Goal: Task Accomplishment & Management: Use online tool/utility

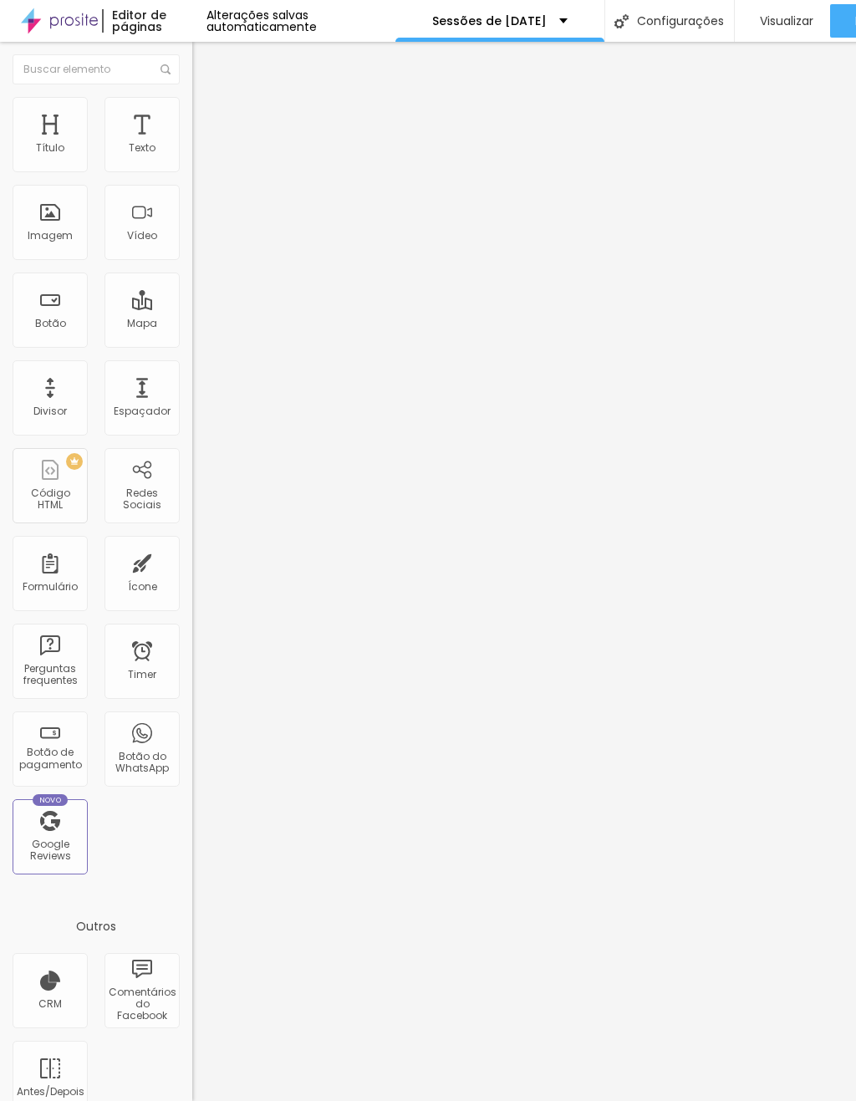
click at [64, 237] on div "Imagem" at bounding box center [50, 236] width 45 height 12
click at [69, 231] on div "Imagem" at bounding box center [50, 222] width 75 height 75
click at [153, 395] on div "Espaçador" at bounding box center [141, 397] width 75 height 75
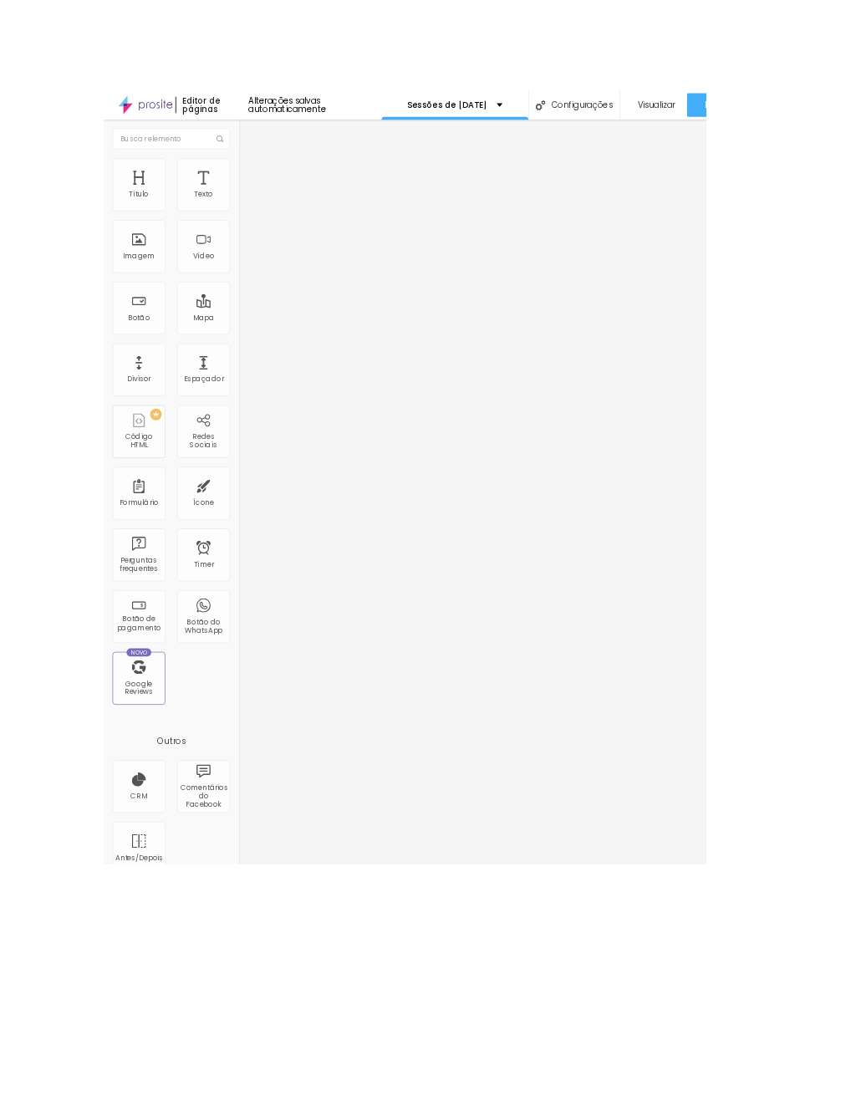
scroll to position [0, 37]
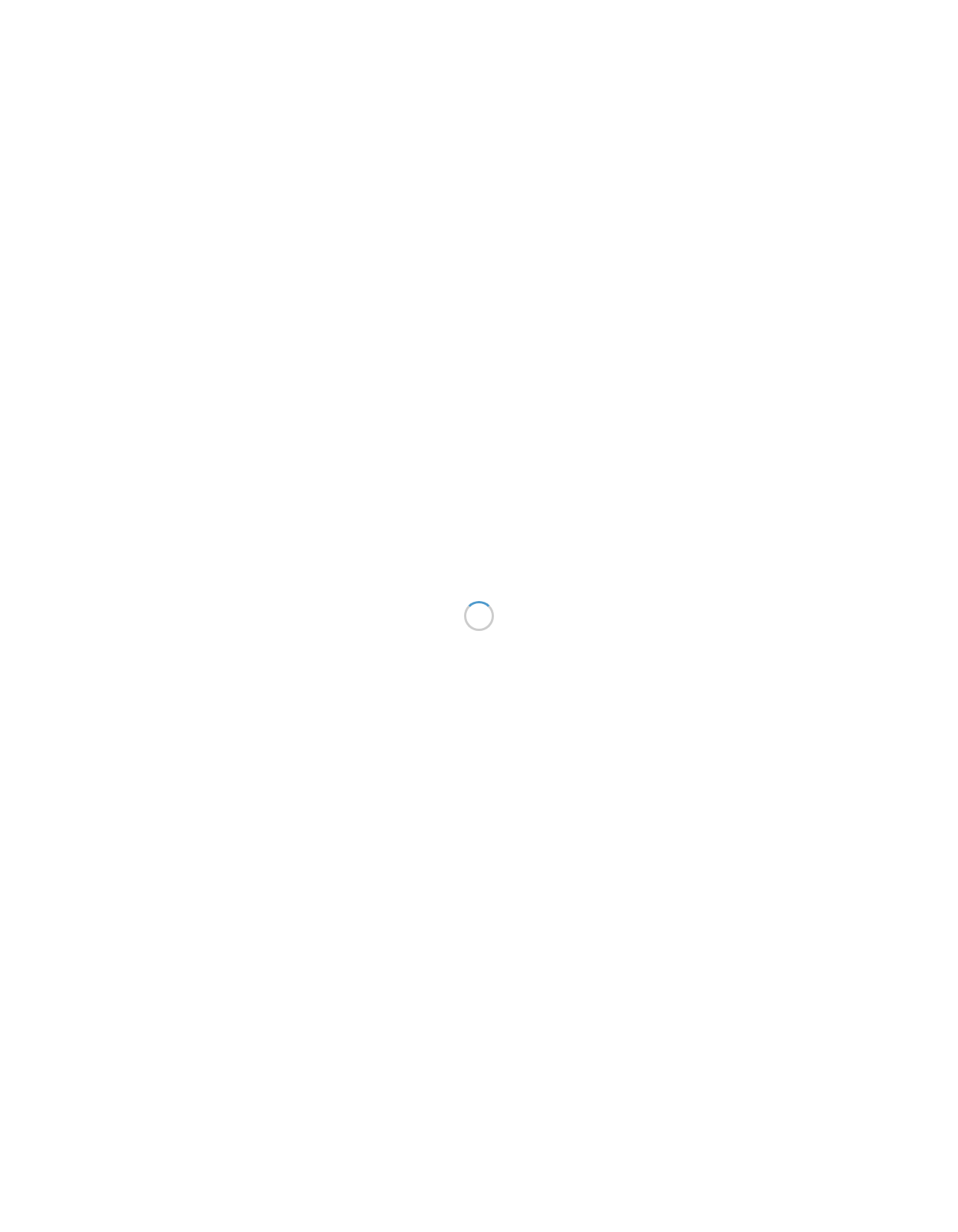
scroll to position [23, 0]
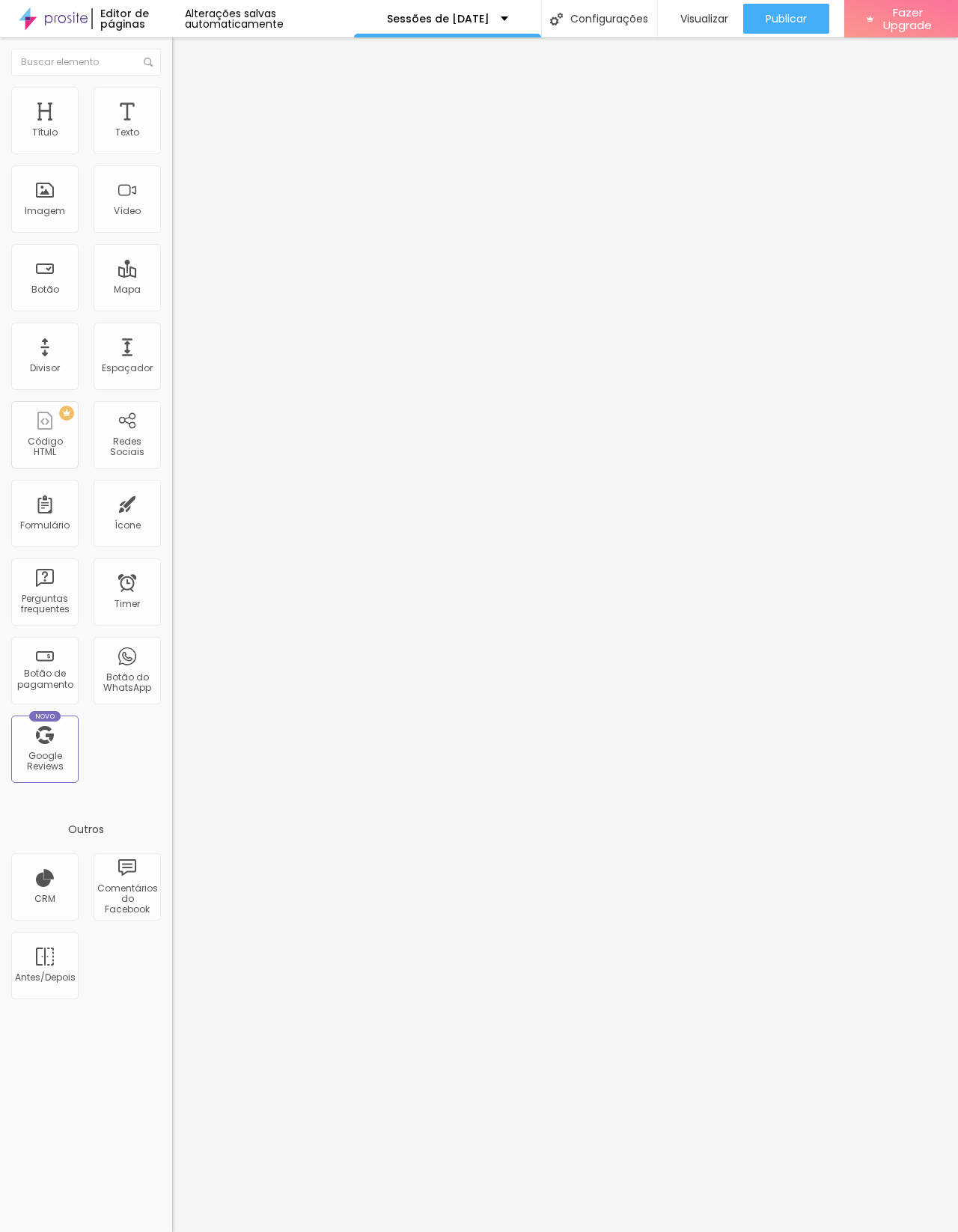
click at [61, 201] on div "Imagem" at bounding box center [45, 199] width 67 height 67
click at [60, 217] on div "Imagem" at bounding box center [45, 211] width 40 height 11
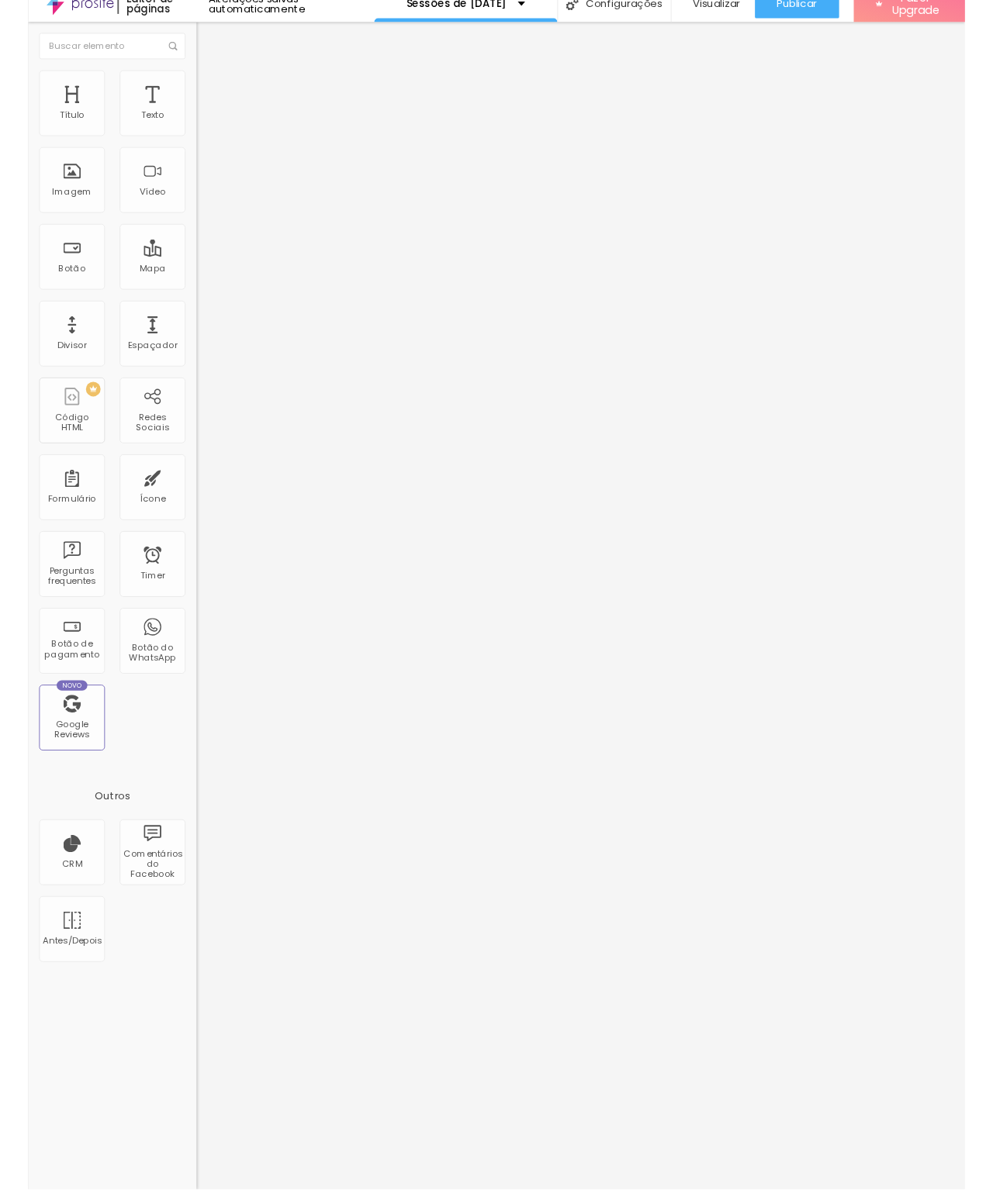
scroll to position [0, 0]
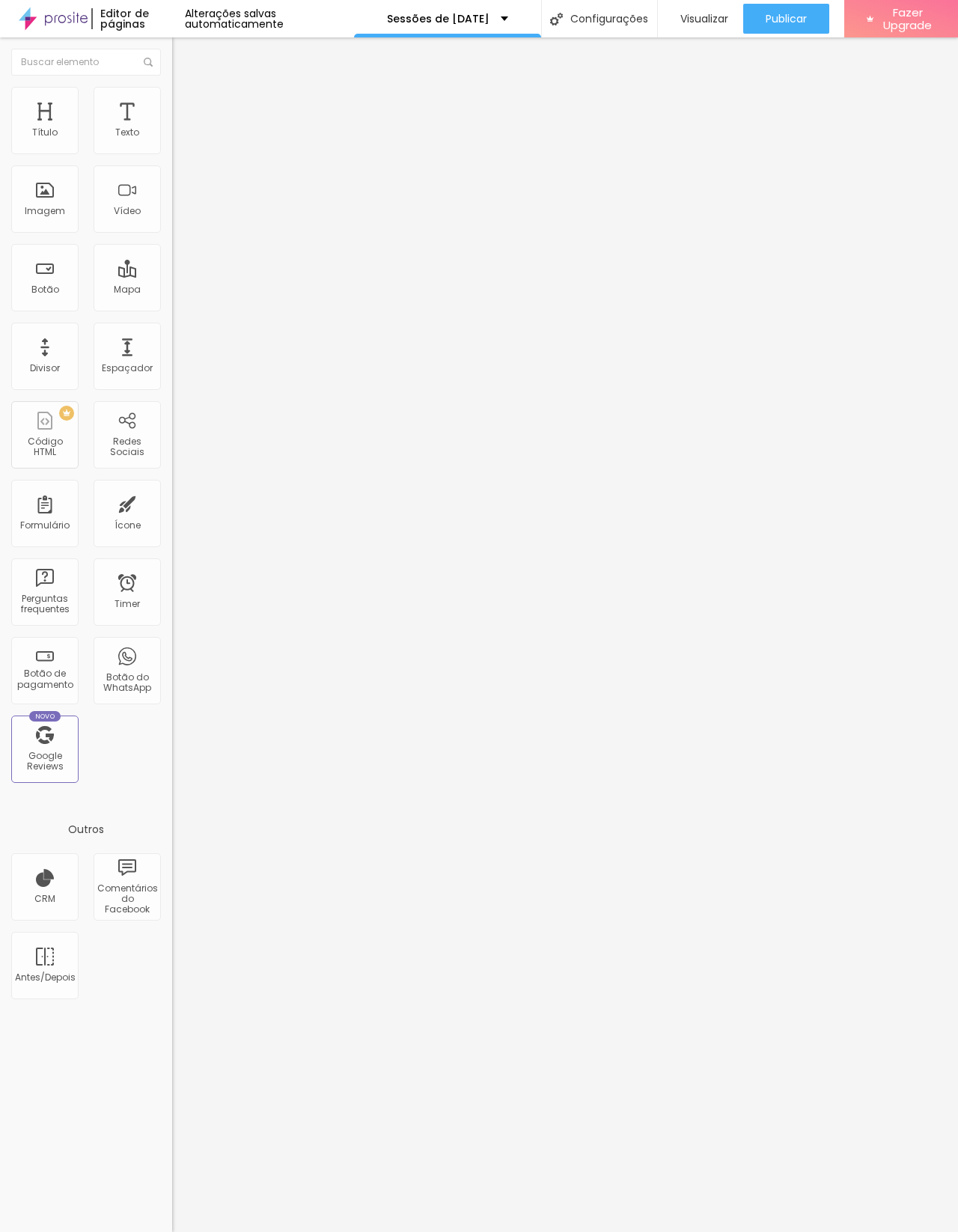
click at [184, 48] on img "button" at bounding box center [189, 54] width 12 height 12
click at [139, 358] on div "Espaçador" at bounding box center [126, 355] width 67 height 67
click at [134, 372] on div "Espaçador" at bounding box center [127, 368] width 51 height 11
click at [133, 672] on div "Botão do WhatsApp" at bounding box center [126, 670] width 67 height 67
click at [136, 669] on div "Botão do WhatsApp" at bounding box center [126, 670] width 67 height 67
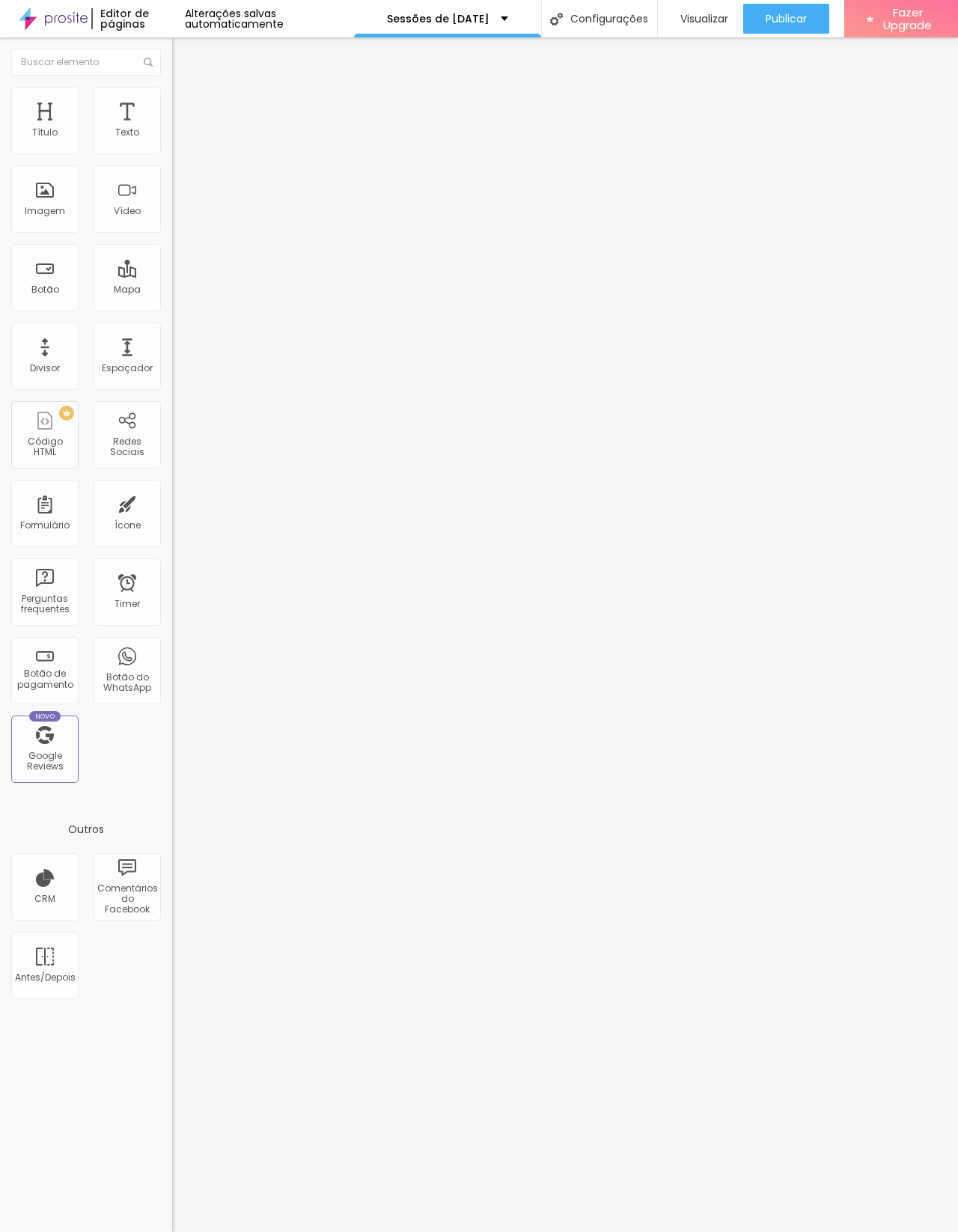
click at [134, 671] on div "Botão do WhatsApp" at bounding box center [126, 670] width 67 height 67
click at [141, 671] on div "Botão do WhatsApp" at bounding box center [126, 670] width 67 height 67
click at [127, 677] on div "Botão do WhatsApp" at bounding box center [127, 683] width 59 height 21
click at [134, 674] on div "Botão do WhatsApp" at bounding box center [126, 670] width 67 height 67
click at [172, 235] on span "Original" at bounding box center [190, 227] width 36 height 13
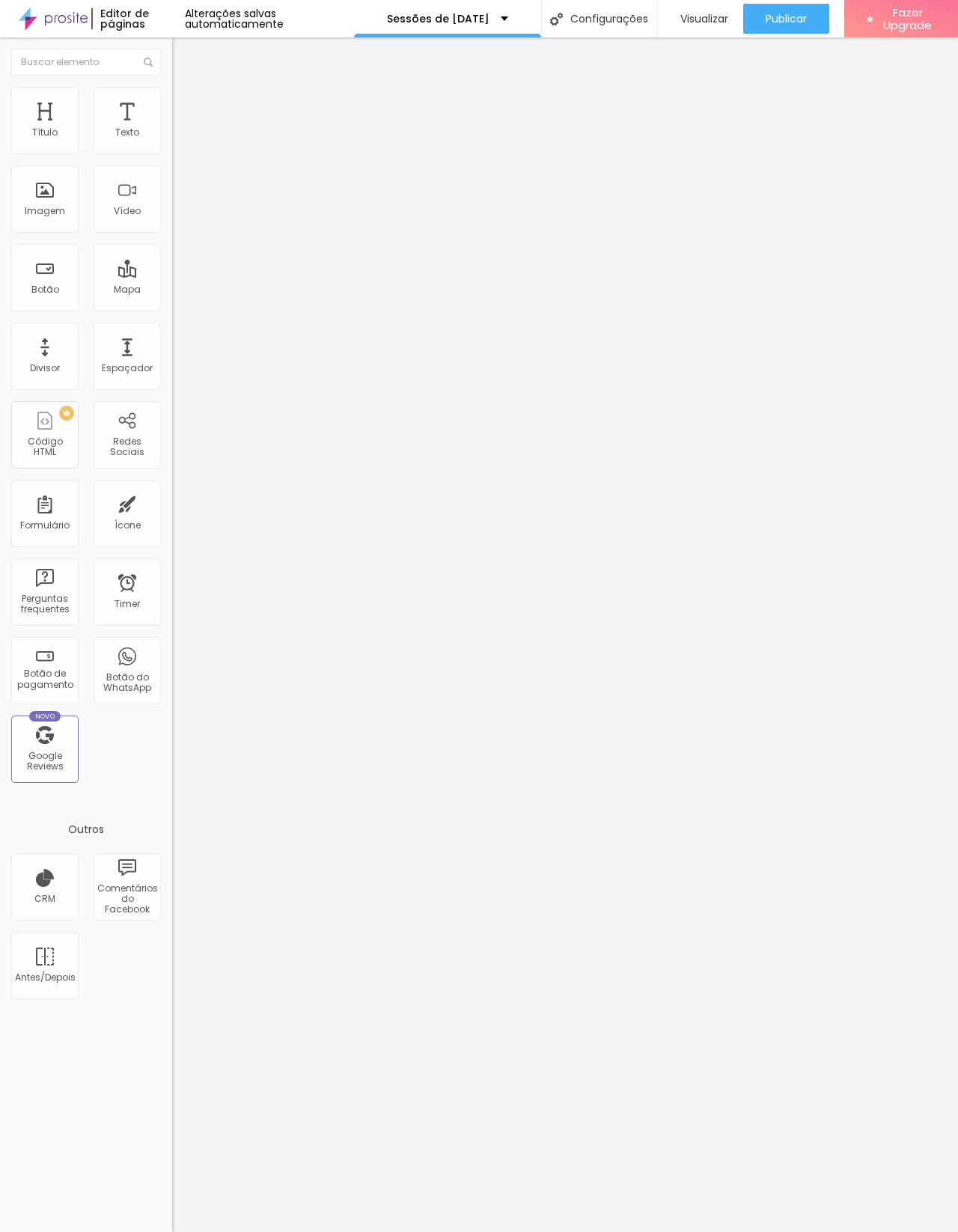
click at [172, 244] on span "Cinema" at bounding box center [191, 236] width 38 height 13
click at [172, 258] on span "Padrão" at bounding box center [189, 251] width 34 height 13
click at [172, 267] on span "Quadrado" at bounding box center [196, 260] width 48 height 13
click at [172, 276] on span "Original" at bounding box center [190, 269] width 36 height 13
click at [172, 244] on span "Cinema" at bounding box center [191, 236] width 38 height 13
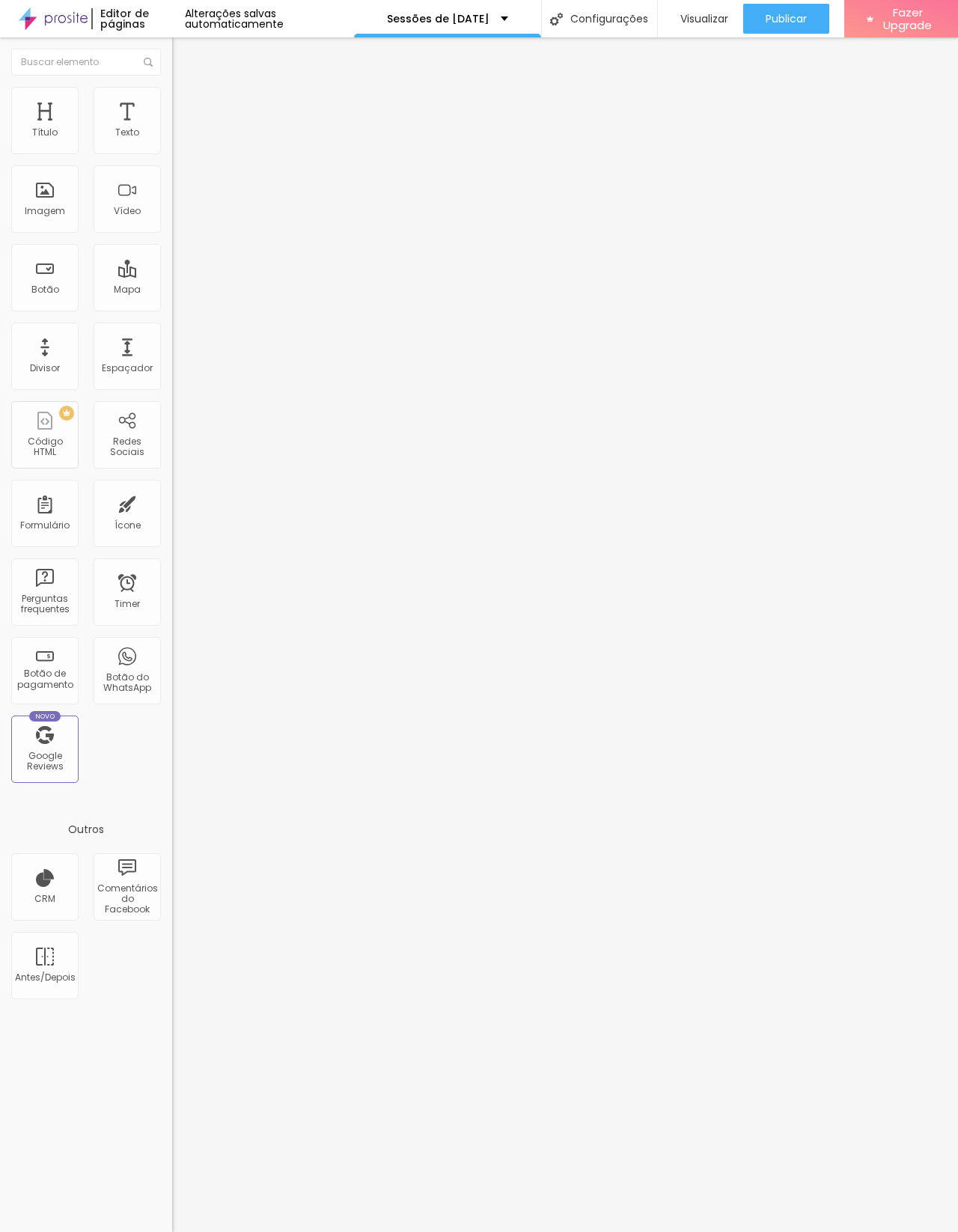
click at [184, 53] on div "Editar Imagem" at bounding box center [234, 54] width 100 height 12
click at [613, 21] on div "Configurações" at bounding box center [599, 19] width 116 height 38
click at [752, 1231] on div at bounding box center [479, 1247] width 958 height 13
click at [55, 969] on div "Antes/Depois" at bounding box center [45, 965] width 67 height 67
click at [47, 978] on div "Antes/Depois" at bounding box center [45, 978] width 59 height 11
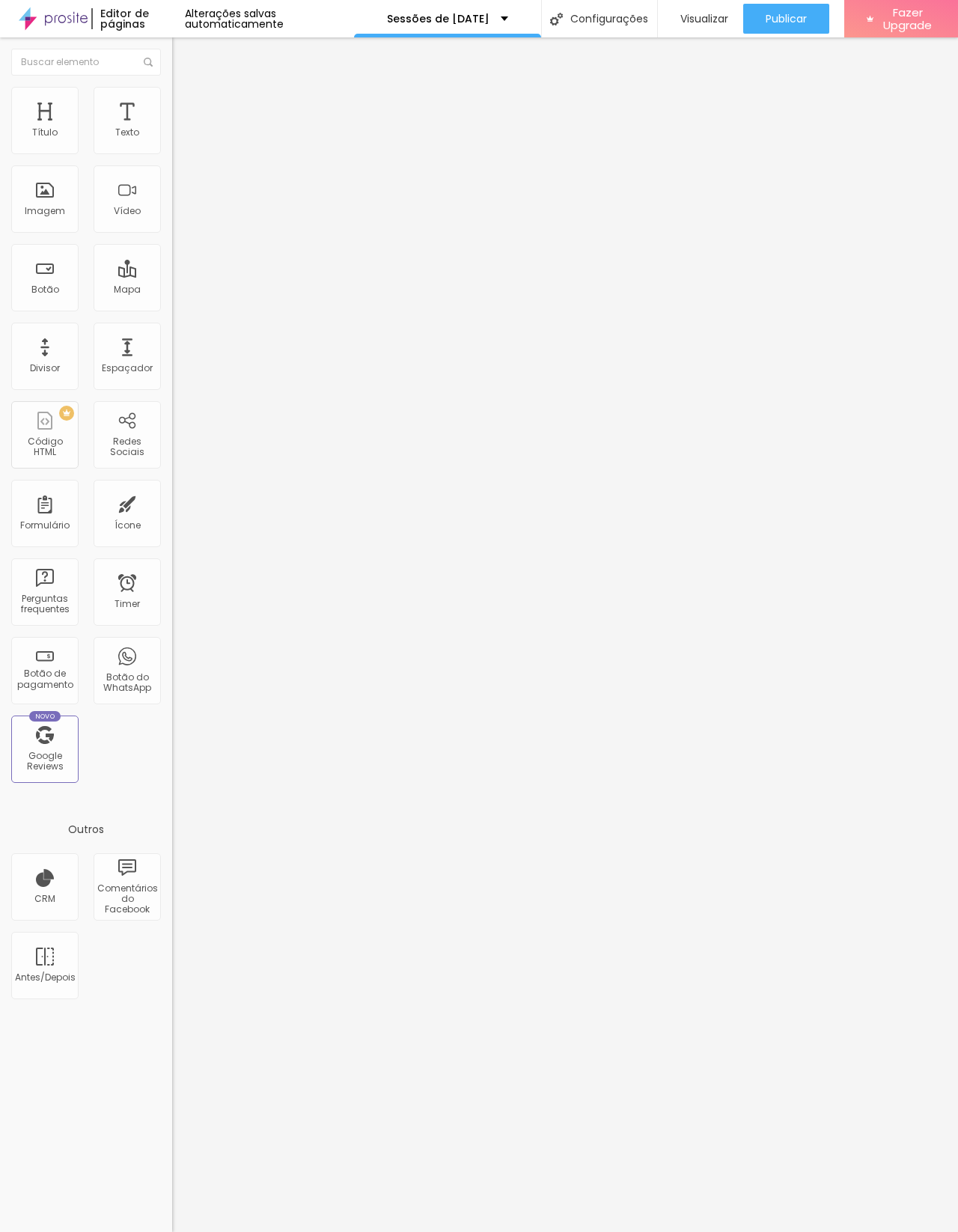
click at [140, 737] on div "Título Texto Imagem Vídeo Botão Mapa Divisor Espaçador PREMIUM Código HTML Rede…" at bounding box center [86, 441] width 172 height 707
click at [143, 774] on div "Título Texto Imagem Vídeo Botão Mapa Divisor Espaçador PREMIUM Código HTML Rede…" at bounding box center [86, 441] width 172 height 707
click at [172, 123] on p "TBD" at bounding box center [258, 118] width 172 height 9
click at [189, 130] on img at bounding box center [192, 126] width 7 height 7
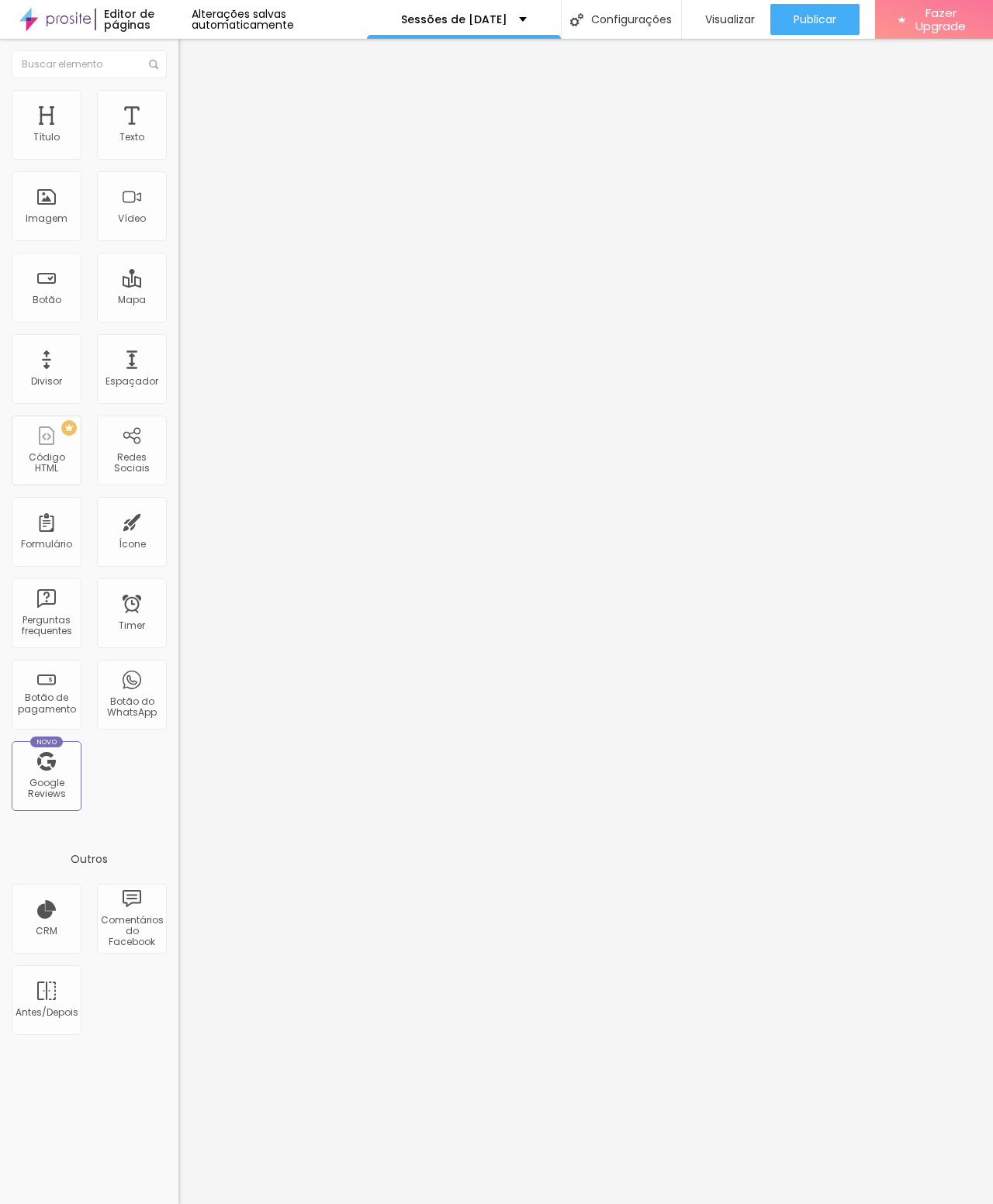
click at [178, 134] on span "Adicionar imagem" at bounding box center [228, 127] width 100 height 13
click at [178, 100] on li "Estilo" at bounding box center [267, 97] width 178 height 16
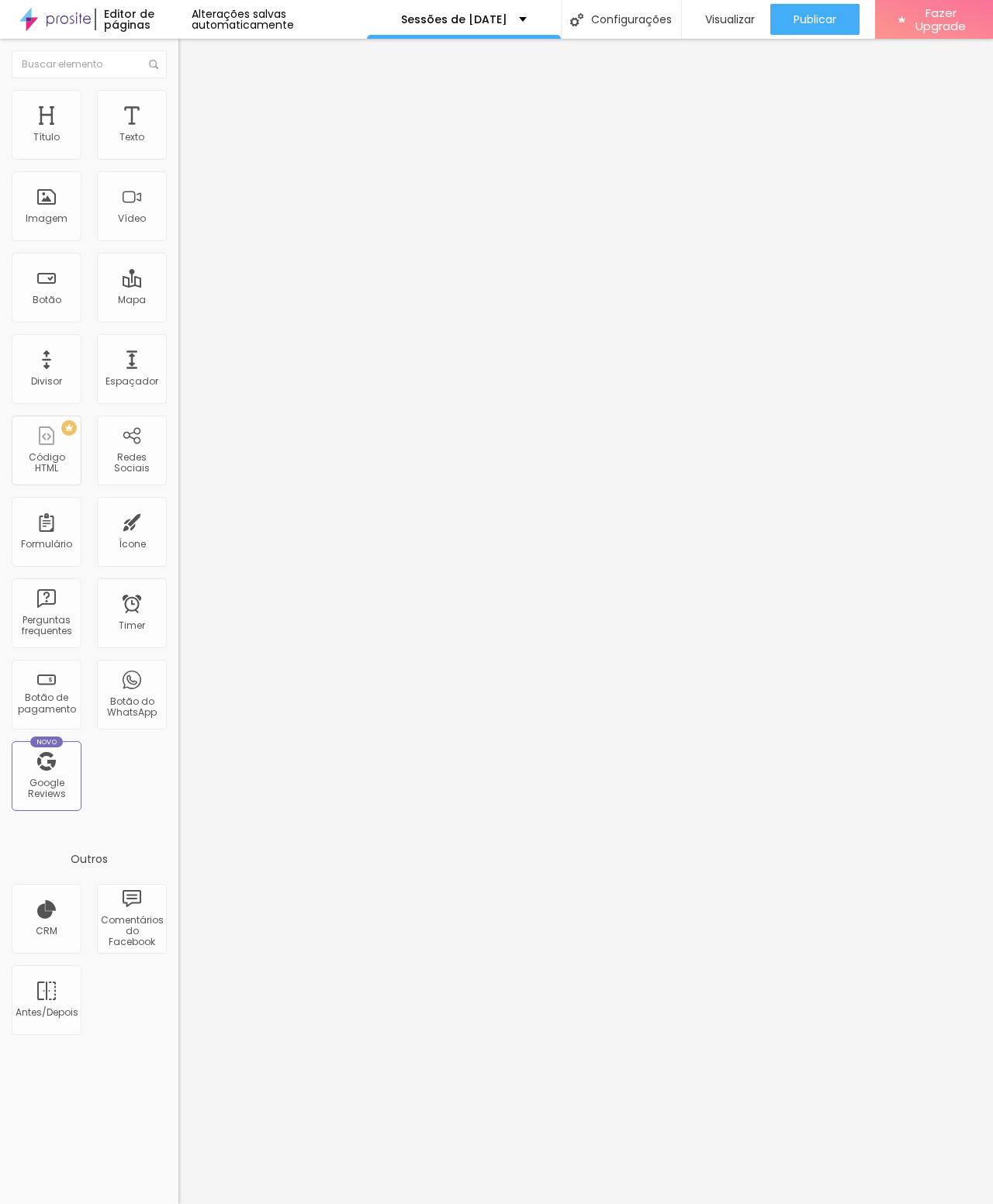
click at [178, 106] on img at bounding box center [185, 112] width 14 height 14
click at [178, 301] on input "range" at bounding box center [228, 306] width 100 height 12
type input "17"
type input "24"
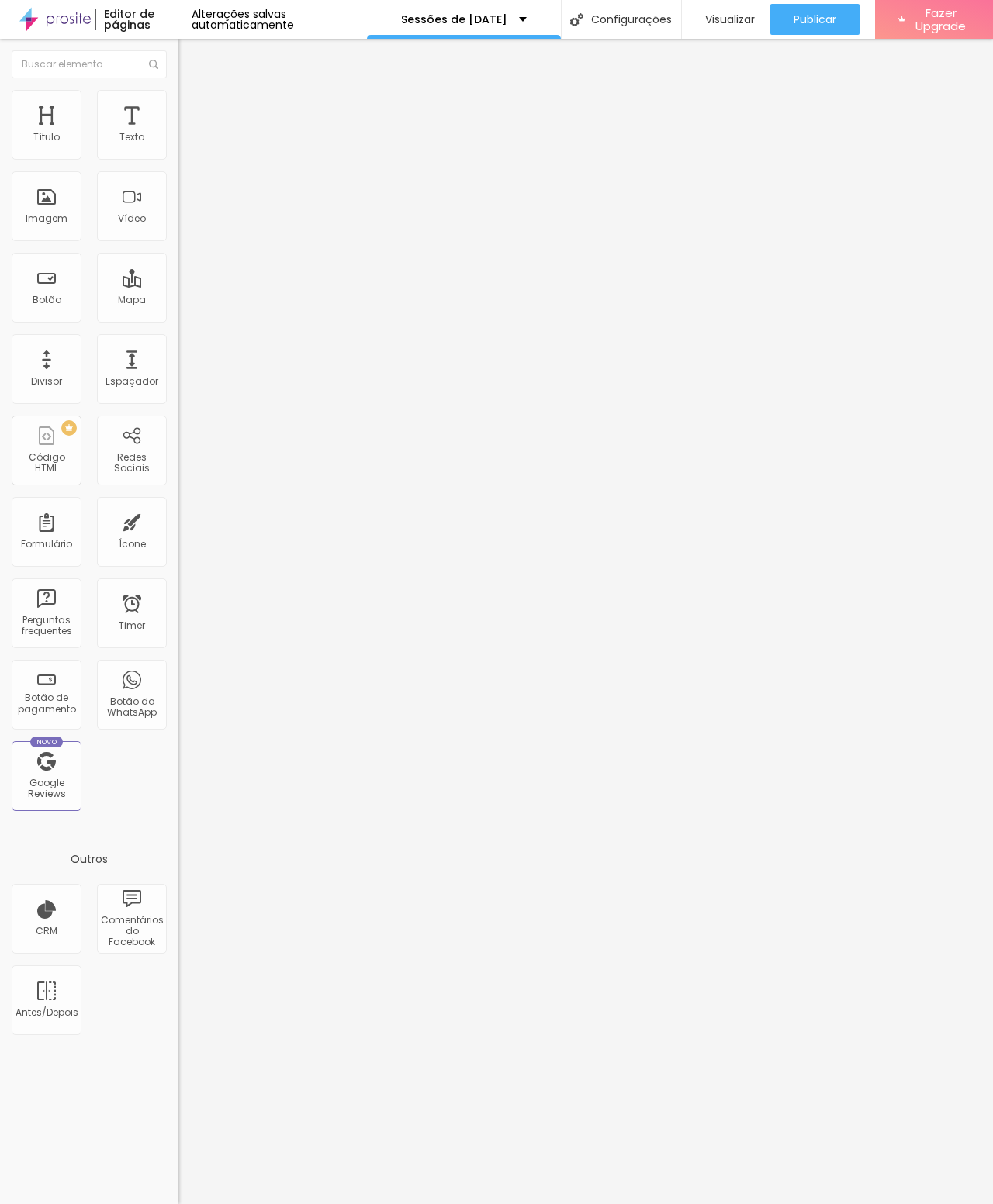
type input "24"
type input "30"
type input "34"
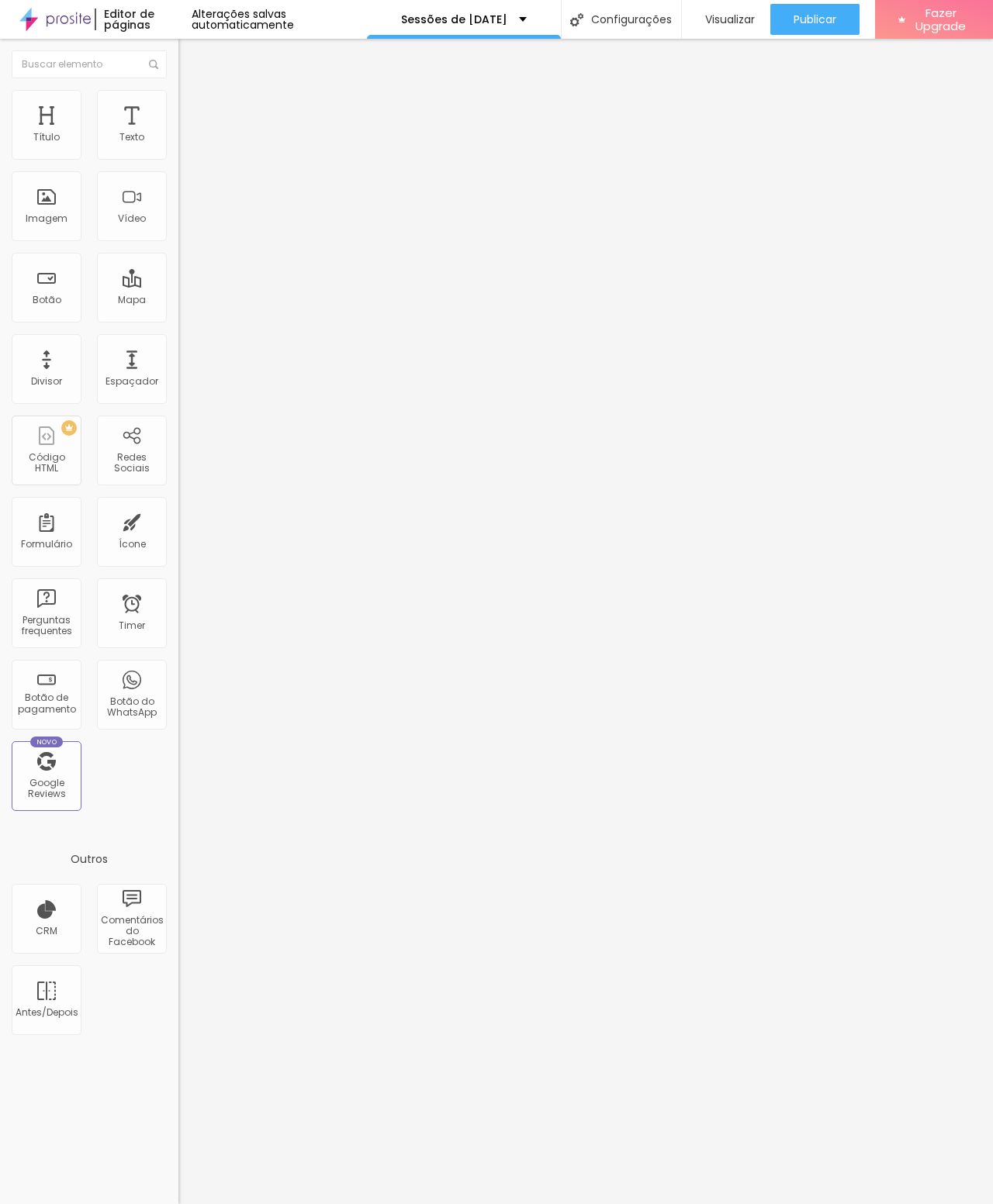
type input "36"
type input "39"
type input "42"
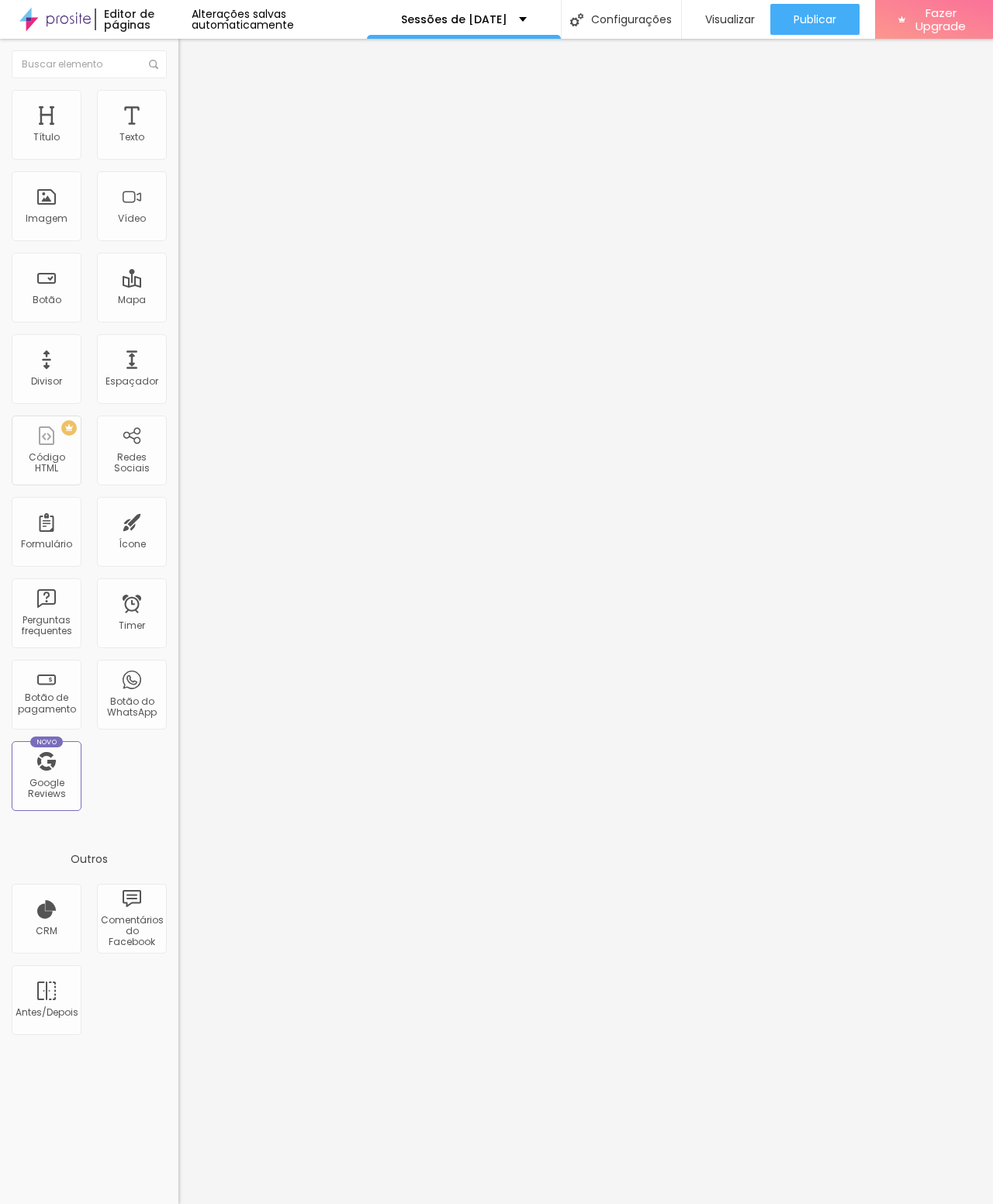
type input "42"
type input "47"
type input "49"
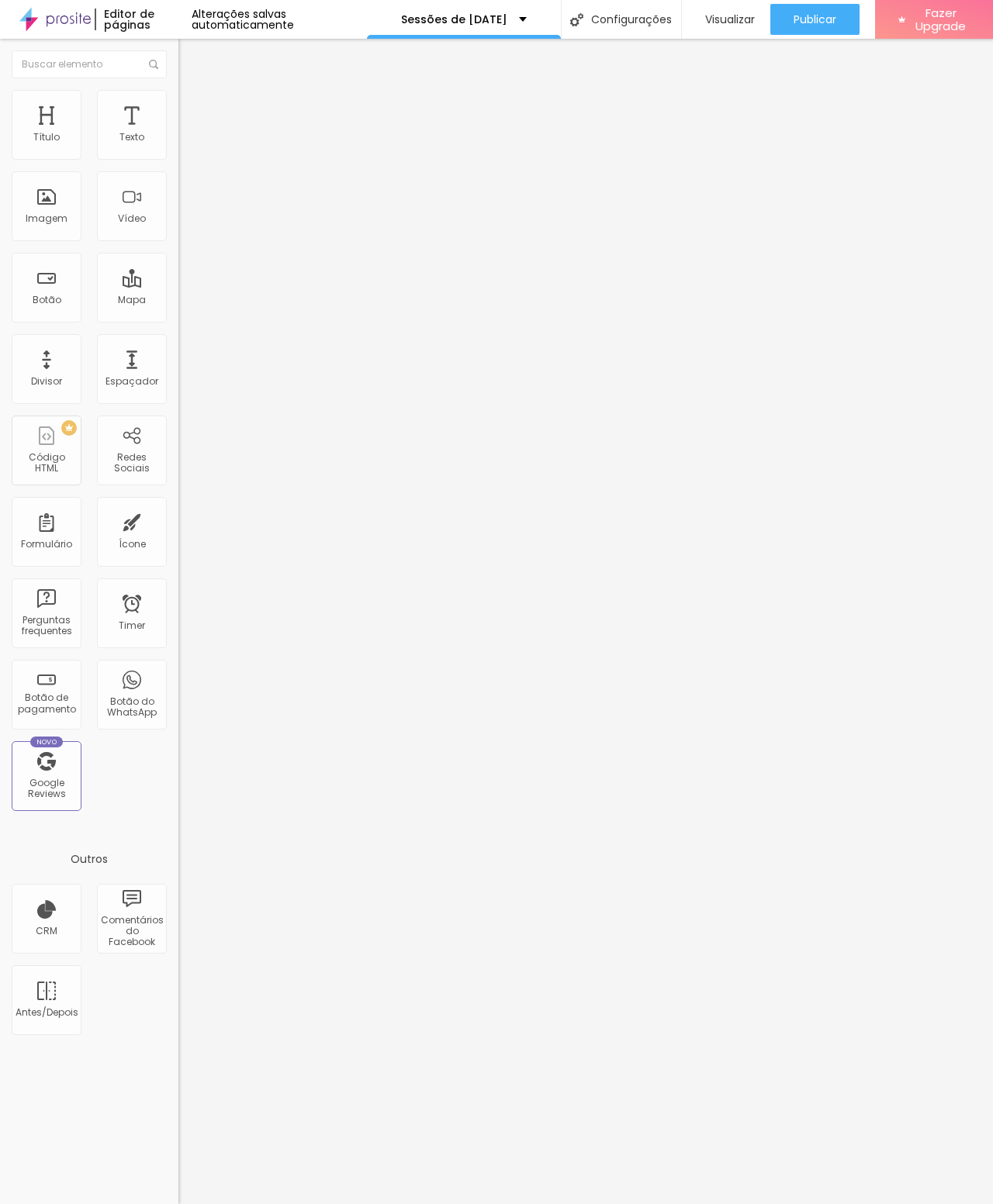
type input "50"
type input "52"
type input "53"
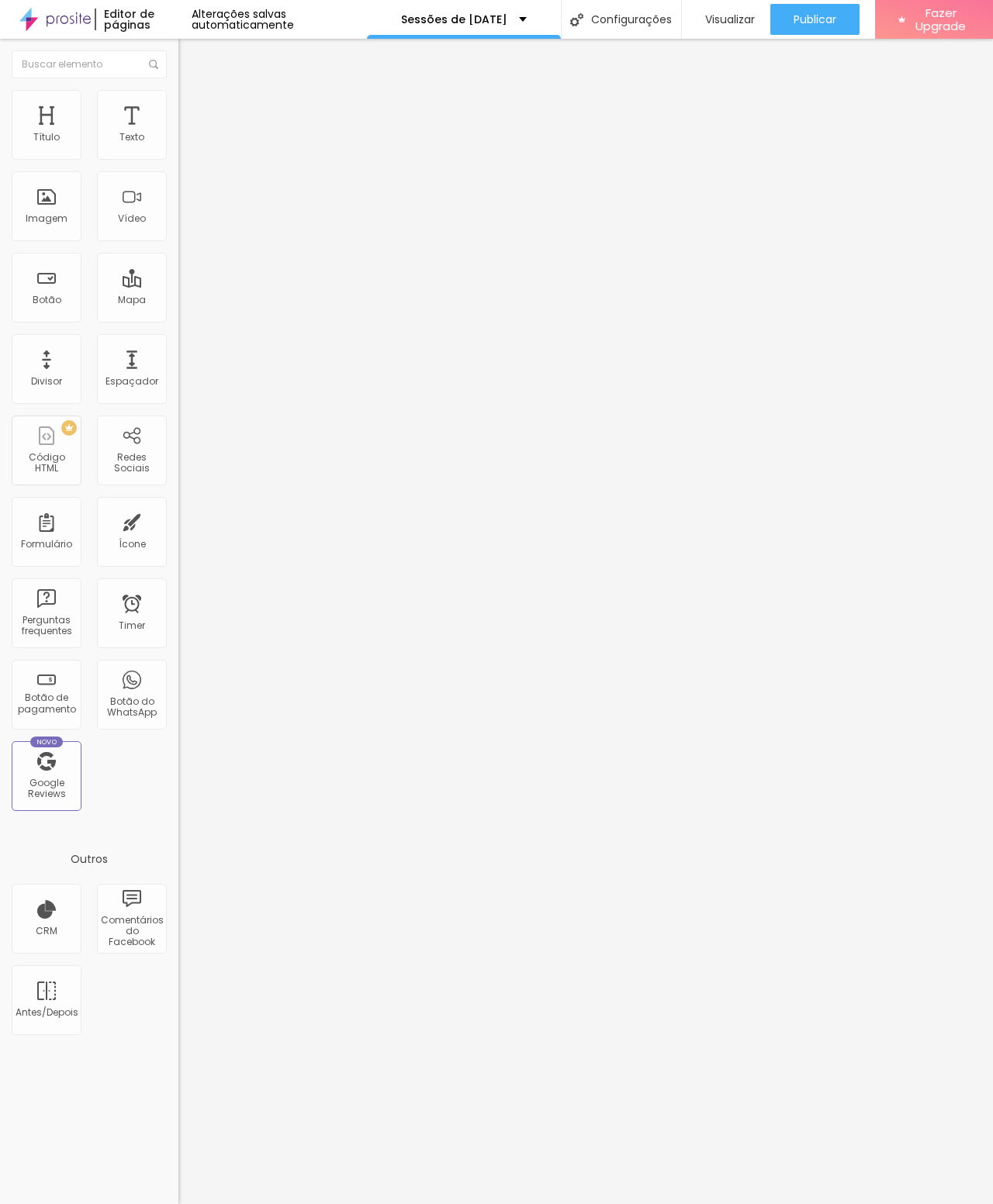
type input "53"
type input "54"
type input "55"
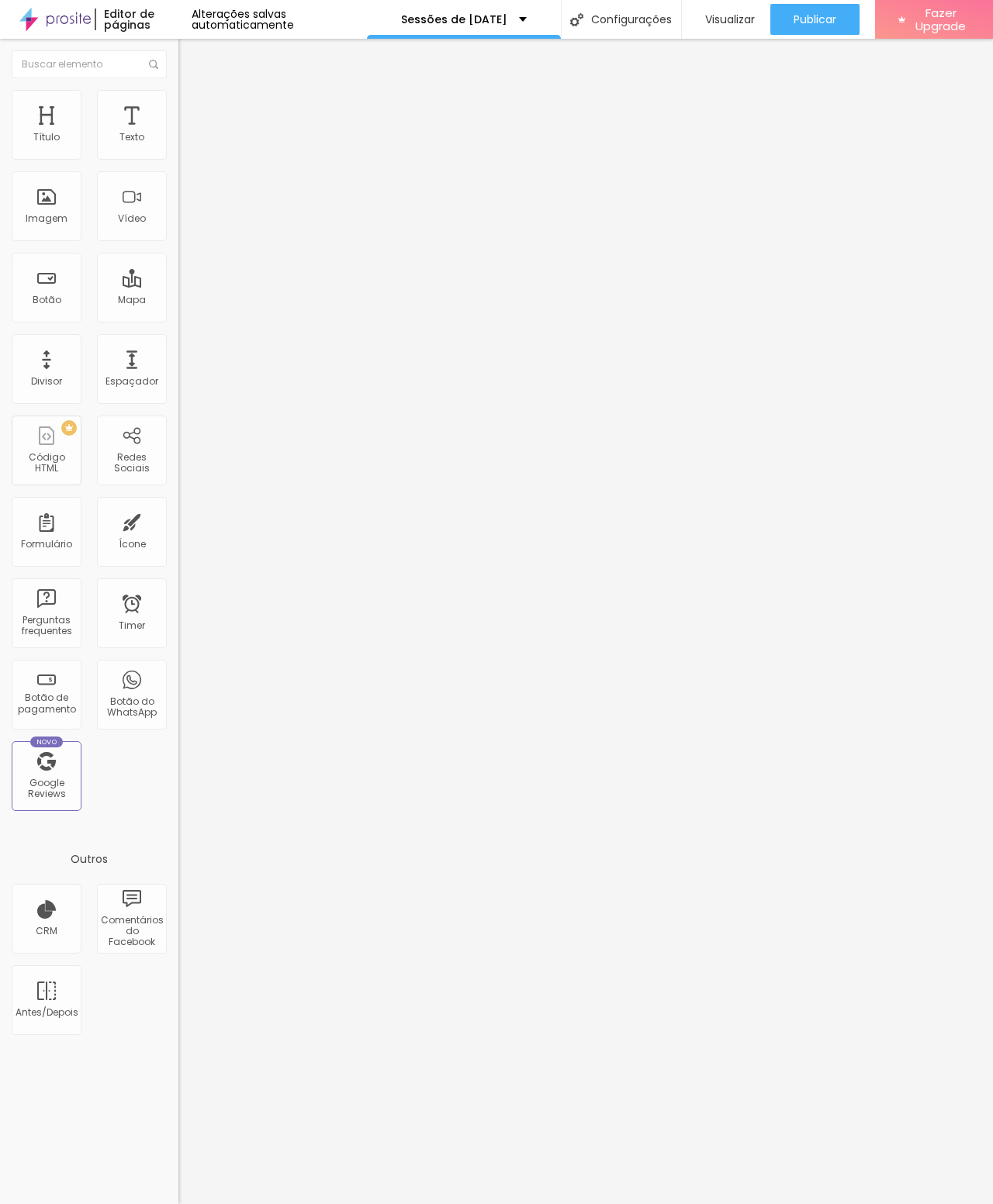
type input "56"
type input "57"
type input "58"
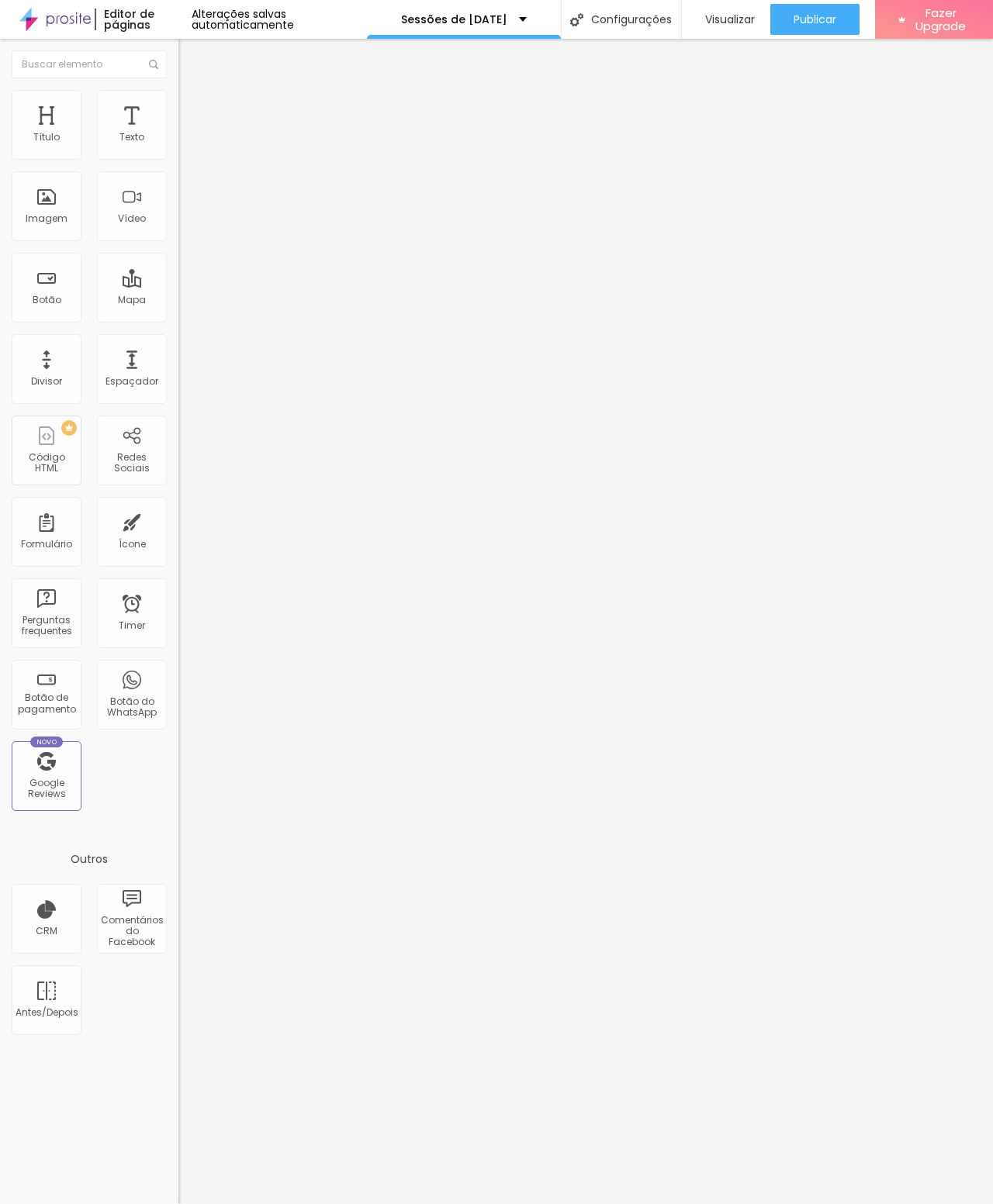
type input "58"
type input "59"
type input "60"
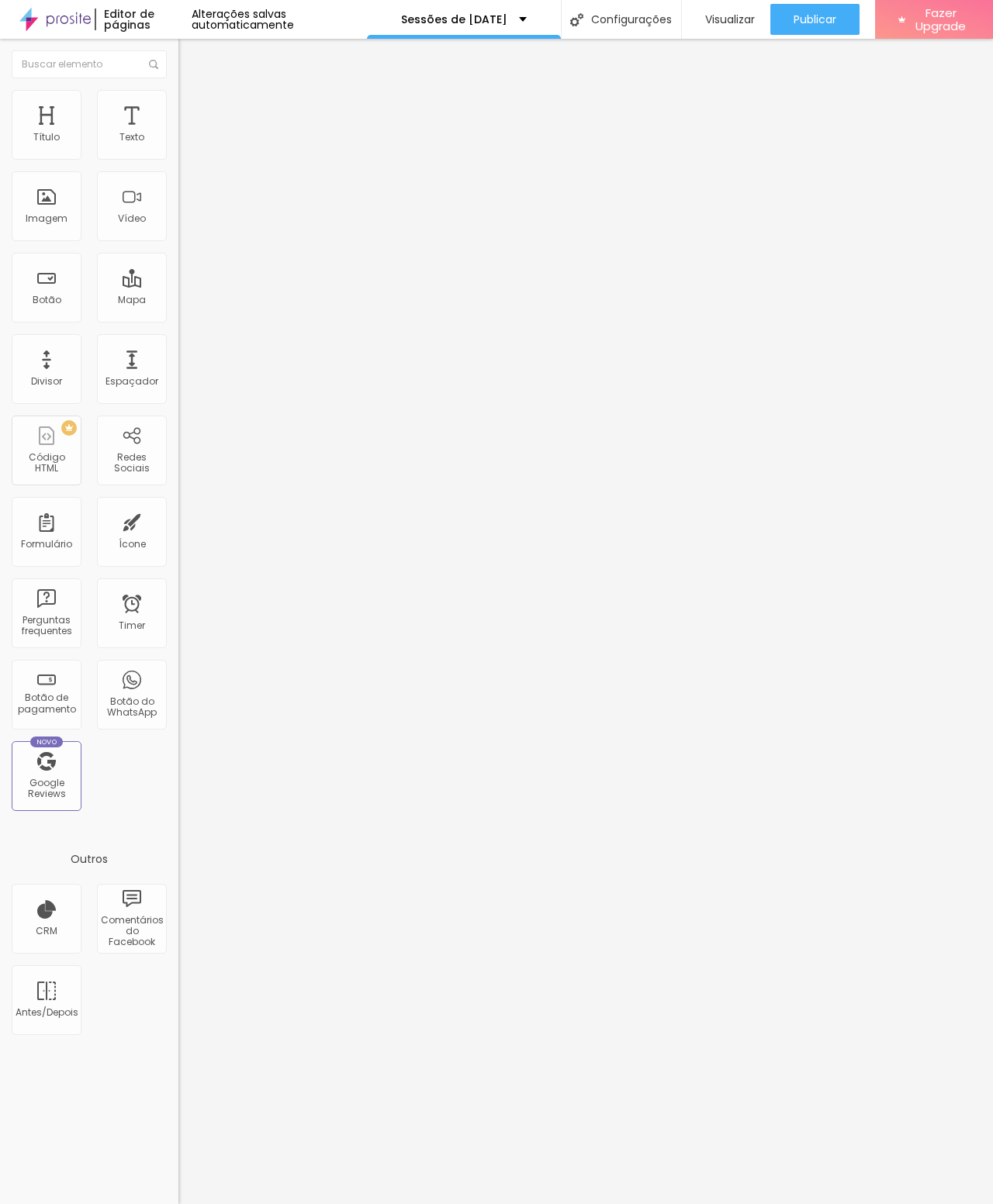
type input "58"
type input "57"
type input "55"
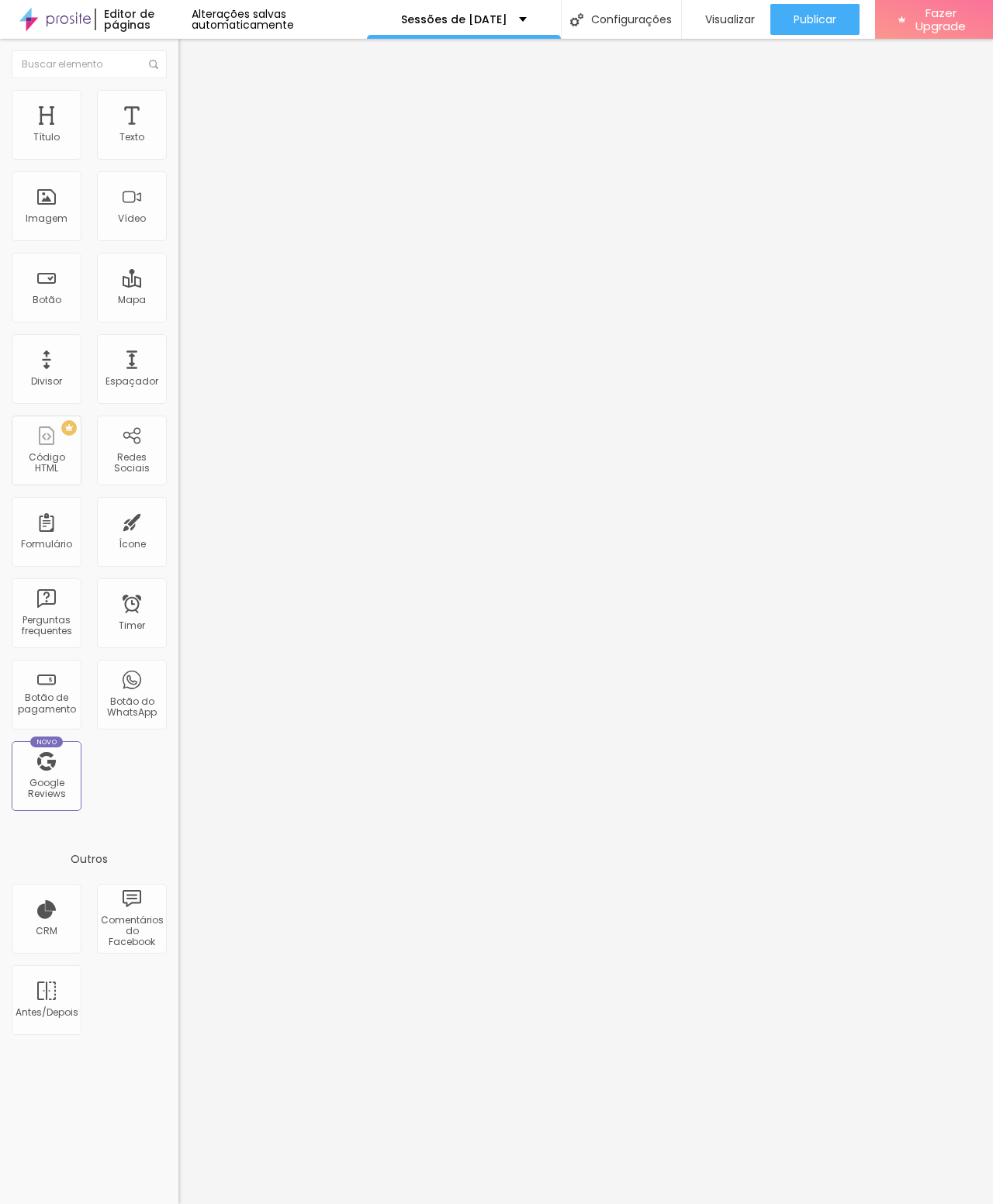
type input "55"
type input "53"
type input "51"
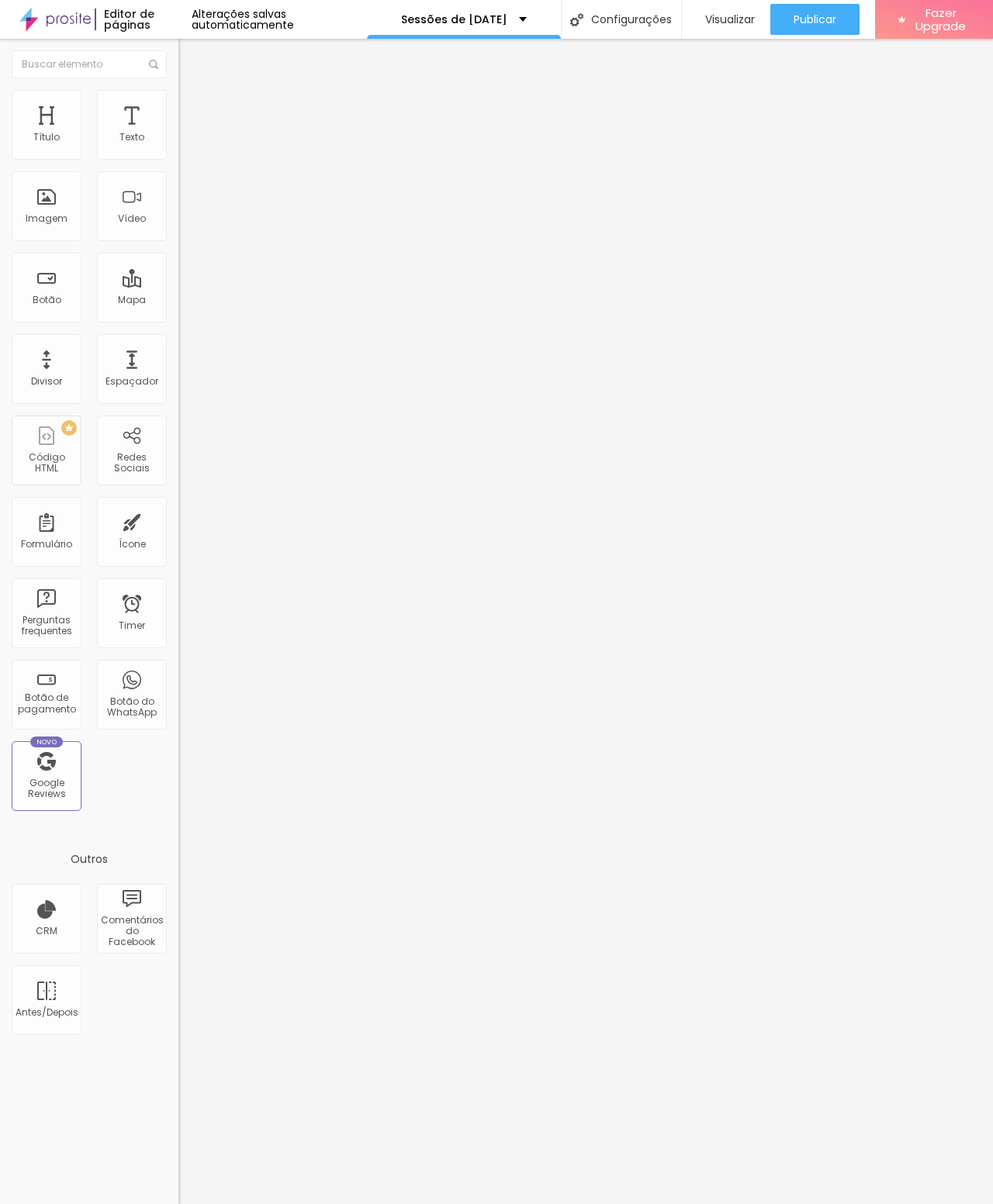
type input "49"
type input "48"
type input "46"
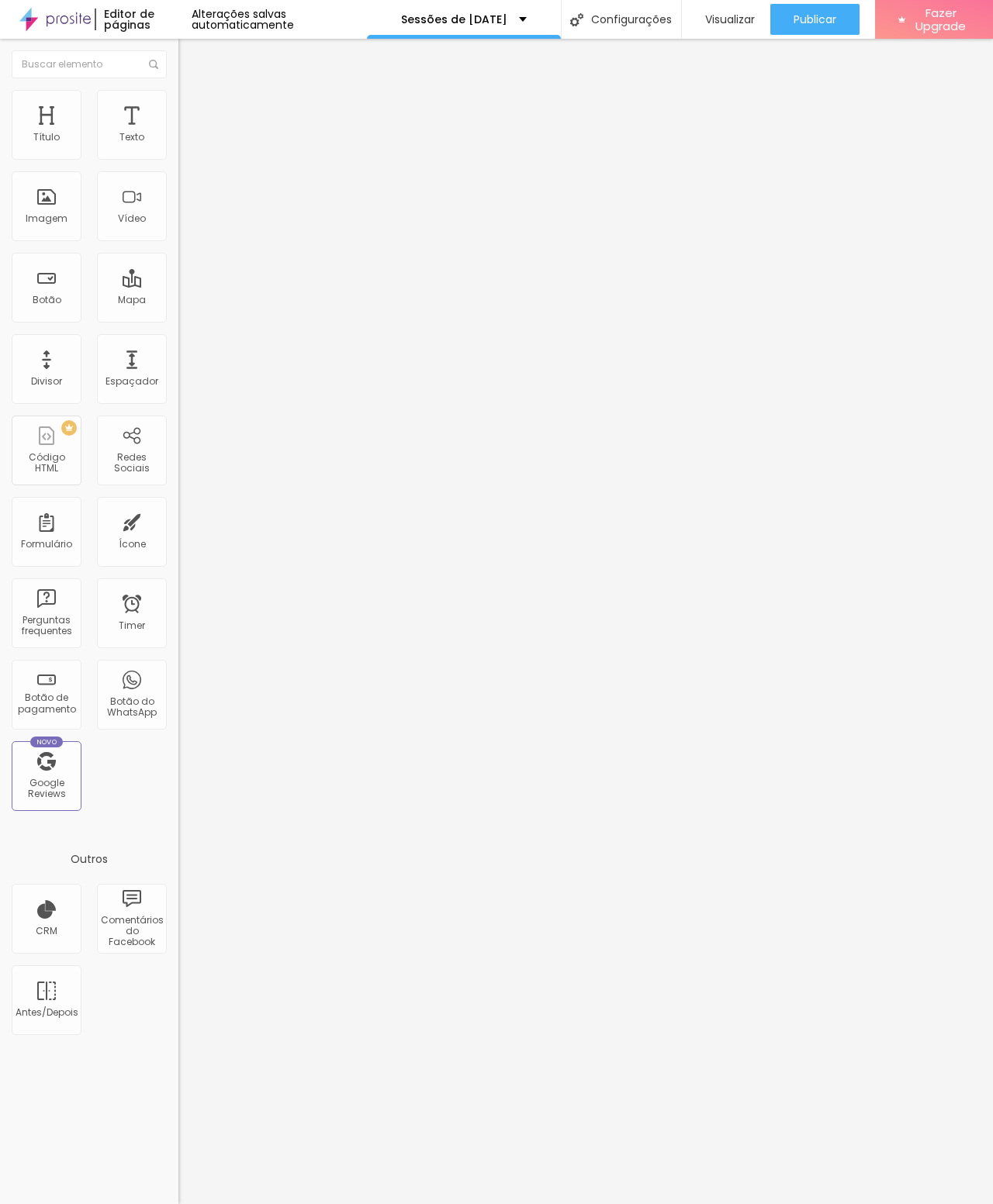
type input "46"
type input "44"
type input "41"
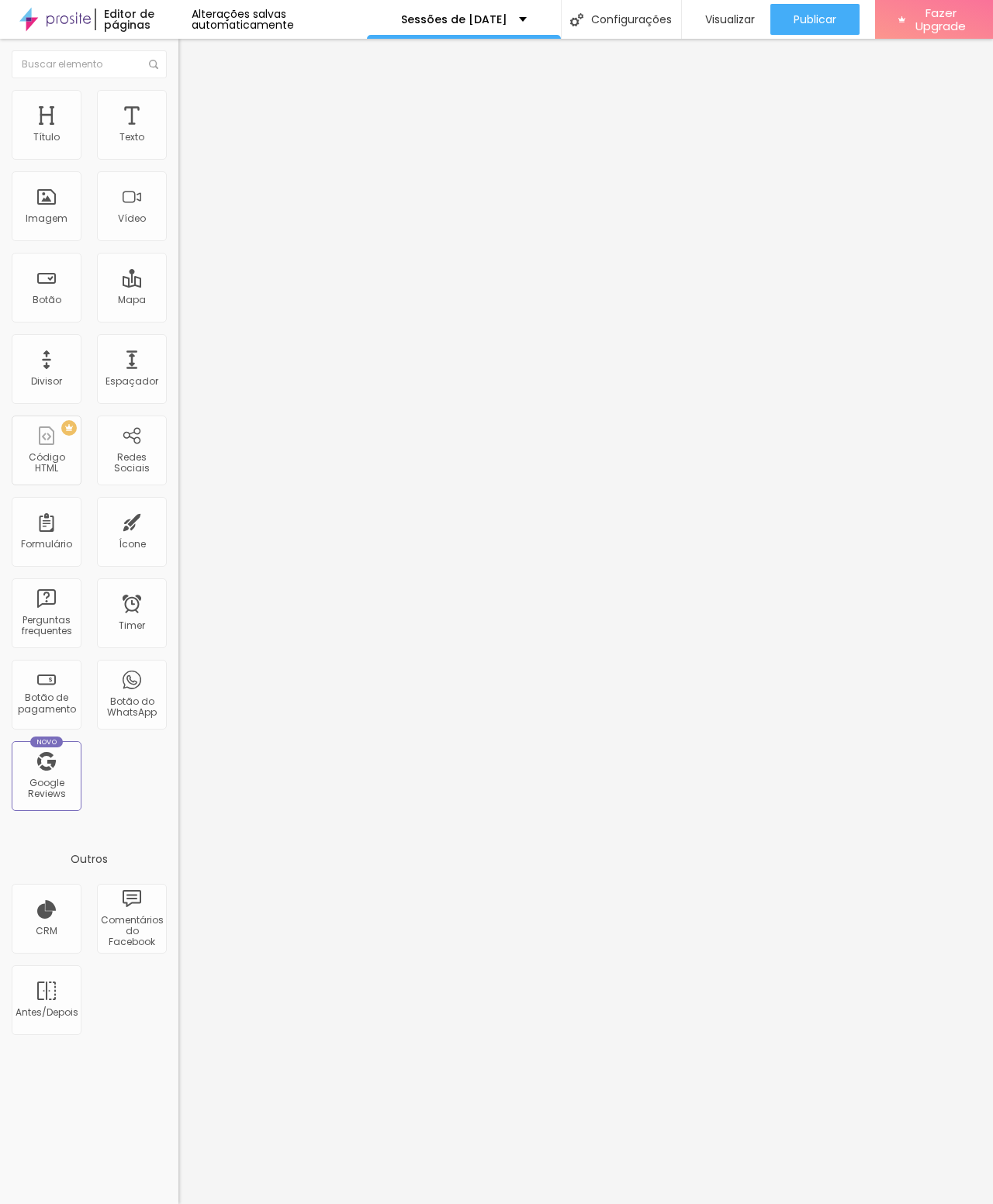
type input "38"
type input "35"
type input "32"
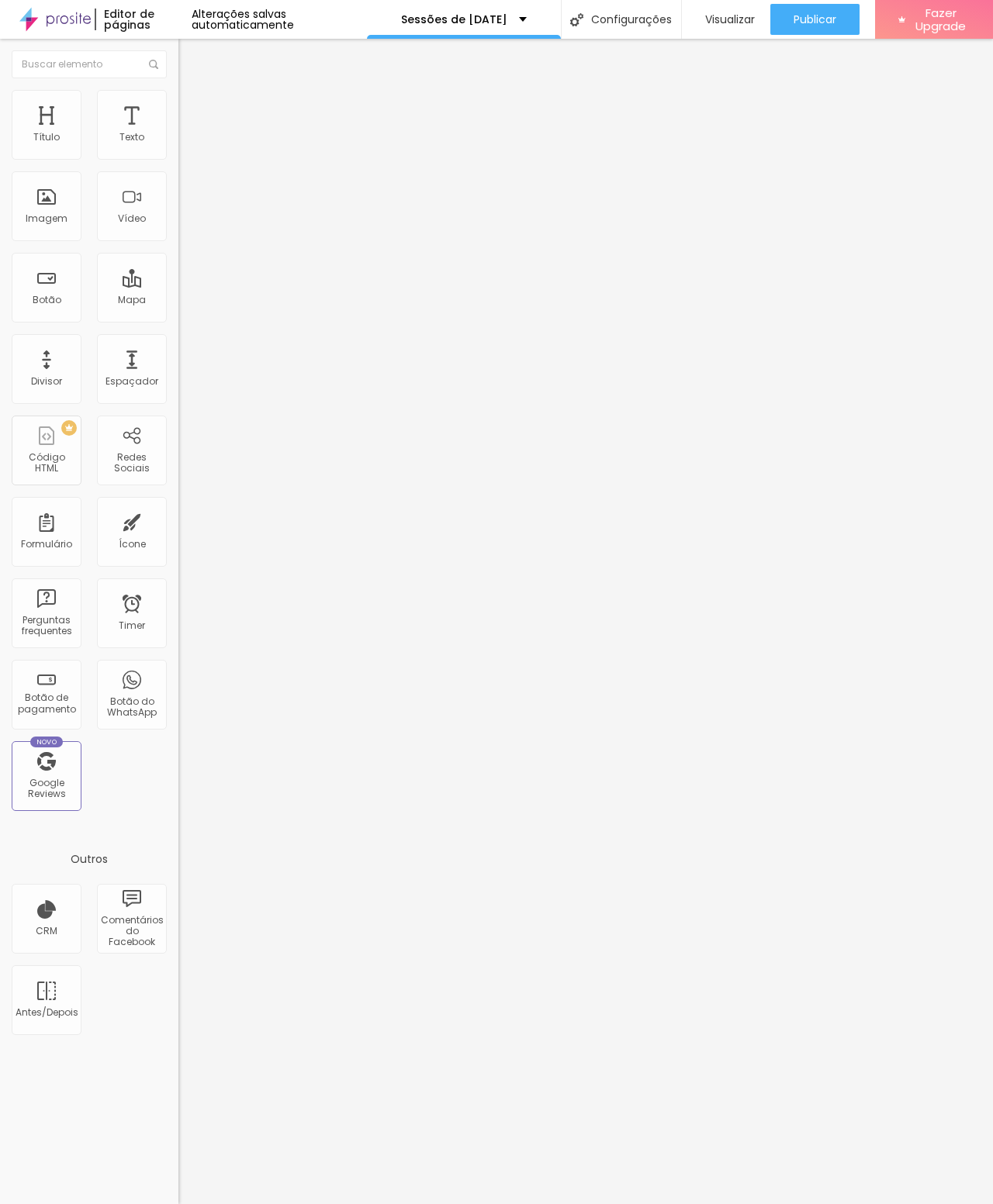
type input "32"
type input "30"
type input "27"
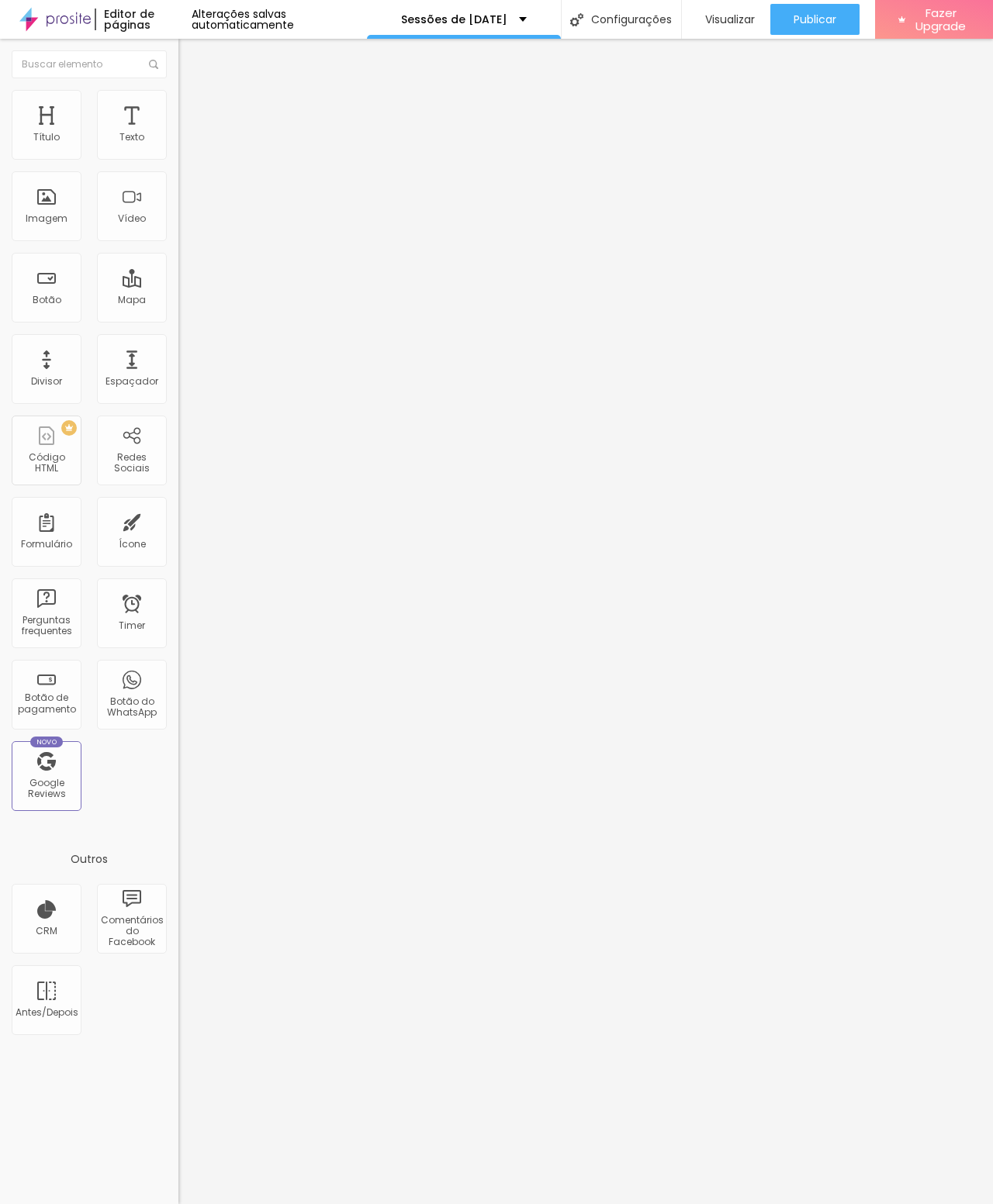
type input "25"
type input "23"
type input "21"
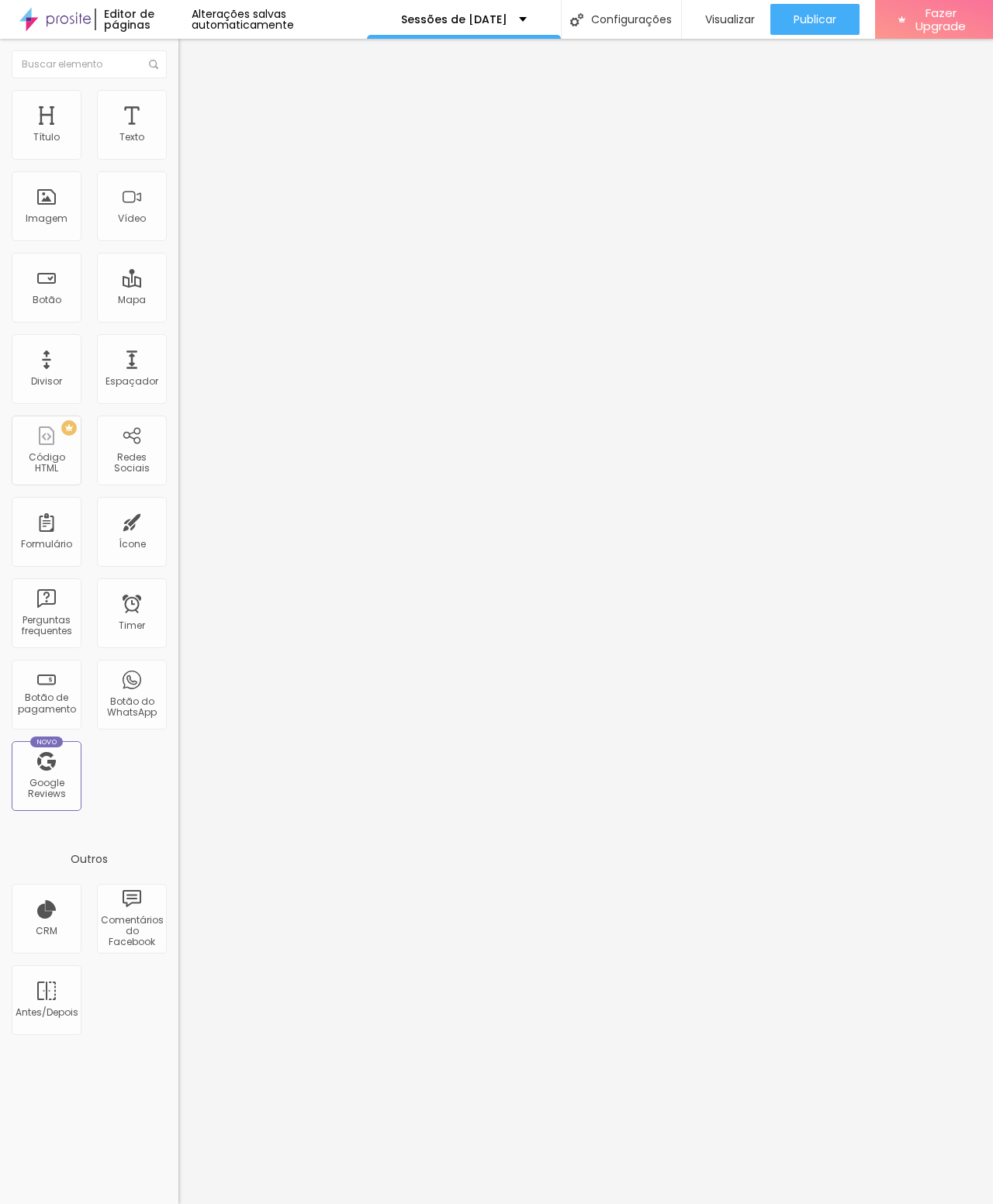
type input "21"
type input "19"
type input "17"
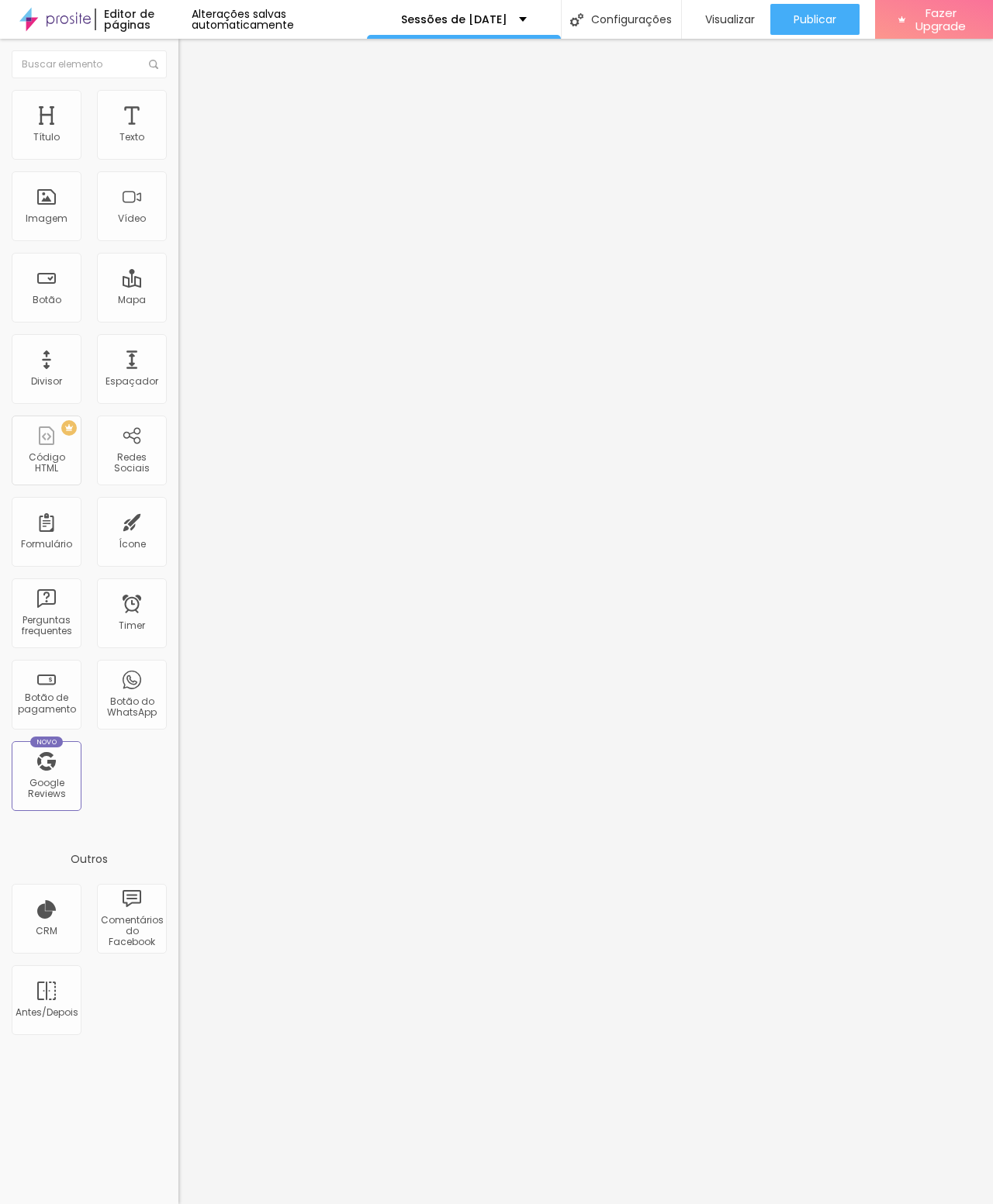
type input "15"
type input "14"
type input "12"
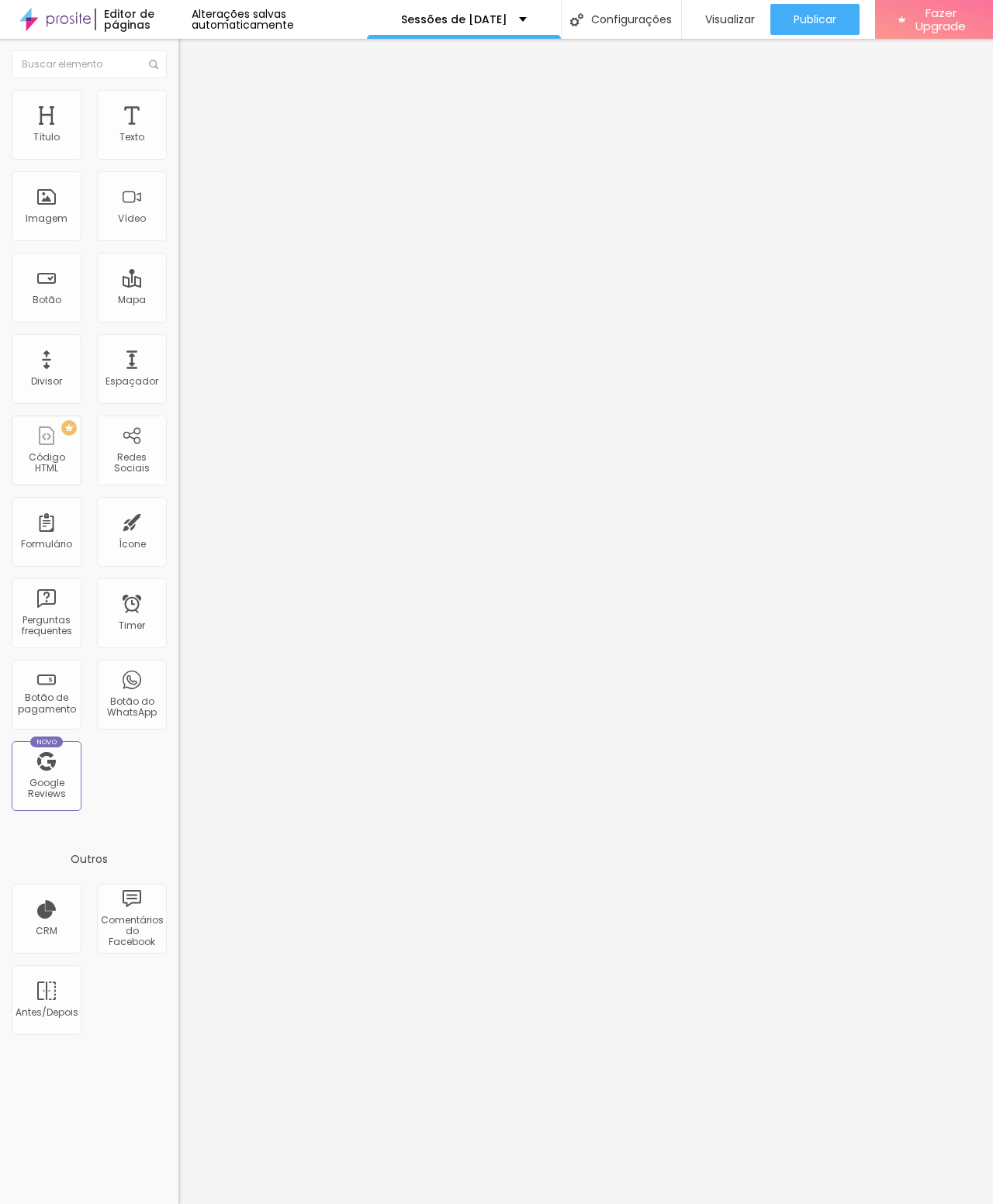
type input "12"
type input "11"
type input "10"
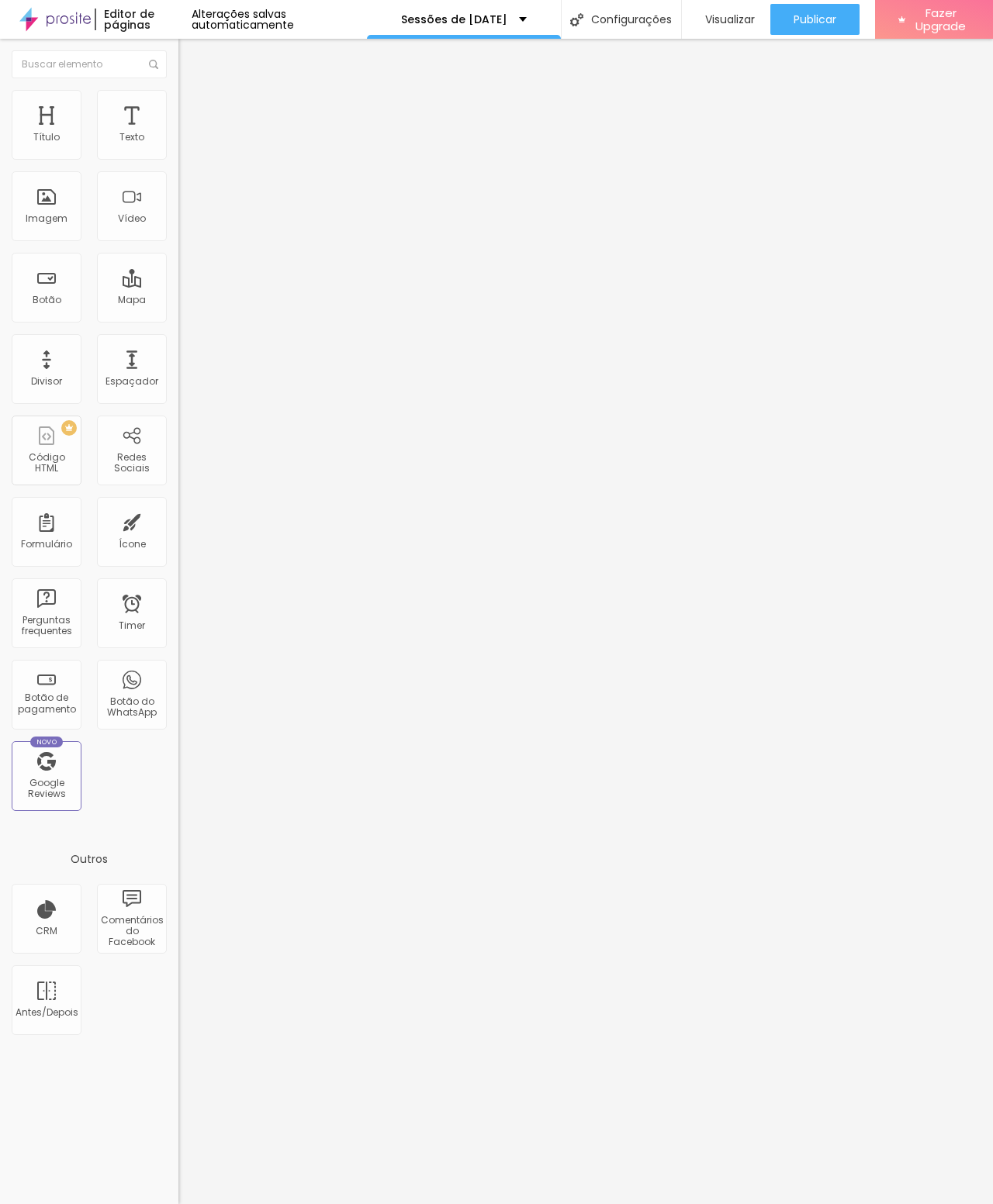
type input "9"
type input "8"
type input "7"
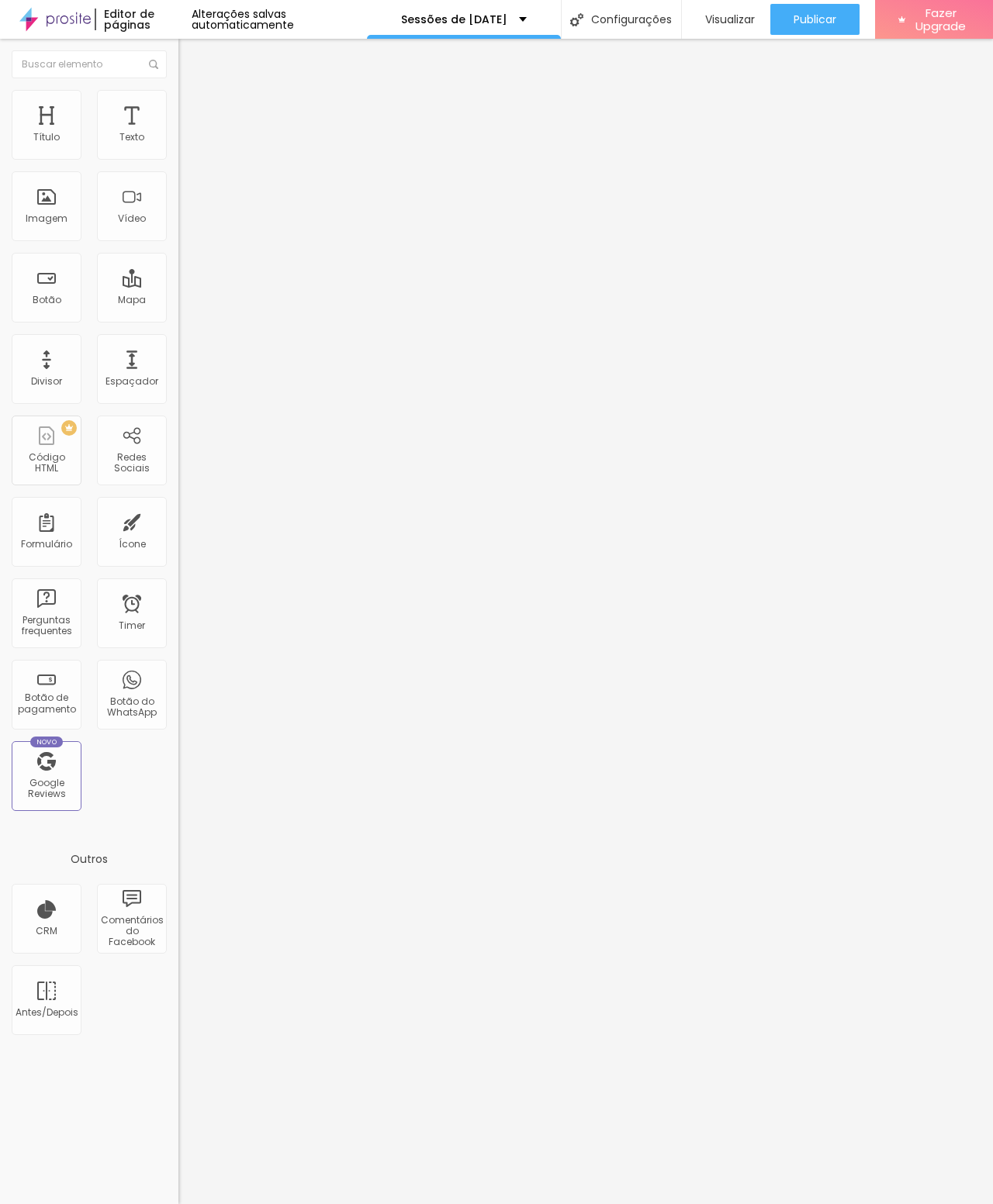
type input "7"
type input "6"
type input "5"
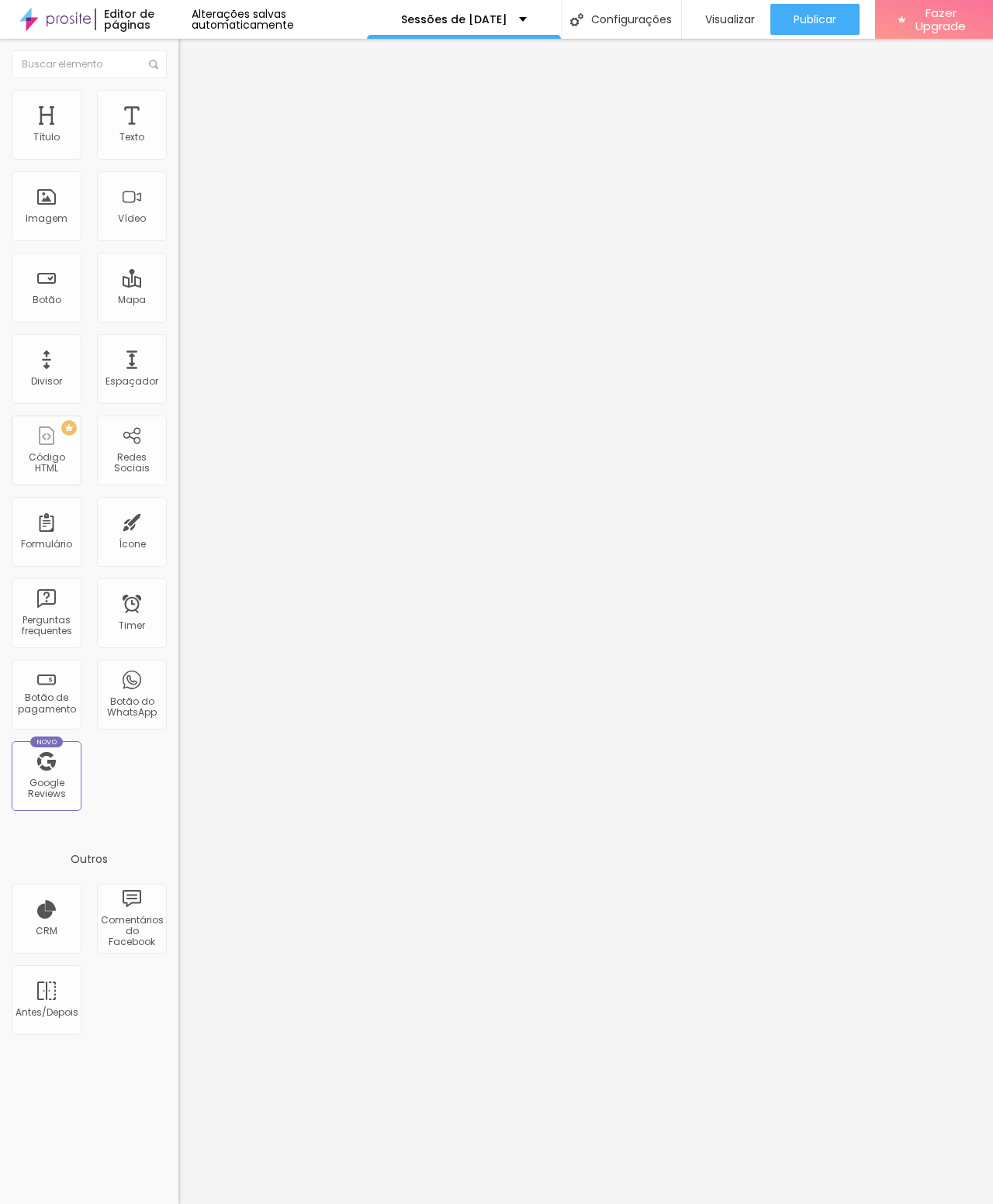
type input "3"
type input "2"
type input "1"
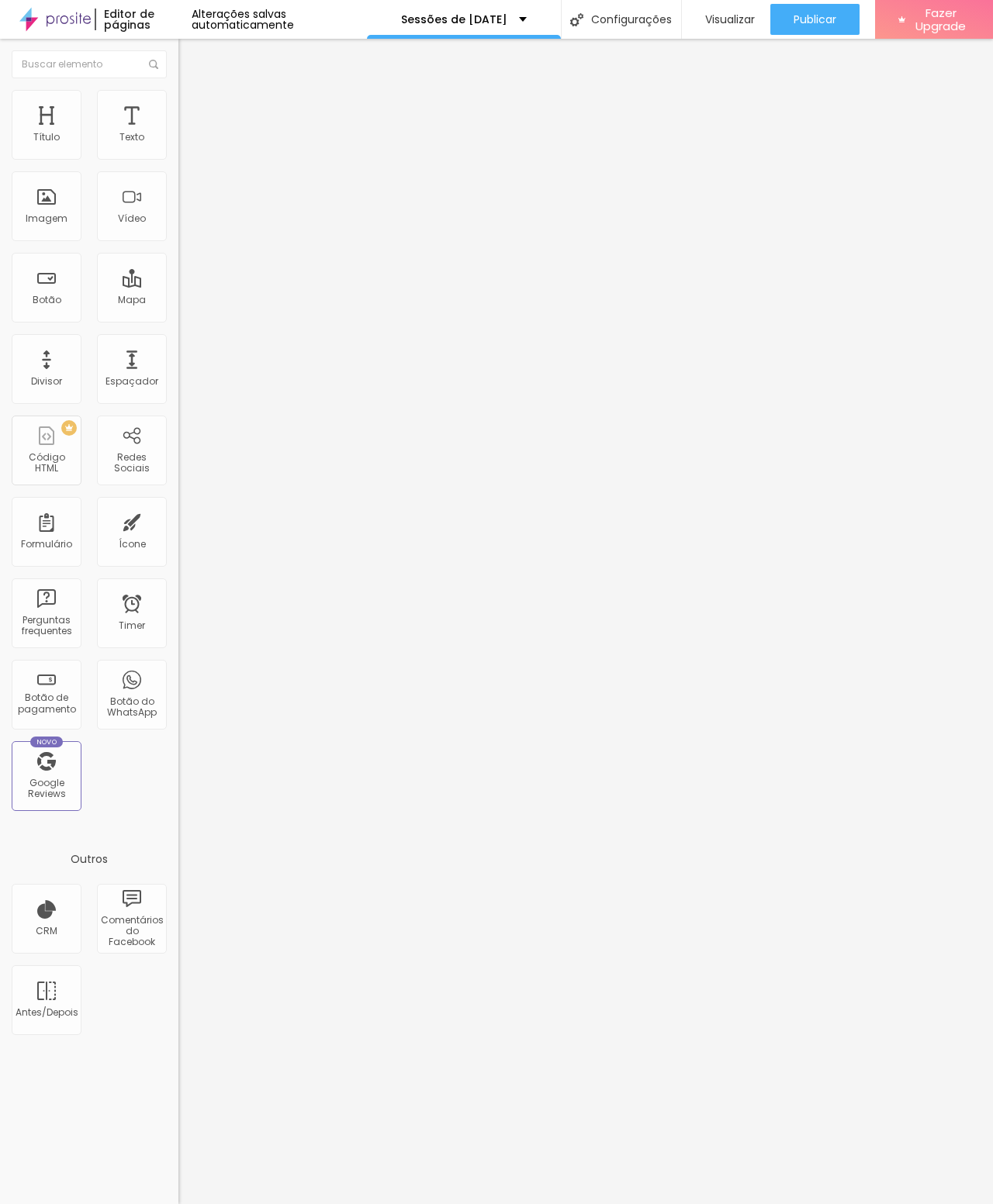
type input "1"
type input "0"
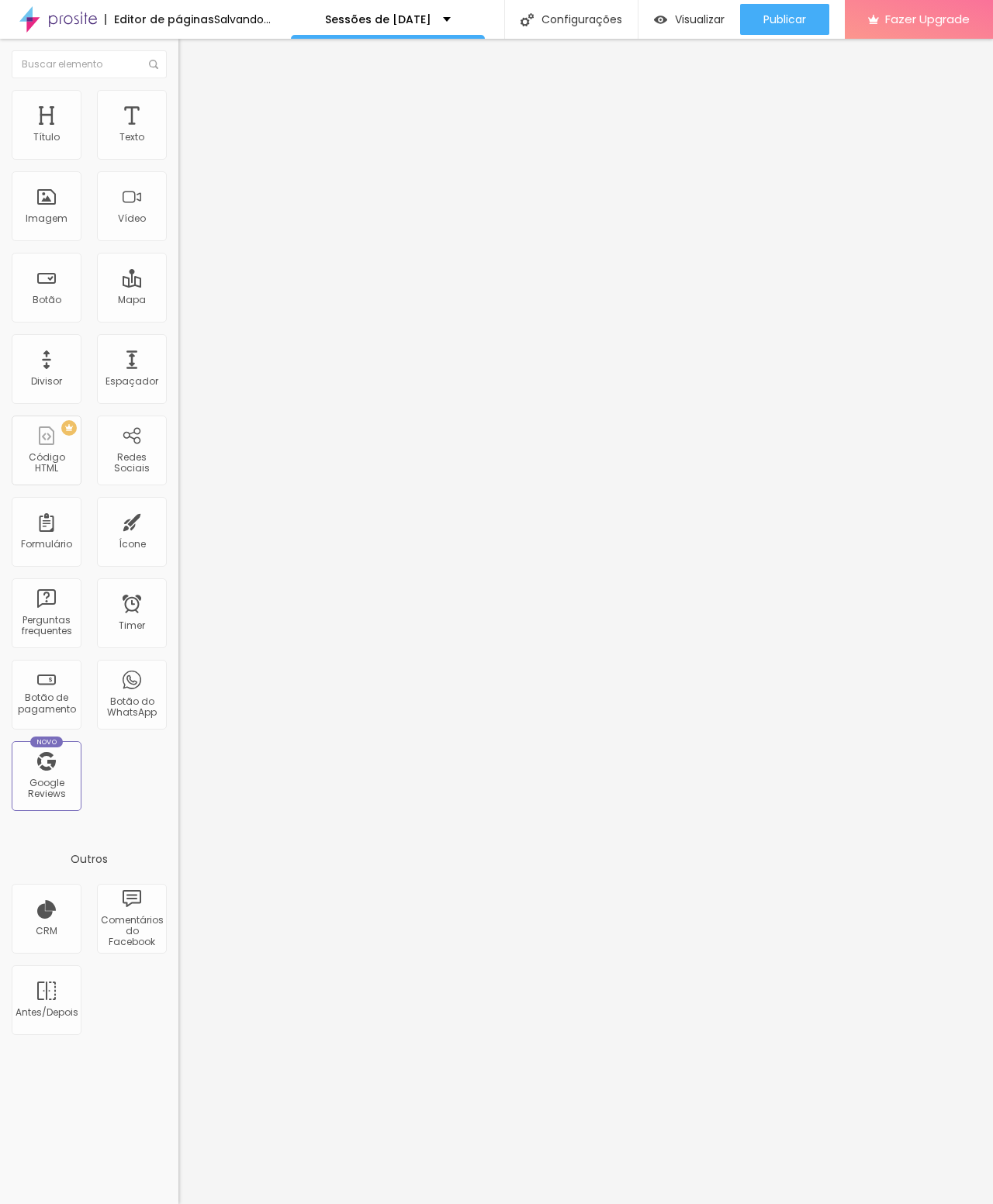
type input "17"
type input "21"
type input "24"
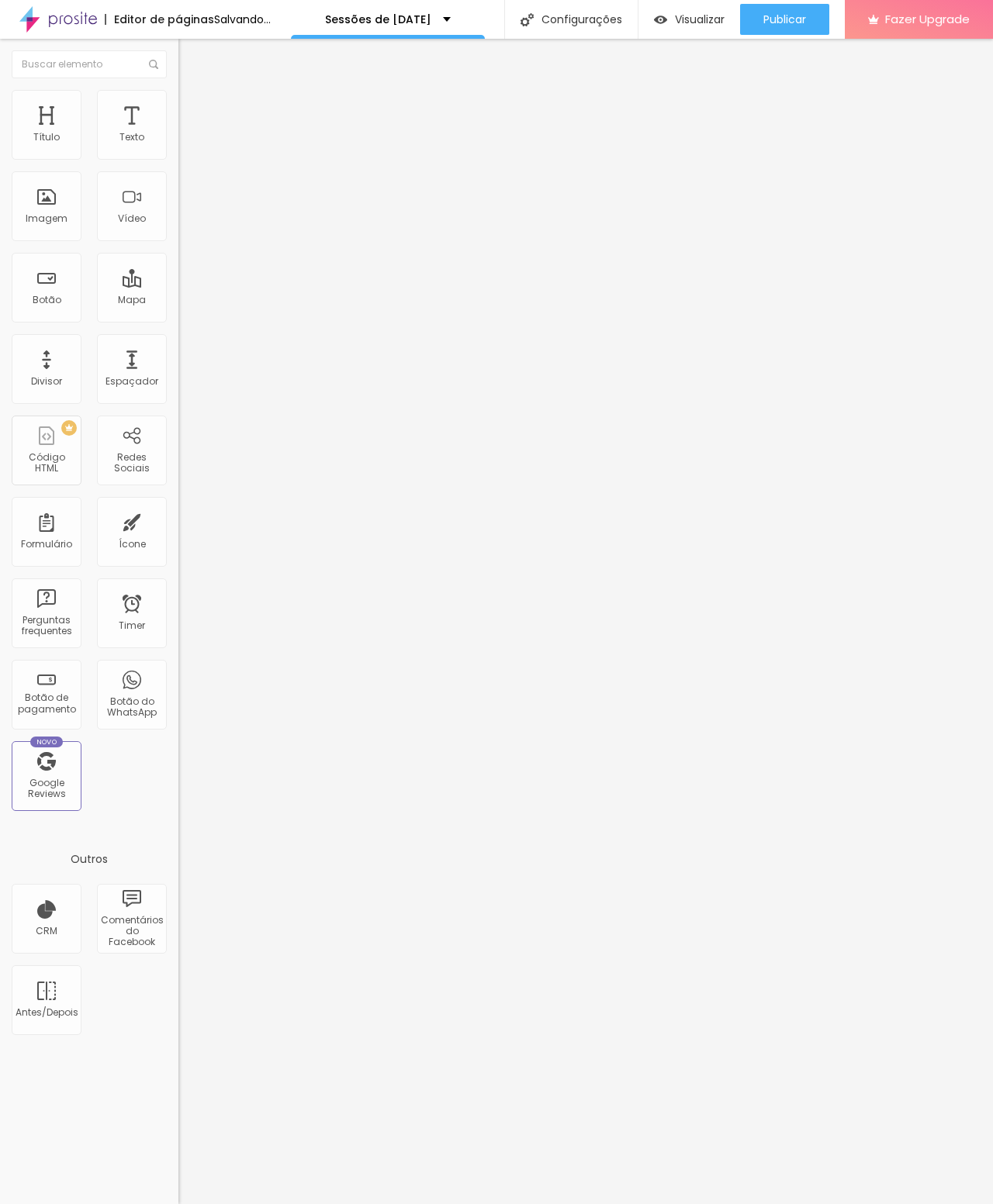
type input "24"
type input "27"
type input "30"
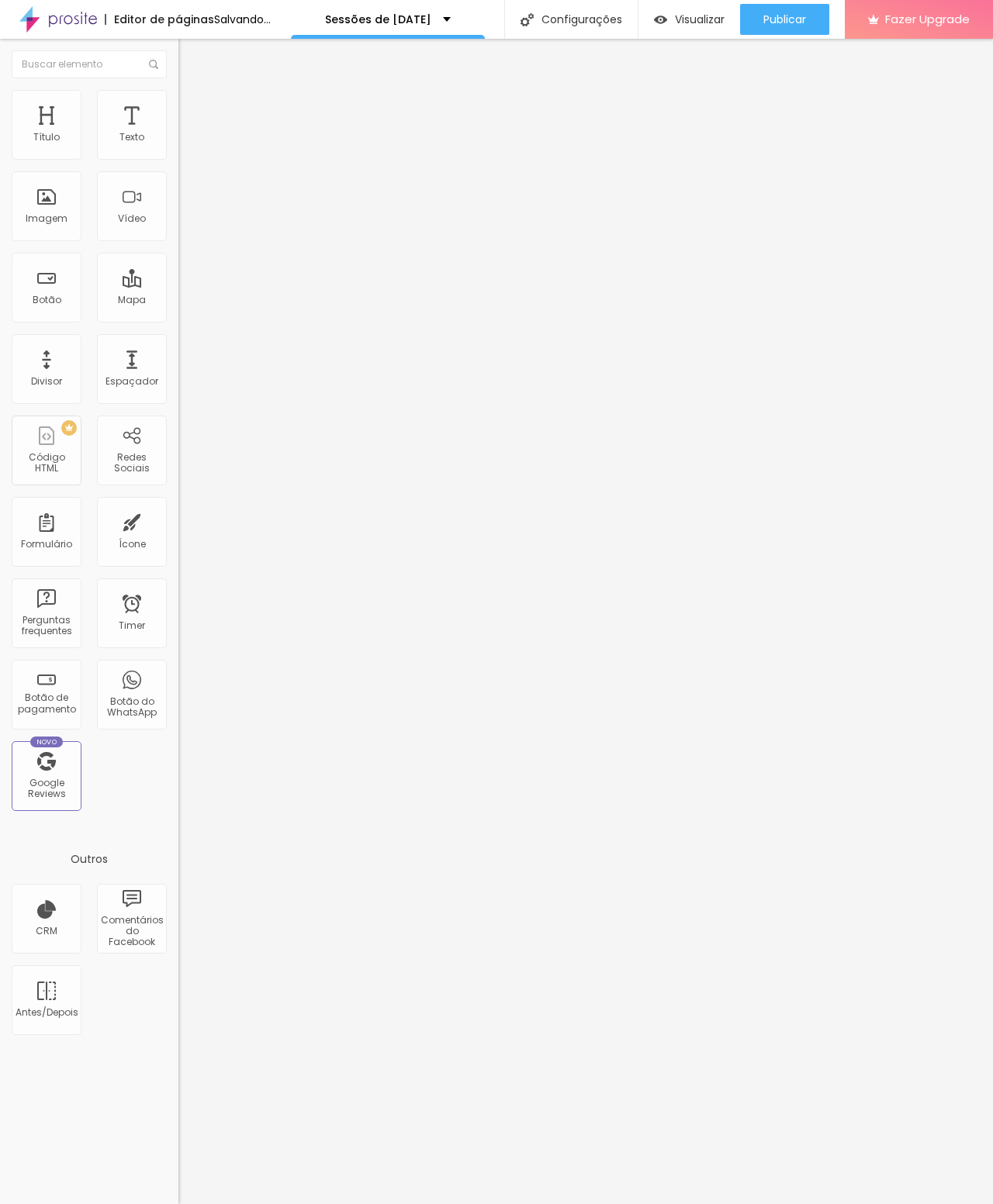
type input "32"
type input "34"
type input "35"
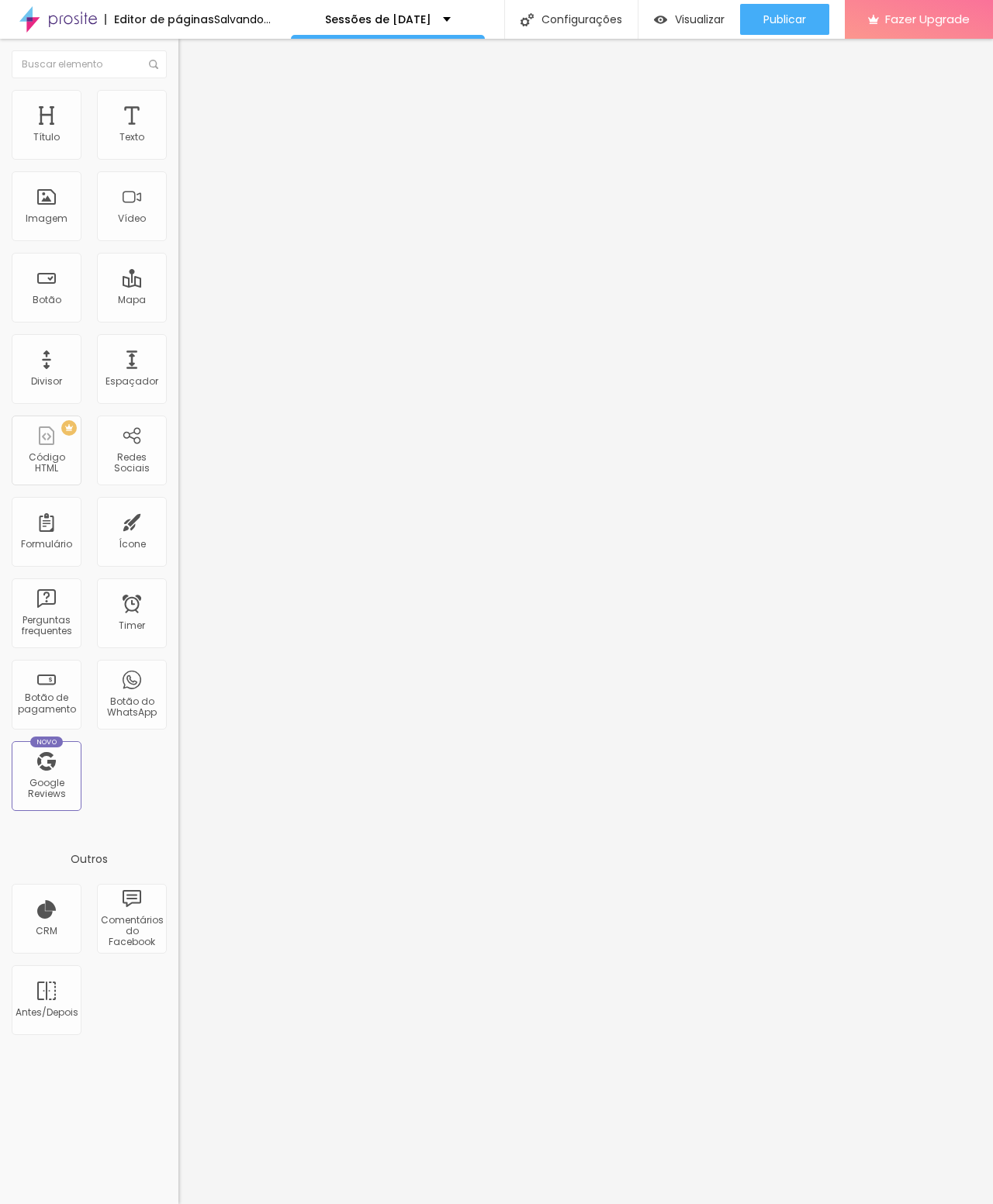
type input "35"
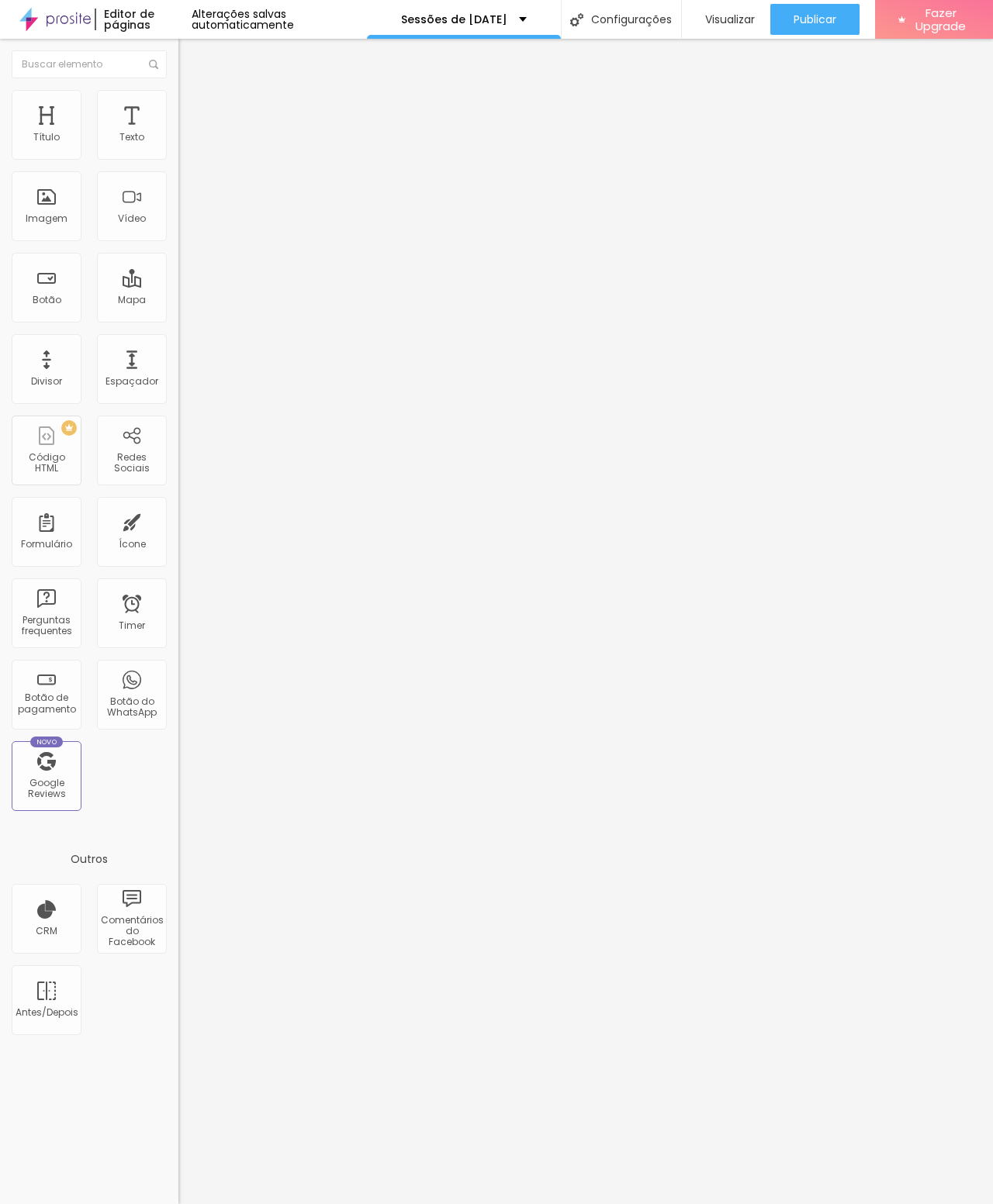
type input "36"
type input "37"
type input "38"
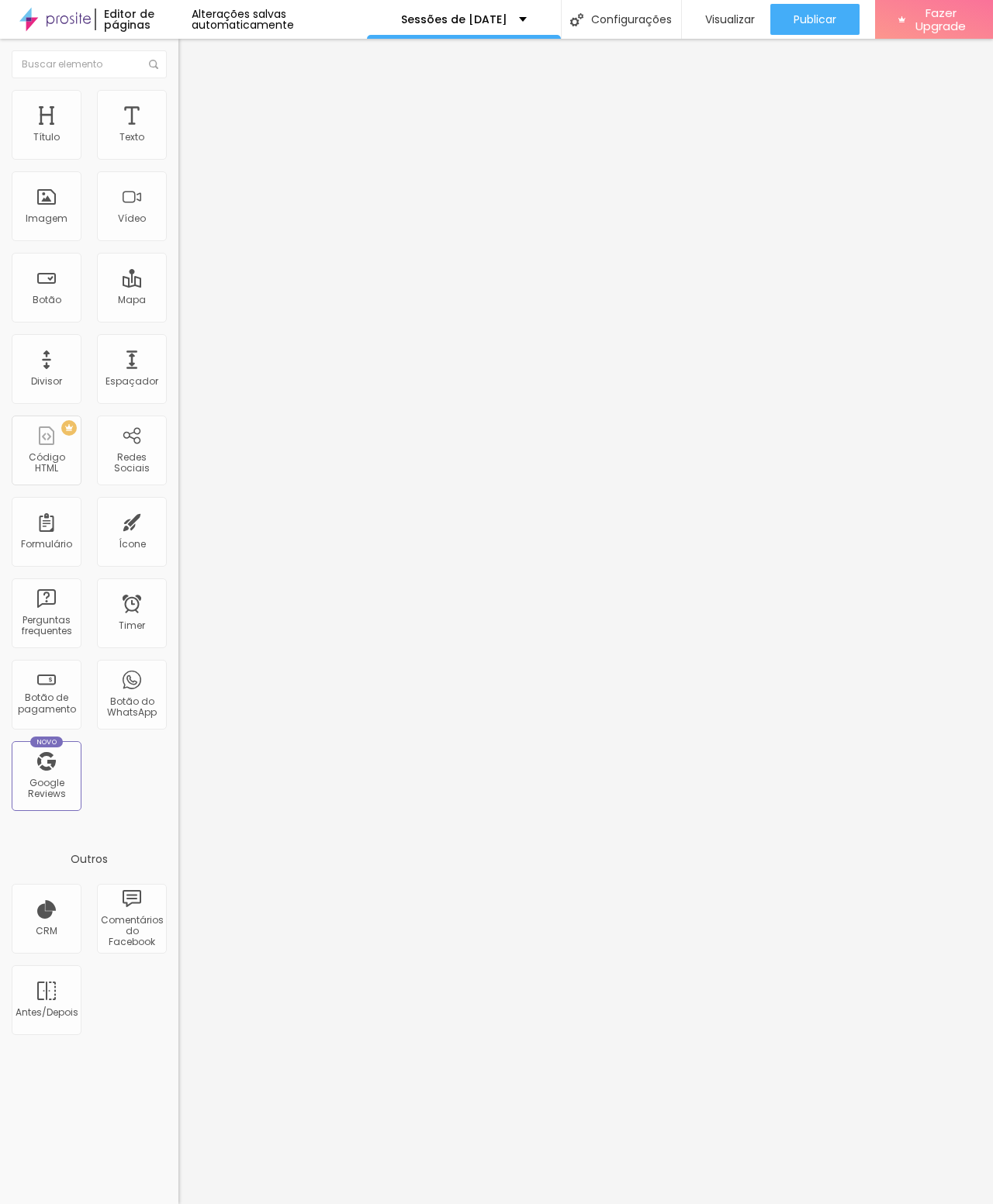
type input "38"
type input "39"
type input "40"
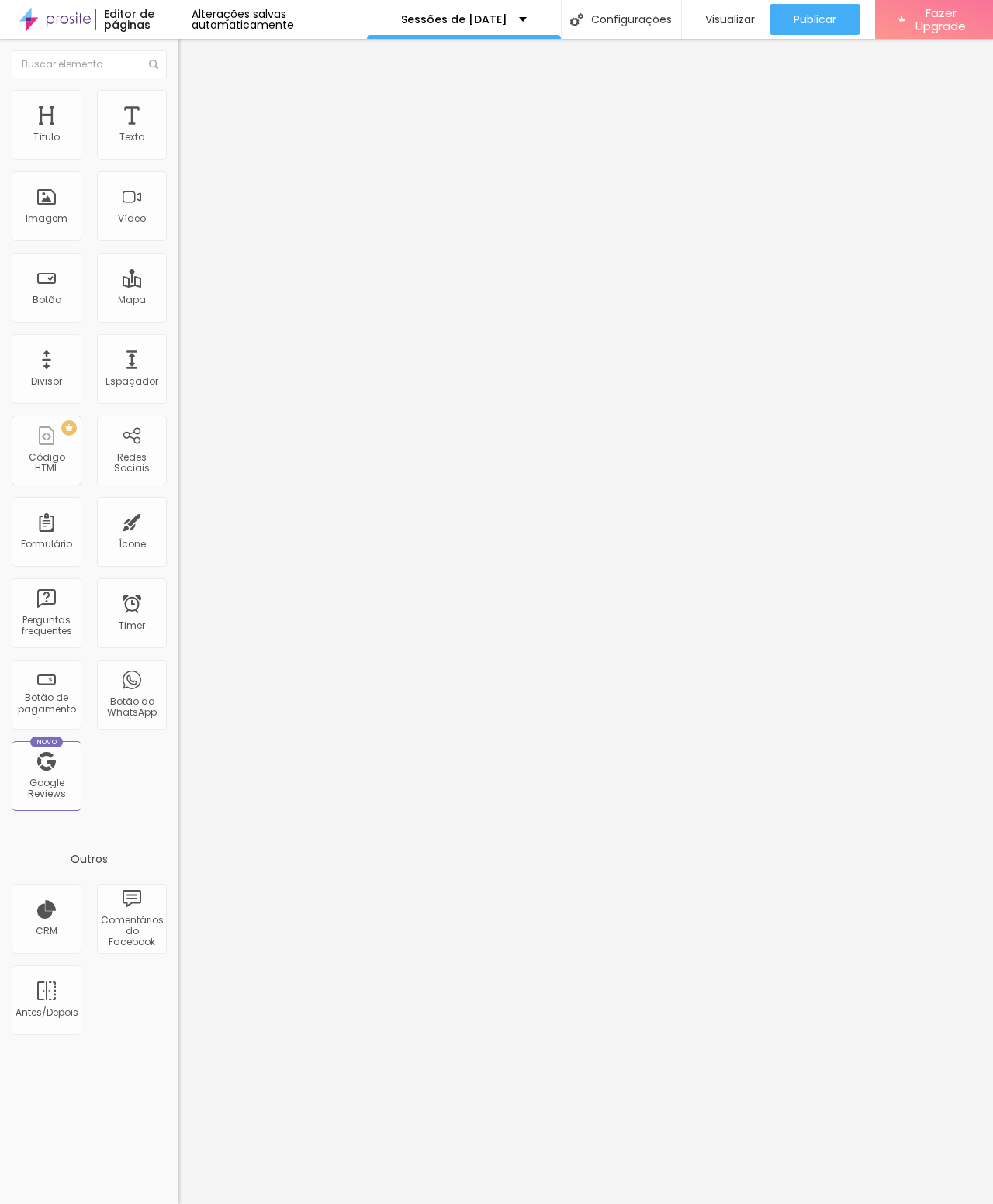
type input "39"
type input "37"
type input "35"
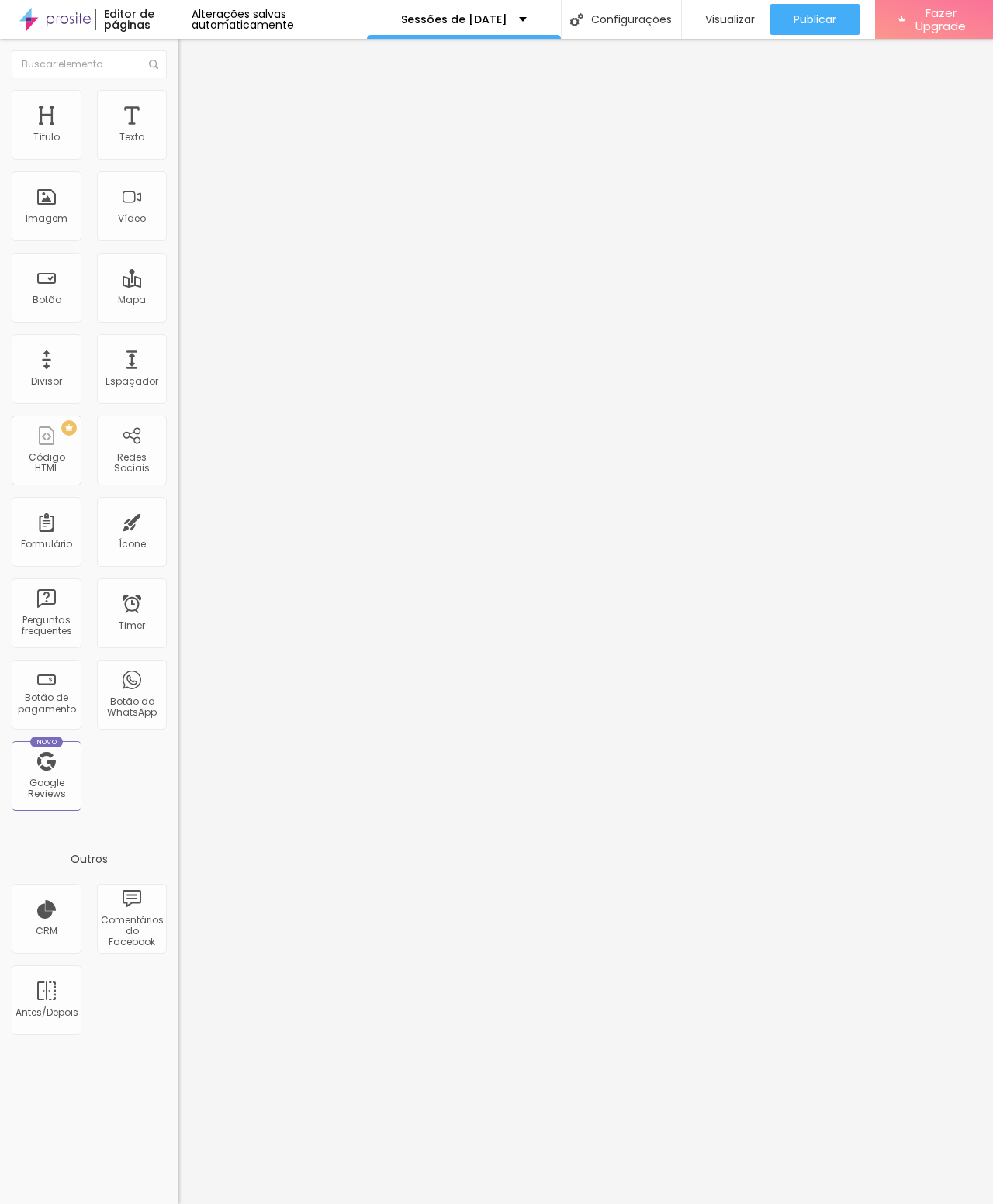
type input "35"
type input "32"
type input "30"
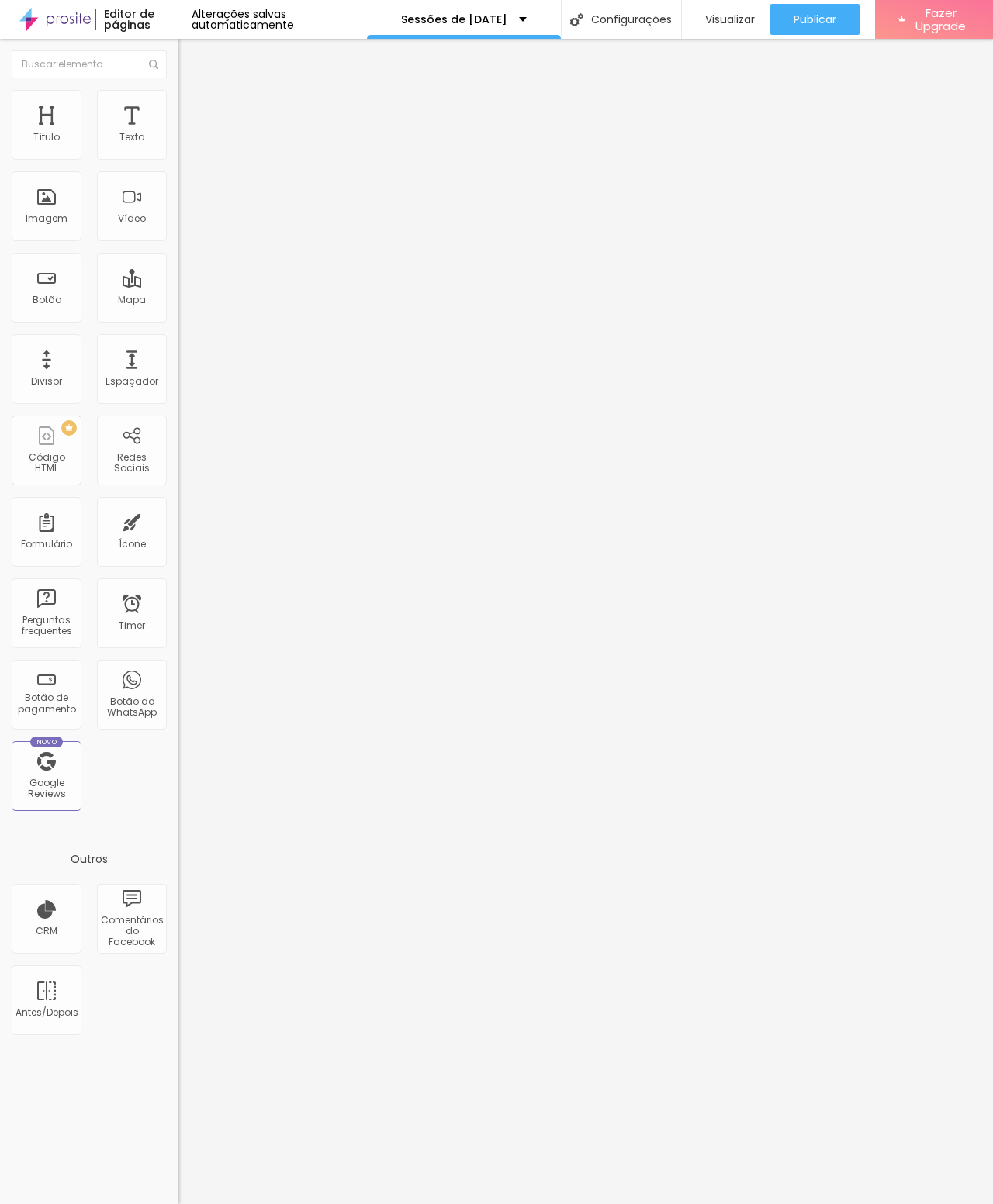
type input "25"
type input "21"
type input "17"
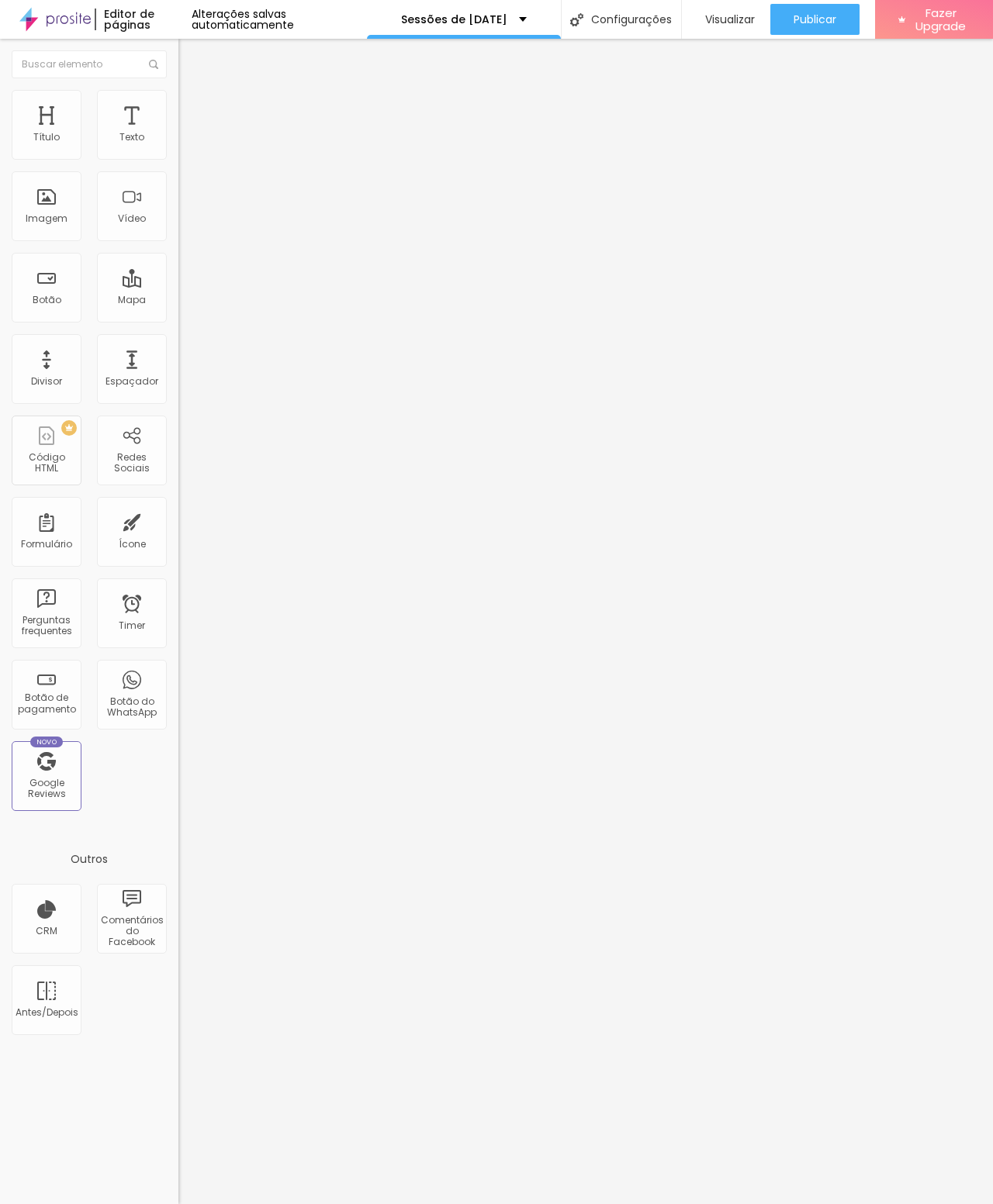
type input "17"
type input "13"
type input "10"
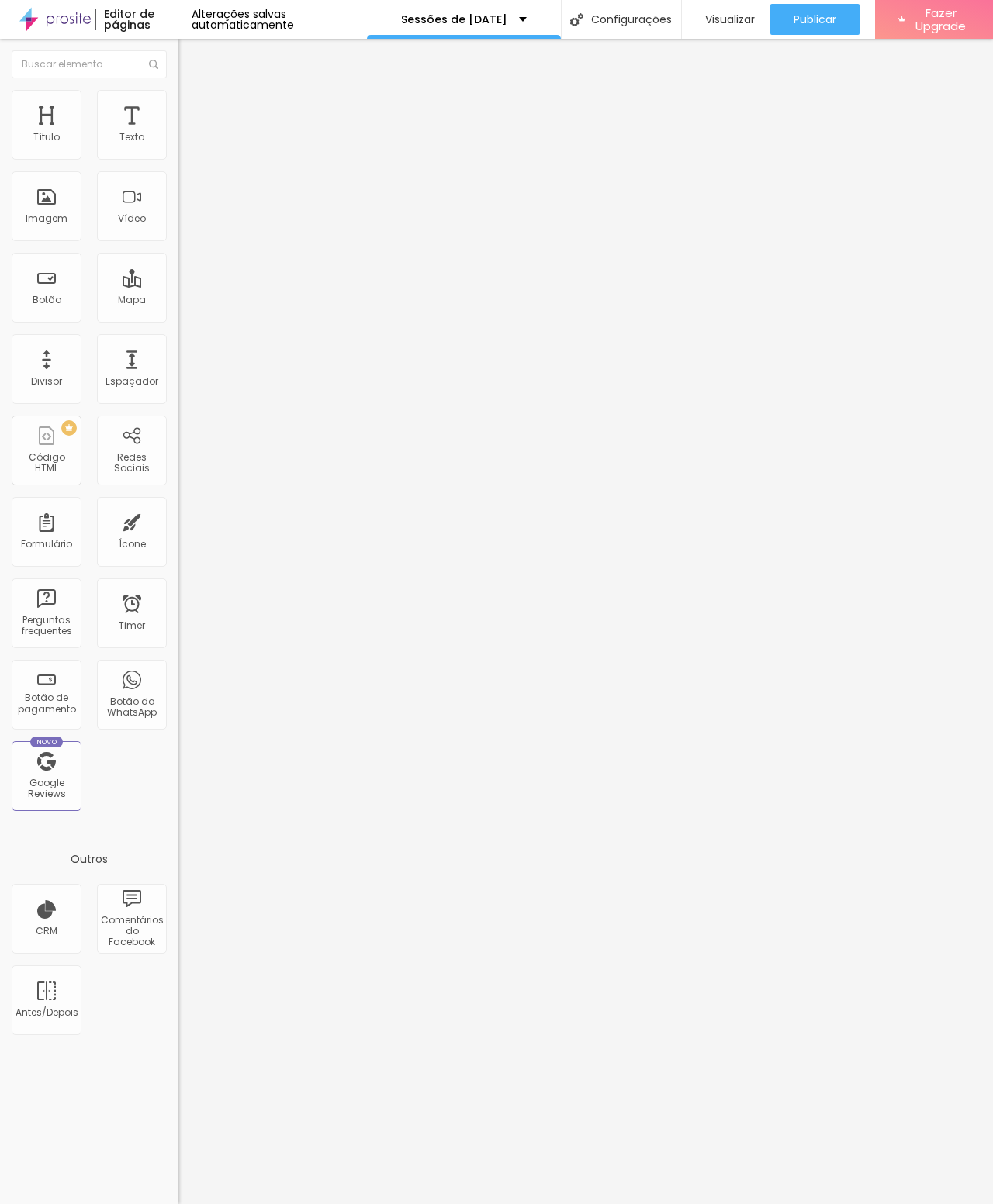
type input "7"
type input "5"
type input "4"
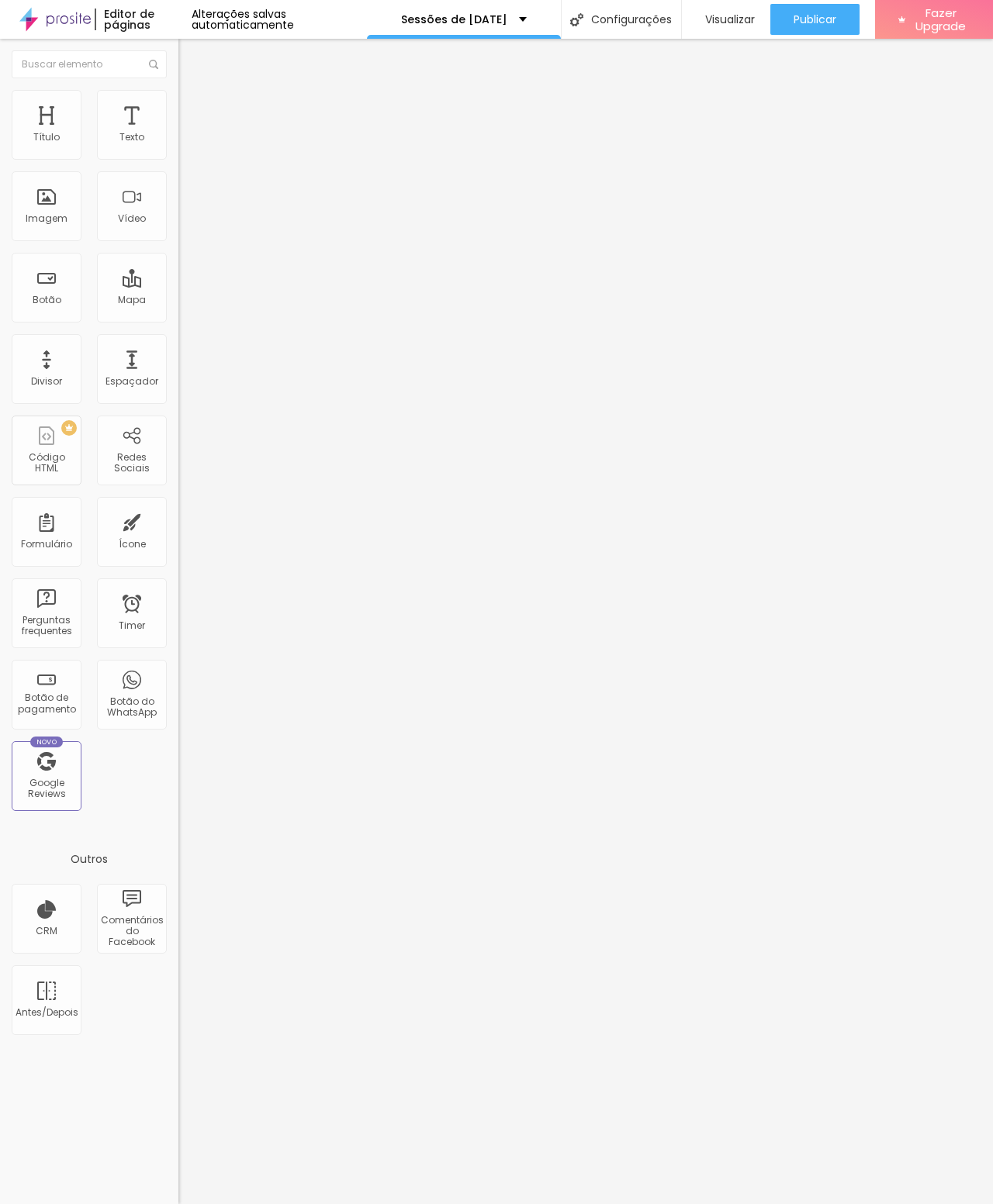
type input "4"
type input "3"
type input "4"
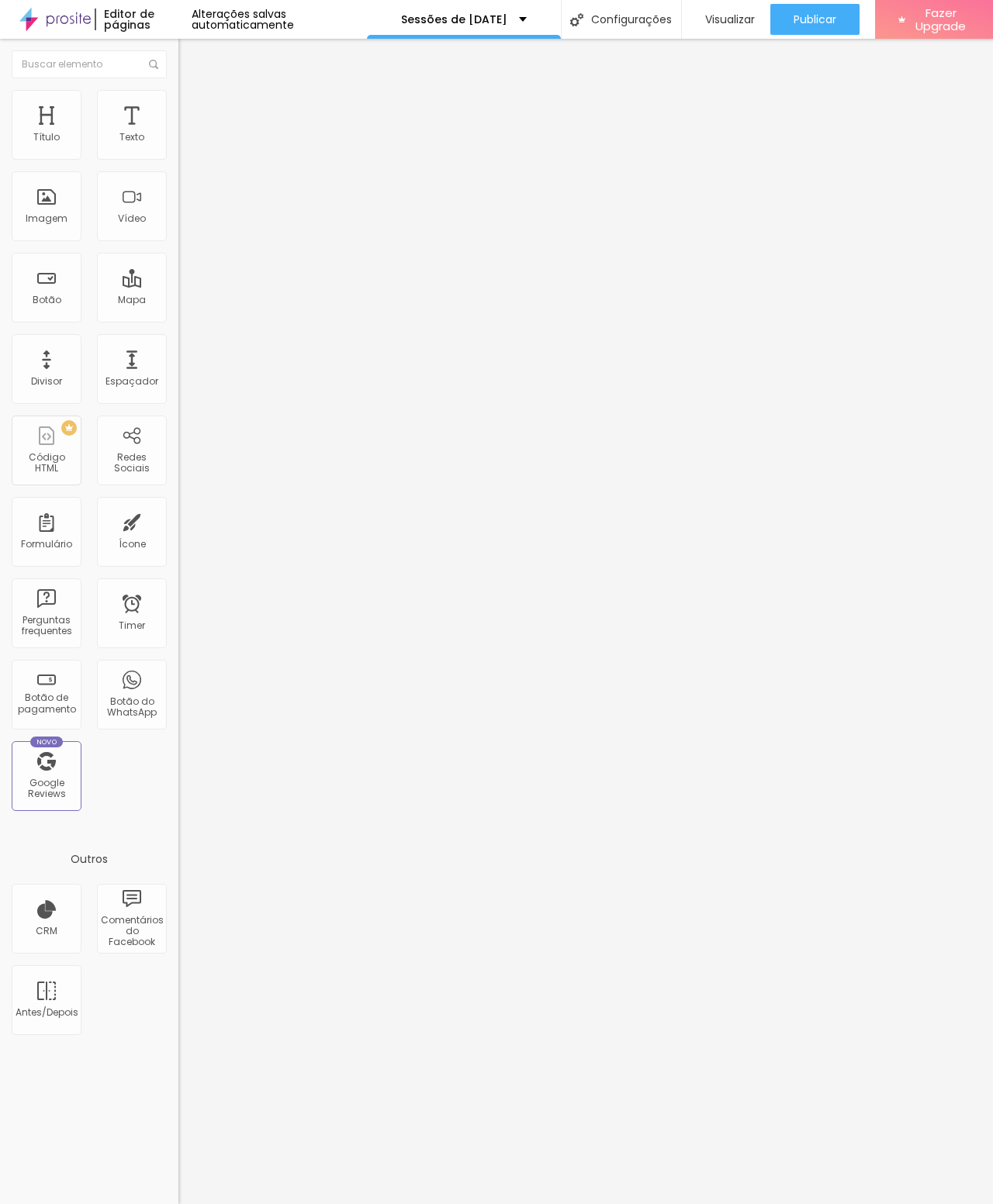
type input "7"
type input "11"
type input "15"
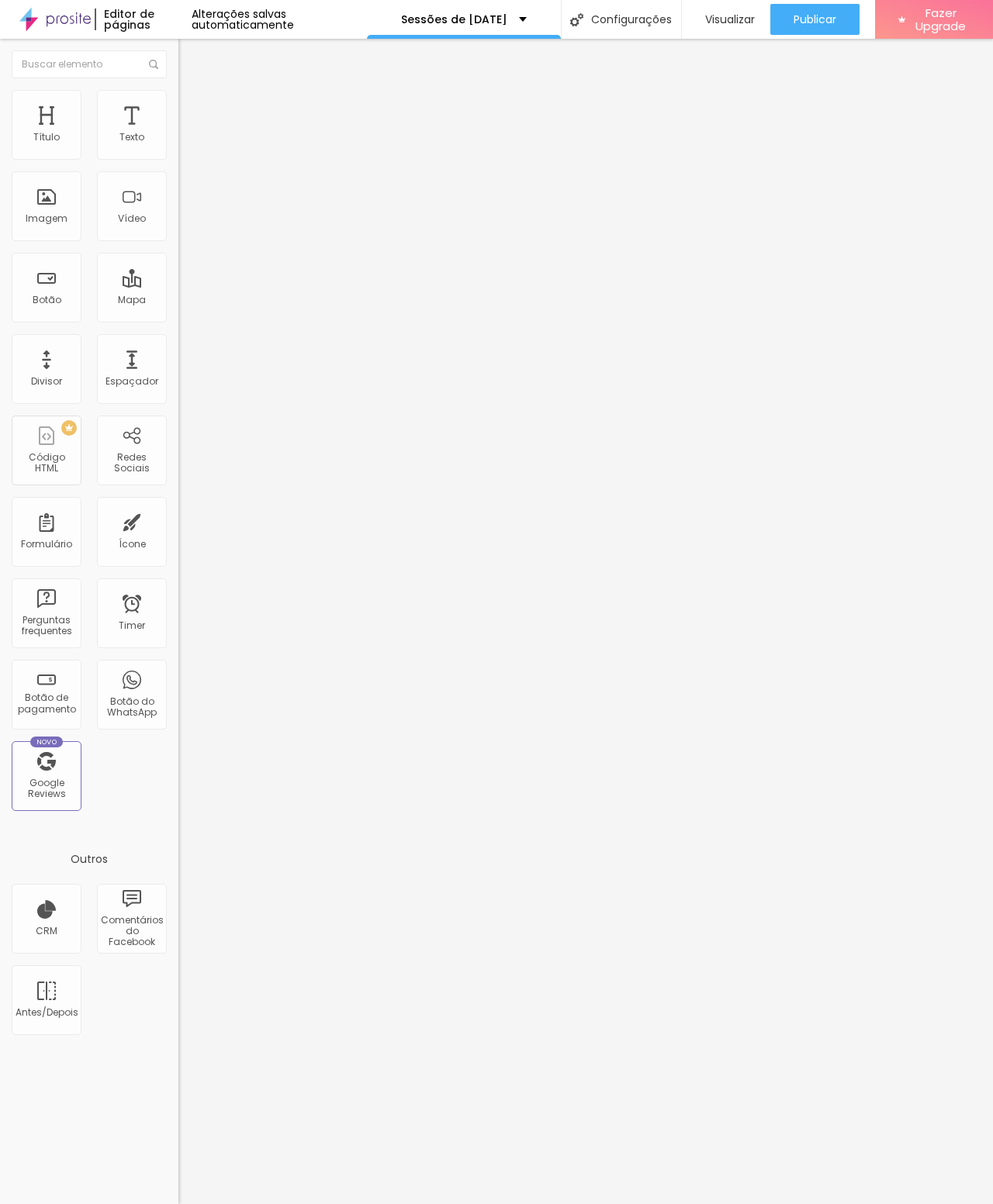
type input "15"
type input "19"
type input "22"
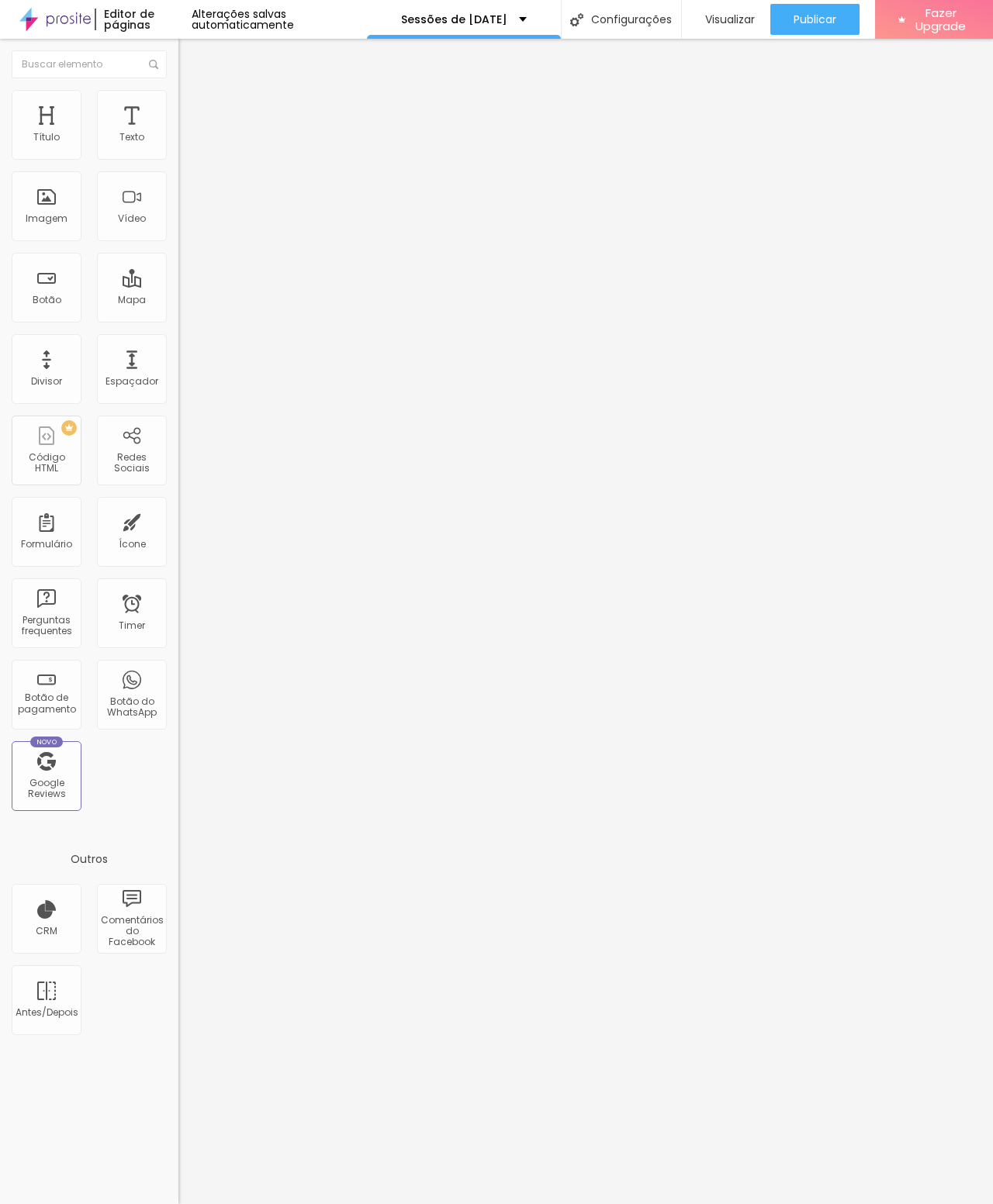
type input "25"
type input "27"
type input "28"
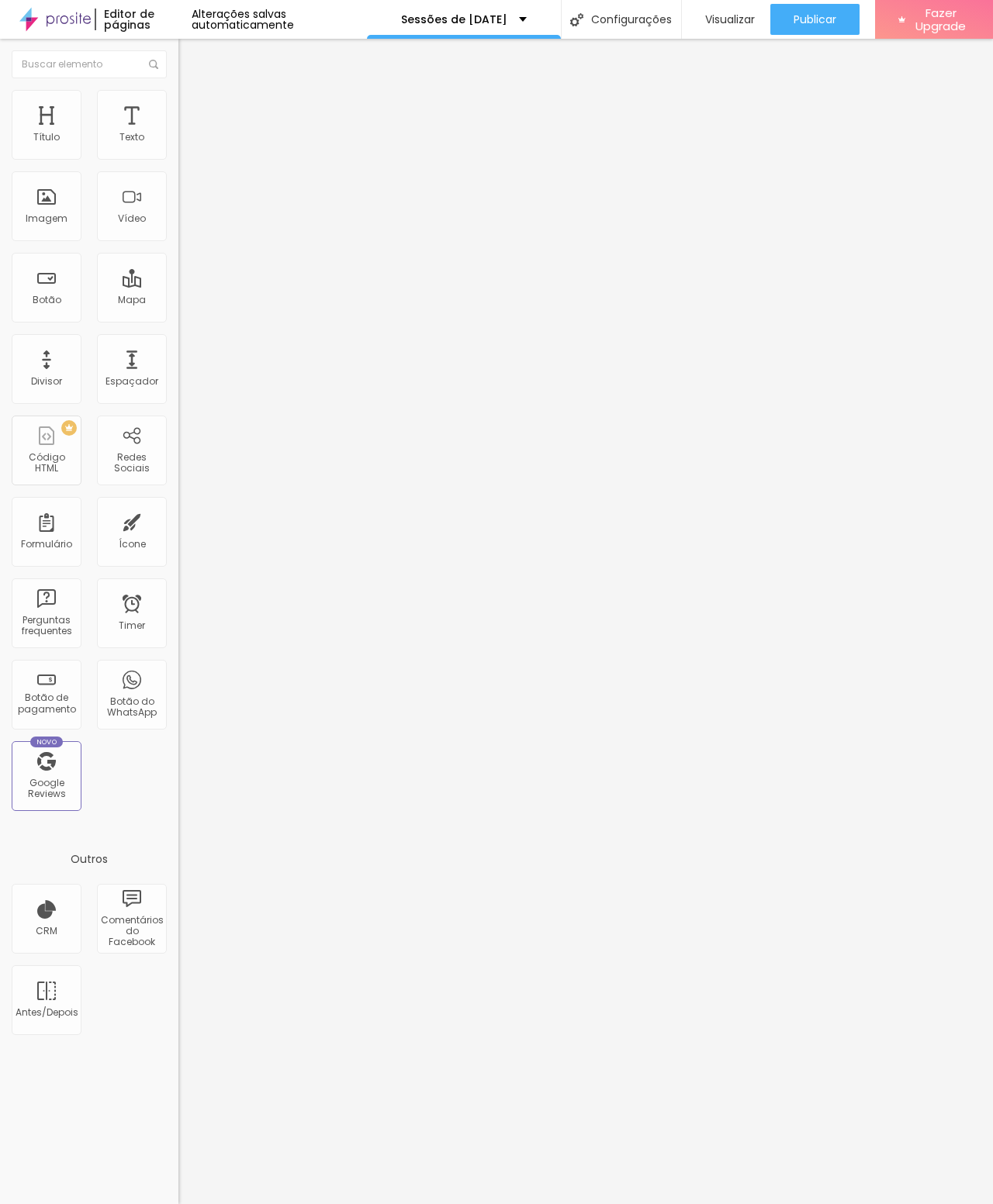
type input "28"
type input "30"
type input "31"
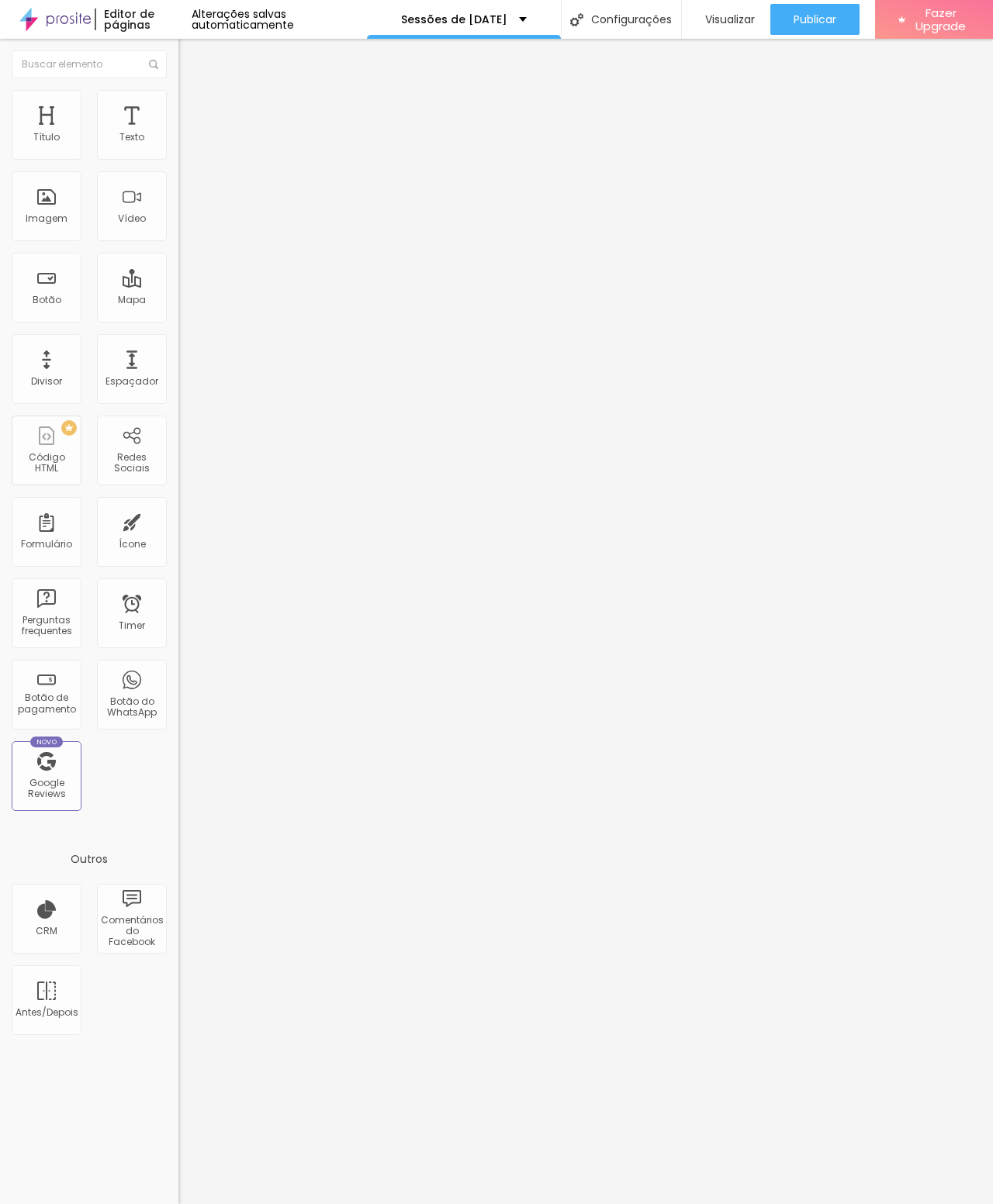
type input "32"
type input "34"
type input "35"
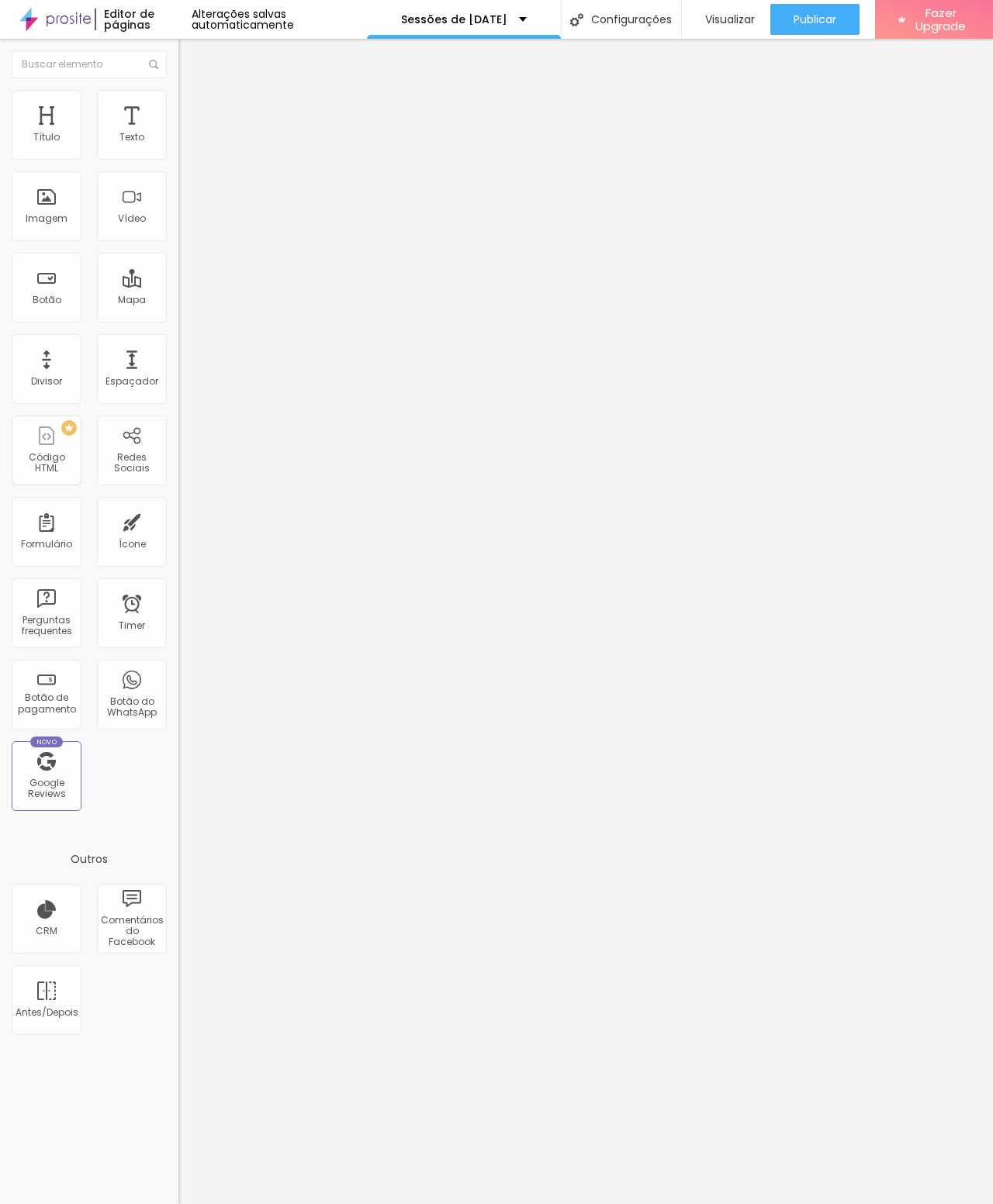
type input "35"
type input "36"
type input "35"
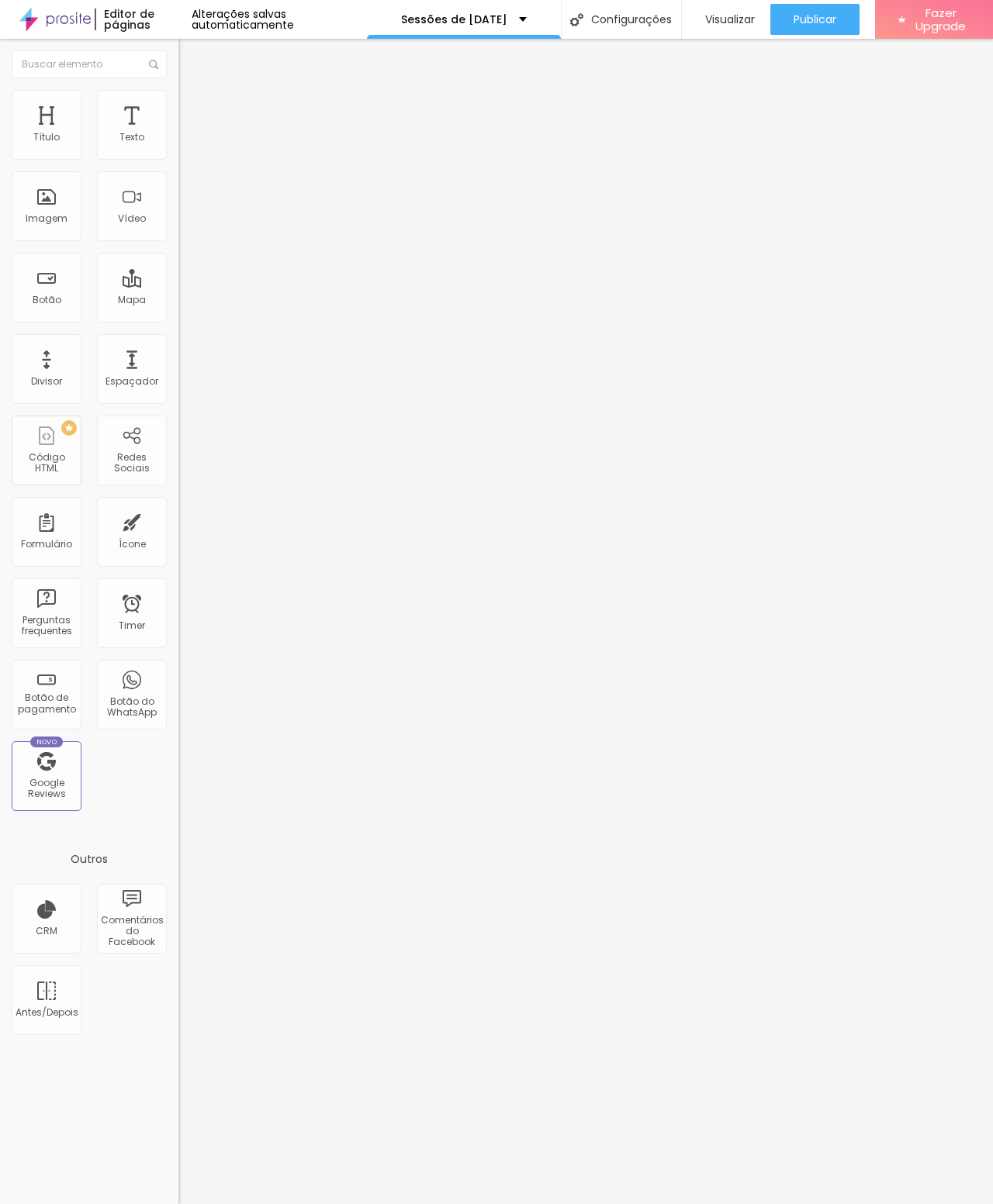
type input "33"
type input "31"
type input "28"
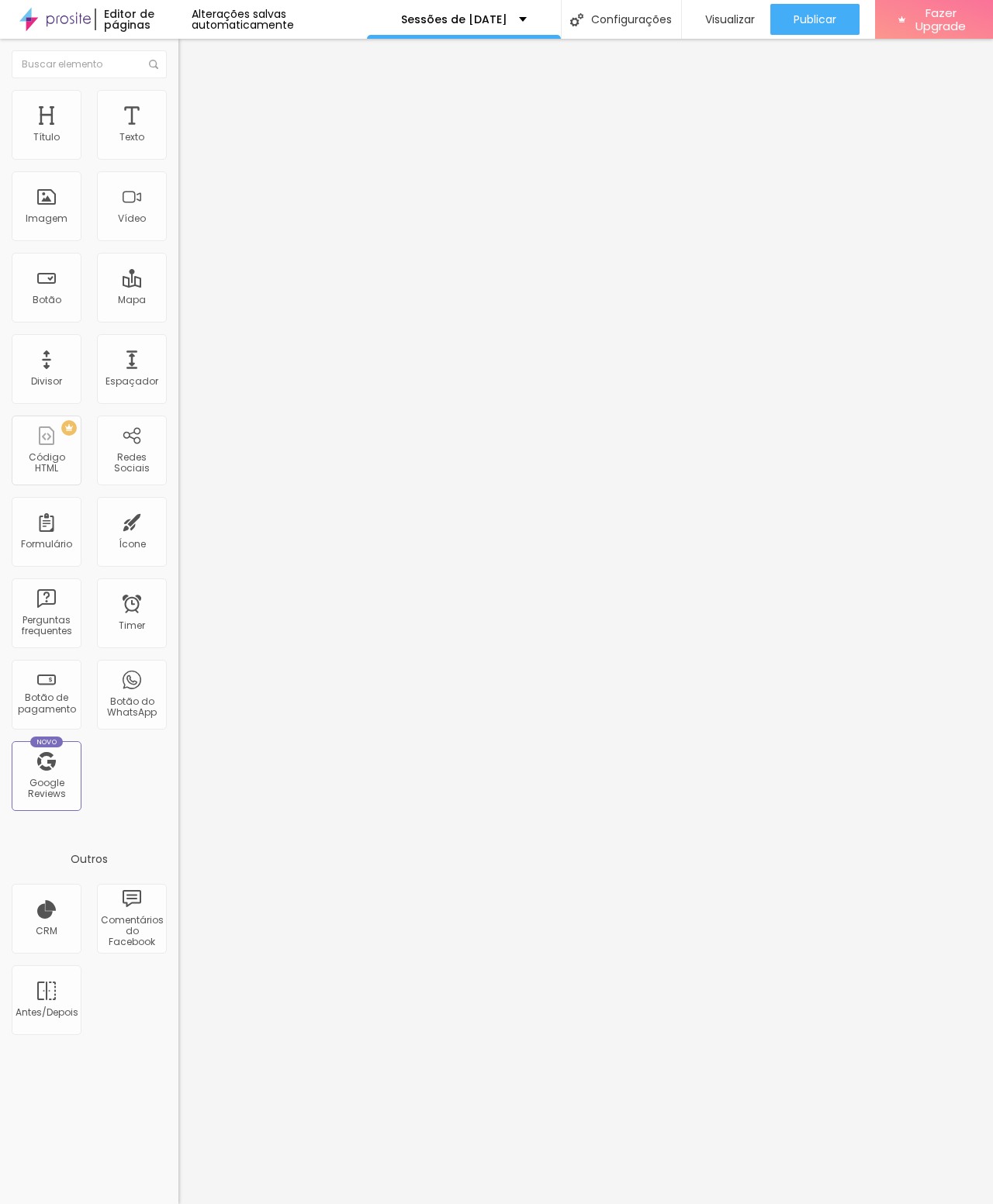
type input "28"
type input "25"
click at [178, 106] on li "Estilo" at bounding box center [267, 97] width 178 height 16
click at [178, 88] on img at bounding box center [185, 81] width 14 height 14
click at [263, 130] on img at bounding box center [267, 125] width 9 height 9
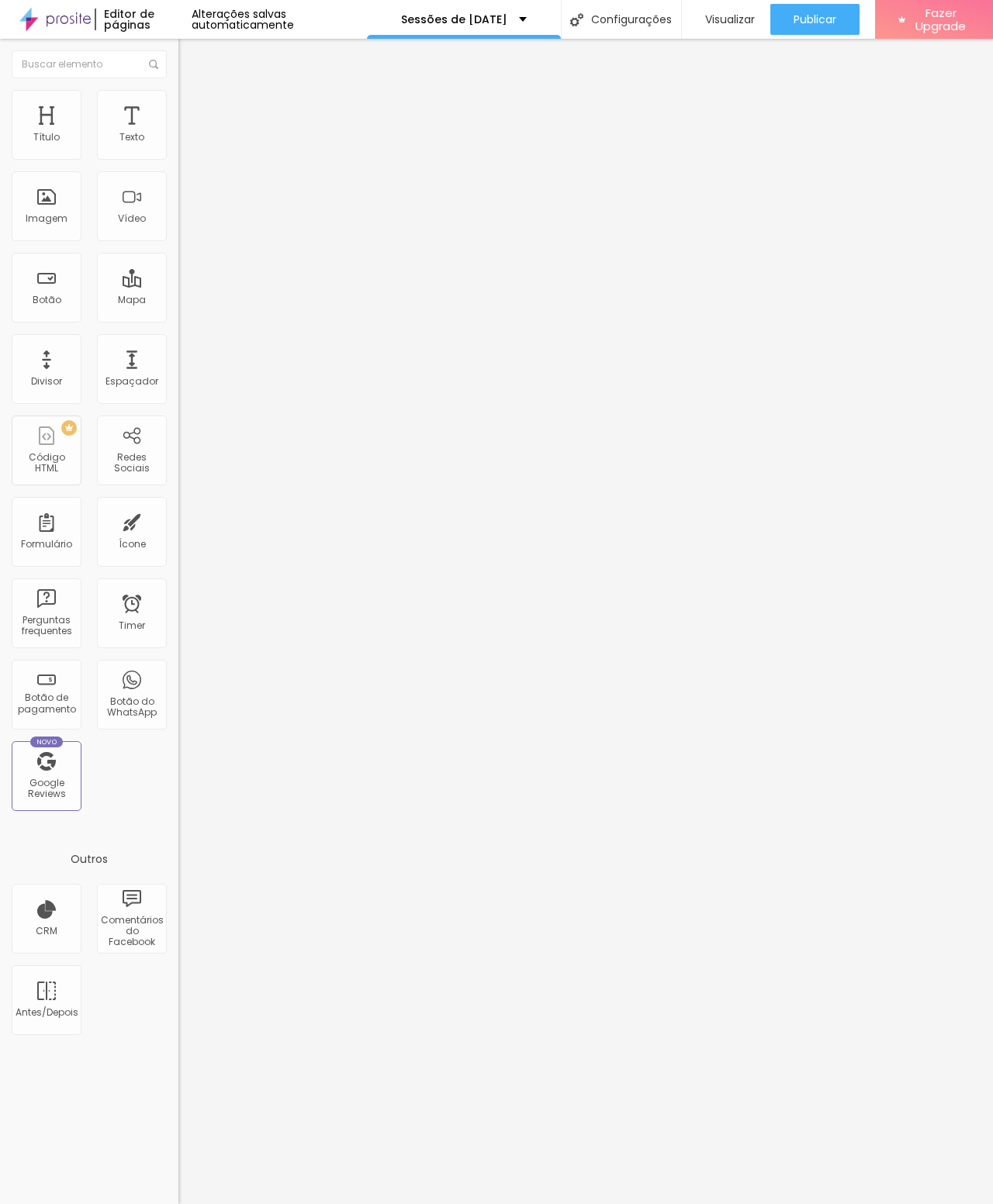
click at [178, 134] on span "Adicionar imagem" at bounding box center [228, 127] width 100 height 13
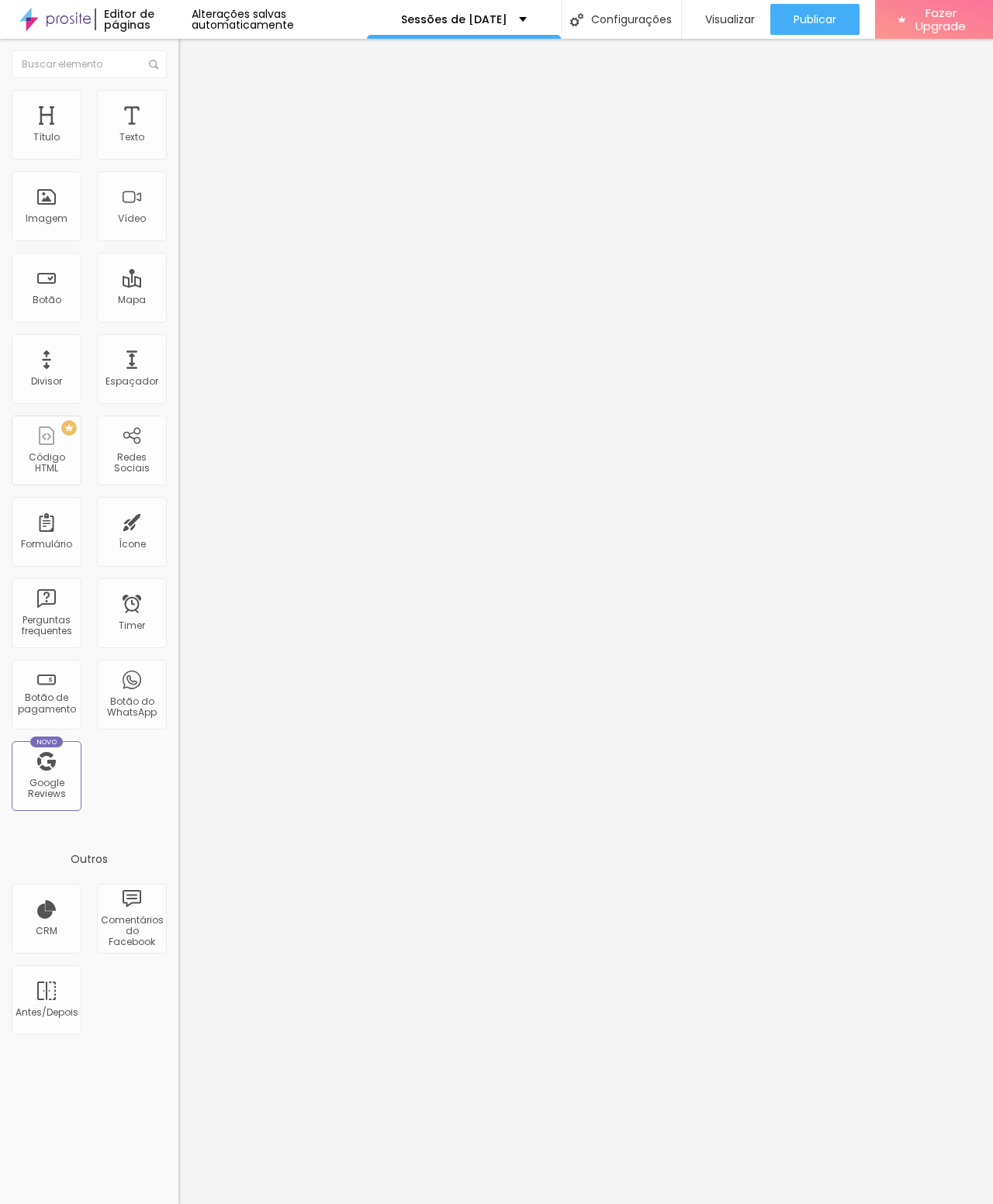
click at [192, 111] on span "Avançado" at bounding box center [217, 116] width 51 height 13
click at [178, 100] on li "Estilo" at bounding box center [267, 97] width 178 height 16
click at [178, 90] on li "Conteúdo" at bounding box center [267, 82] width 178 height 16
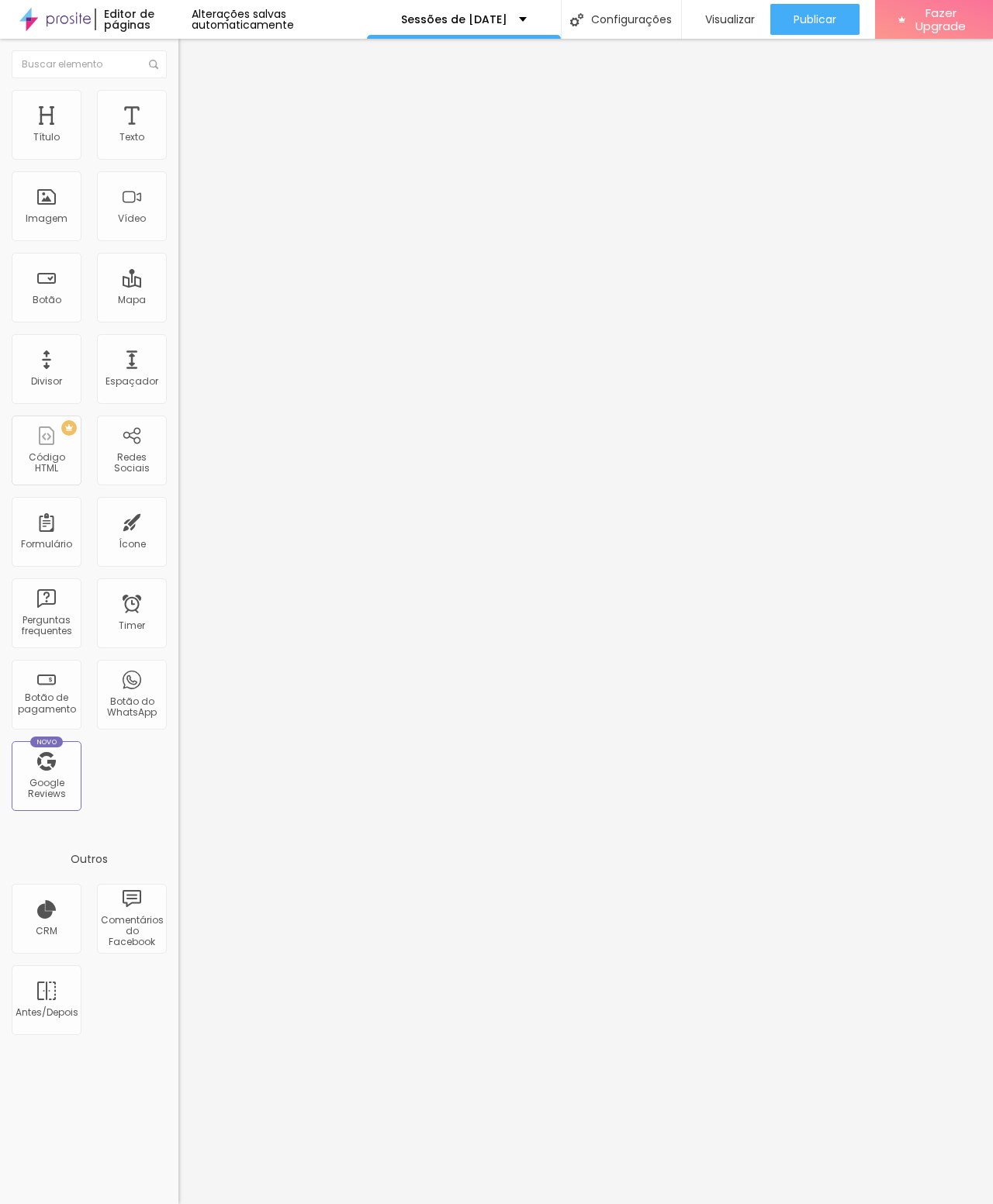
click at [190, 60] on img "button" at bounding box center [196, 56] width 12 height 12
click at [26, 211] on div "Imagem" at bounding box center [46, 206] width 70 height 70
click at [630, 5] on div "Configurações" at bounding box center [621, 19] width 121 height 39
click at [781, 1213] on div at bounding box center [496, 1220] width 993 height 14
click at [119, 298] on div "Mapa" at bounding box center [132, 301] width 28 height 11
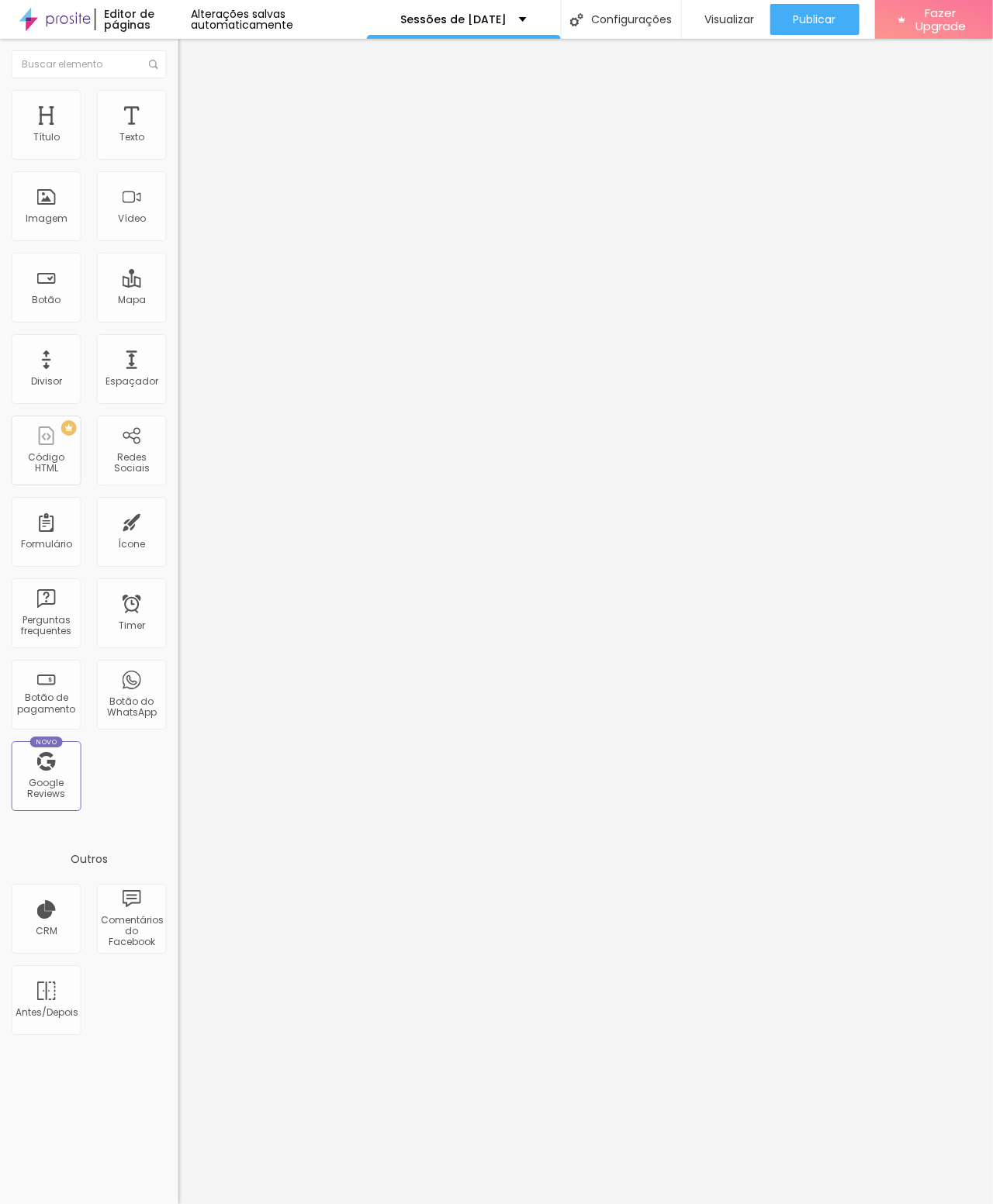
scroll to position [0, 20]
click at [178, 146] on input "Alboom [GEOGRAPHIC_DATA]" at bounding box center [271, 137] width 187 height 16
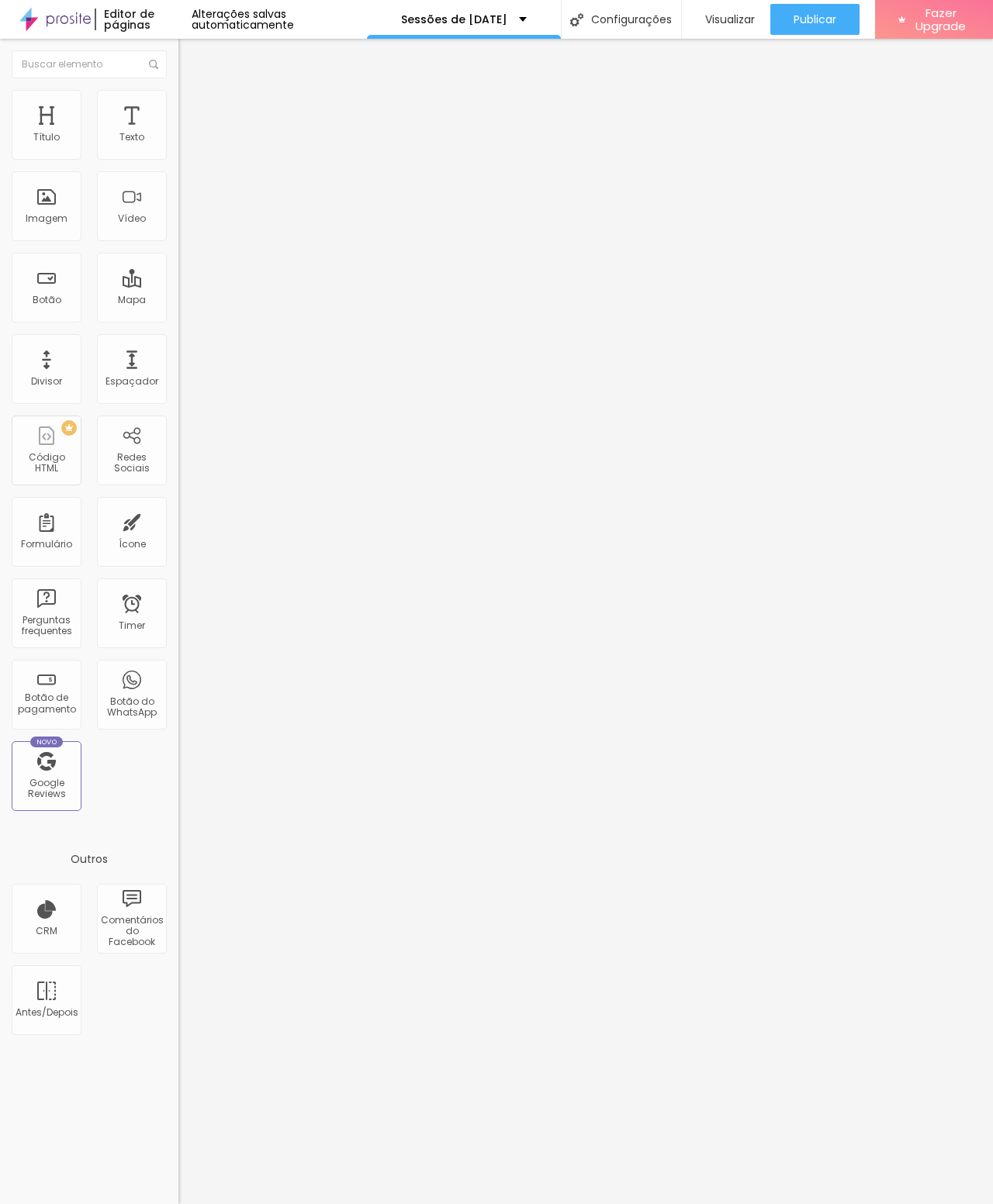
click at [178, 520] on div "Editar Mapa Conteúdo Estilo Avançado Endereço Quinteiro Media Alinhamento 15 Zo…" at bounding box center [267, 621] width 178 height 1165
click at [178, 475] on div "Editar Mapa Conteúdo Estilo Avançado Endereço Quinteiro Media Alinhamento 15 Zo…" at bounding box center [267, 621] width 178 height 1165
click at [108, 528] on div "Ícone" at bounding box center [131, 532] width 70 height 70
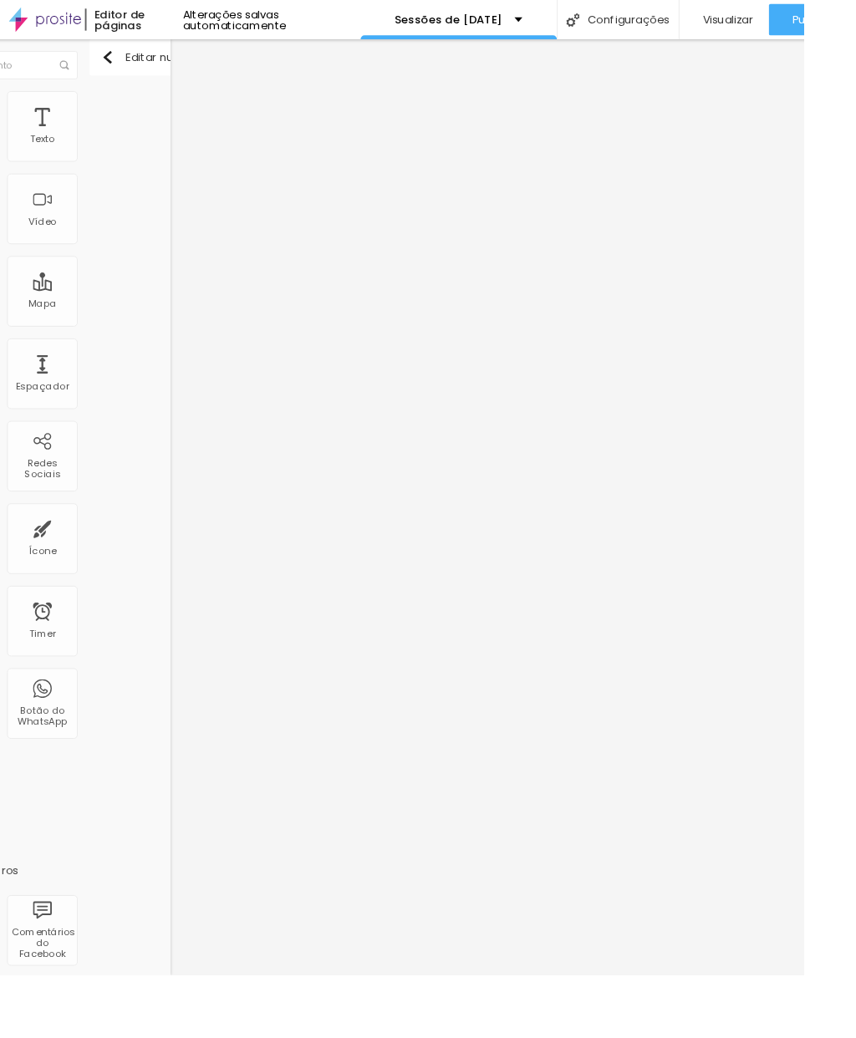
scroll to position [0, 192]
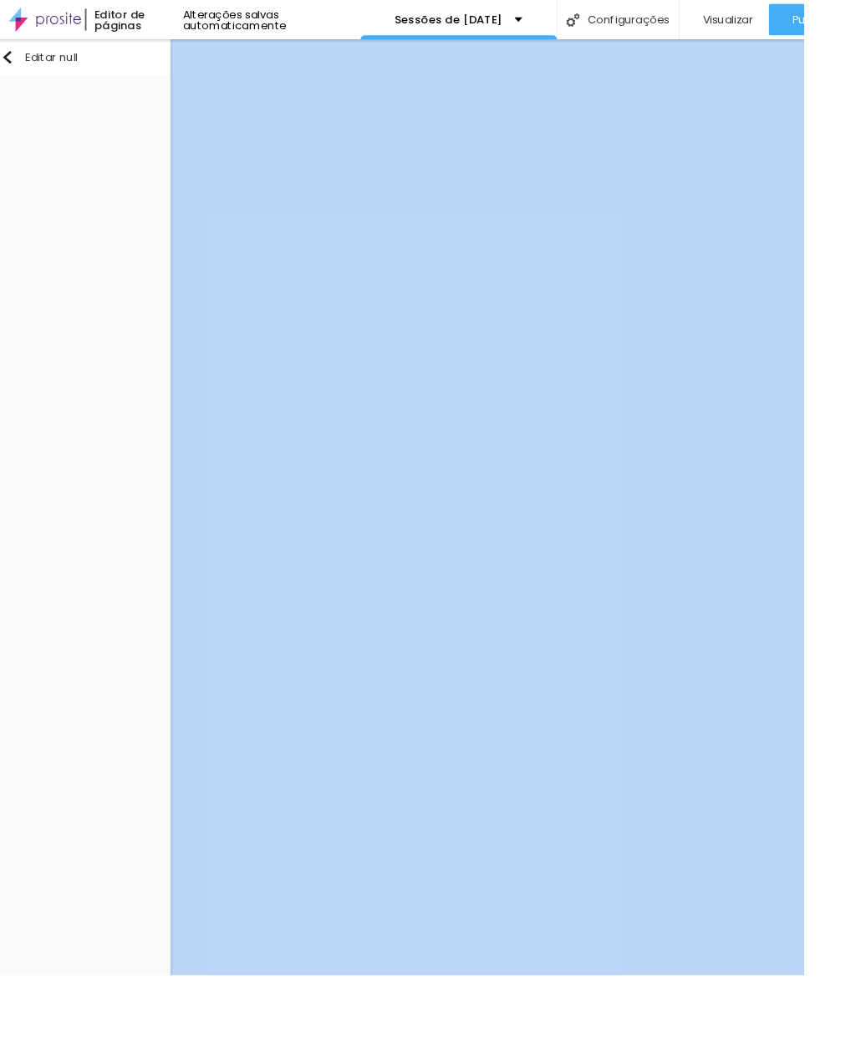
click at [11, 54] on img "button" at bounding box center [7, 60] width 13 height 13
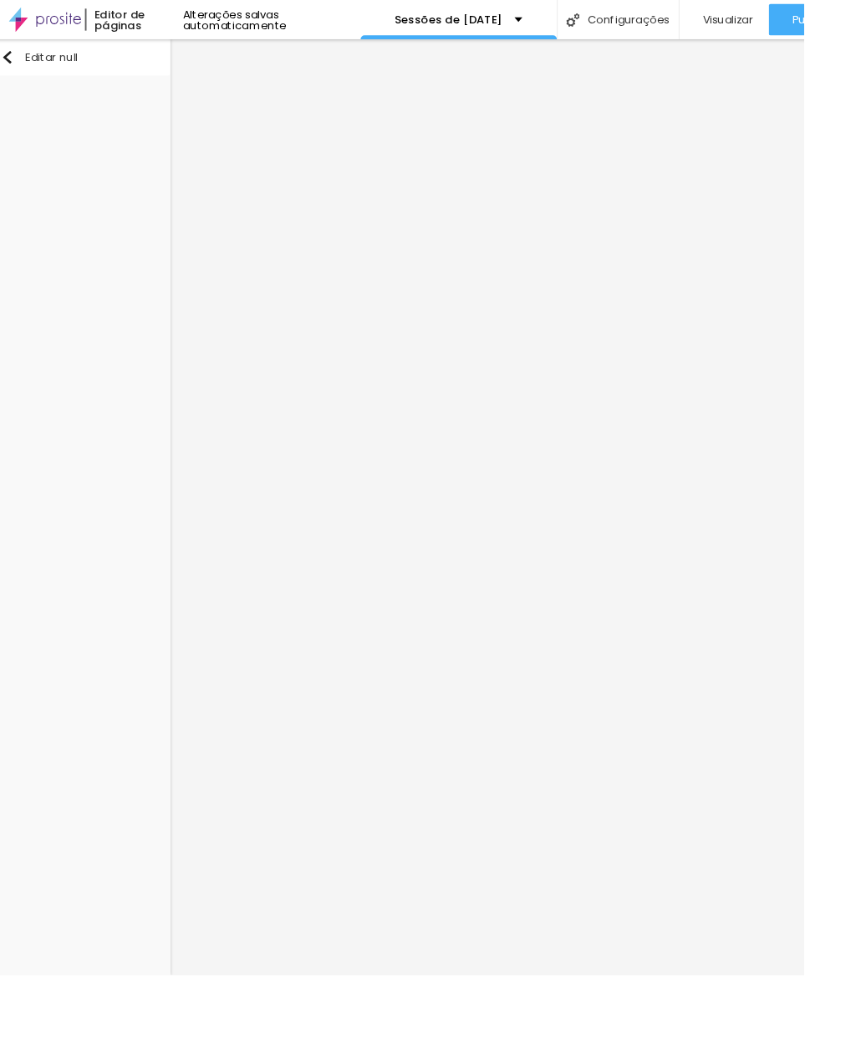
click at [12, 58] on img "button" at bounding box center [7, 60] width 13 height 13
click at [53, 63] on div "Editar null" at bounding box center [42, 60] width 82 height 13
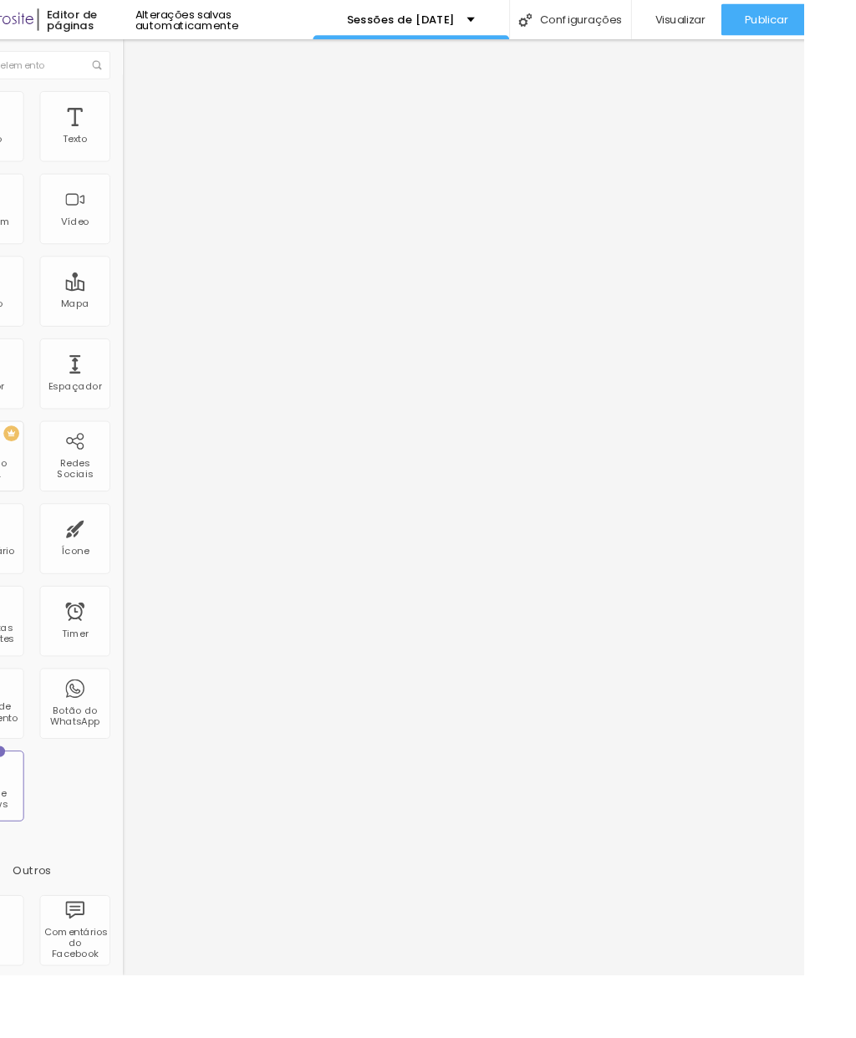
scroll to position [0, 0]
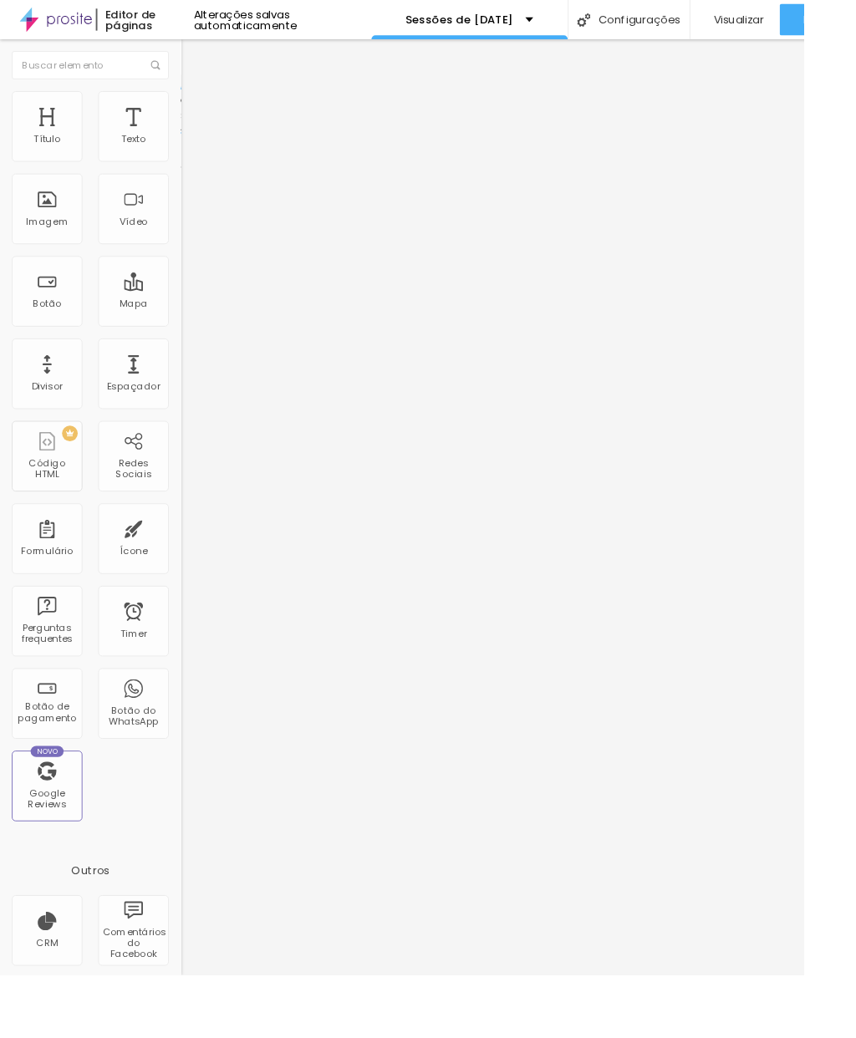
click at [192, 105] on img at bounding box center [199, 104] width 15 height 15
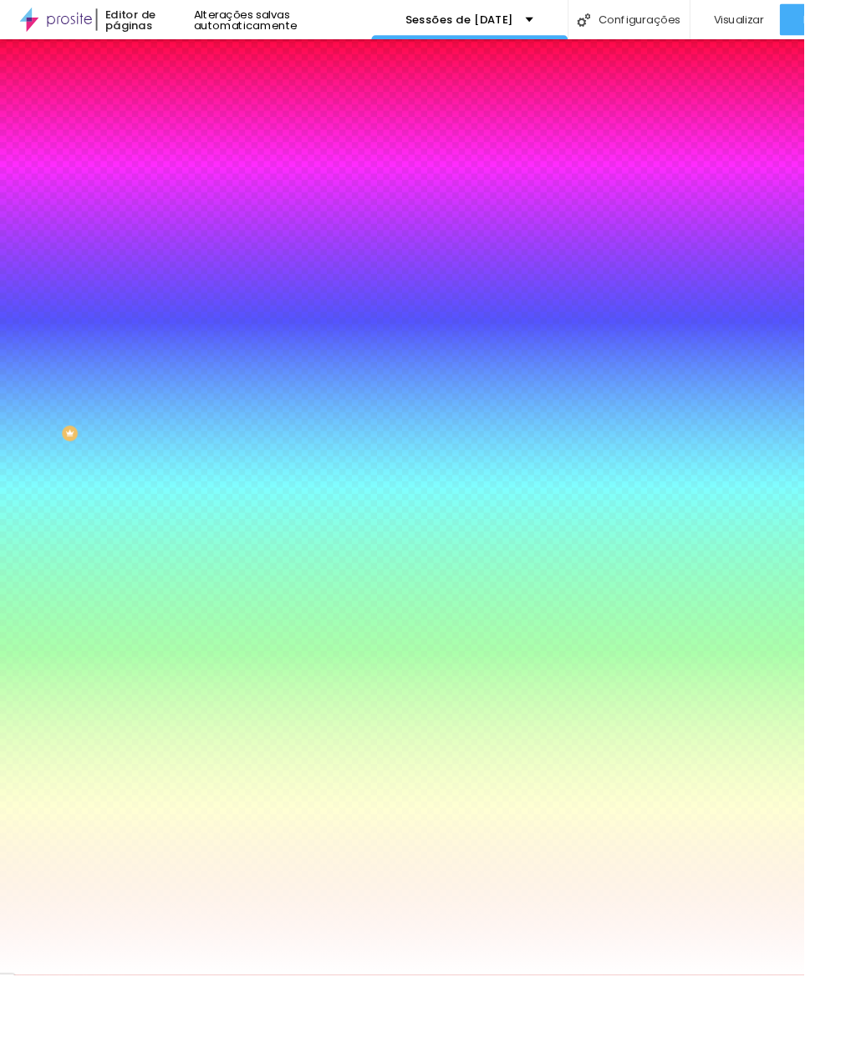
click at [192, 99] on img at bounding box center [199, 104] width 15 height 15
click at [192, 114] on img at bounding box center [199, 121] width 15 height 15
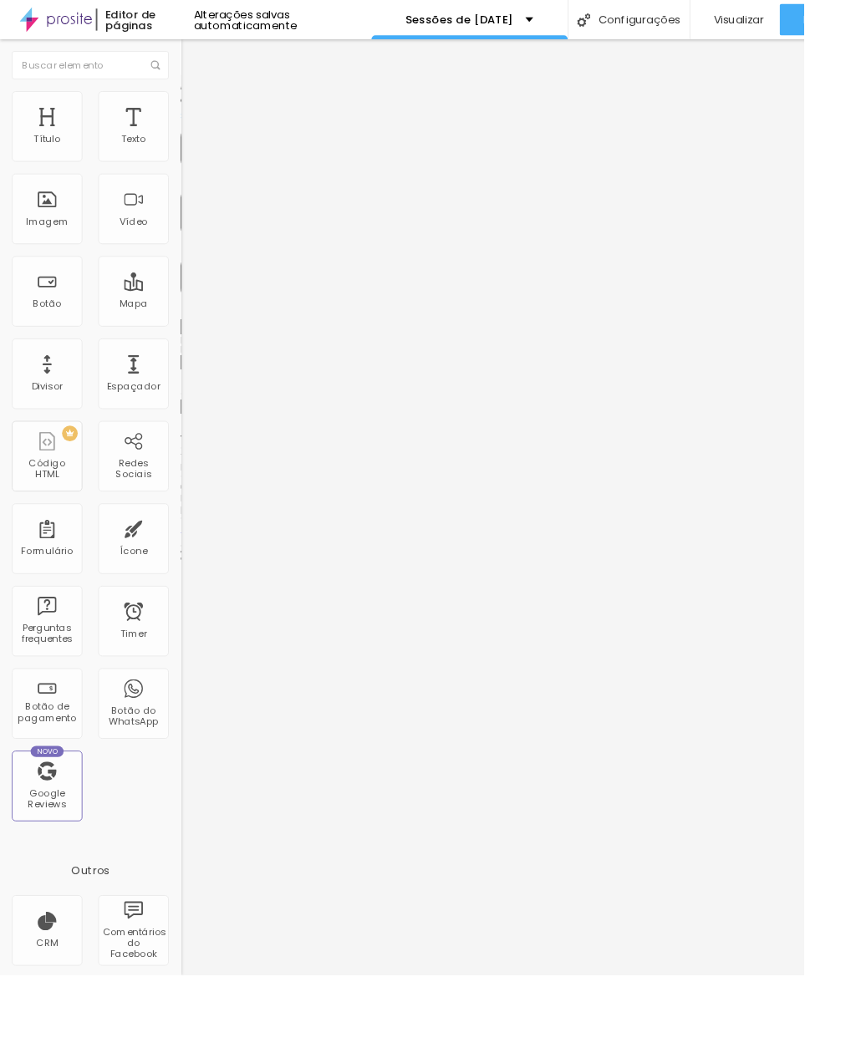
click at [192, 114] on img at bounding box center [199, 121] width 15 height 15
click at [192, 95] on img at bounding box center [199, 87] width 15 height 15
click at [205, 57] on img "button" at bounding box center [211, 60] width 13 height 13
click at [192, 144] on span "Adicionar imagem" at bounding box center [246, 137] width 108 height 14
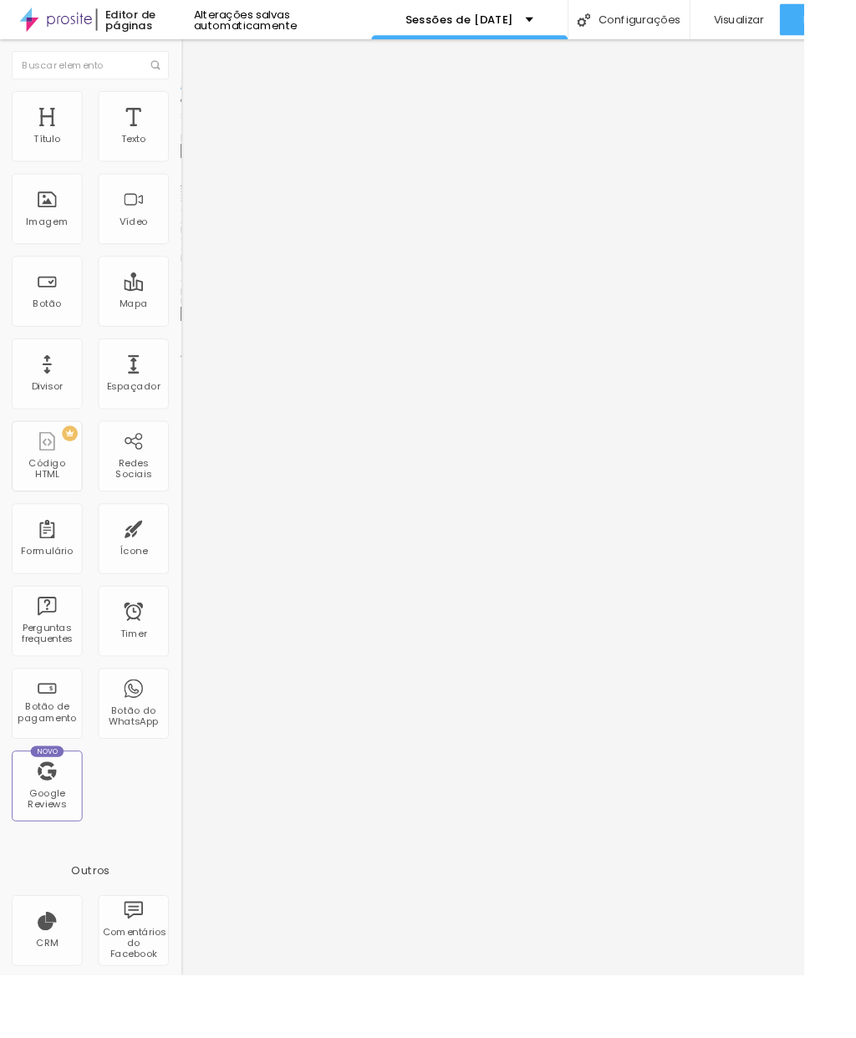
click at [192, 144] on span "Adicionar imagem" at bounding box center [246, 137] width 108 height 14
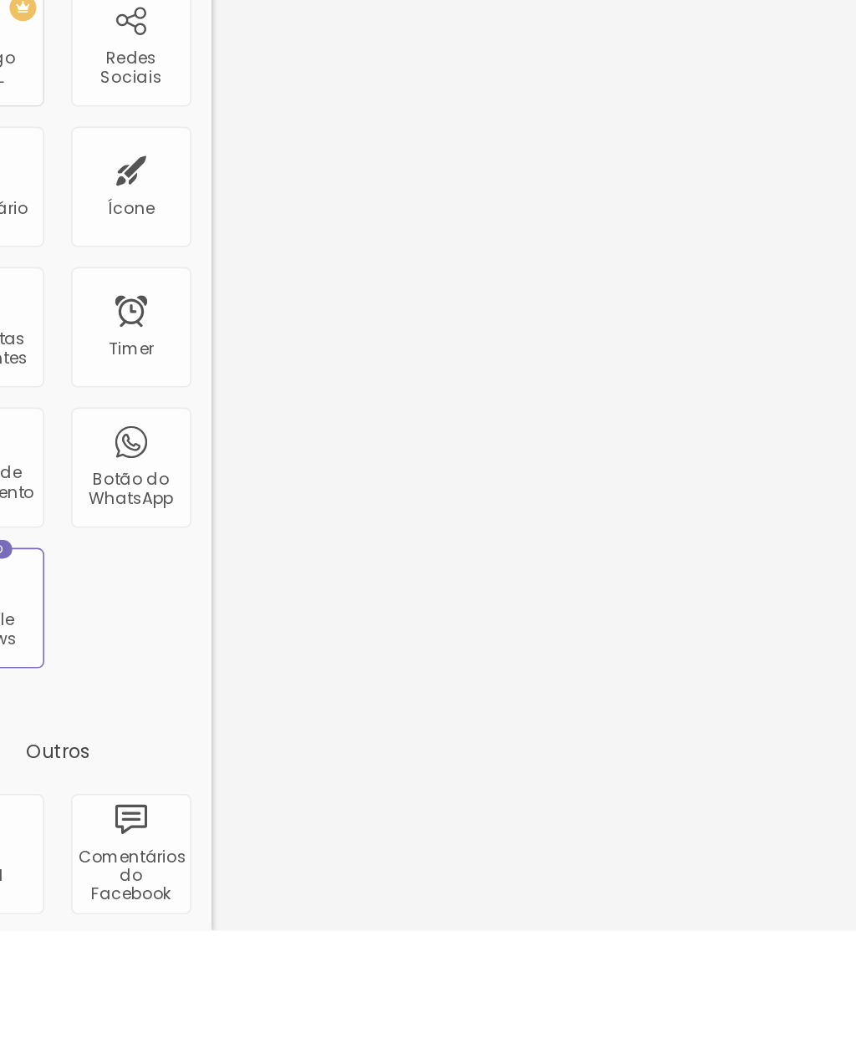
scroll to position [66, 0]
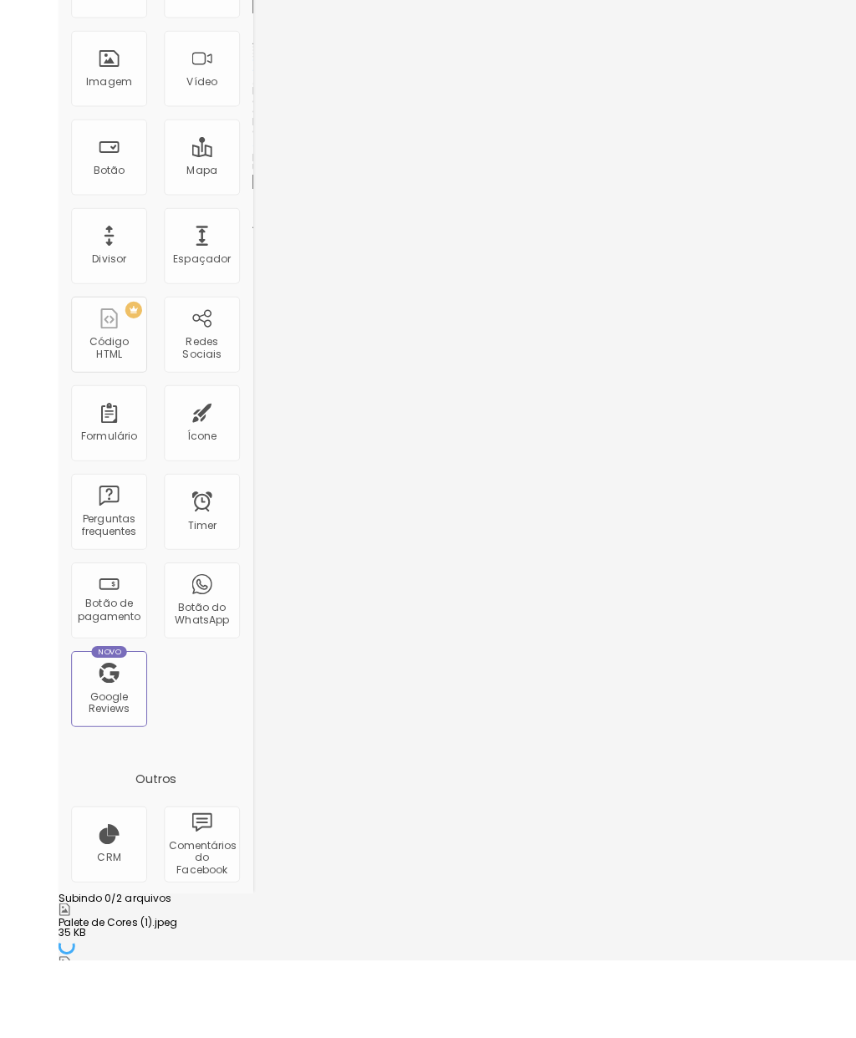
scroll to position [0, 0]
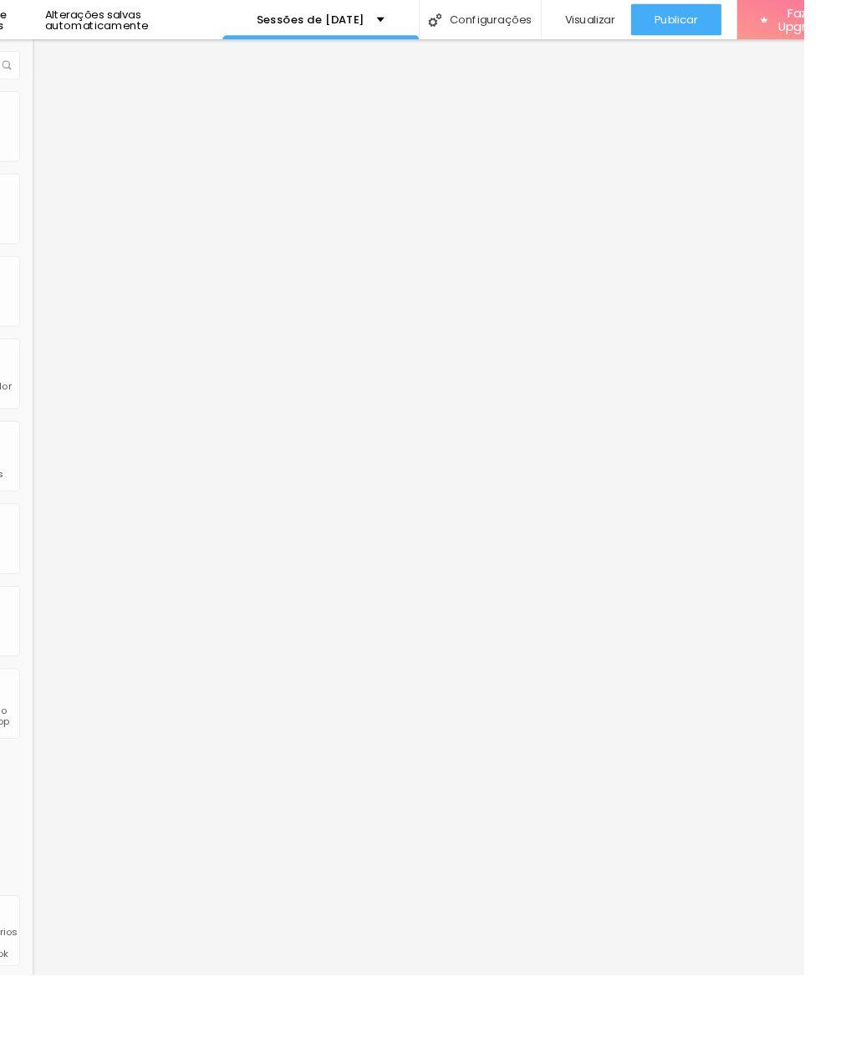
scroll to position [0, 159]
click at [901, 40] on button "Fazer Upgrade" at bounding box center [847, 21] width 127 height 42
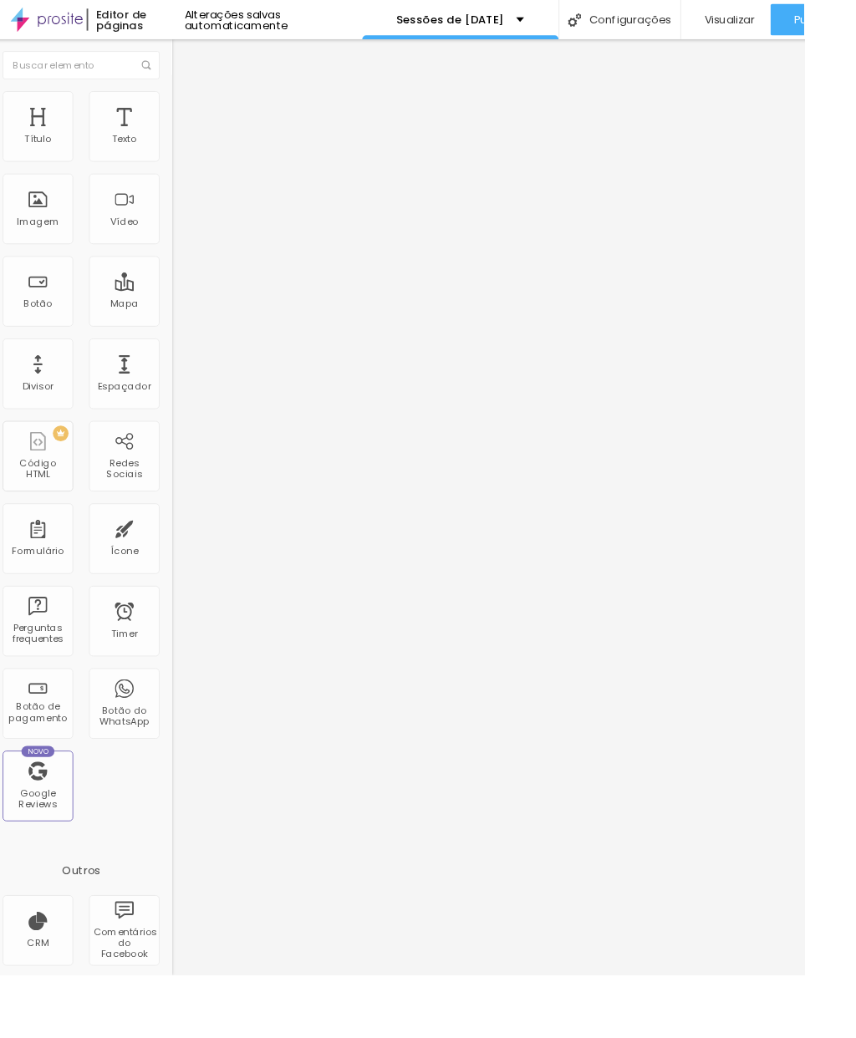
scroll to position [0, 0]
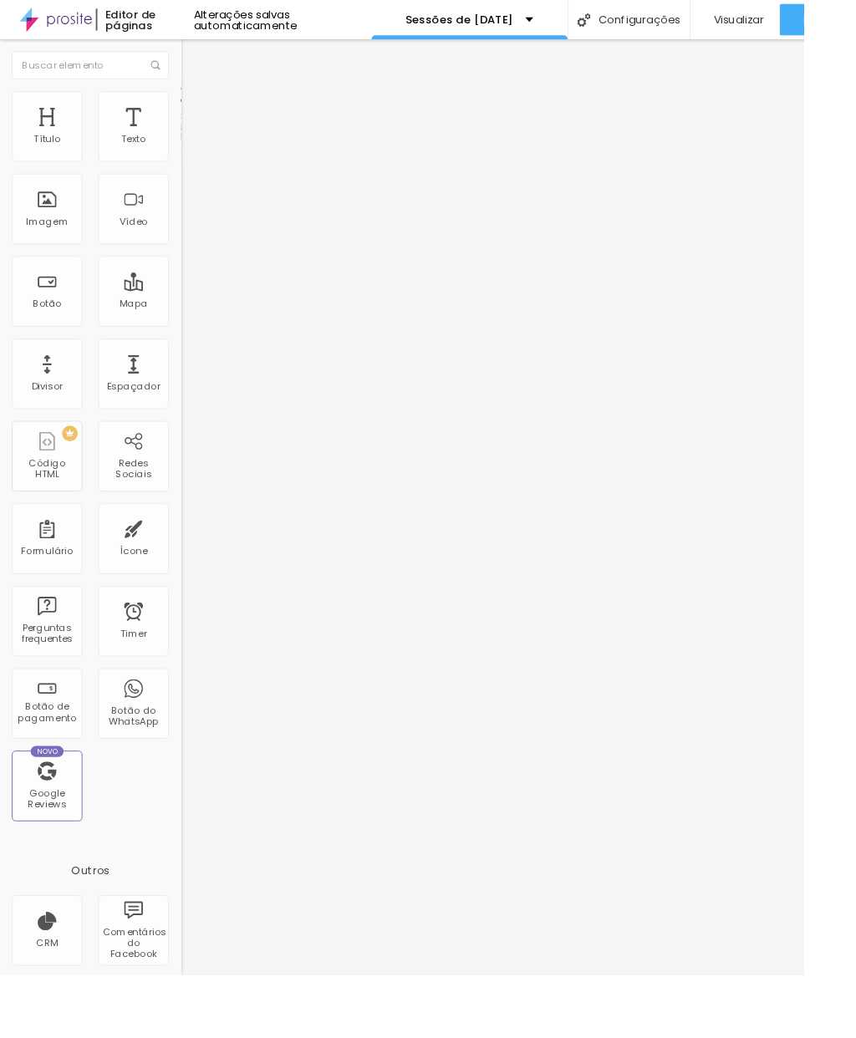
click at [192, 98] on img at bounding box center [199, 104] width 15 height 15
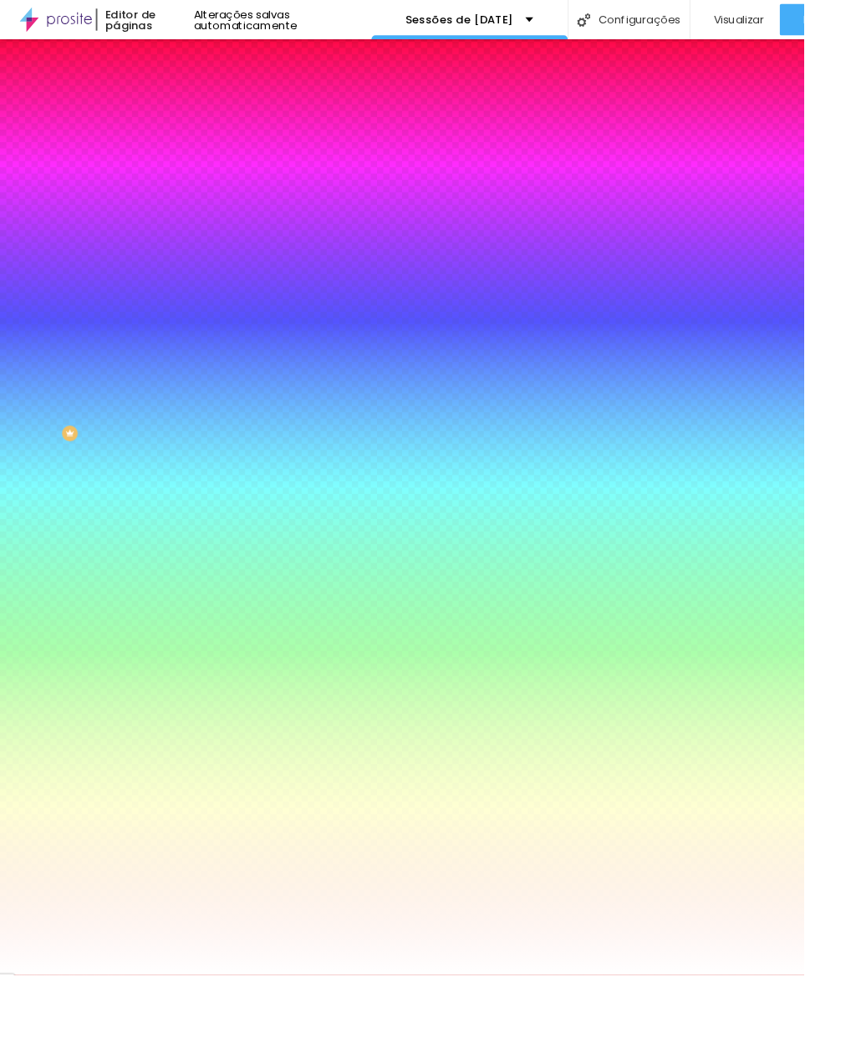
click at [192, 101] on img at bounding box center [199, 104] width 15 height 15
click at [192, 154] on span "Adicionar imagem" at bounding box center [246, 147] width 108 height 14
click at [283, 150] on img at bounding box center [288, 145] width 10 height 10
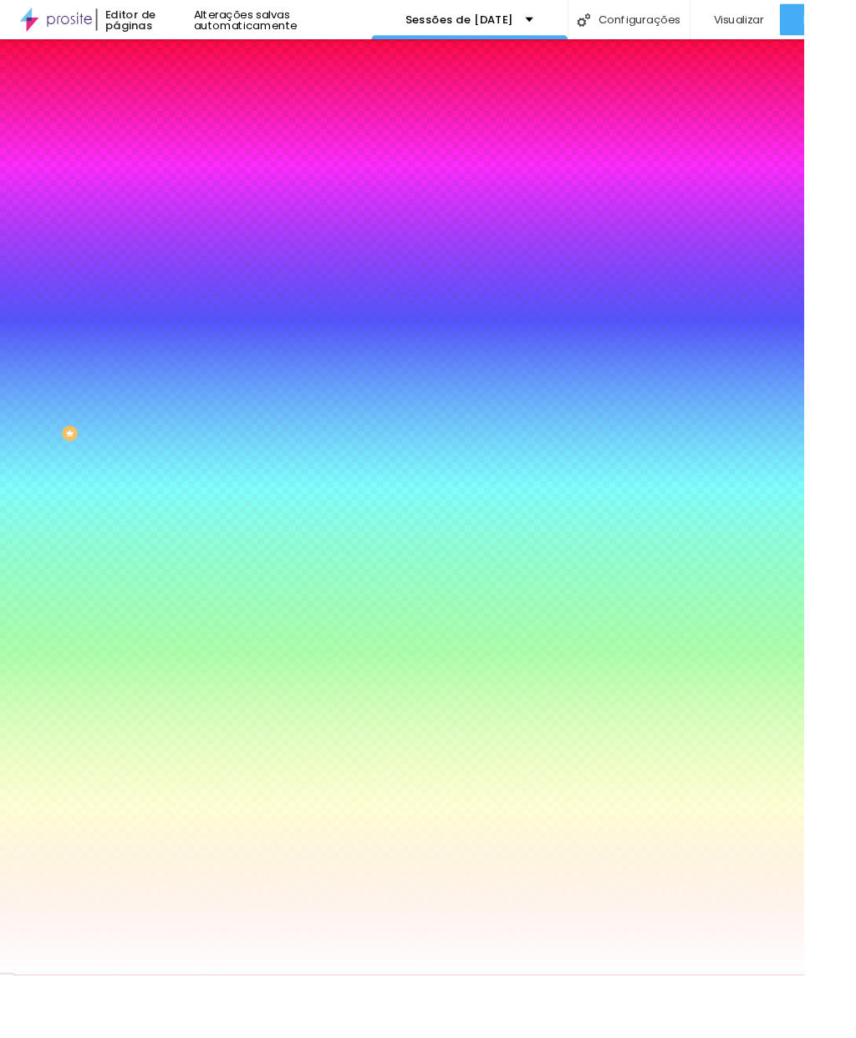
click at [192, 227] on div at bounding box center [288, 227] width 192 height 0
click at [192, 244] on input "#FFFFFF" at bounding box center [292, 235] width 201 height 17
click at [192, 254] on div "Efeitos de fundo" at bounding box center [288, 249] width 192 height 10
click at [266, 264] on span "DESATIVADO" at bounding box center [296, 259] width 61 height 10
click at [199, 278] on icon "button" at bounding box center [205, 273] width 12 height 12
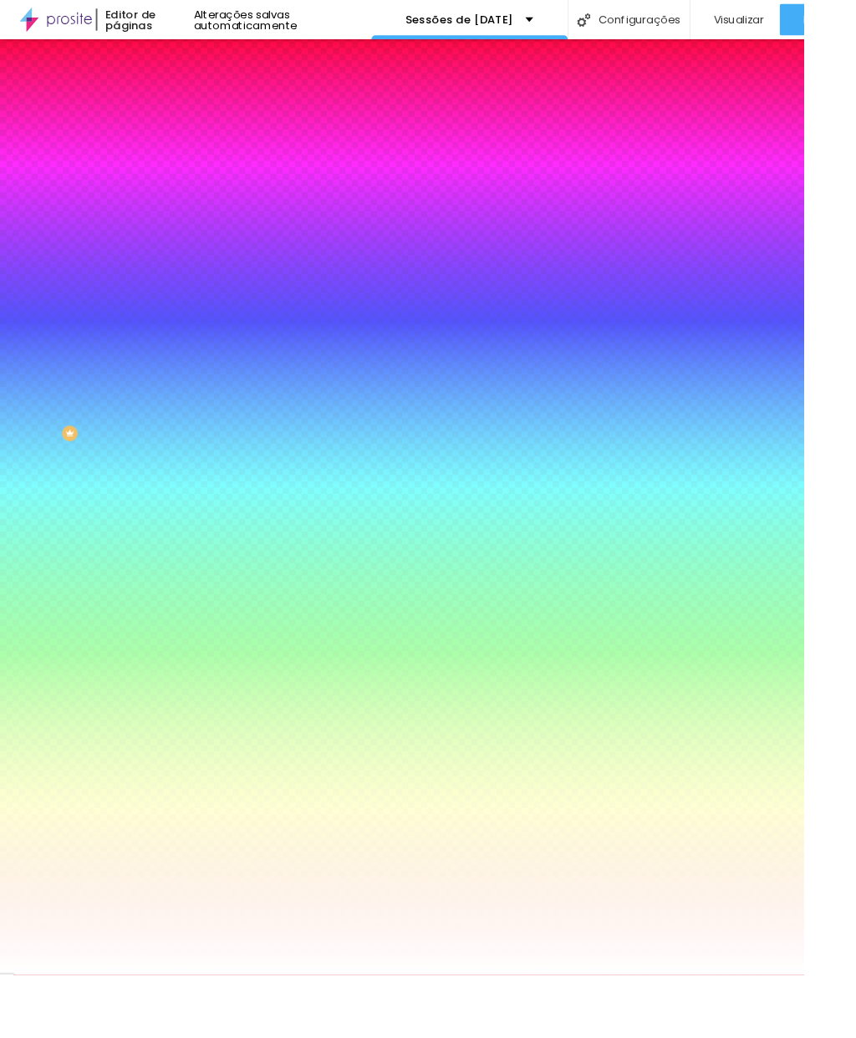
click at [192, 300] on button "button" at bounding box center [203, 292] width 23 height 18
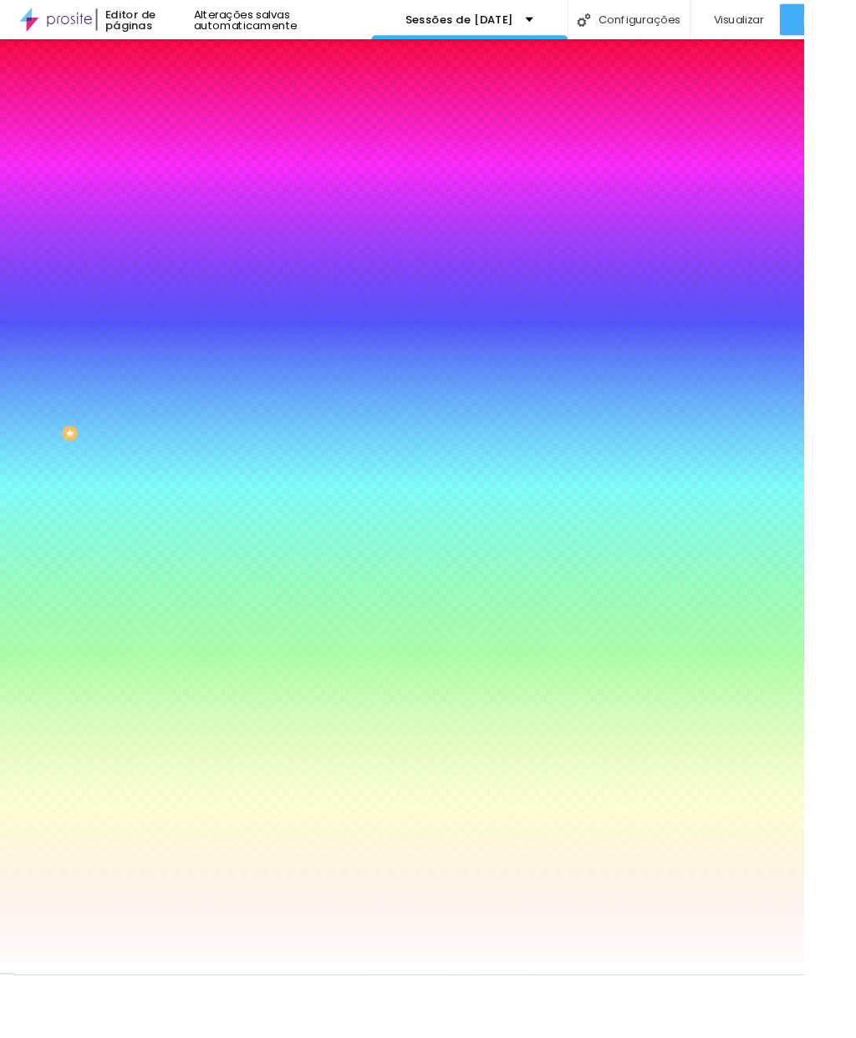
click at [192, 244] on input "#FFFFFF" at bounding box center [292, 235] width 201 height 17
click at [192, 502] on div "Editar Seção Conteúdo Estilo Avançado Imagem de fundo Adicionar imagem Efeito d…" at bounding box center [288, 540] width 192 height 996
click at [192, 227] on div at bounding box center [288, 227] width 192 height 0
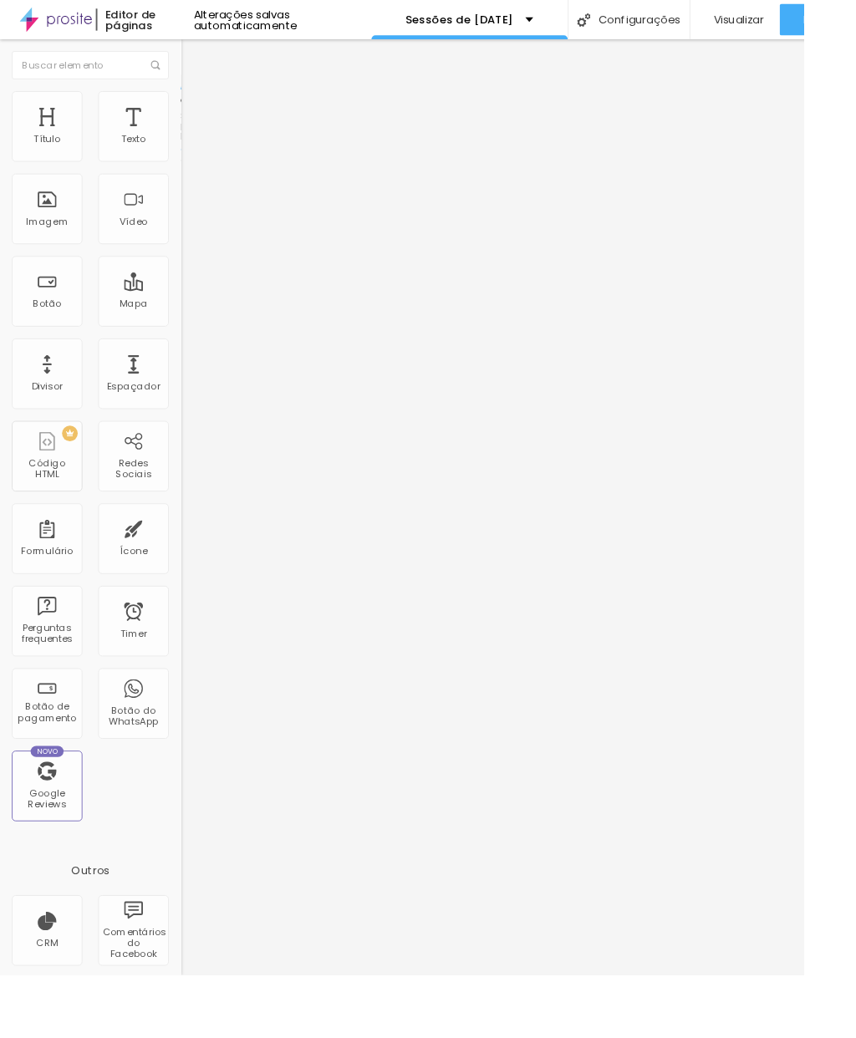
click at [192, 97] on img at bounding box center [199, 104] width 15 height 15
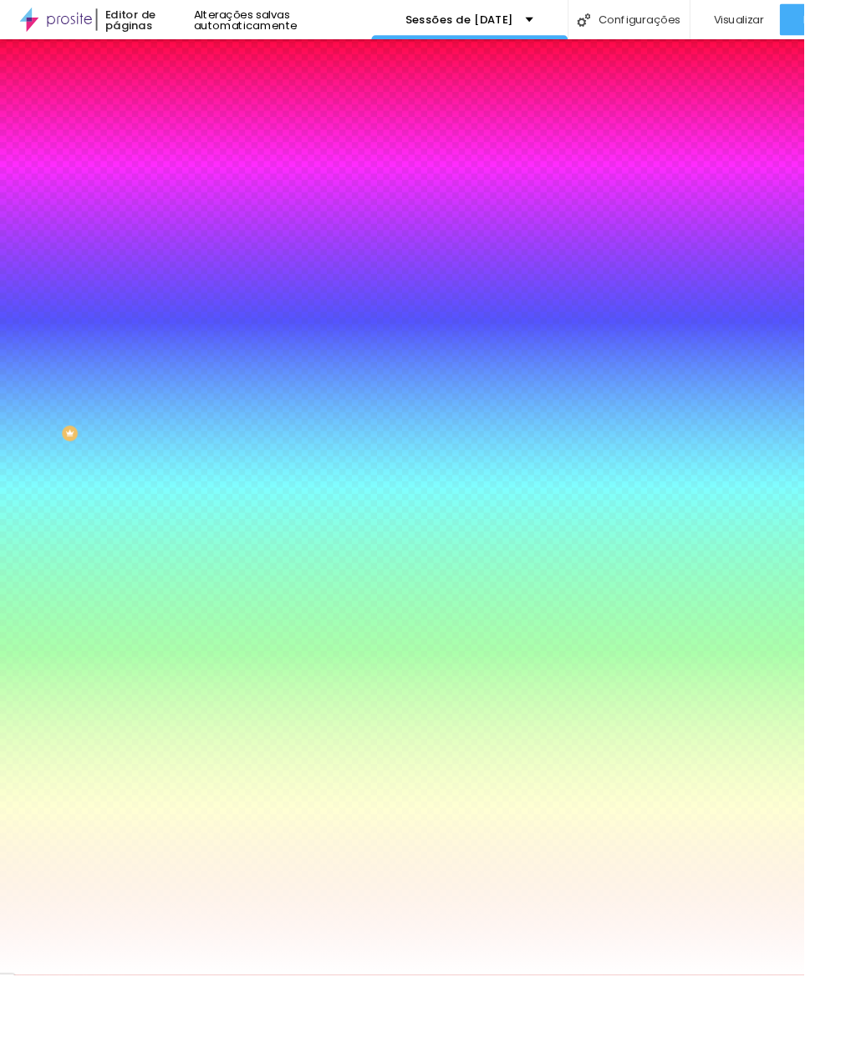
click at [192, 103] on img at bounding box center [199, 104] width 15 height 15
click at [192, 227] on div at bounding box center [288, 227] width 192 height 0
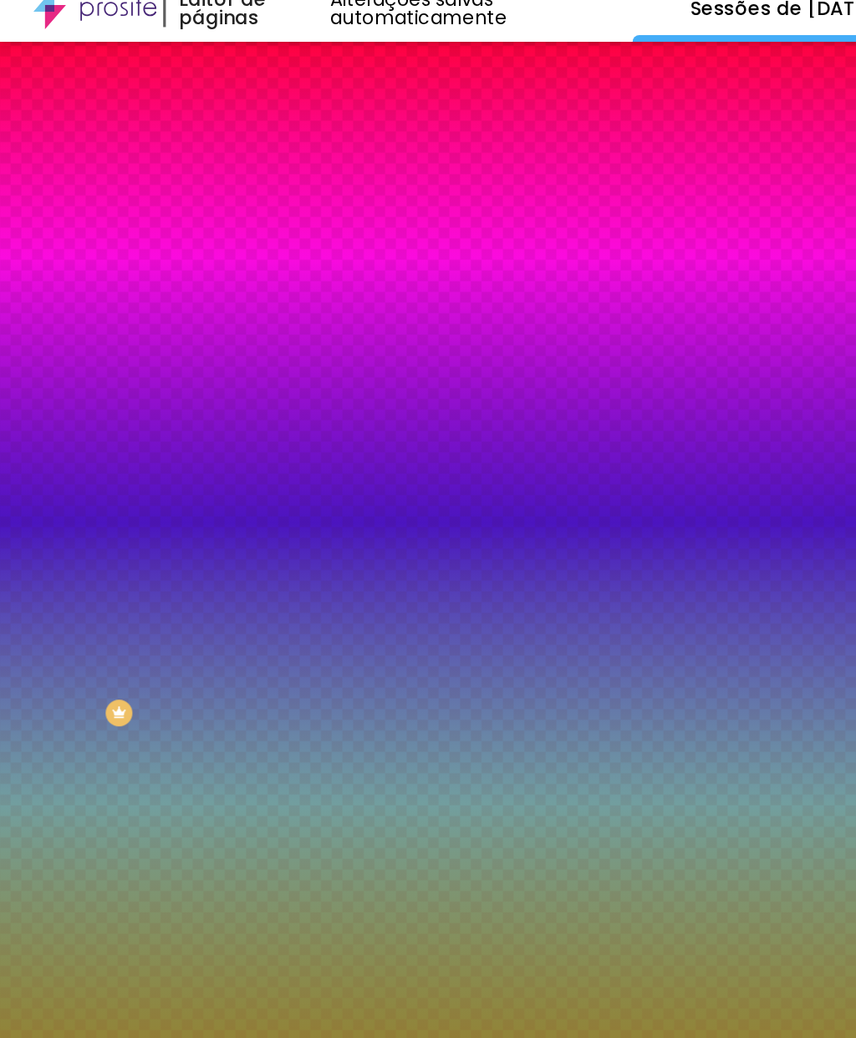
click at [192, 454] on div "Editar Seção Conteúdo Estilo Avançado Imagem de fundo Adicionar imagem Efeito d…" at bounding box center [288, 540] width 192 height 996
click at [192, 227] on div at bounding box center [288, 227] width 192 height 0
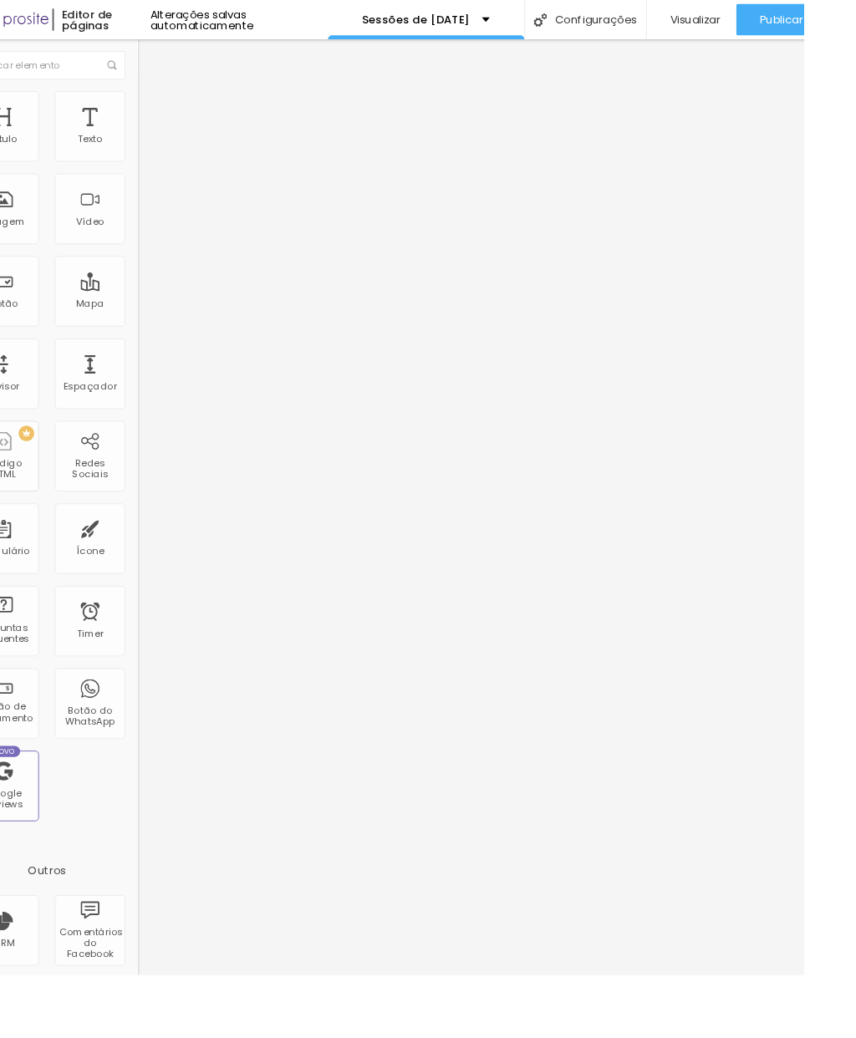
scroll to position [0, 47]
click at [145, 104] on img at bounding box center [152, 104] width 15 height 15
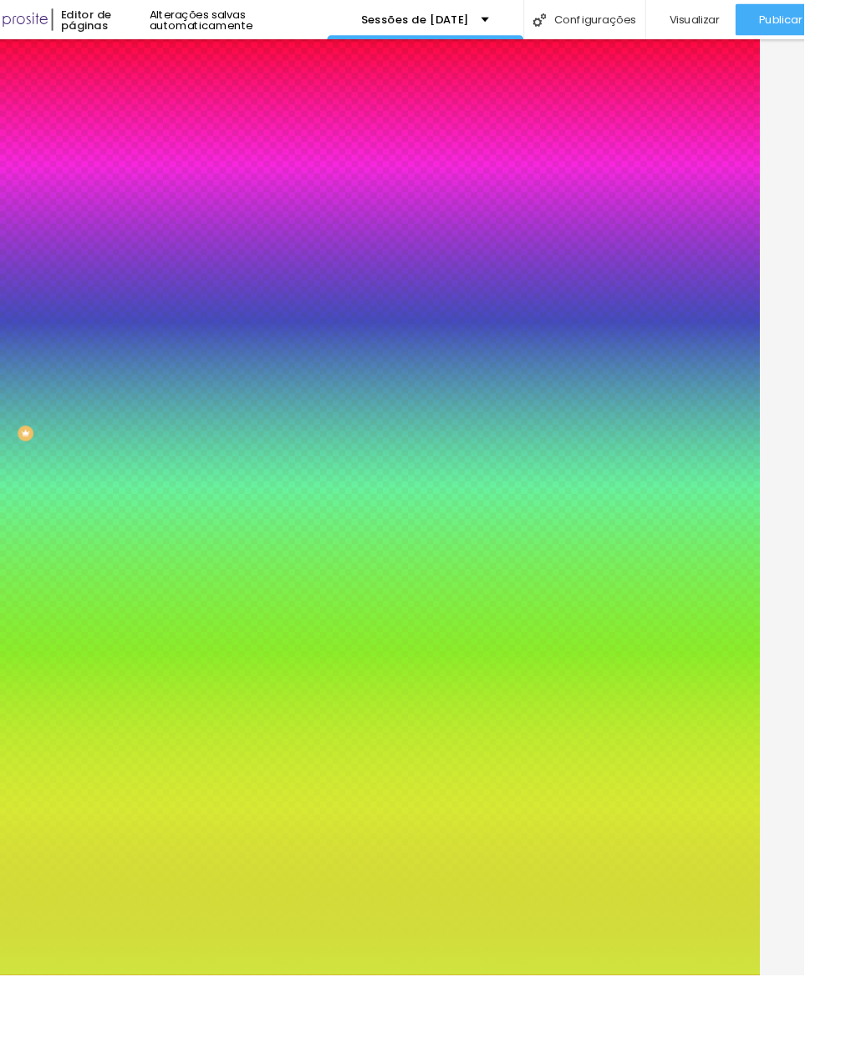
click at [145, 227] on div at bounding box center [241, 227] width 192 height 0
click at [152, 222] on icon "button" at bounding box center [158, 217] width 12 height 12
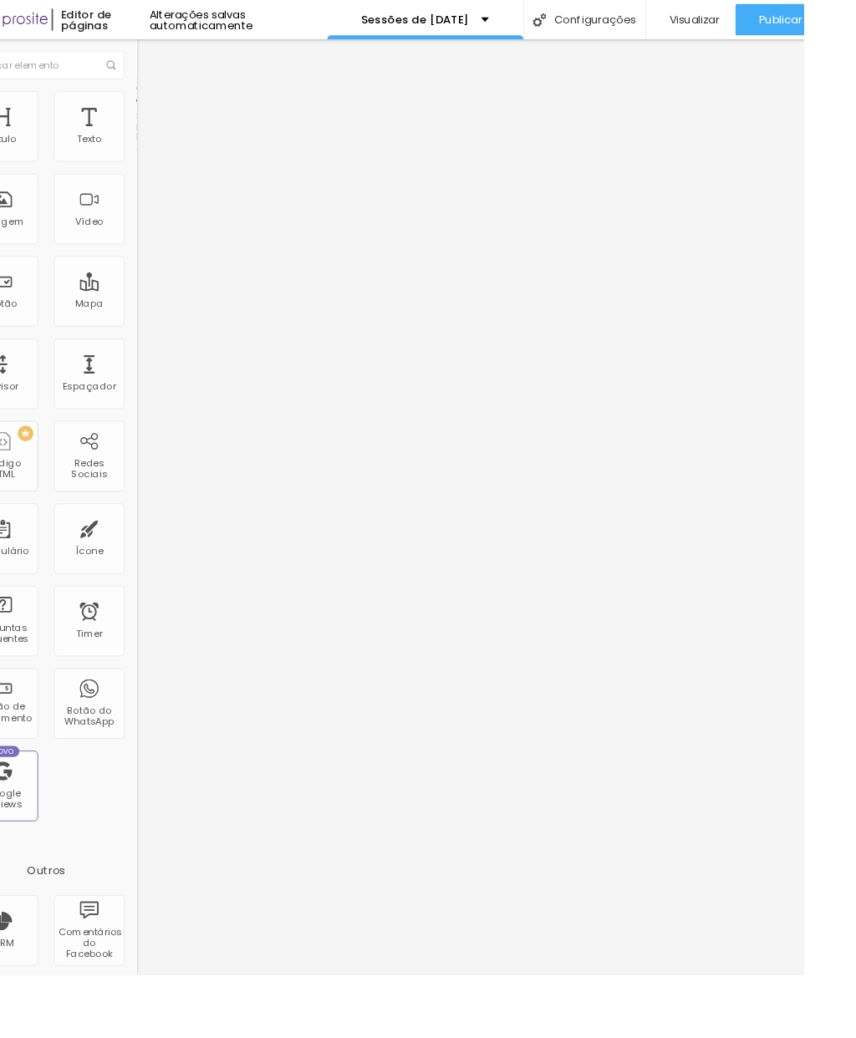
click at [145, 105] on img at bounding box center [152, 104] width 15 height 15
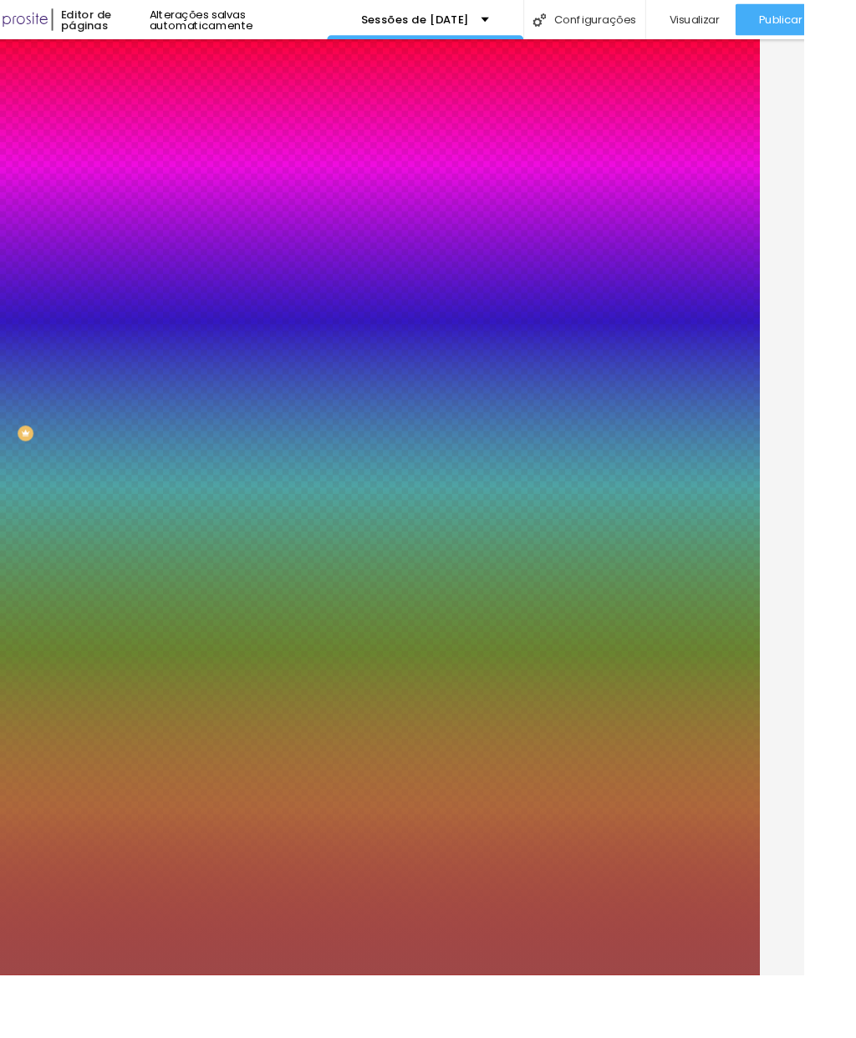
click at [156, 222] on icon "button" at bounding box center [159, 217] width 7 height 12
click at [145, 114] on li "Avançado" at bounding box center [241, 122] width 192 height 17
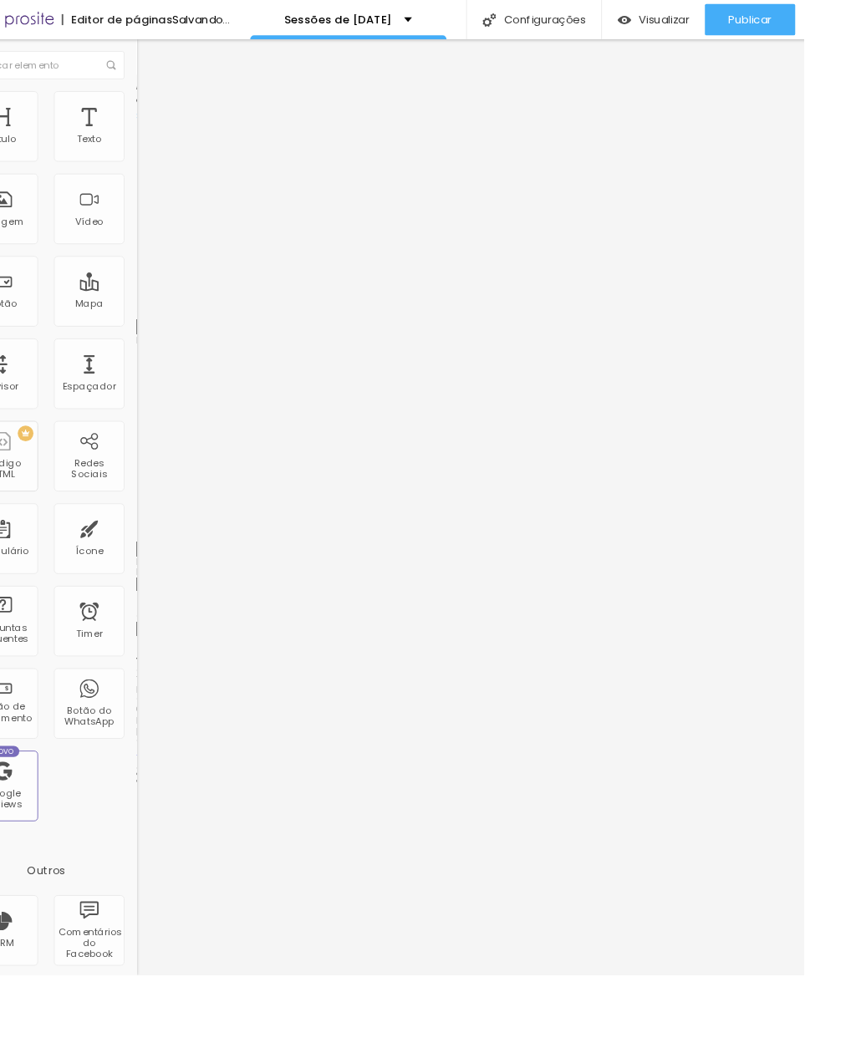
scroll to position [0, 0]
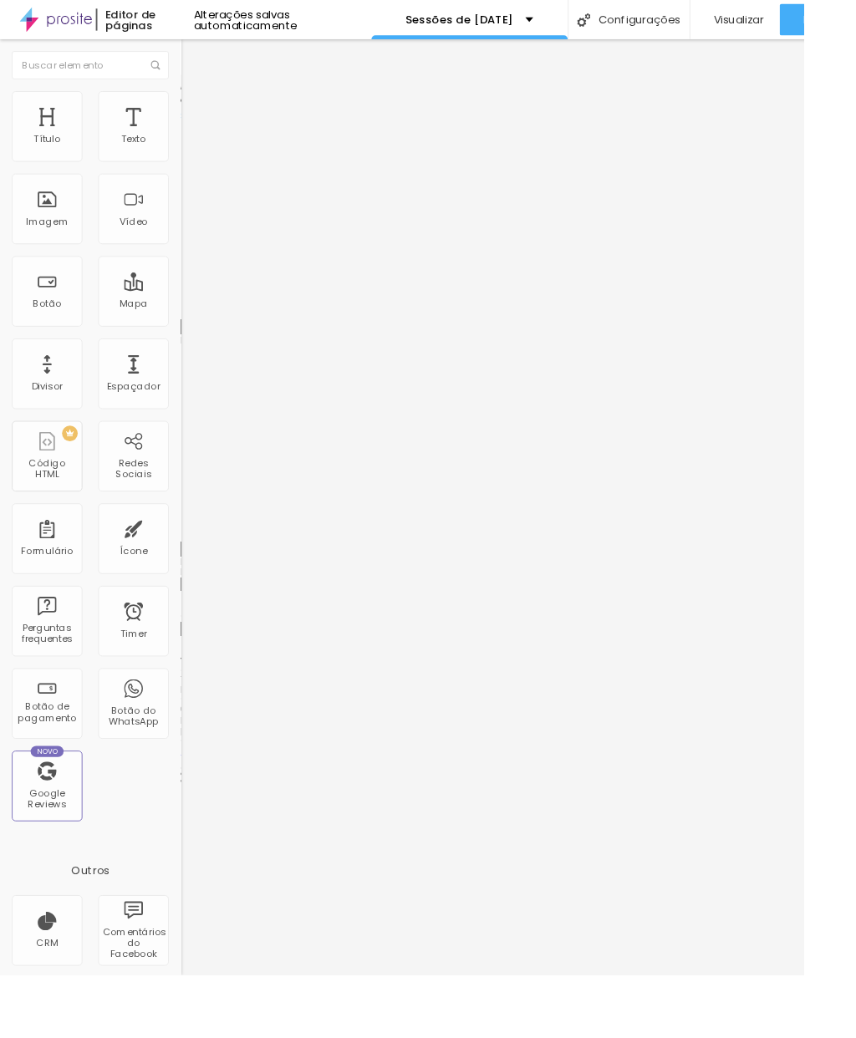
click at [192, 95] on img at bounding box center [199, 87] width 15 height 15
click at [192, 152] on span "Encaixotado" at bounding box center [224, 145] width 65 height 14
click at [192, 178] on span "Completo" at bounding box center [217, 171] width 51 height 14
click at [205, 59] on img "button" at bounding box center [211, 60] width 13 height 13
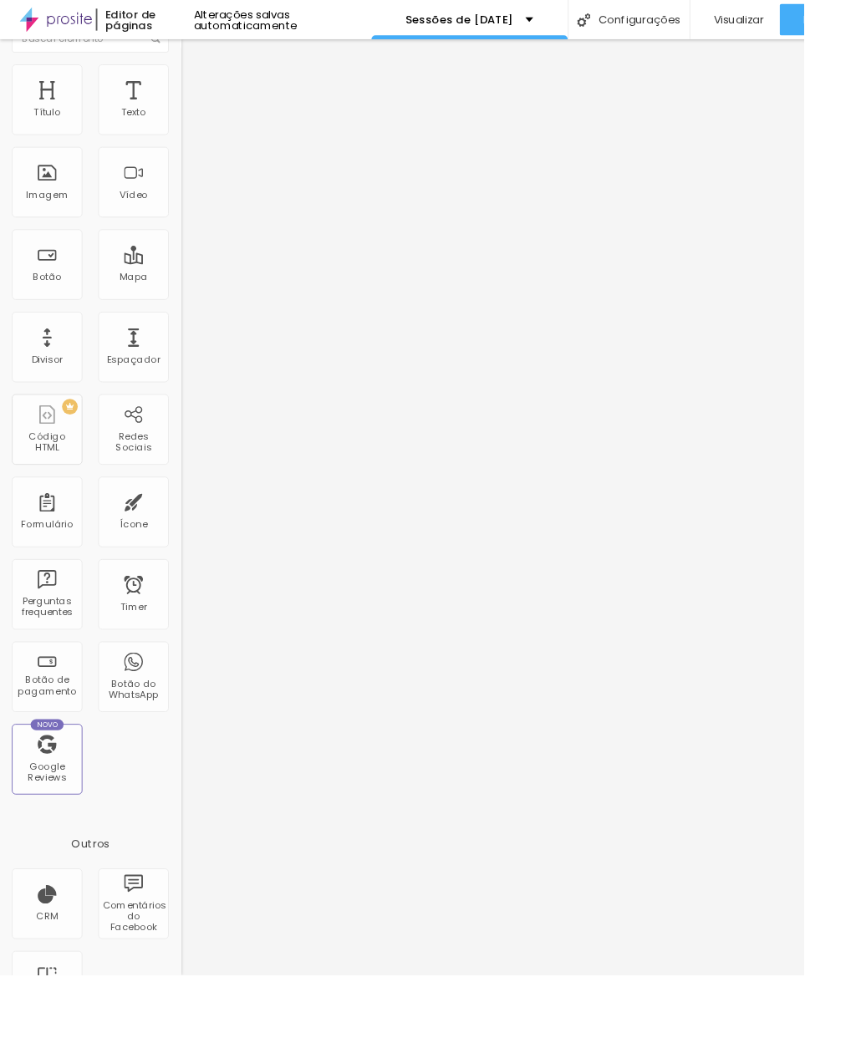
click at [547, 13] on div "Sessões de [DATE]" at bounding box center [499, 21] width 209 height 42
click at [102, 21] on div "Editor de páginas" at bounding box center [154, 20] width 104 height 23
click at [122, 21] on div "Editor de páginas" at bounding box center [154, 20] width 104 height 23
click at [140, 10] on div "Editor de páginas" at bounding box center [154, 20] width 104 height 23
click at [208, 26] on div "Alterações salvas automaticamente" at bounding box center [300, 20] width 189 height 23
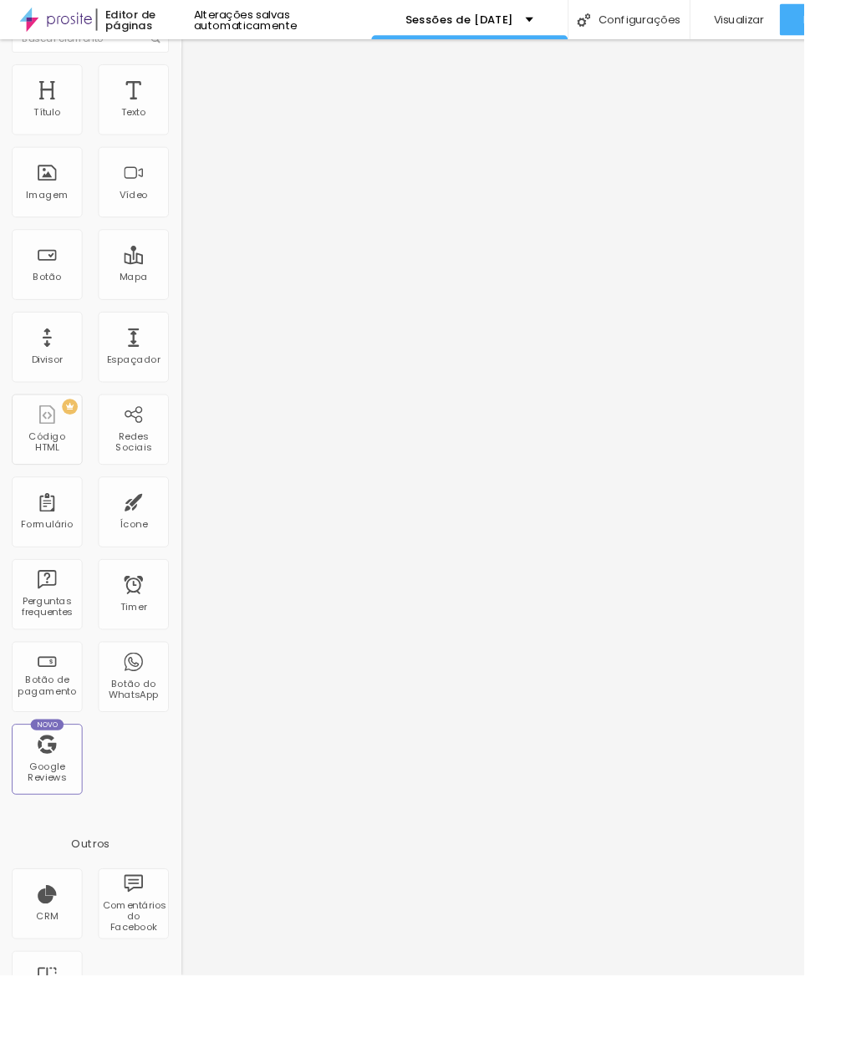
click at [48, 21] on img at bounding box center [59, 21] width 77 height 42
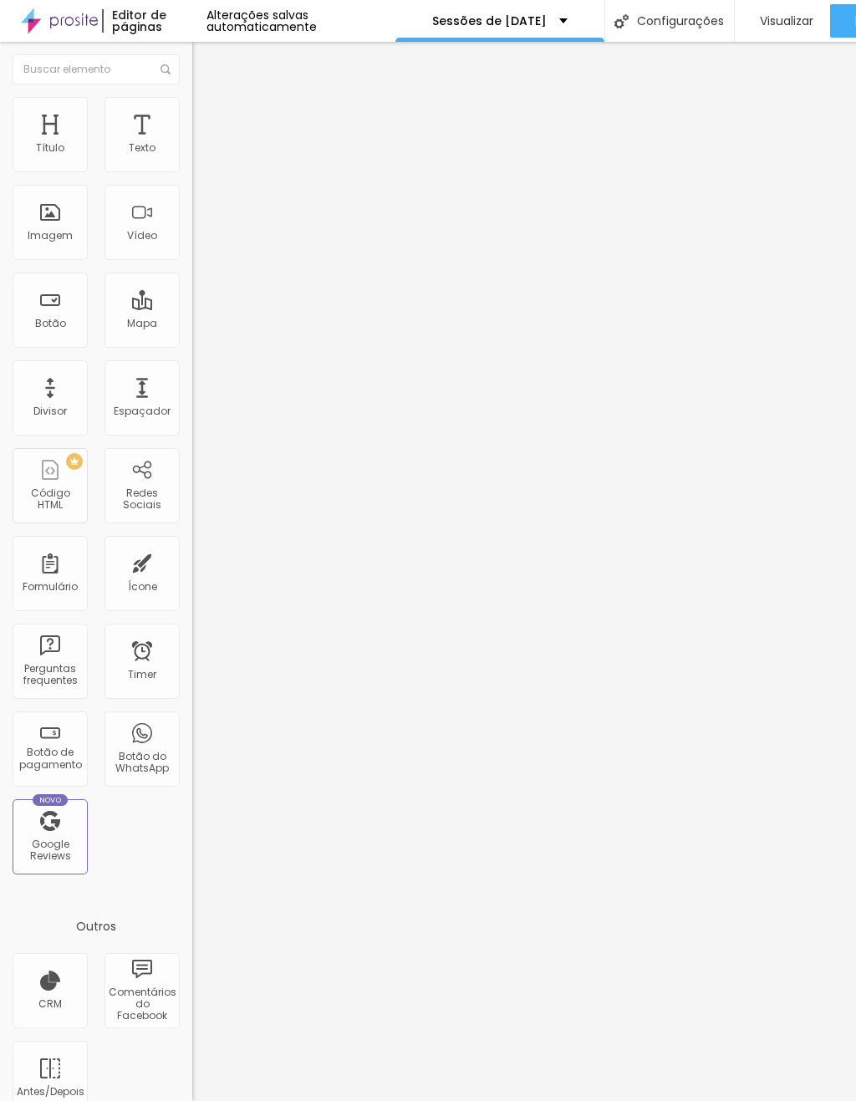
click at [192, 144] on span "Trocar imagem" at bounding box center [237, 137] width 91 height 14
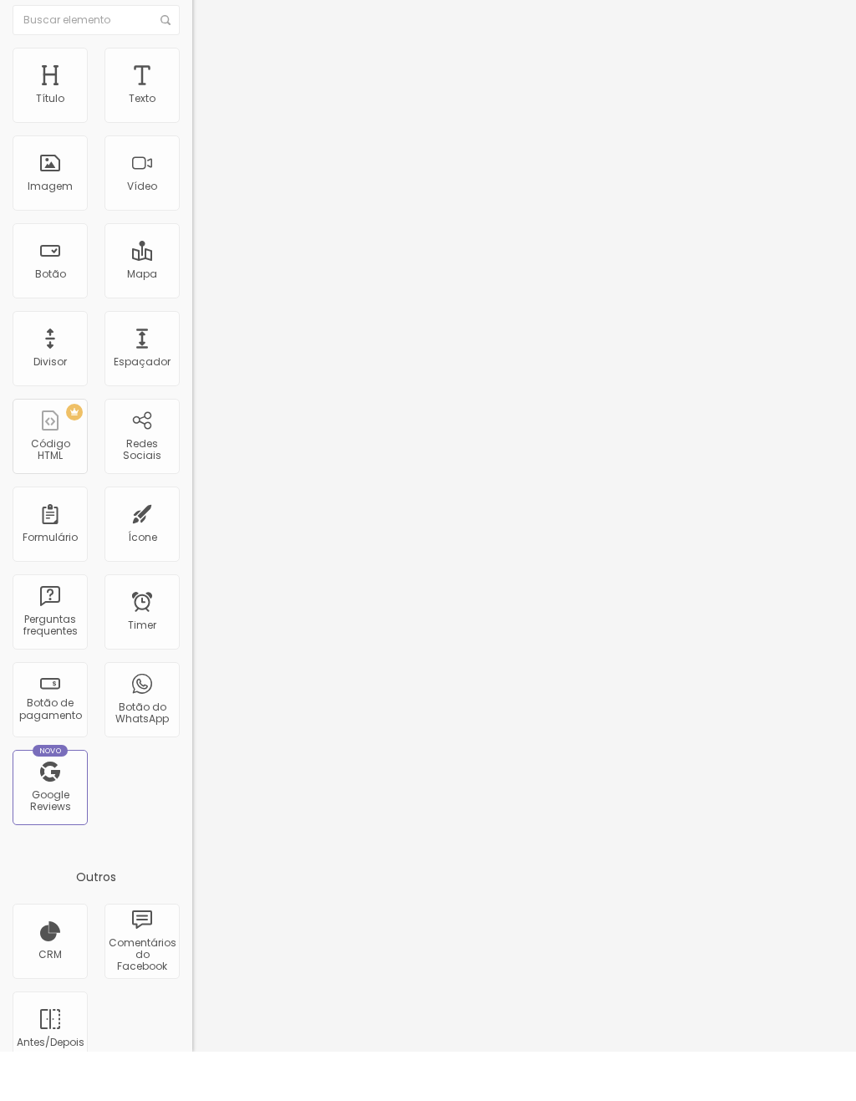
scroll to position [41, 0]
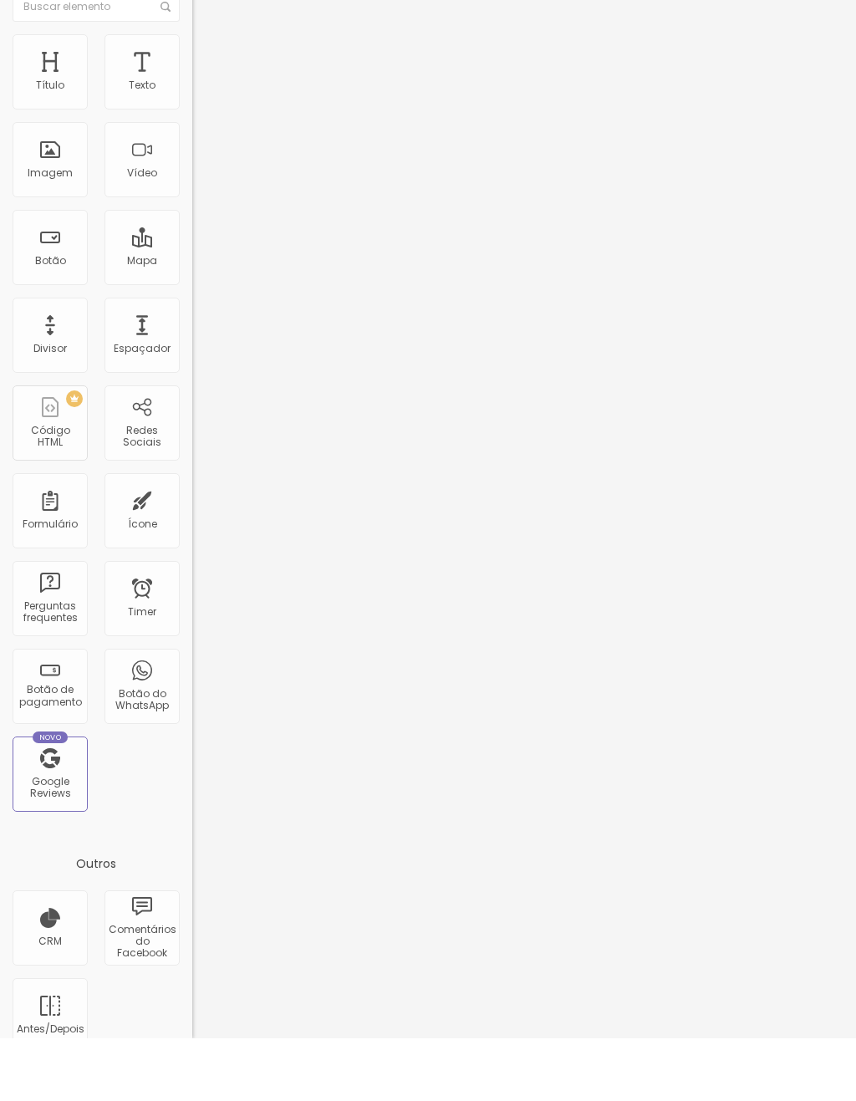
scroll to position [0, 0]
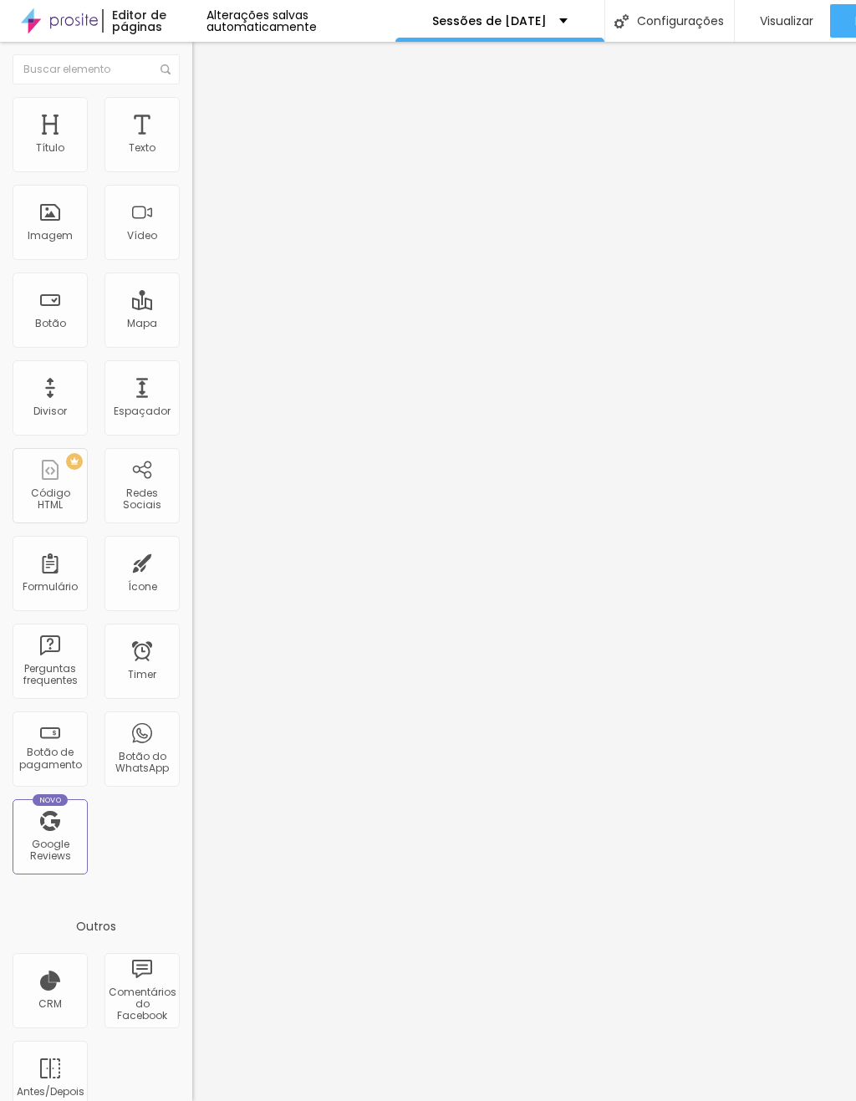
click at [192, 144] on span "Trocar imagem" at bounding box center [237, 137] width 91 height 14
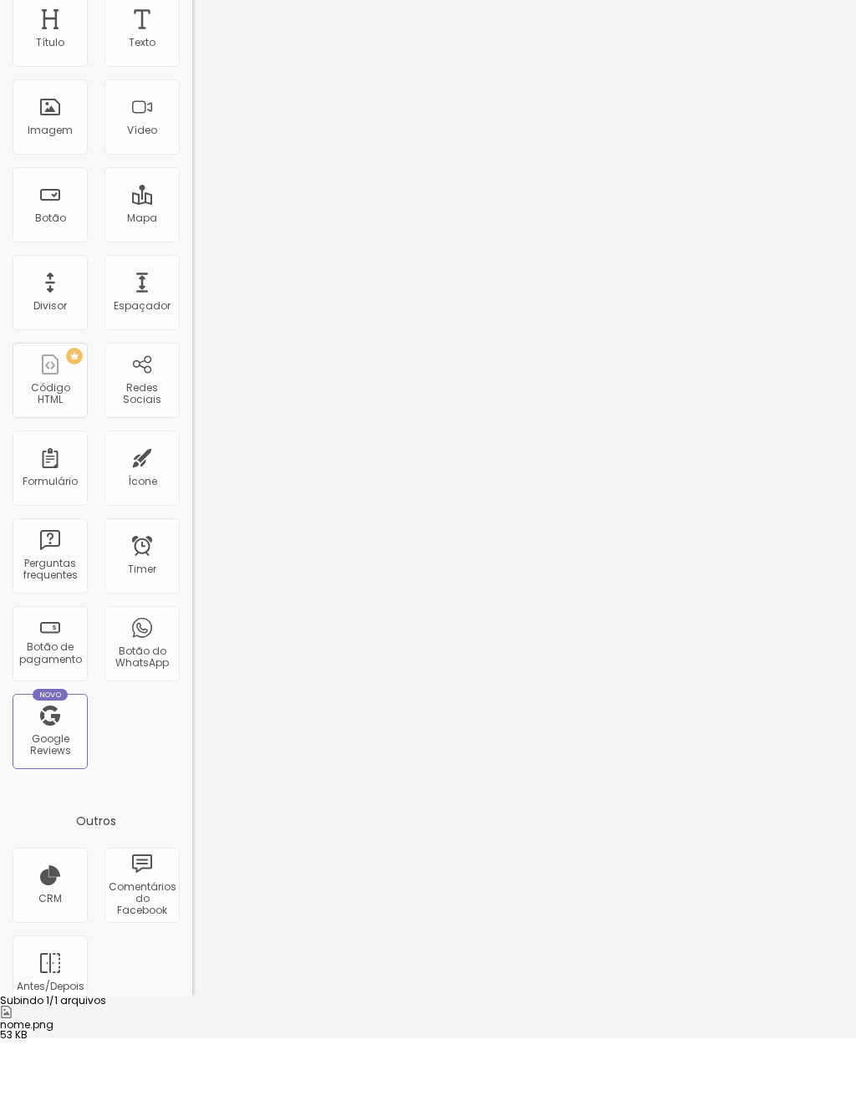
scroll to position [41, 0]
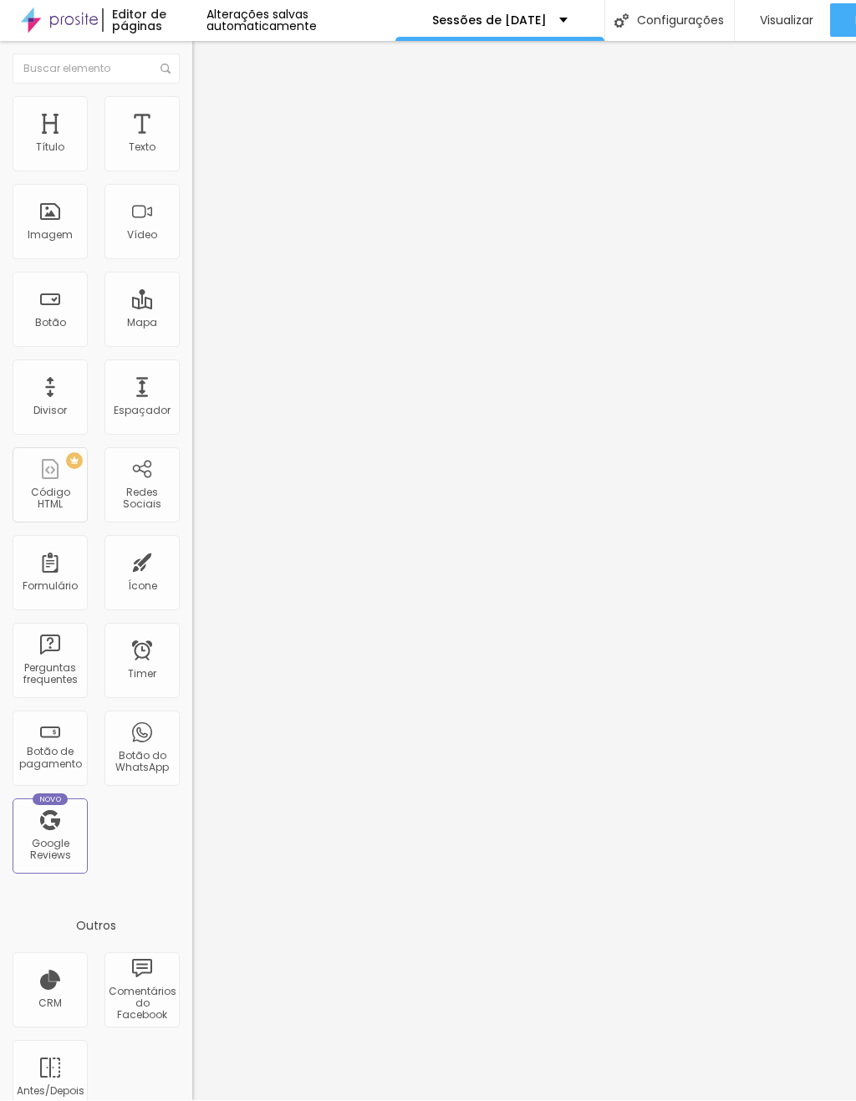
scroll to position [0, 0]
click at [192, 105] on img at bounding box center [199, 104] width 15 height 15
type input "80"
type input "85"
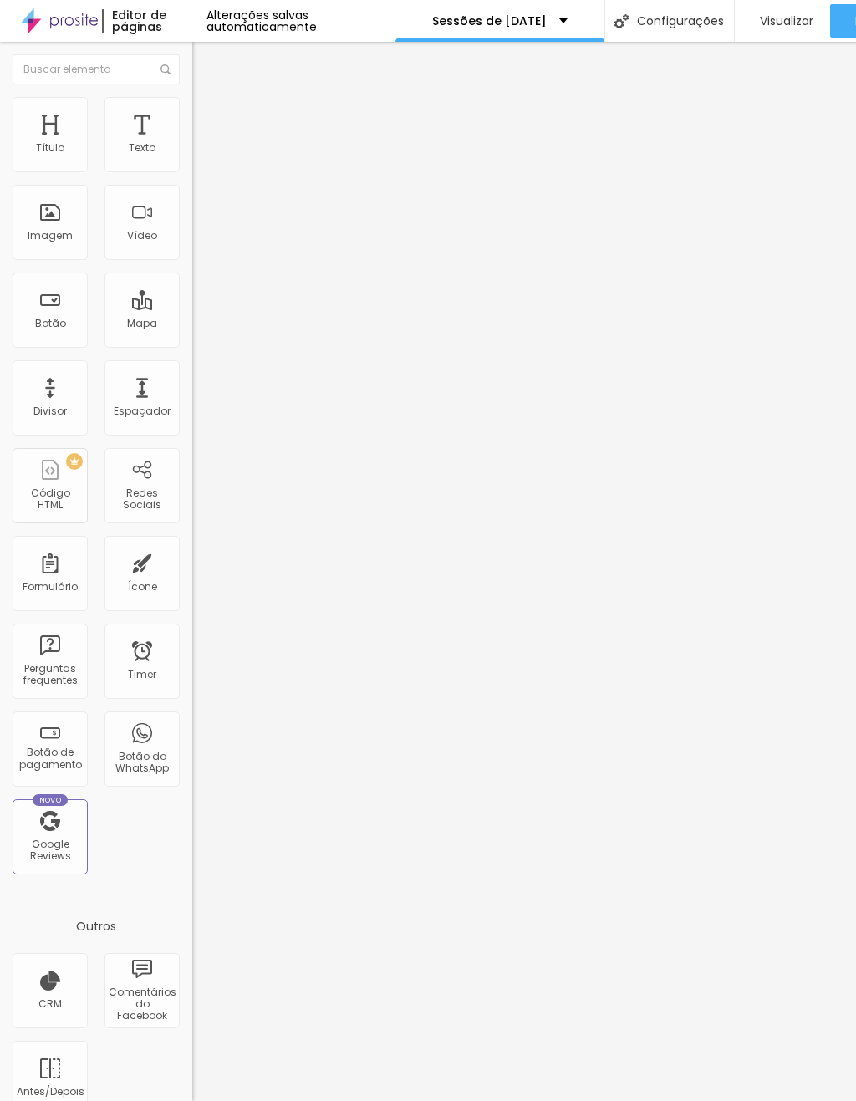
type input "85"
type input "90"
type input "95"
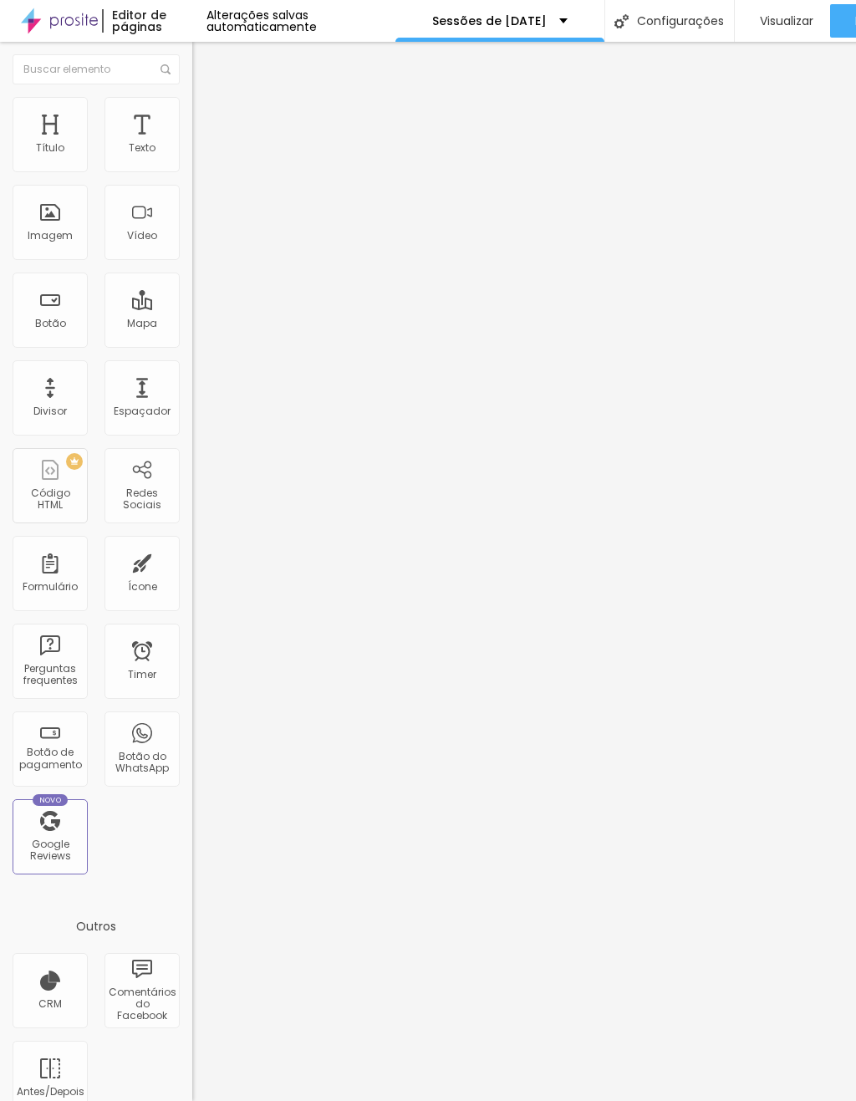
type input "100"
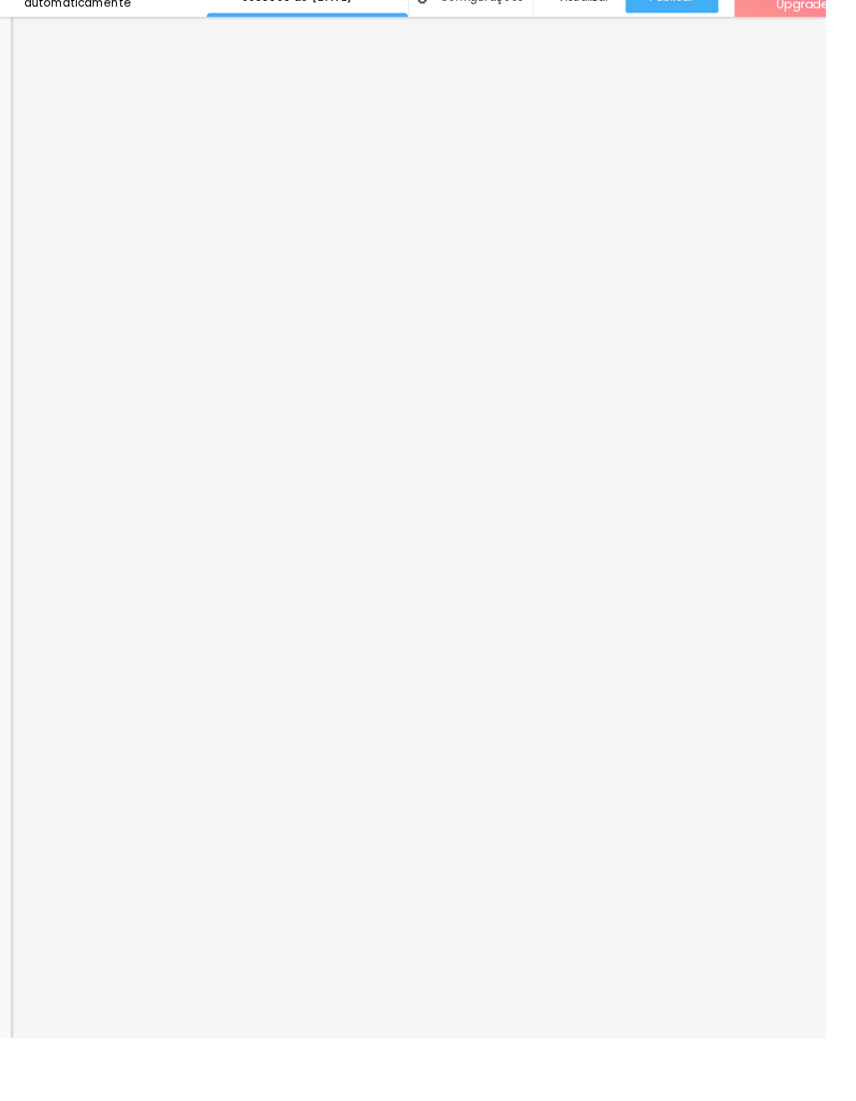
scroll to position [41, 0]
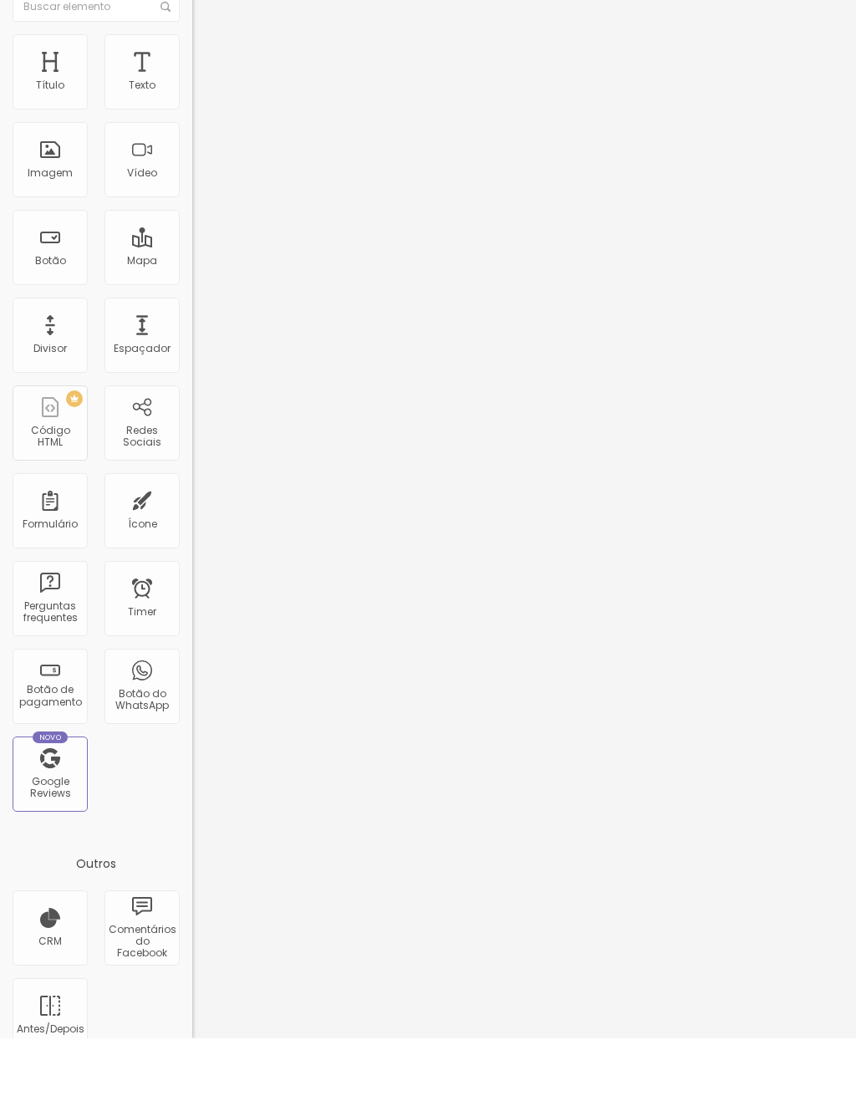
click at [192, 130] on span "Trocar imagem" at bounding box center [237, 137] width 91 height 14
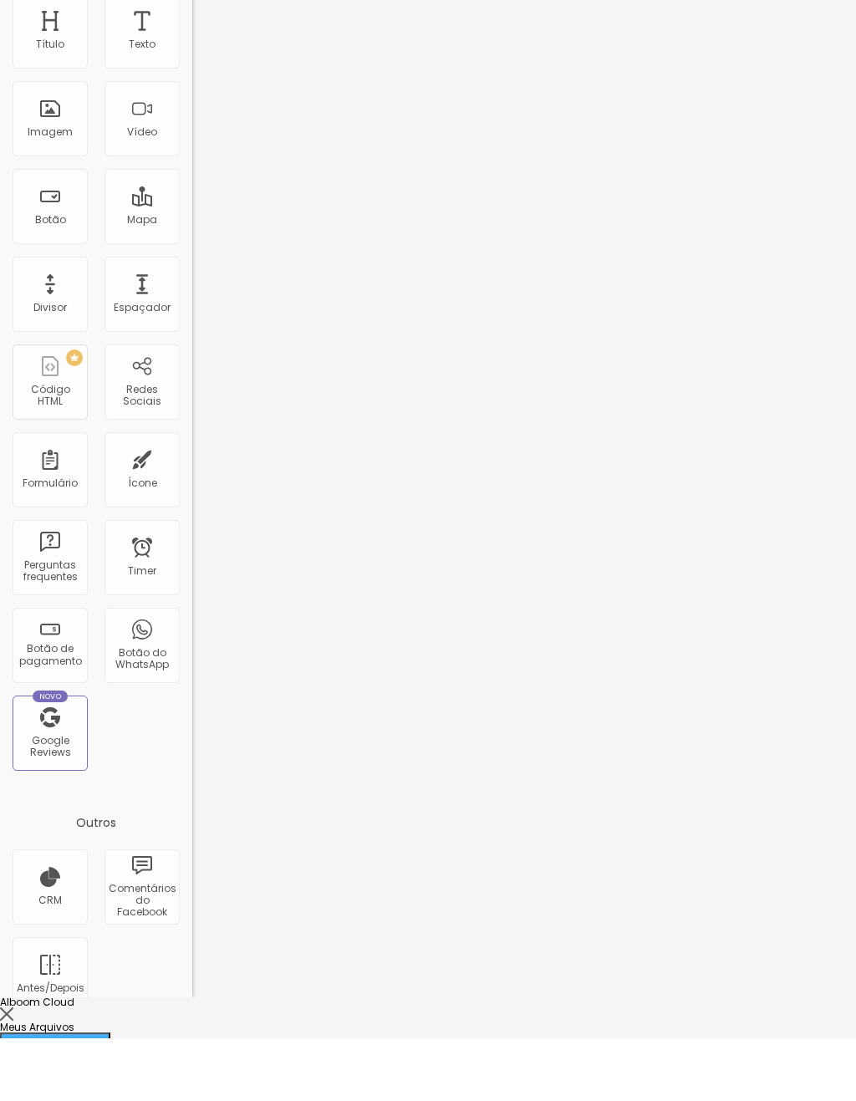
scroll to position [452, 0]
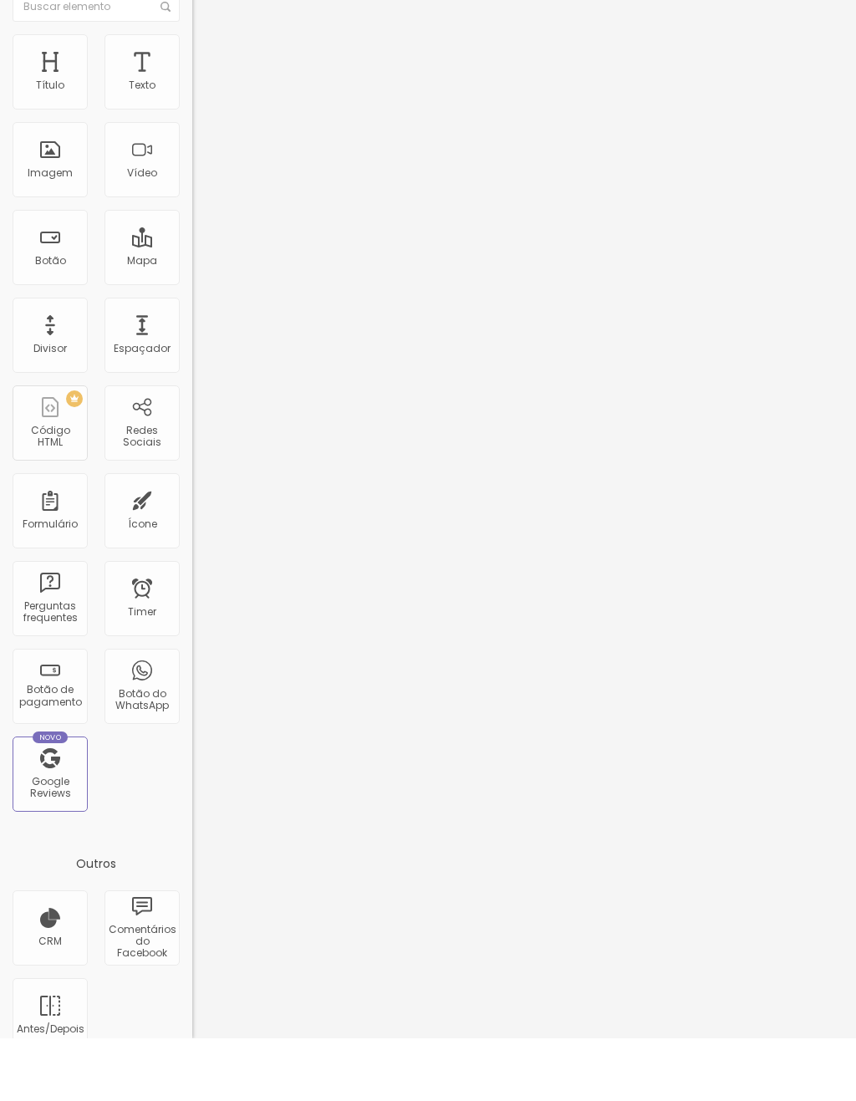
click at [192, 97] on li "Estilo" at bounding box center [288, 105] width 192 height 17
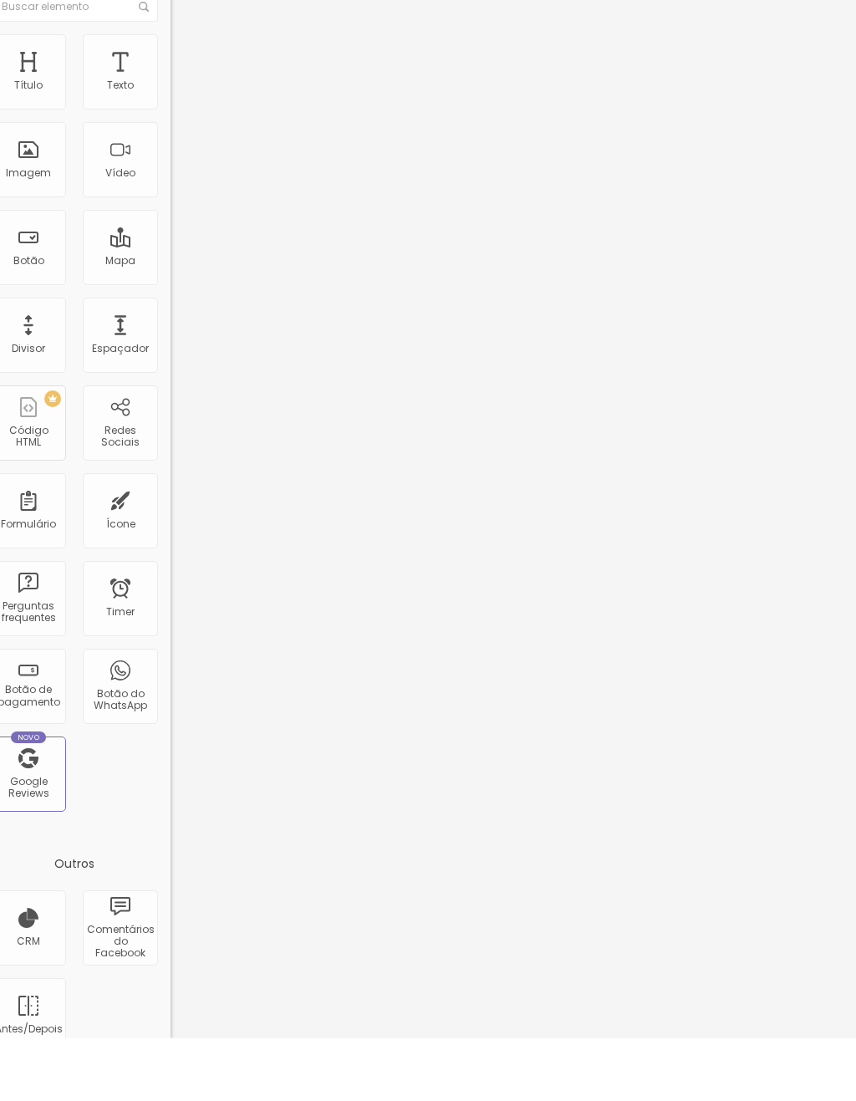
scroll to position [41, 0]
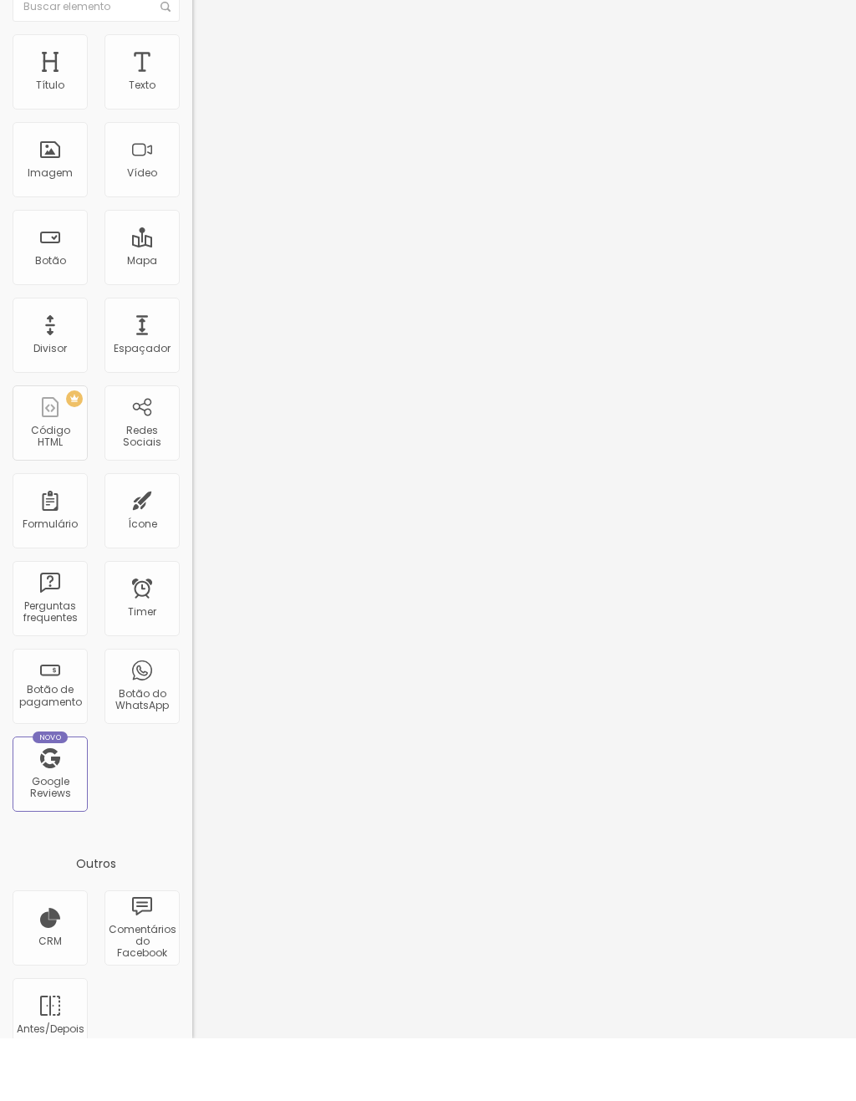
type input "65"
type input "70"
type input "75"
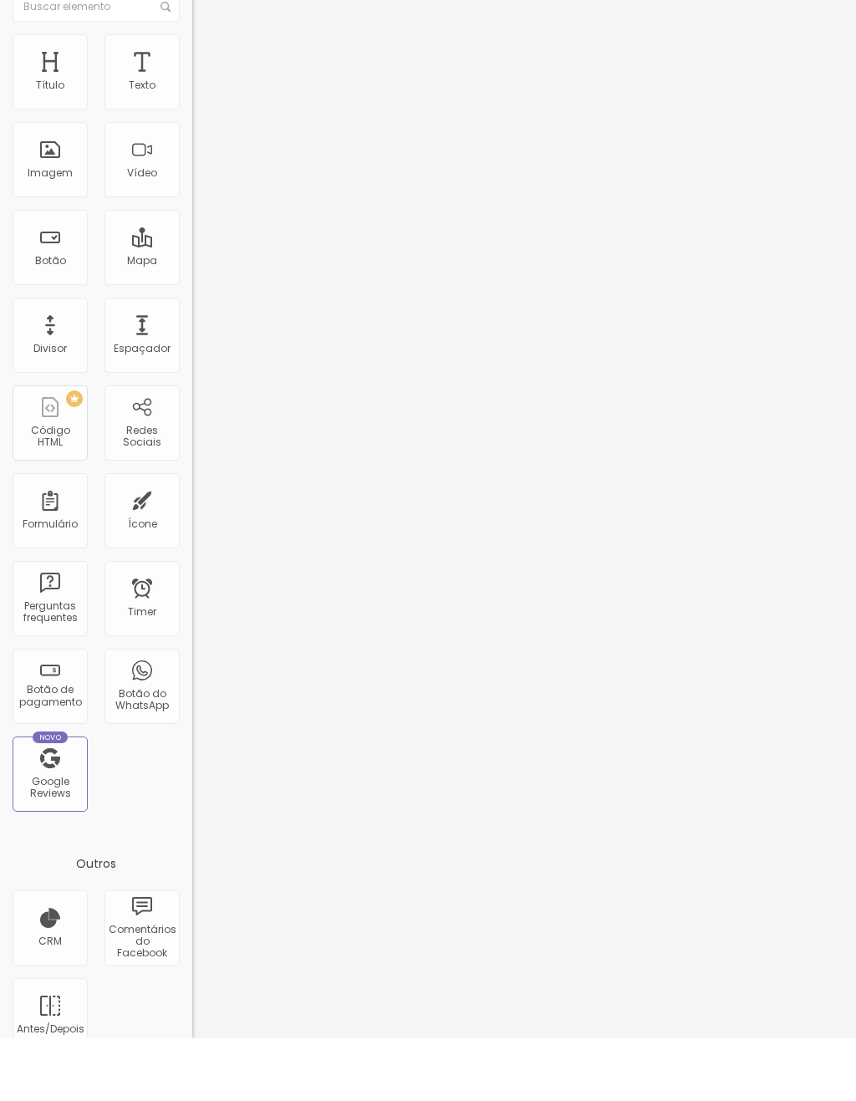
type input "75"
type input "80"
type input "85"
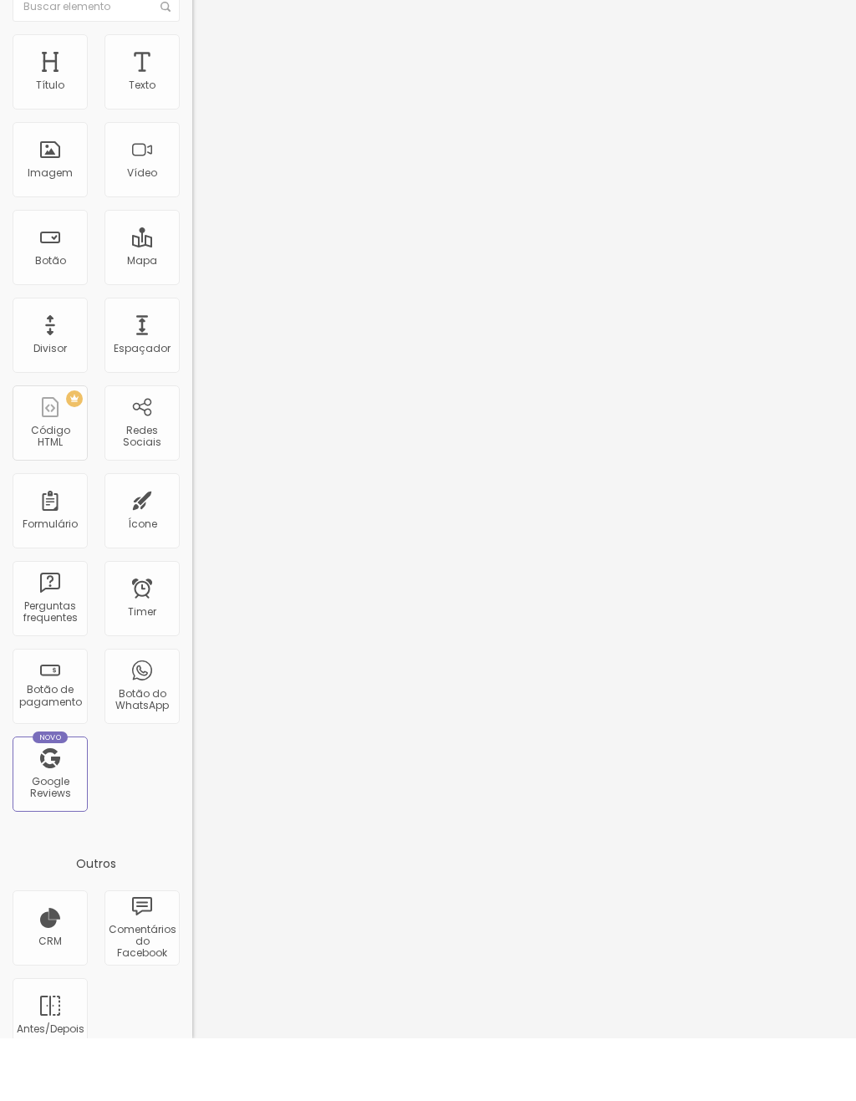
type input "80"
type input "75"
type input "70"
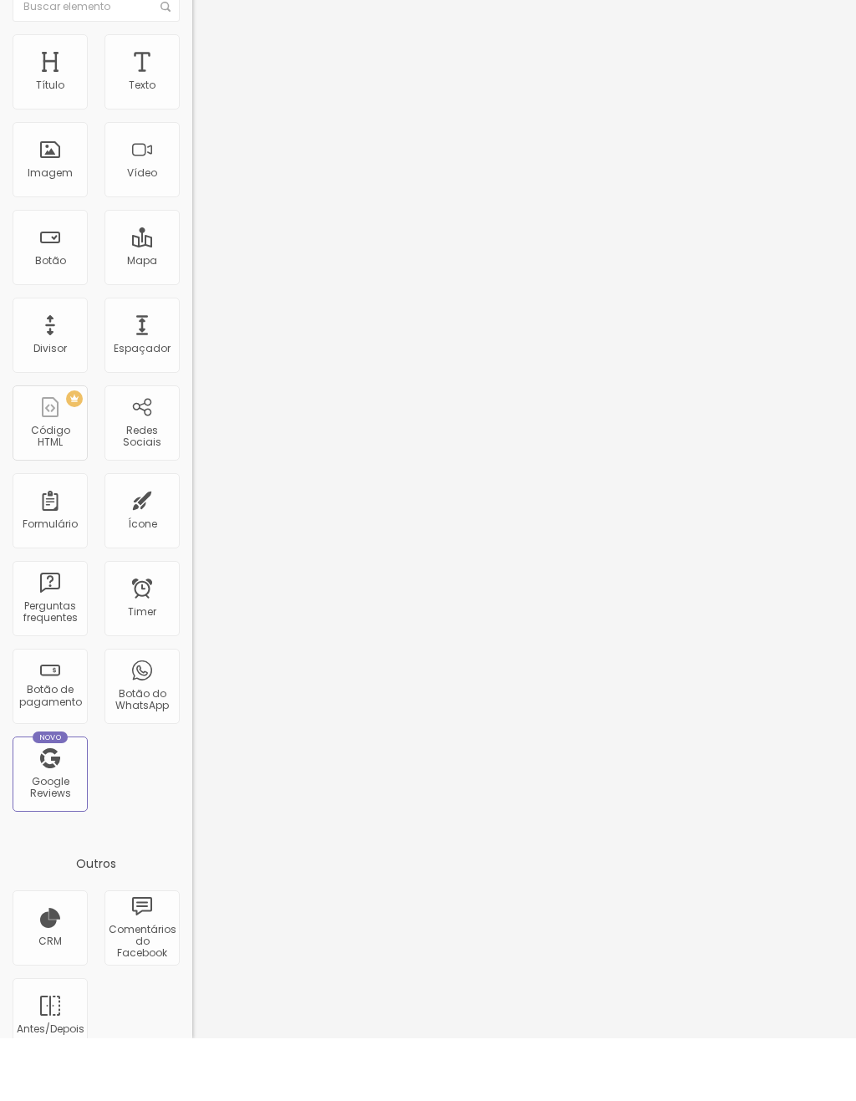
type input "70"
type input "65"
type input "60"
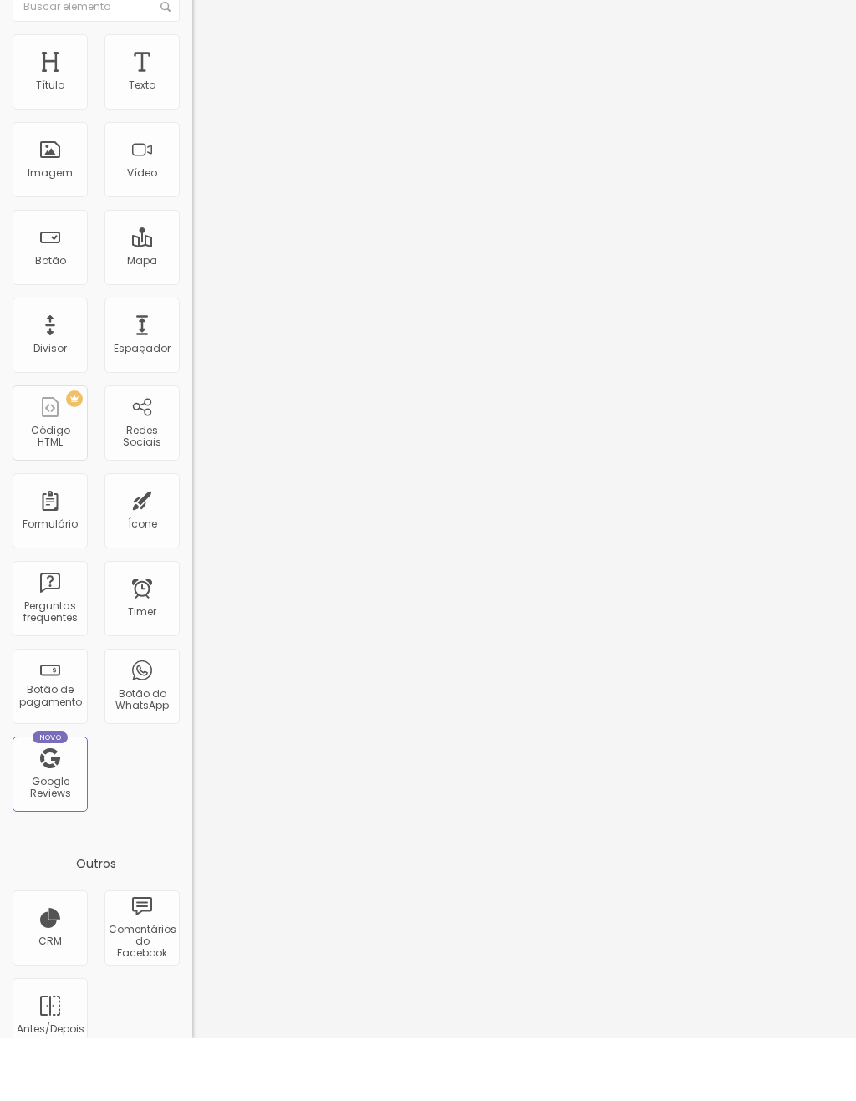
type input "65"
type input "70"
click at [207, 118] on span "Avançado" at bounding box center [234, 125] width 55 height 14
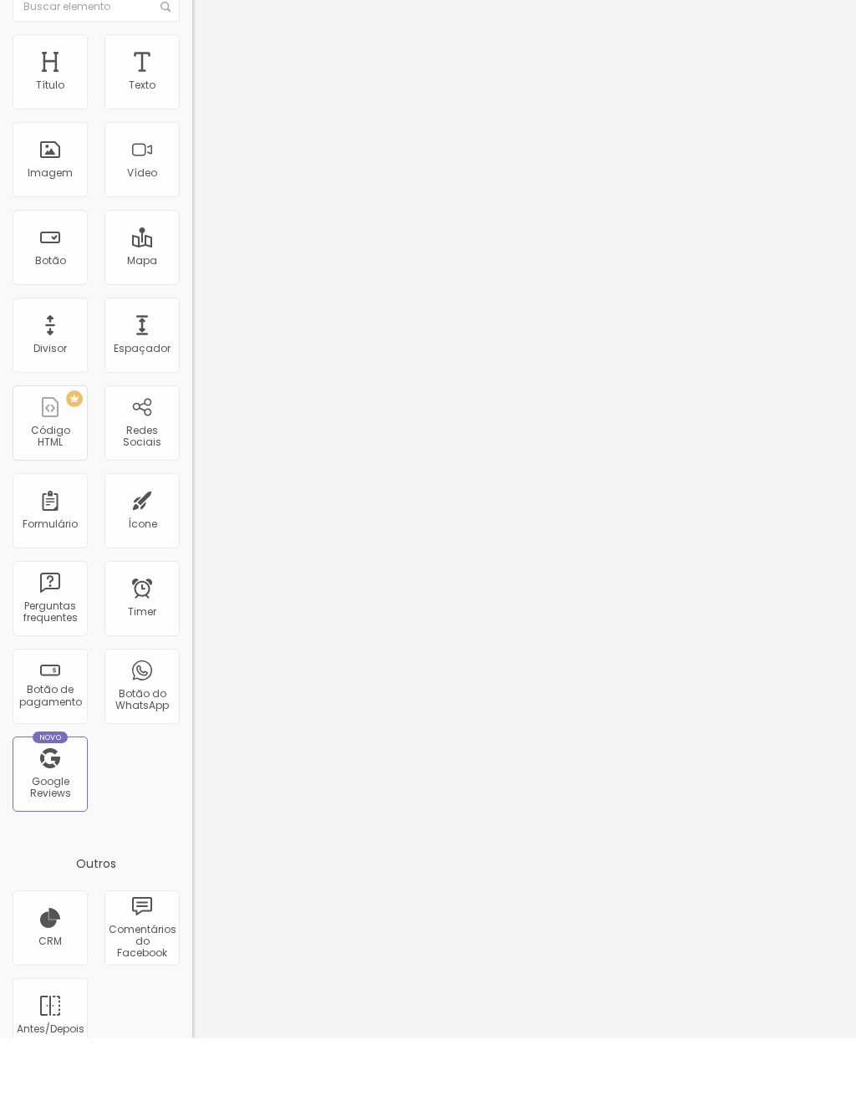
type input "14"
type input "20"
type input "23"
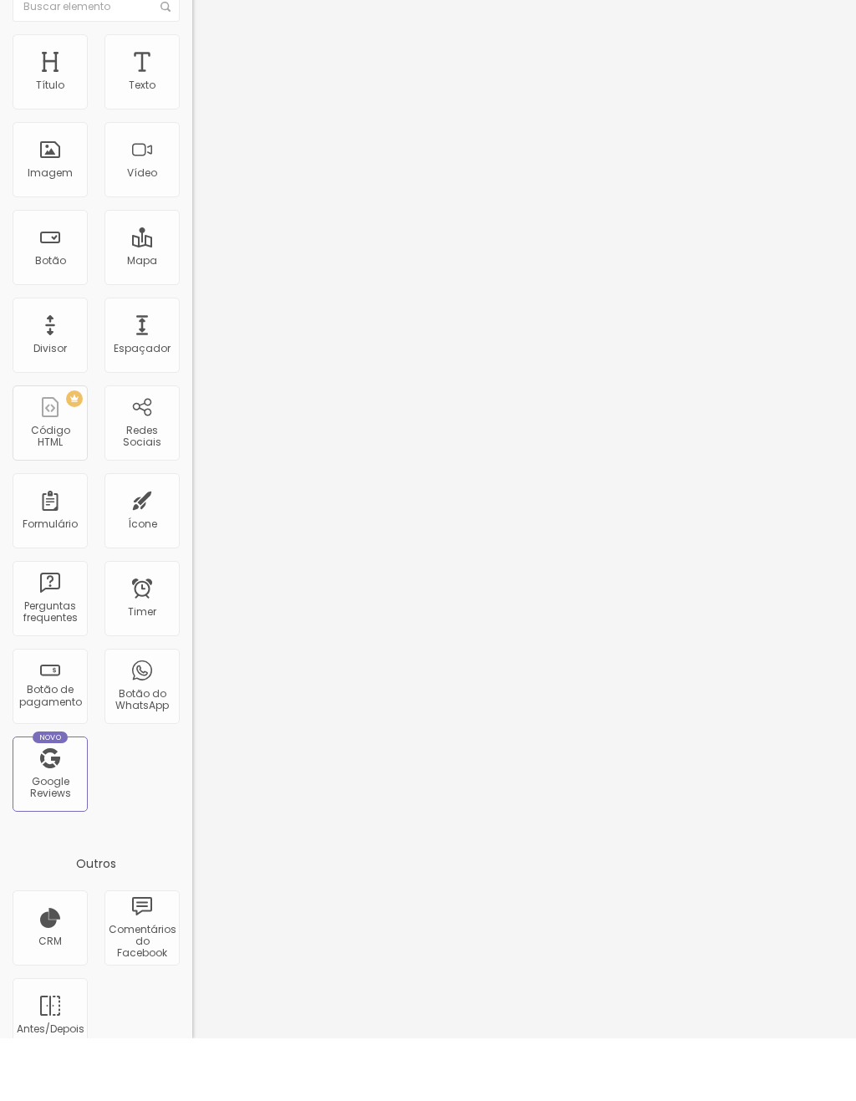
type input "23"
type input "26"
type input "29"
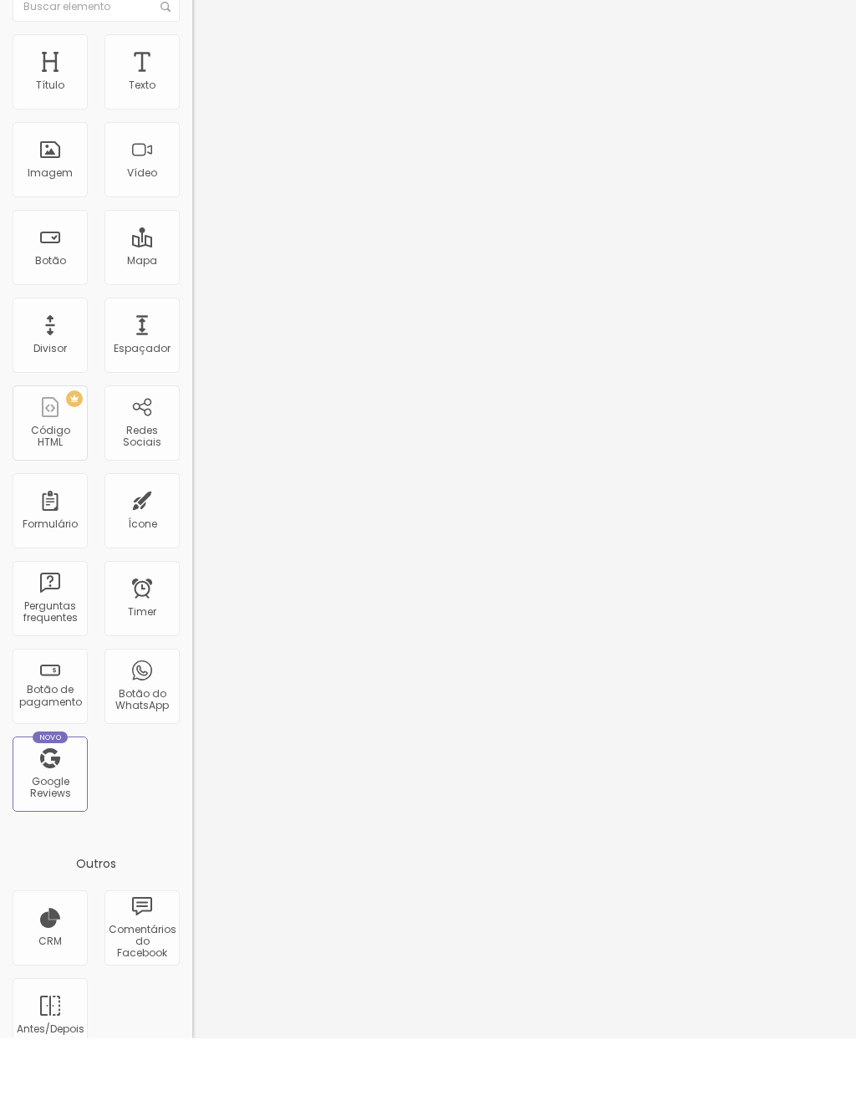
type input "32"
type input "35"
type input "37"
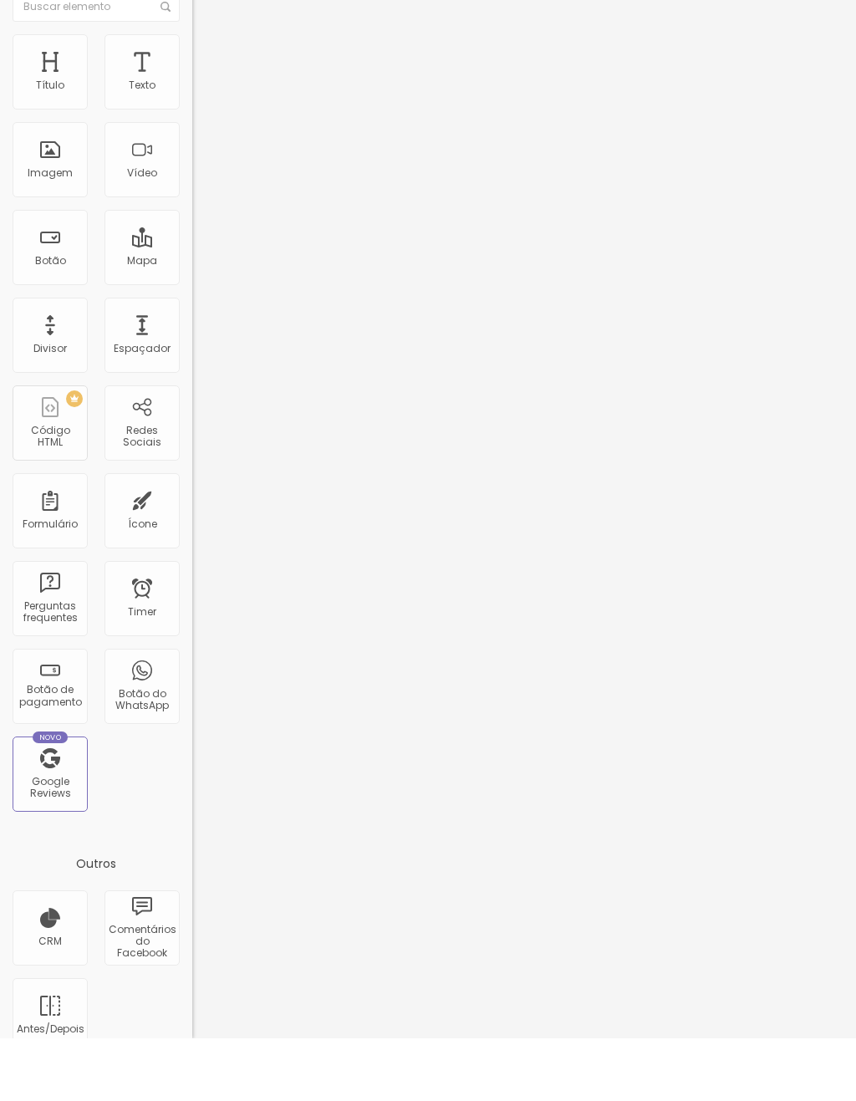
type input "37"
type input "40"
type input "42"
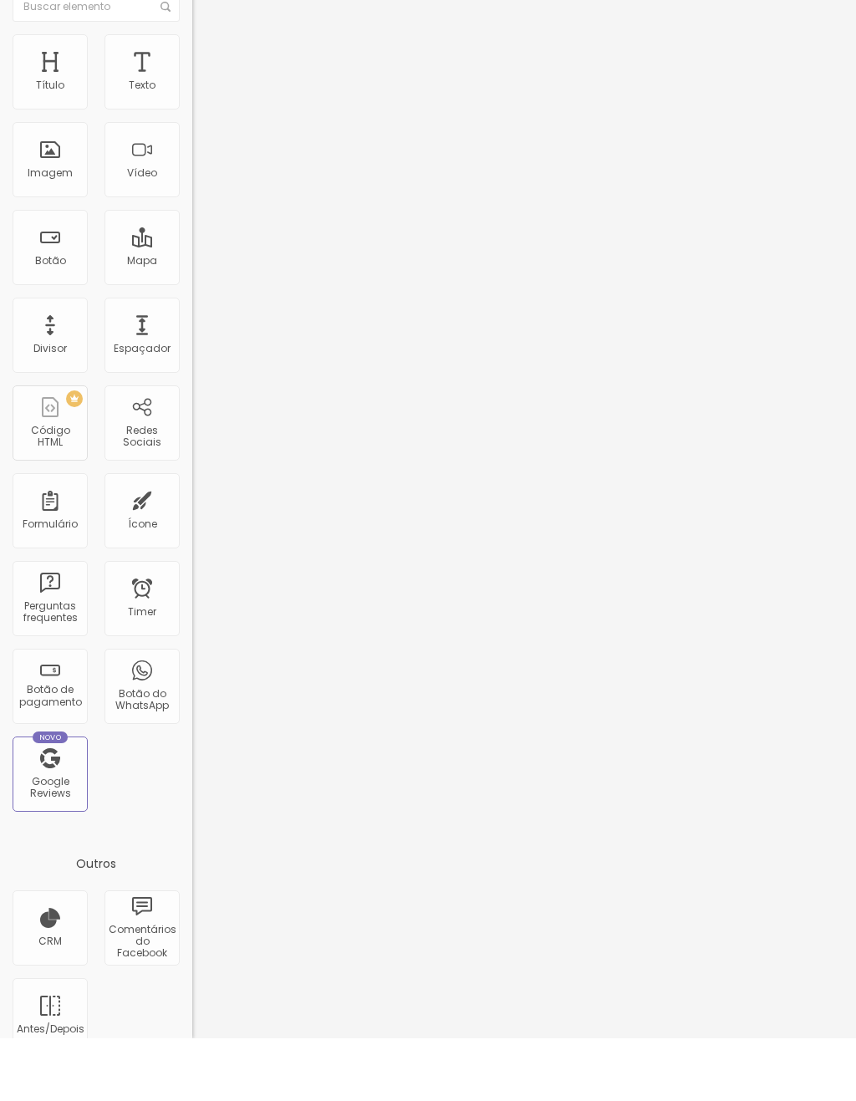
type input "44"
type input "47"
type input "49"
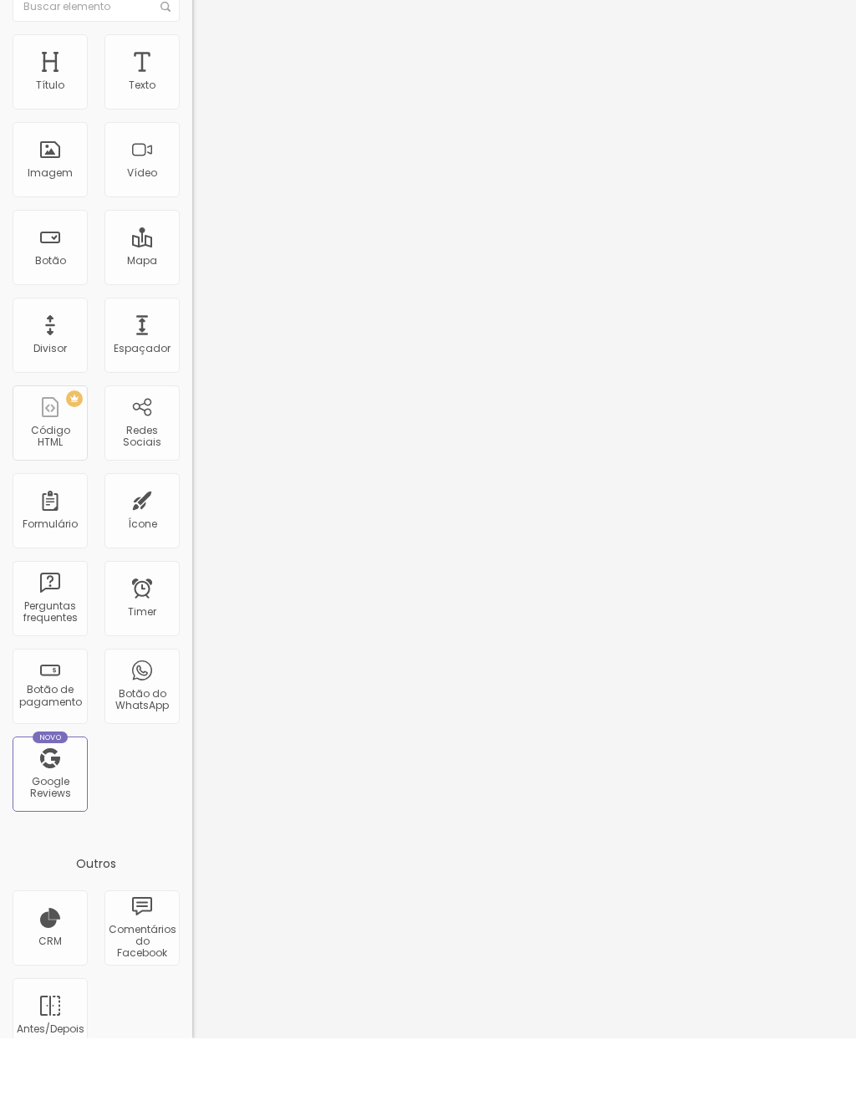
type input "49"
type input "50"
type input "52"
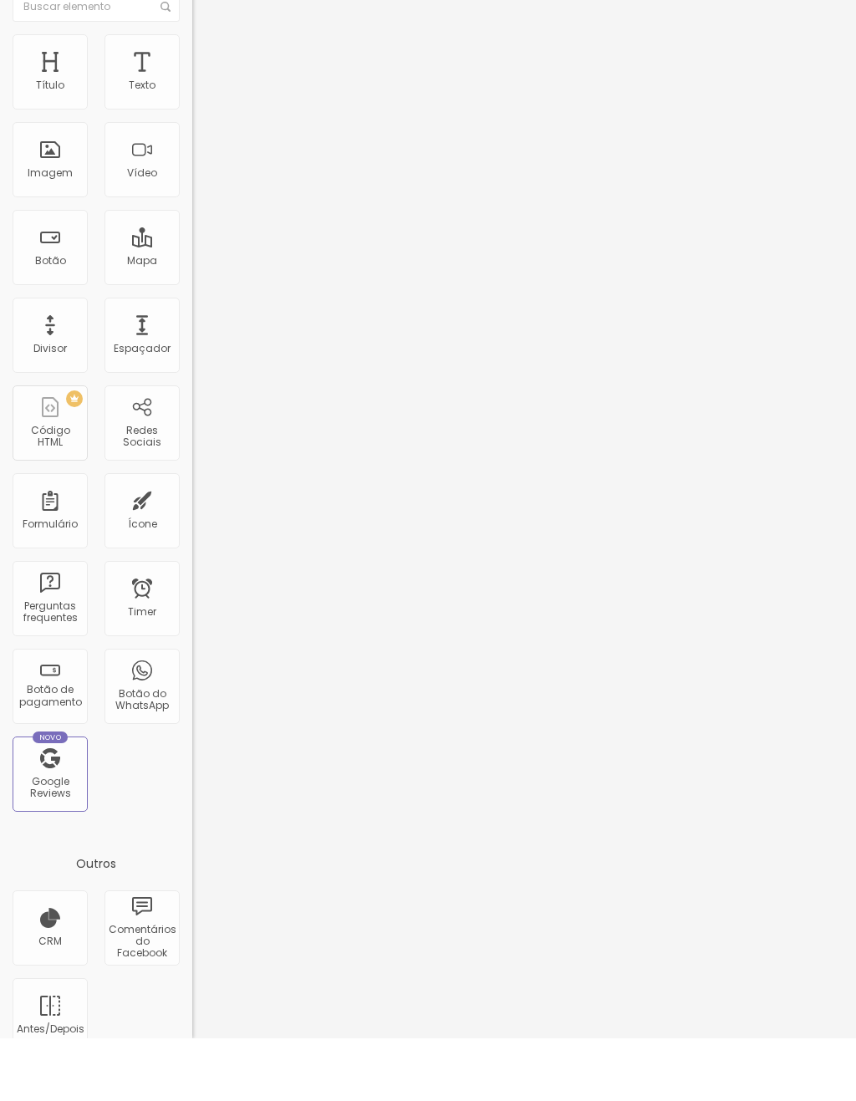
type input "53"
type input "54"
type input "55"
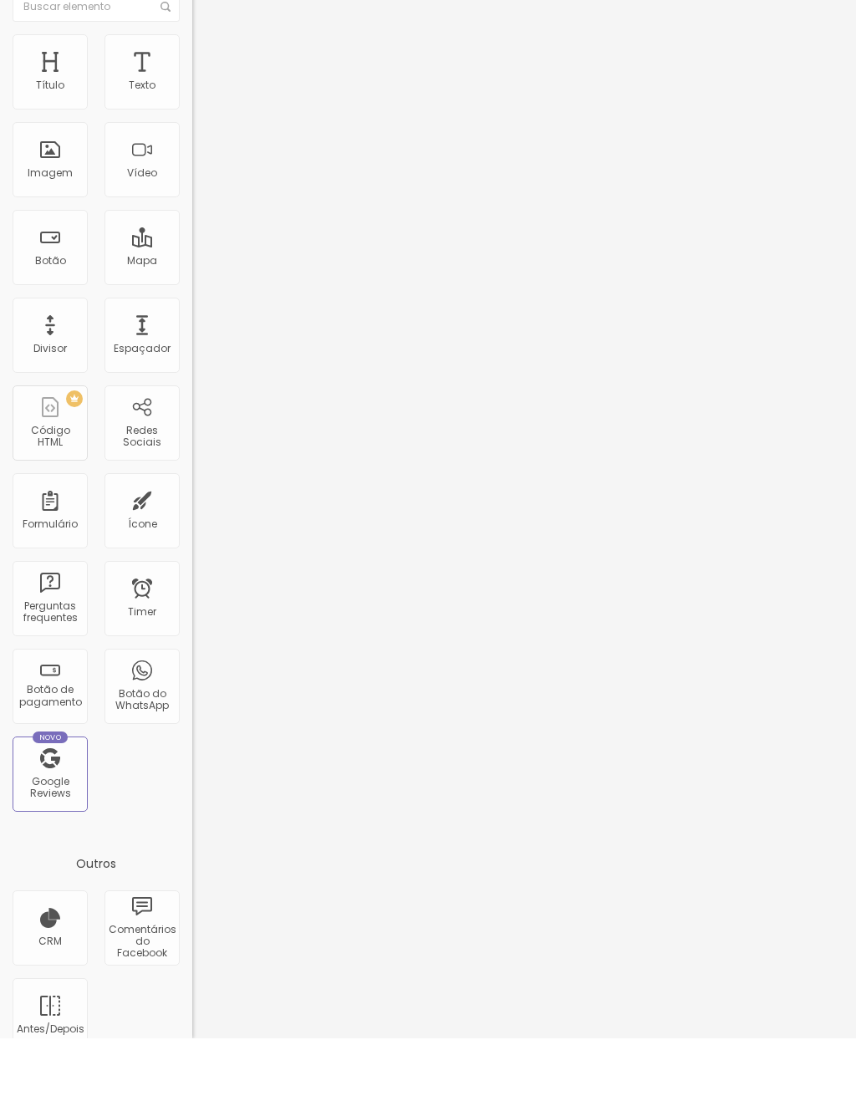
type input "55"
type input "56"
type input "57"
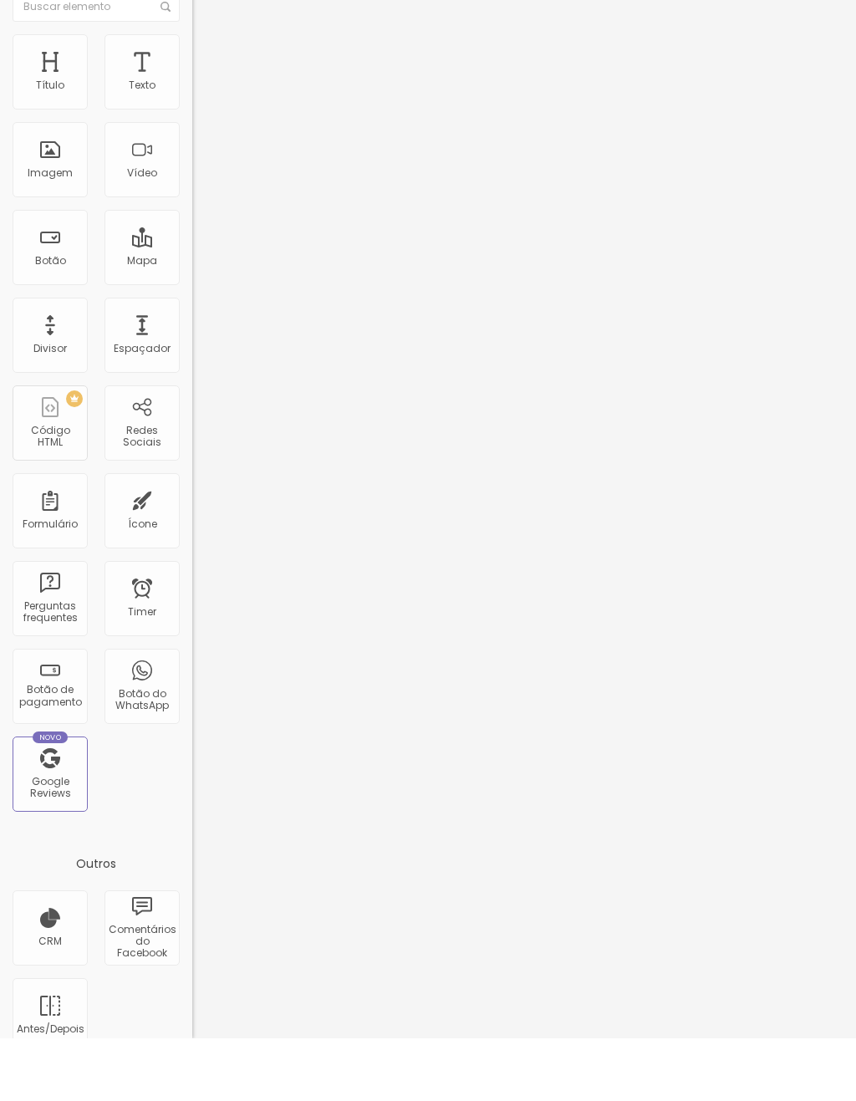
type input "58"
type input "59"
type input "60"
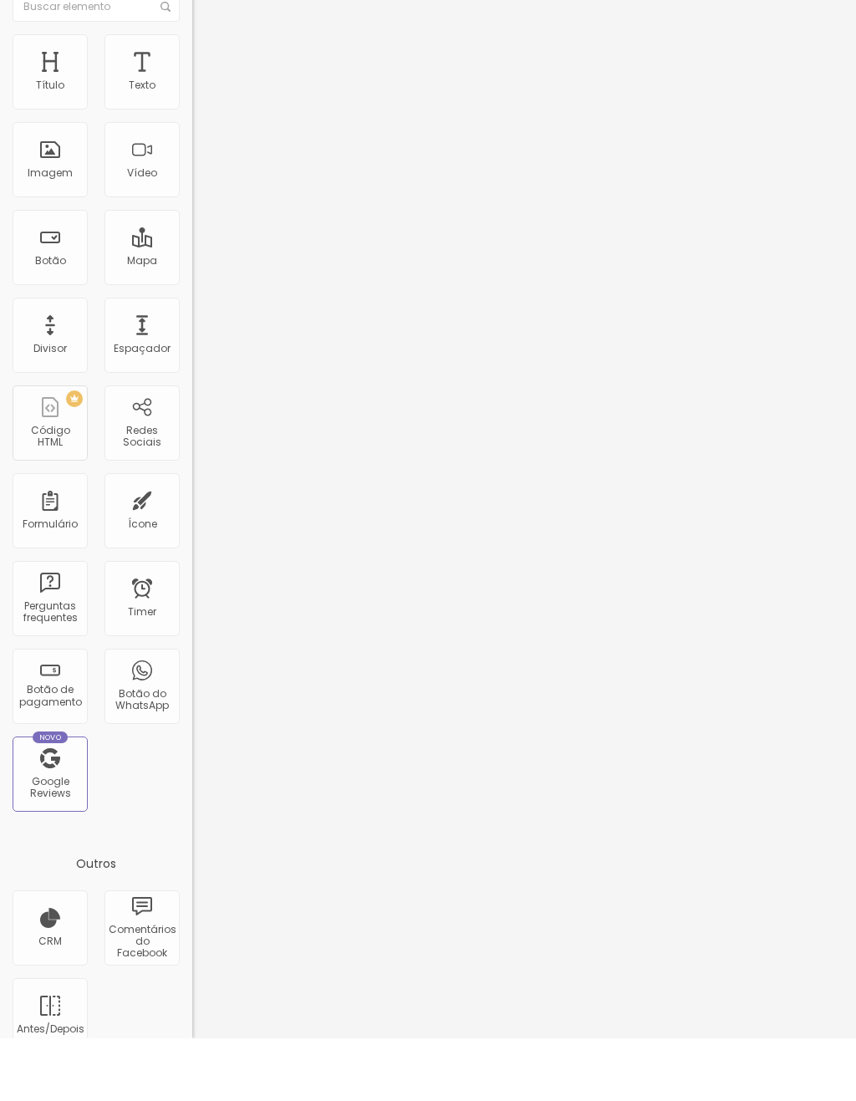
type input "60"
type input "61"
type input "62"
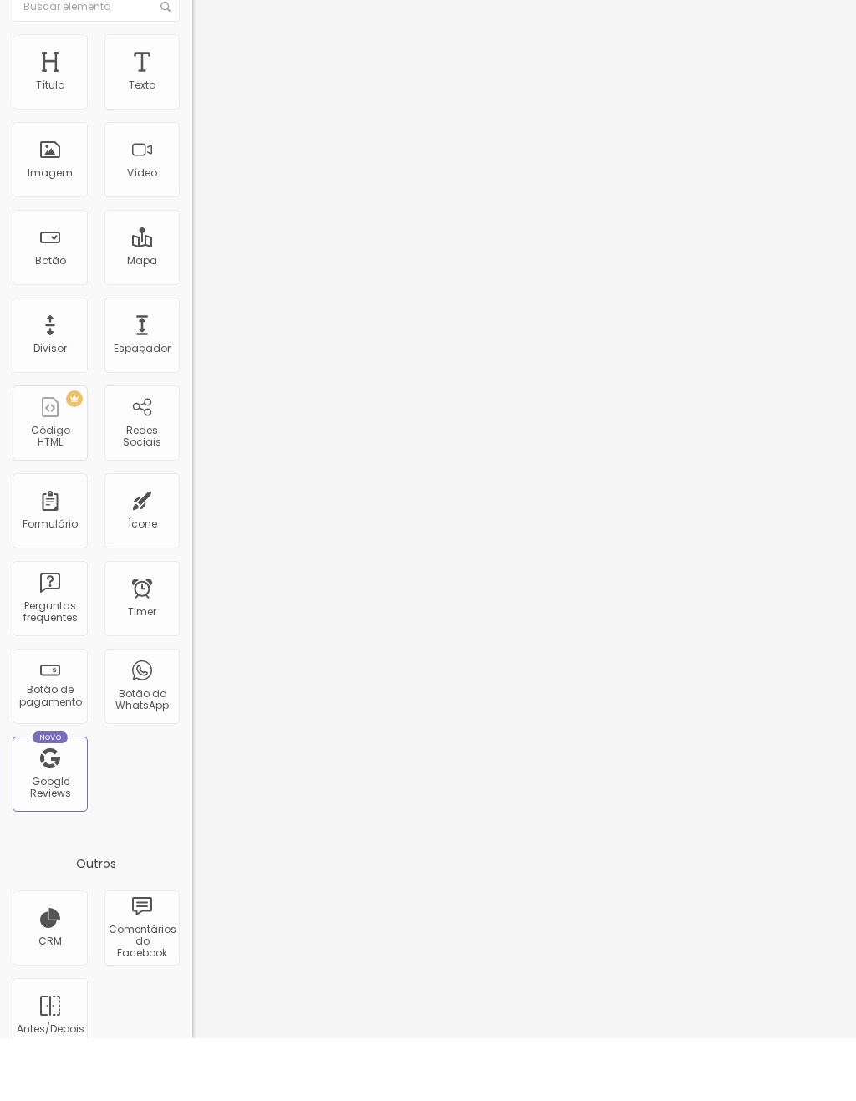
type input "63"
type input "64"
type input "65"
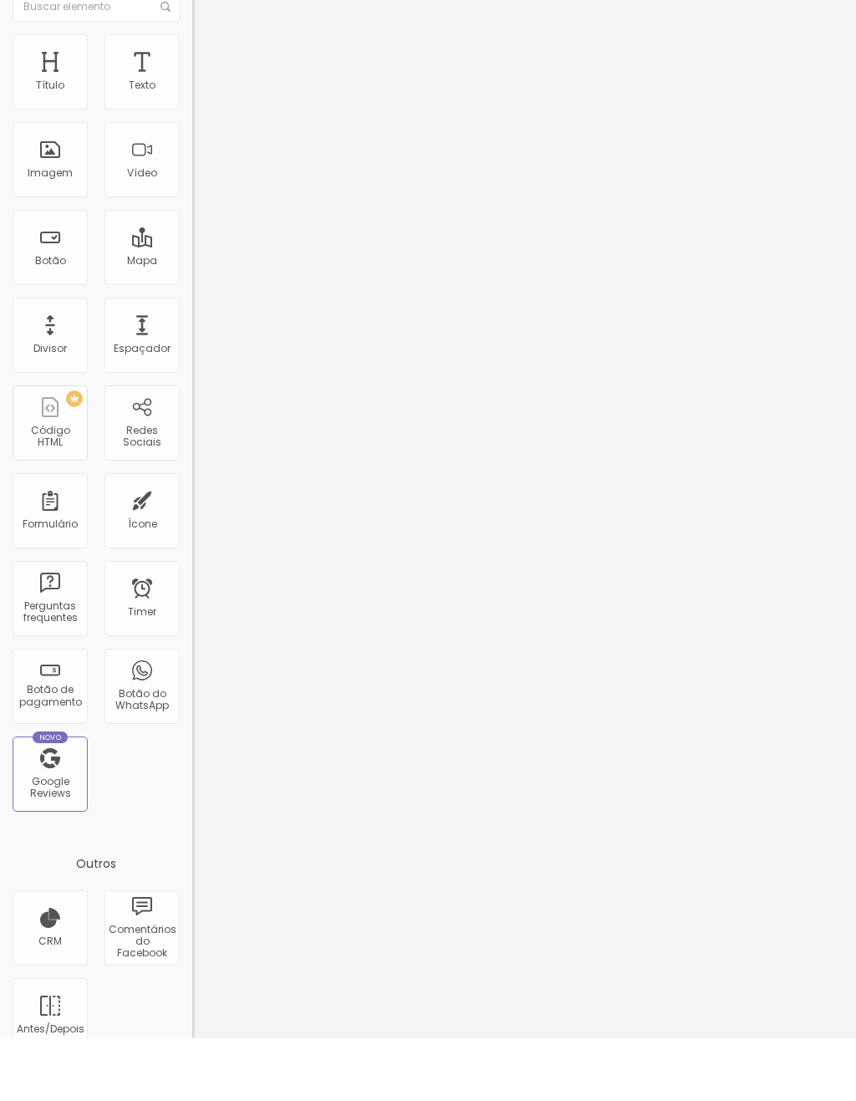
type input "65"
type input "66"
type input "67"
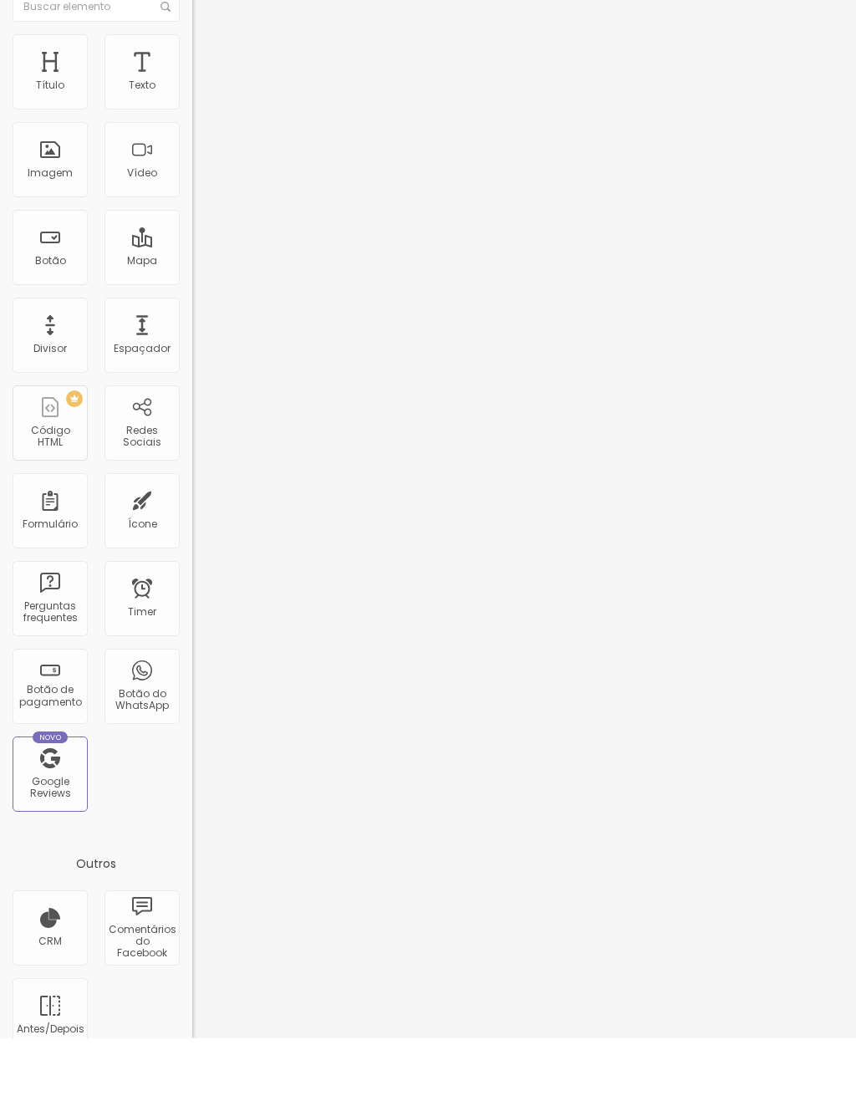
type input "68"
type input "69"
type input "70"
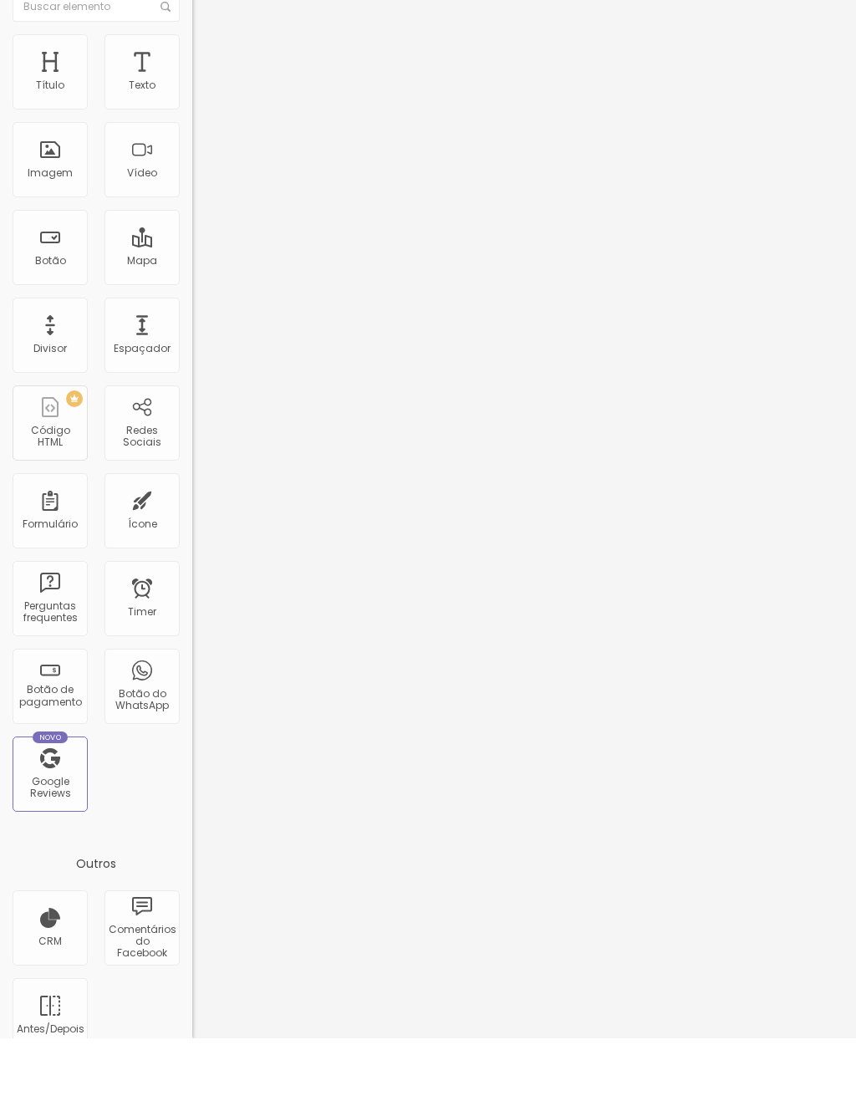
type input "70"
type input "71"
type input "72"
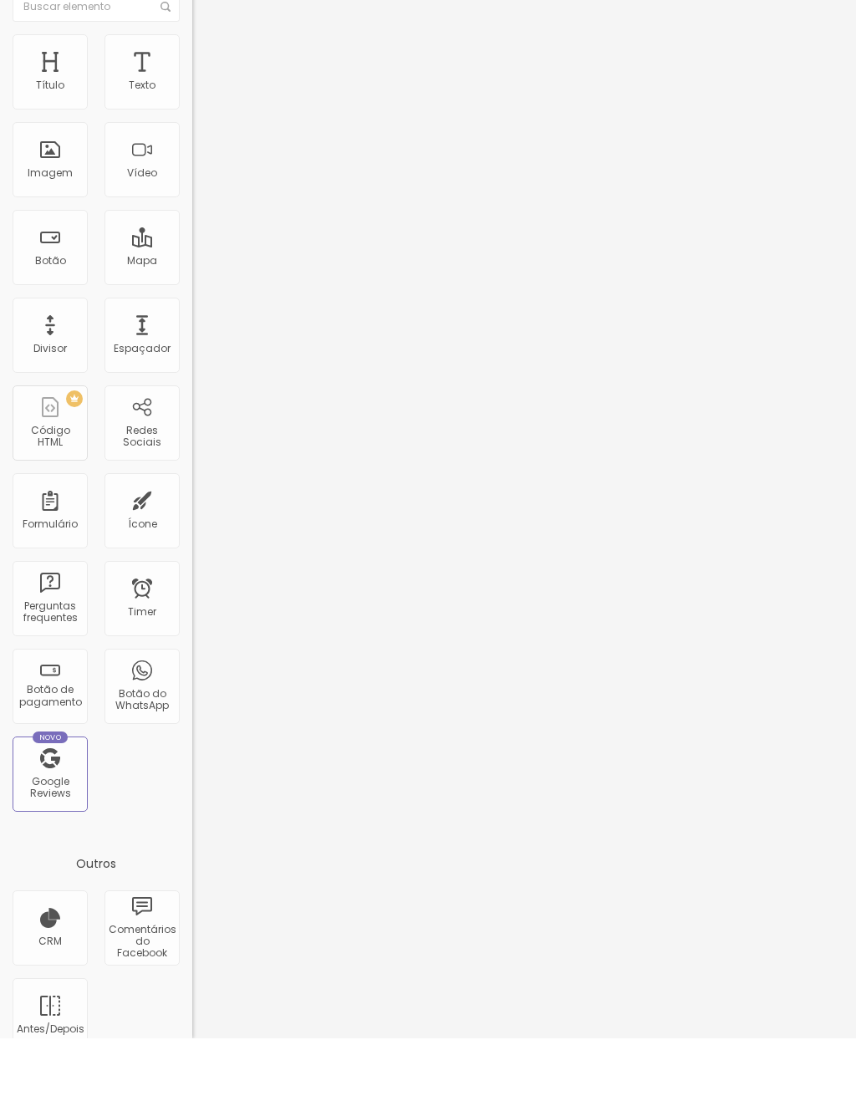
type input "70"
type input "68"
type input "66"
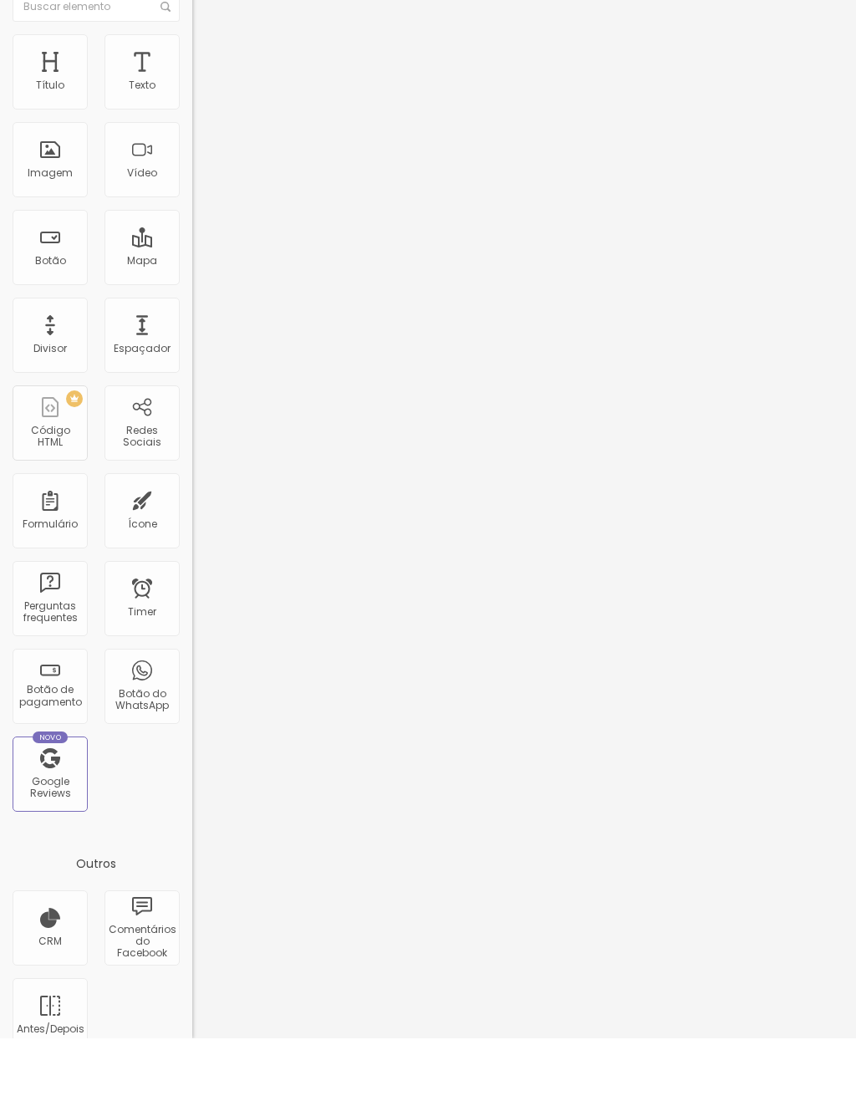
type input "66"
type input "63"
type input "60"
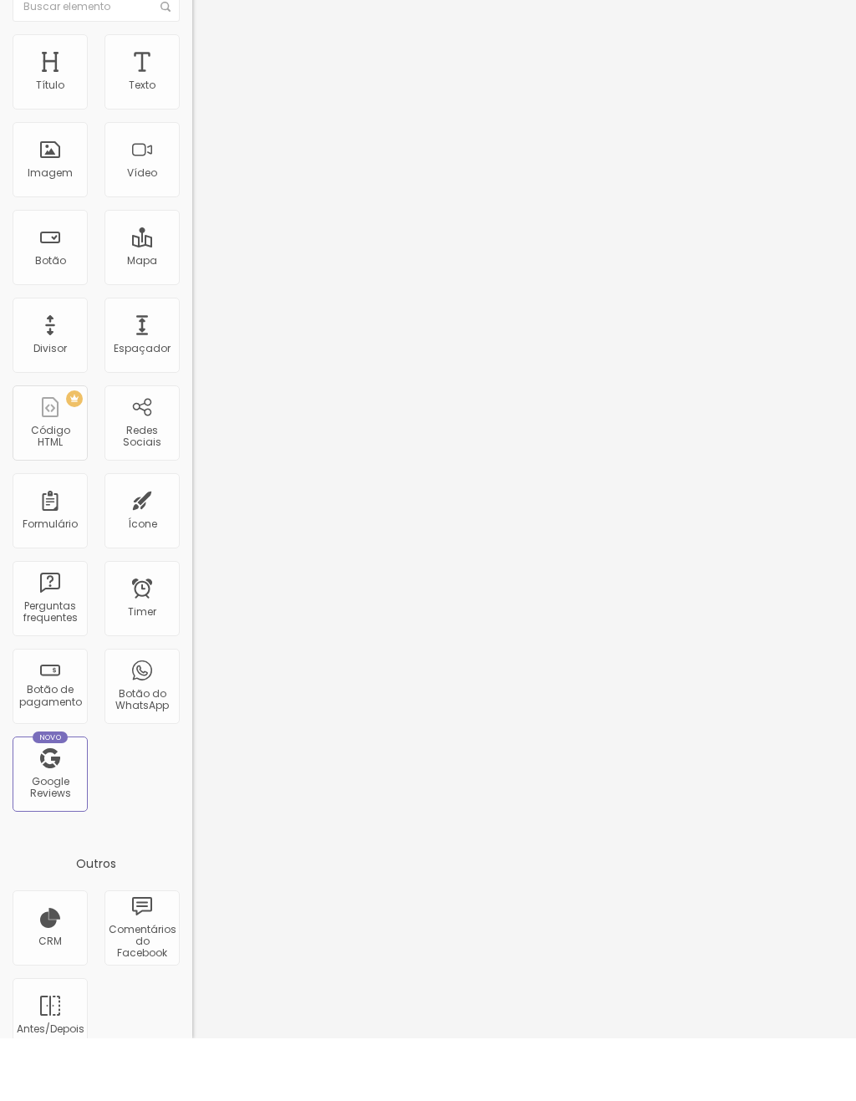
type input "57"
type input "54"
type input "52"
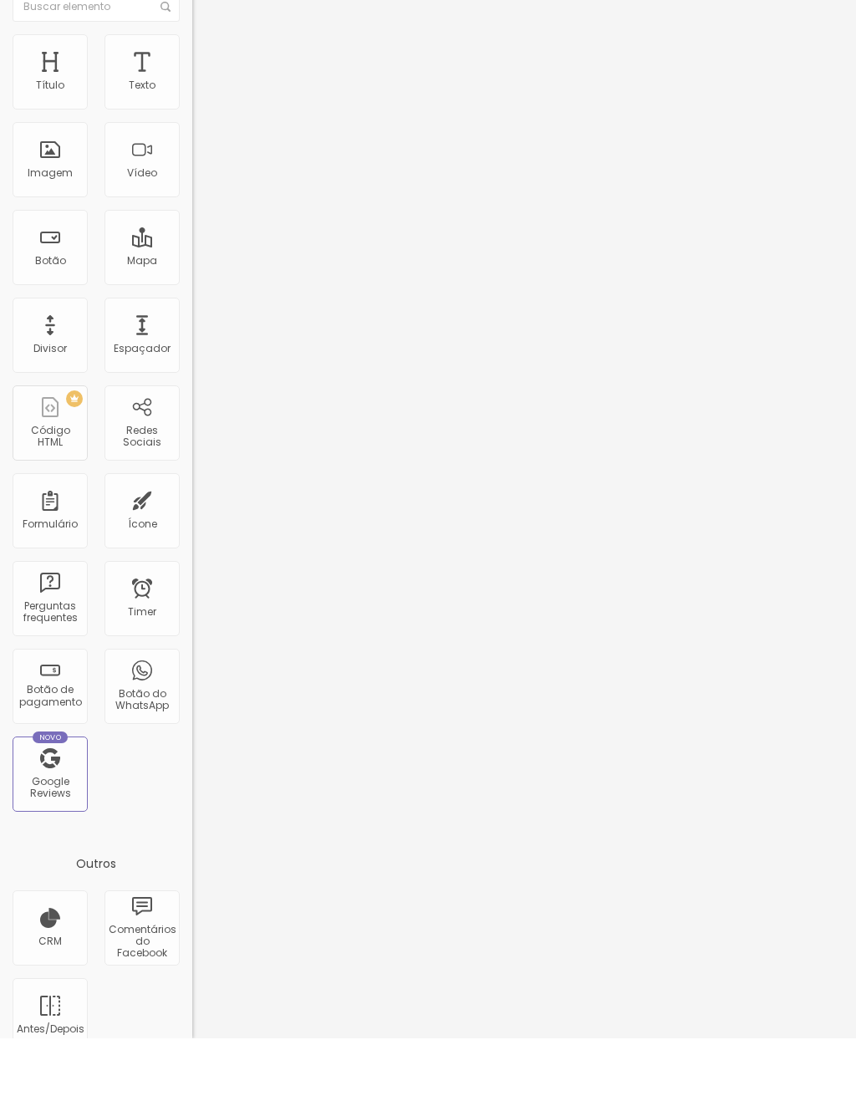
type input "52"
type input "49"
type input "48"
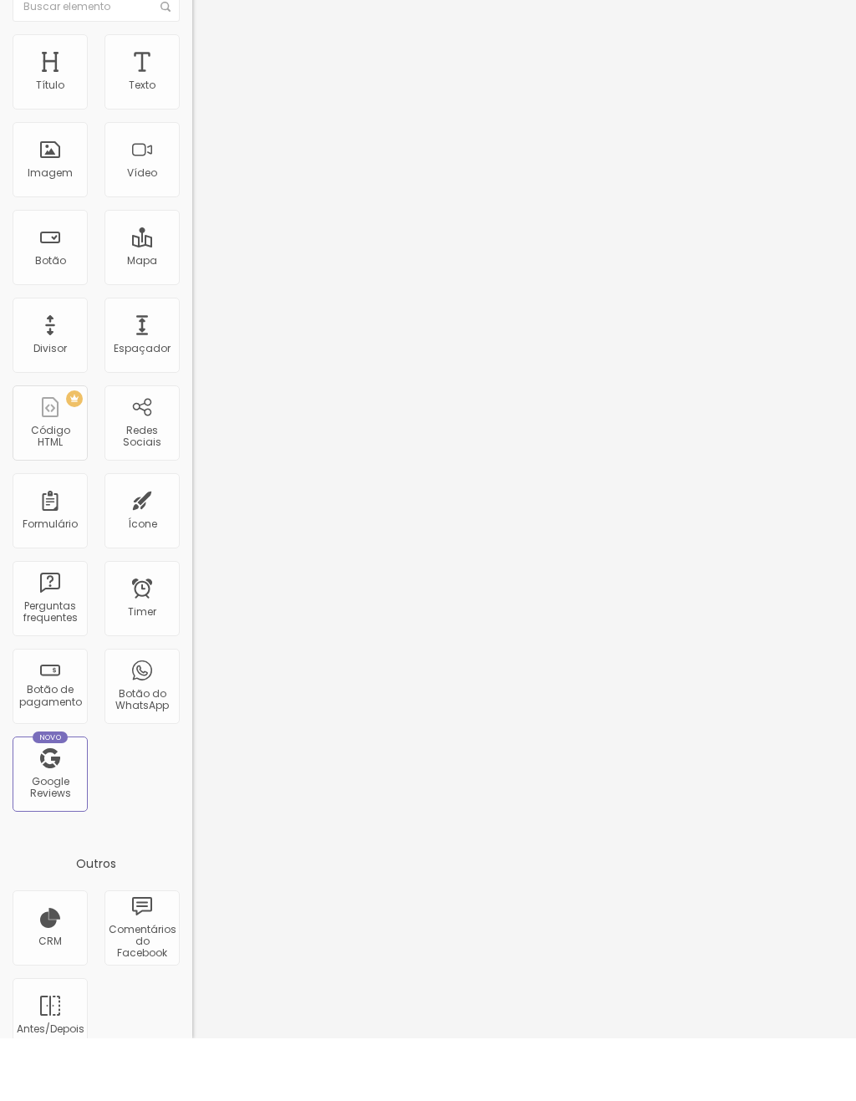
type input "46"
type input "44"
type input "43"
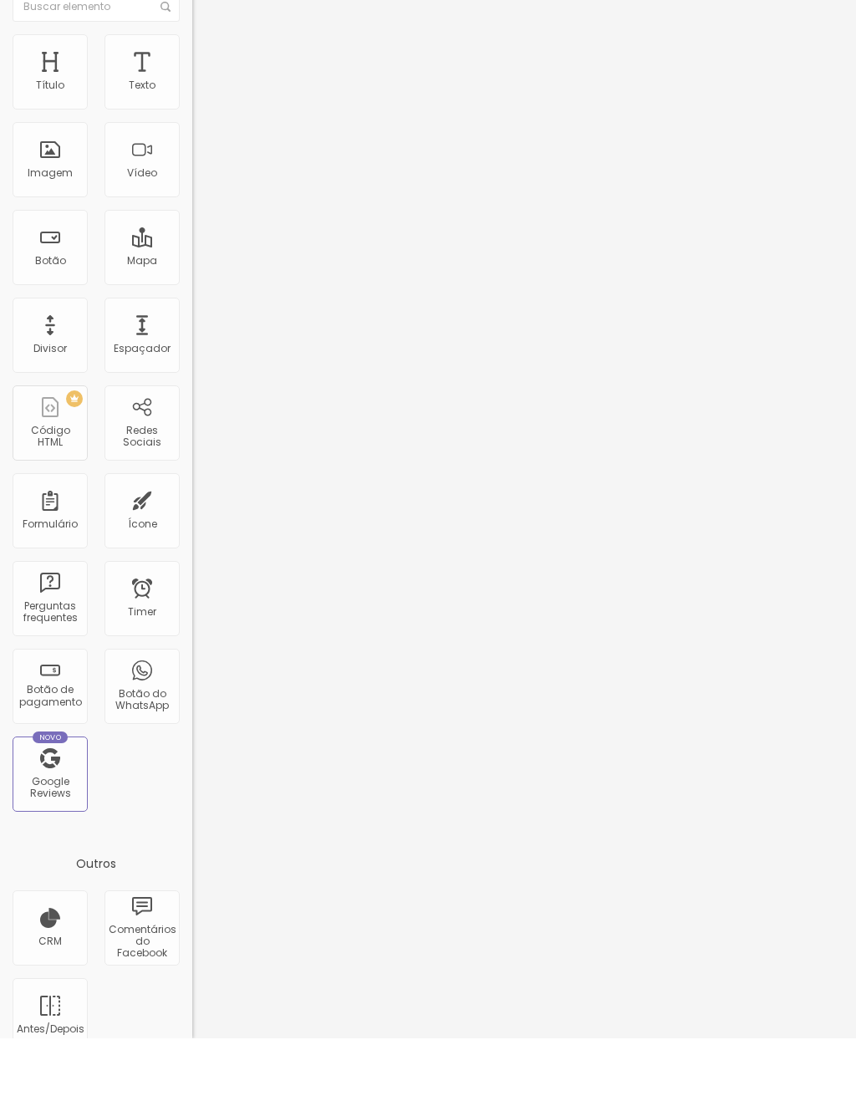
type input "43"
type input "42"
type input "40"
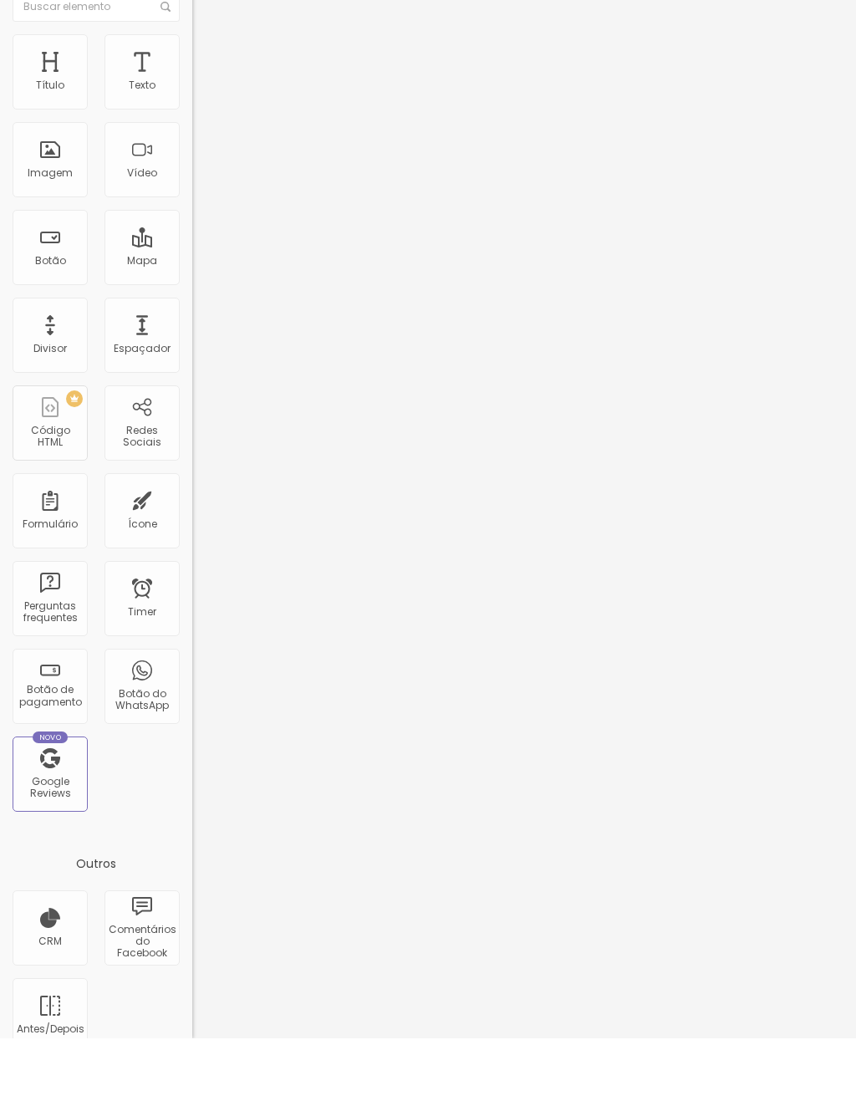
type input "39"
type input "38"
type input "37"
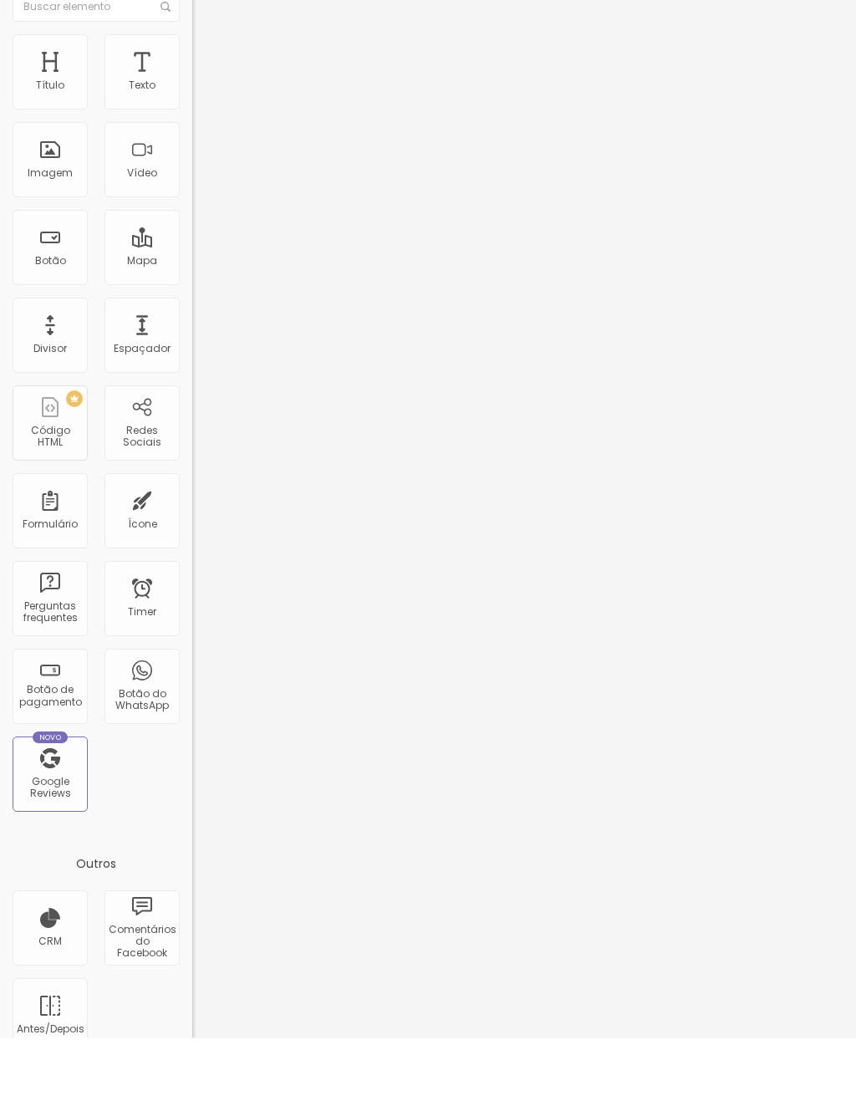
type input "37"
type input "36"
type input "35"
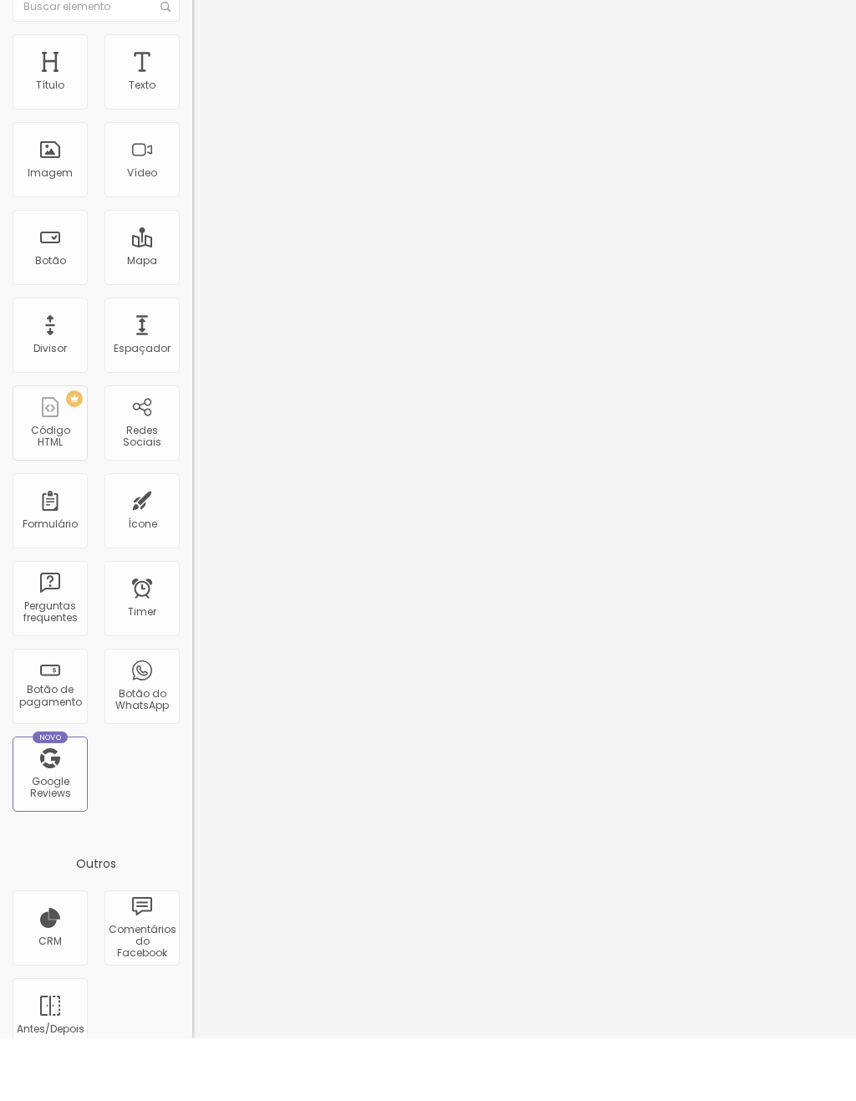
type input "34"
type input "33"
type input "32"
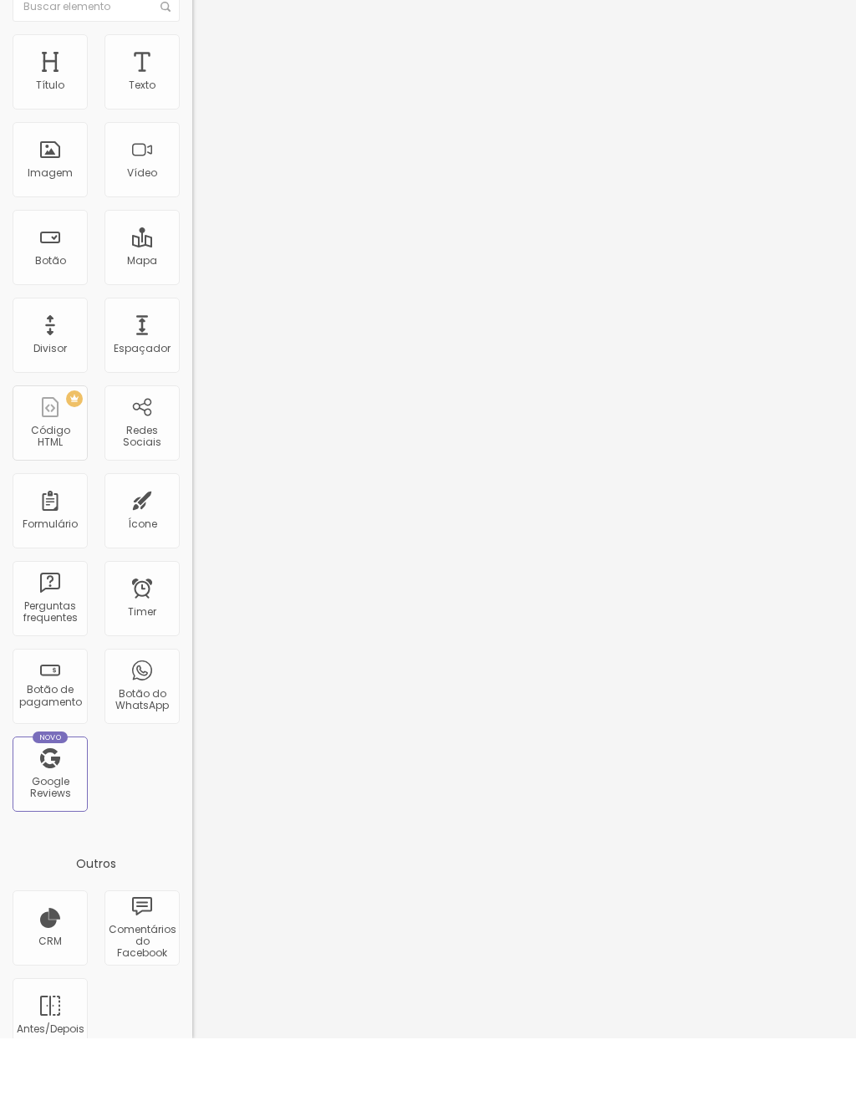
type input "32"
type input "31"
type input "30"
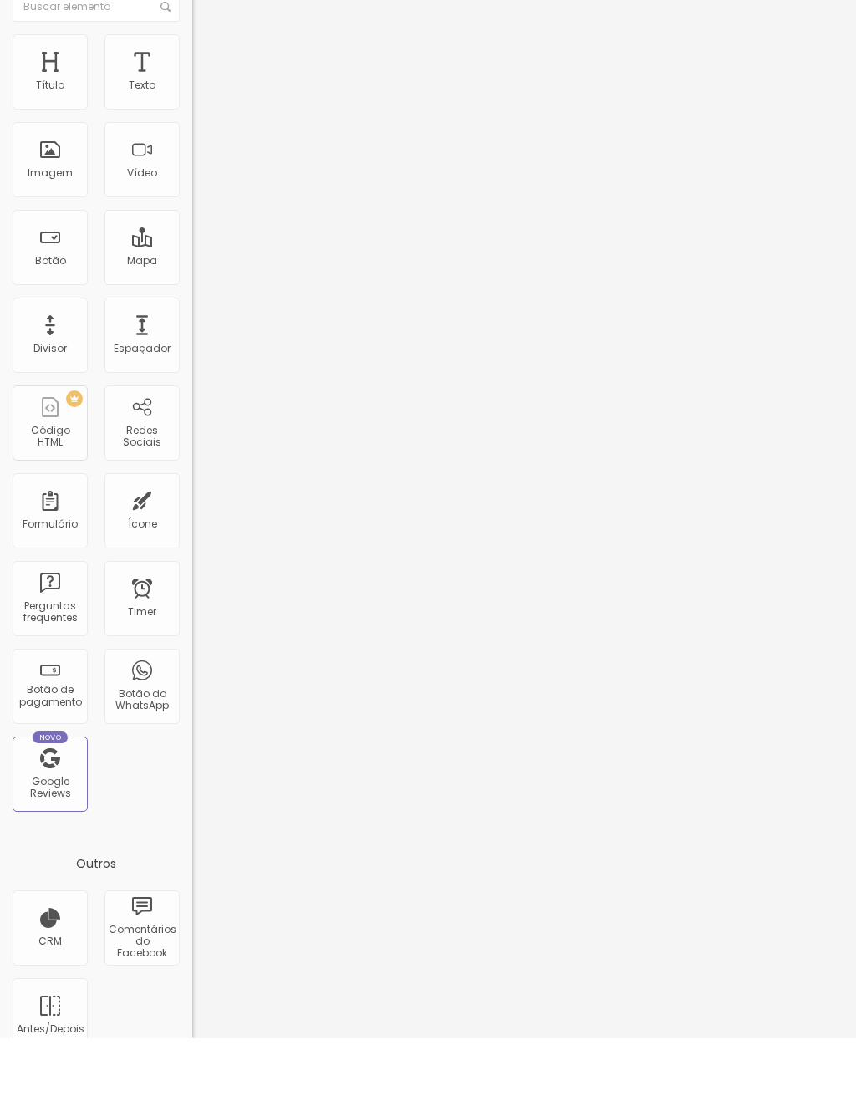
type input "29"
type input "28"
type input "26"
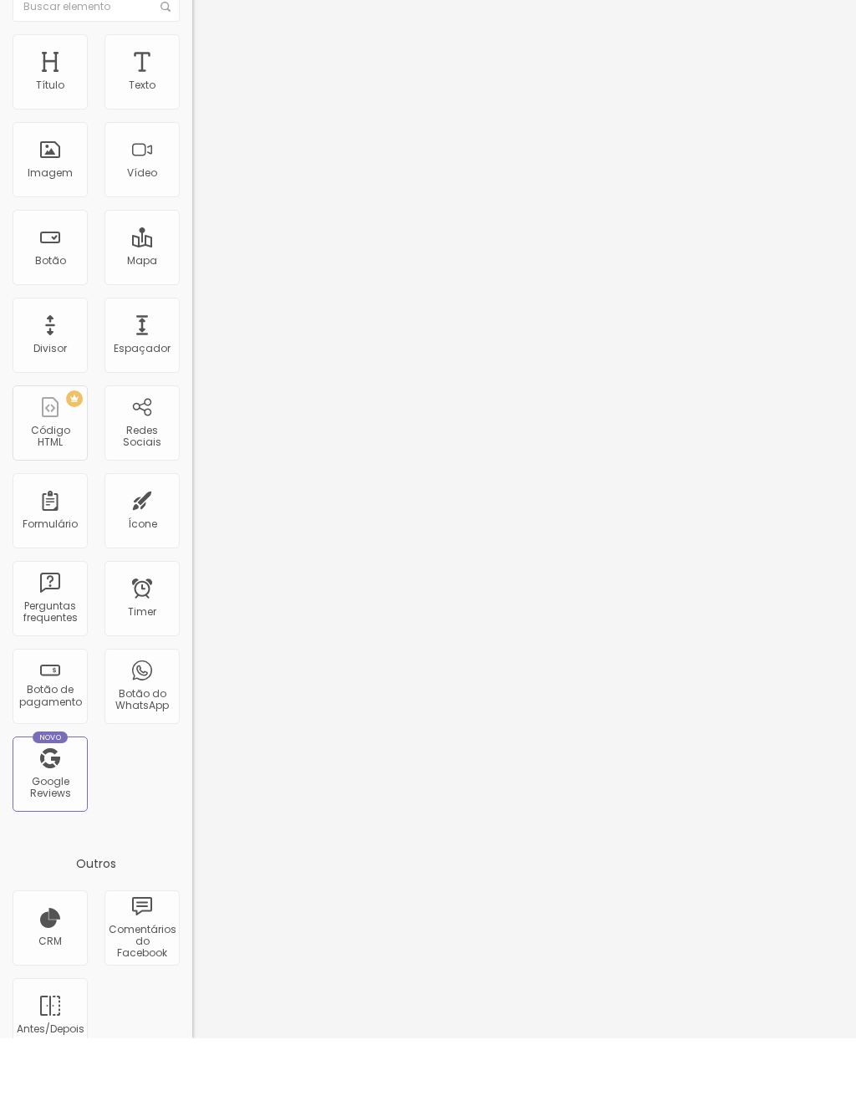
type input "26"
type input "25"
type input "24"
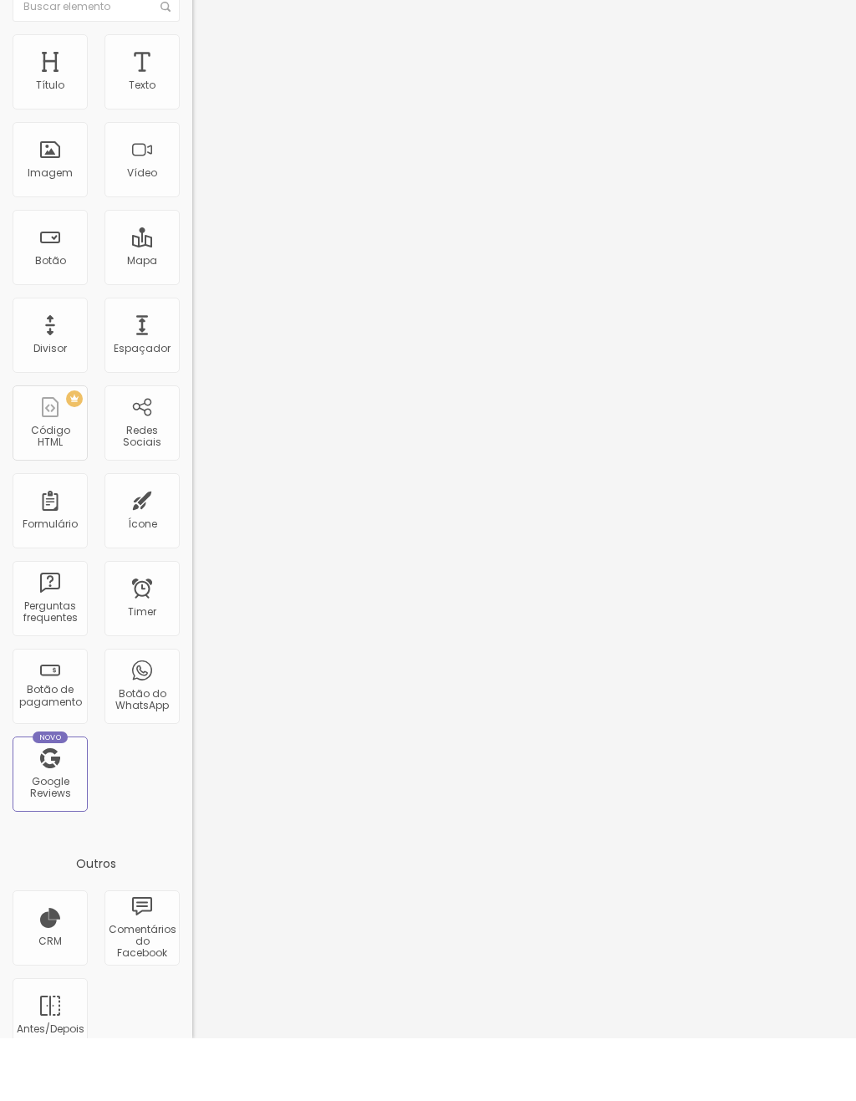
type input "2"
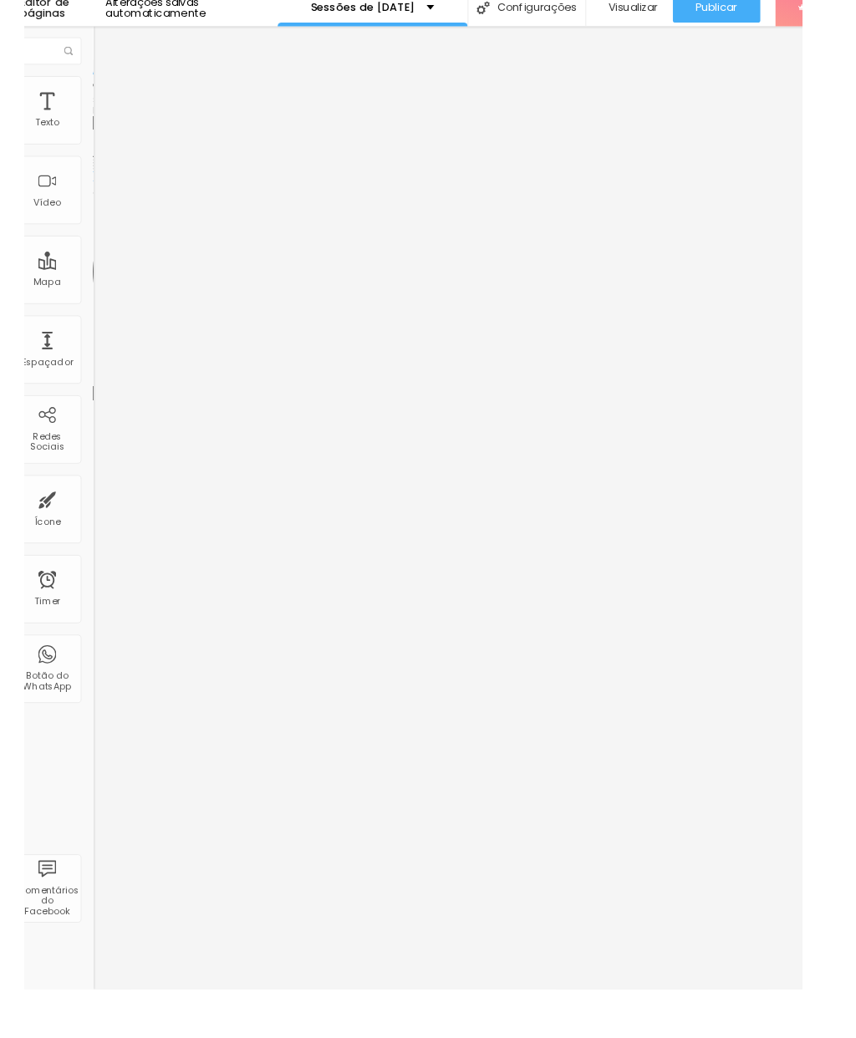
scroll to position [0, 0]
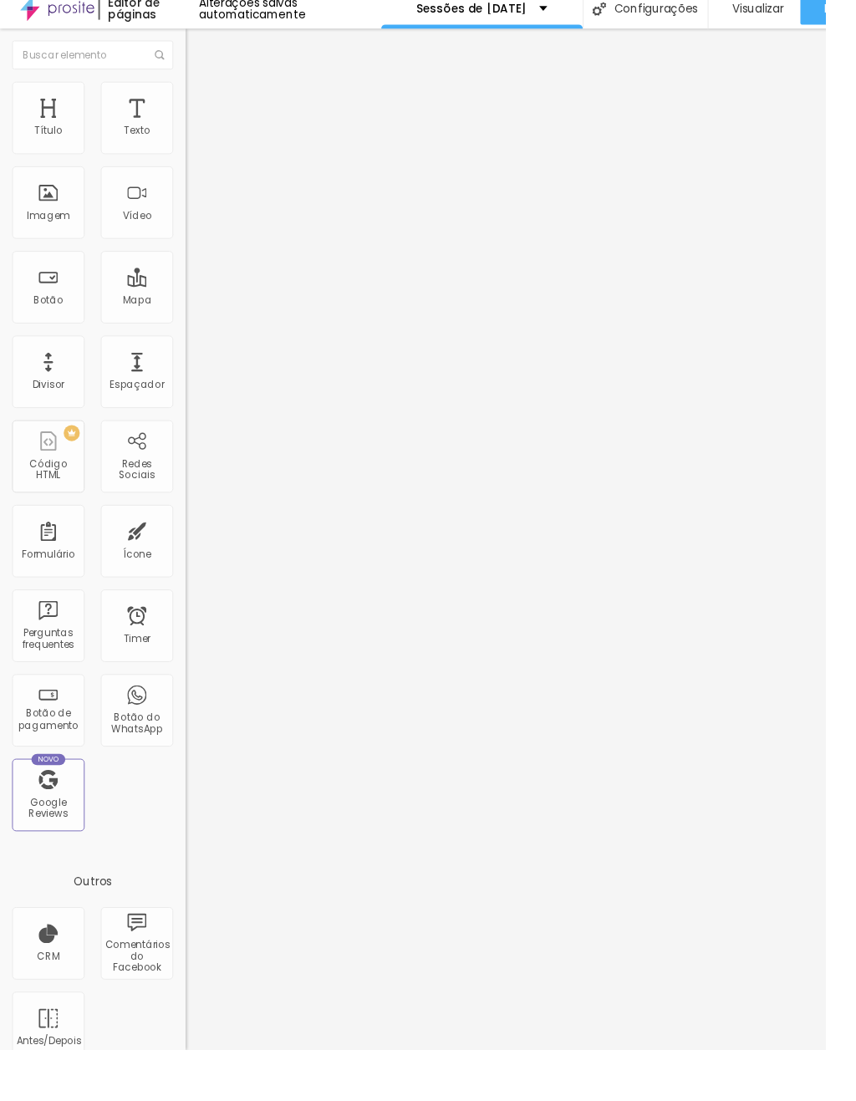
click at [192, 157] on input "Alboom [GEOGRAPHIC_DATA]" at bounding box center [292, 148] width 201 height 17
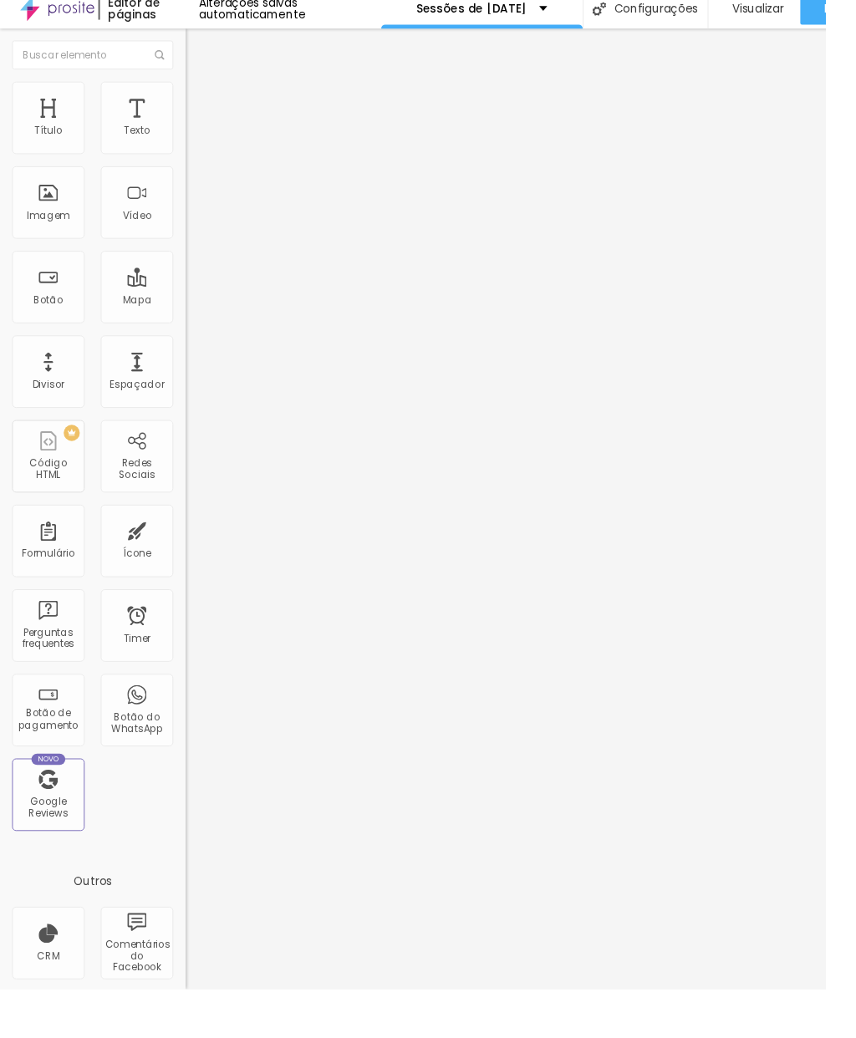
type input "A"
type input "Quinteiro media"
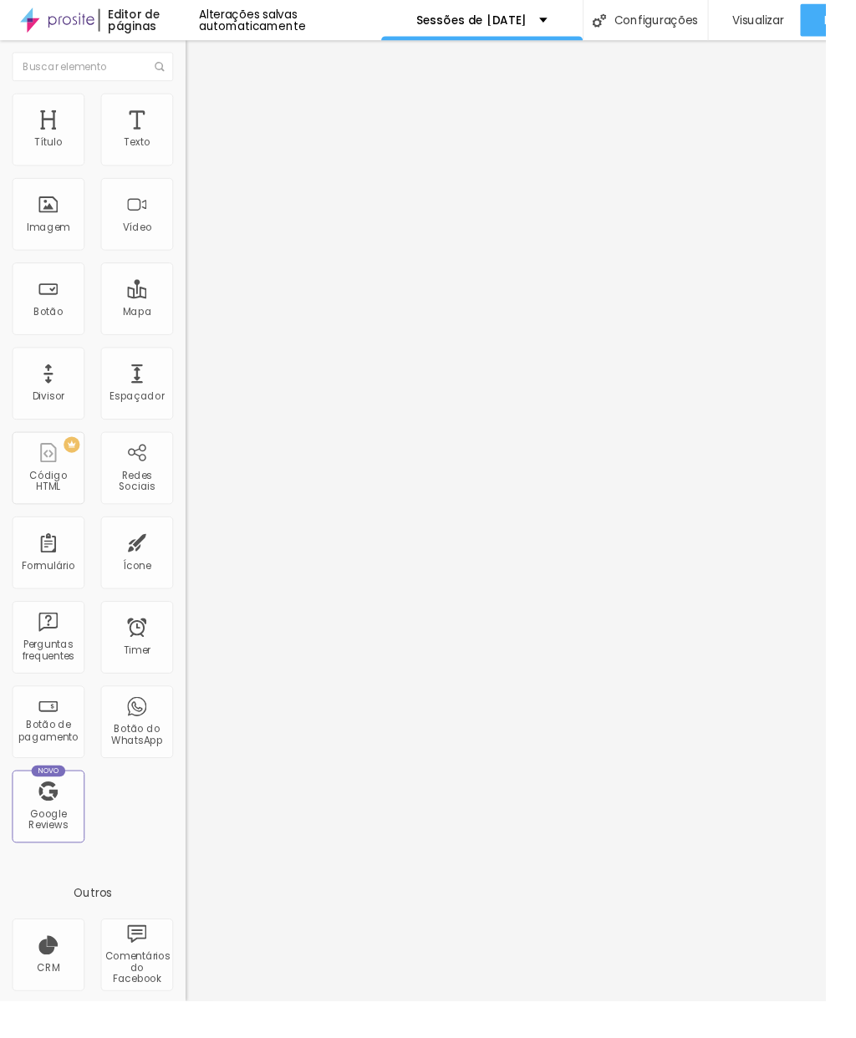
scroll to position [12, 0]
click at [192, 114] on img at bounding box center [199, 121] width 15 height 15
click at [192, 97] on img at bounding box center [199, 104] width 15 height 15
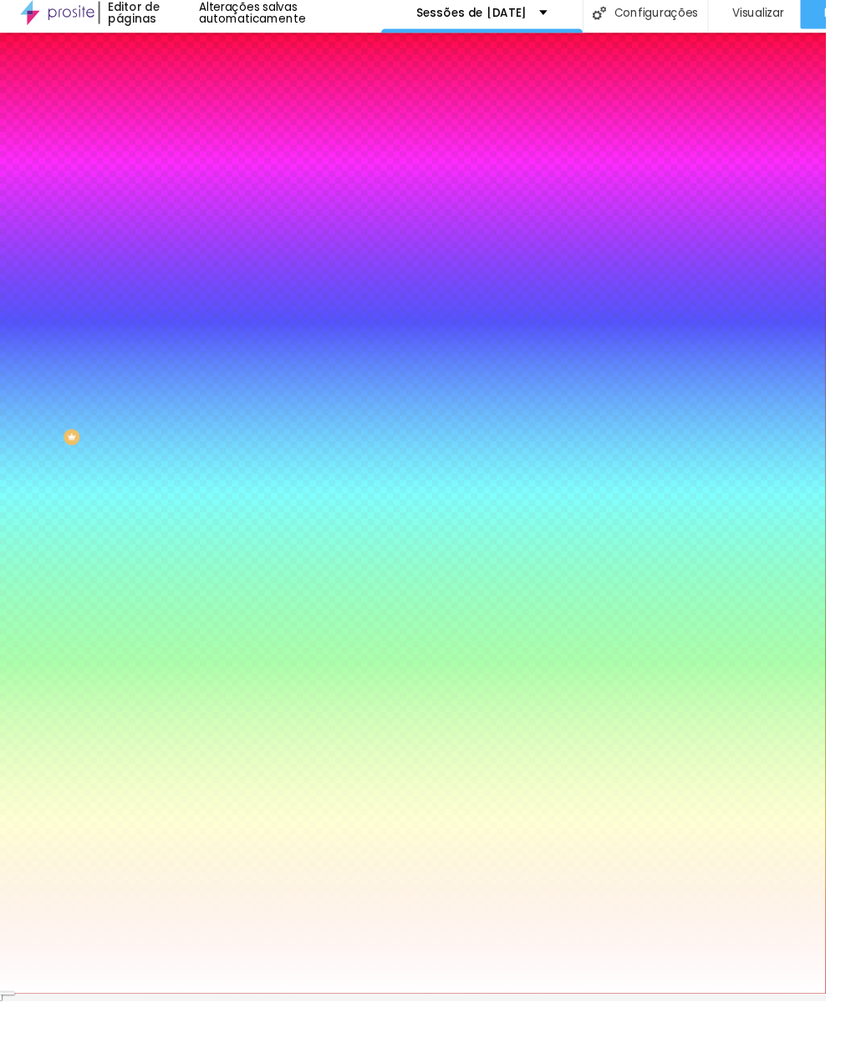
click at [192, 88] on img at bounding box center [199, 80] width 15 height 15
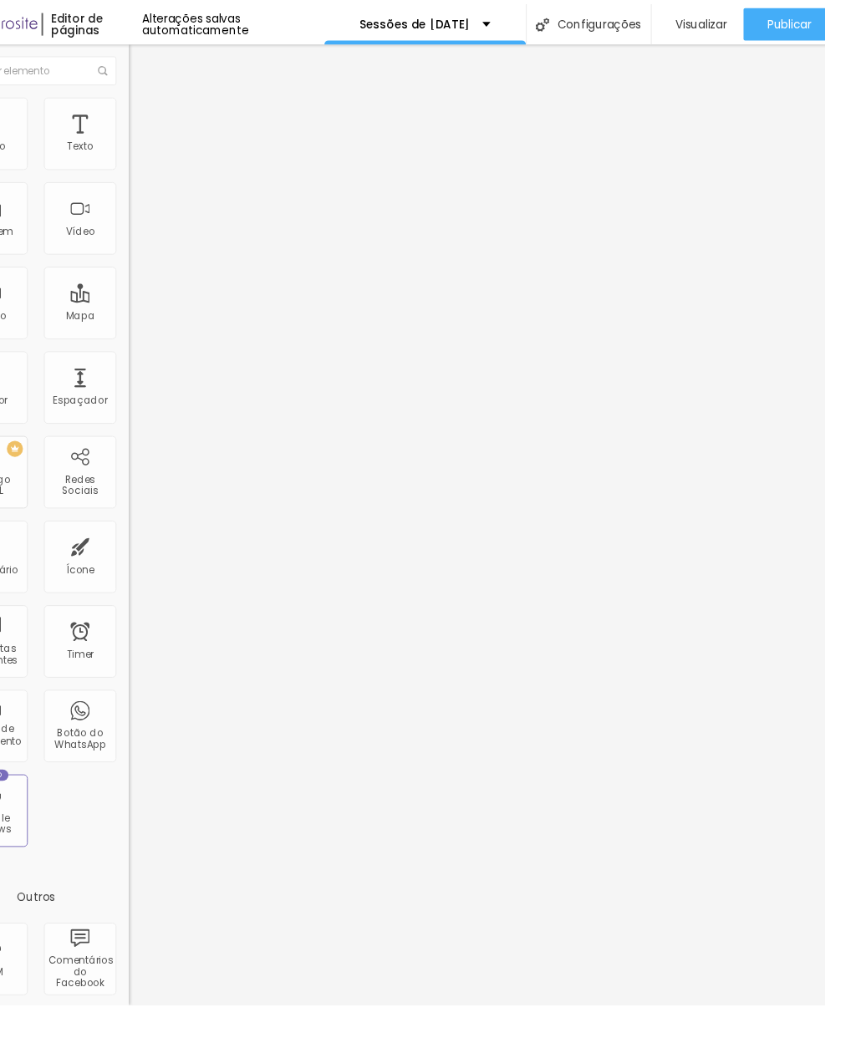
scroll to position [0, 0]
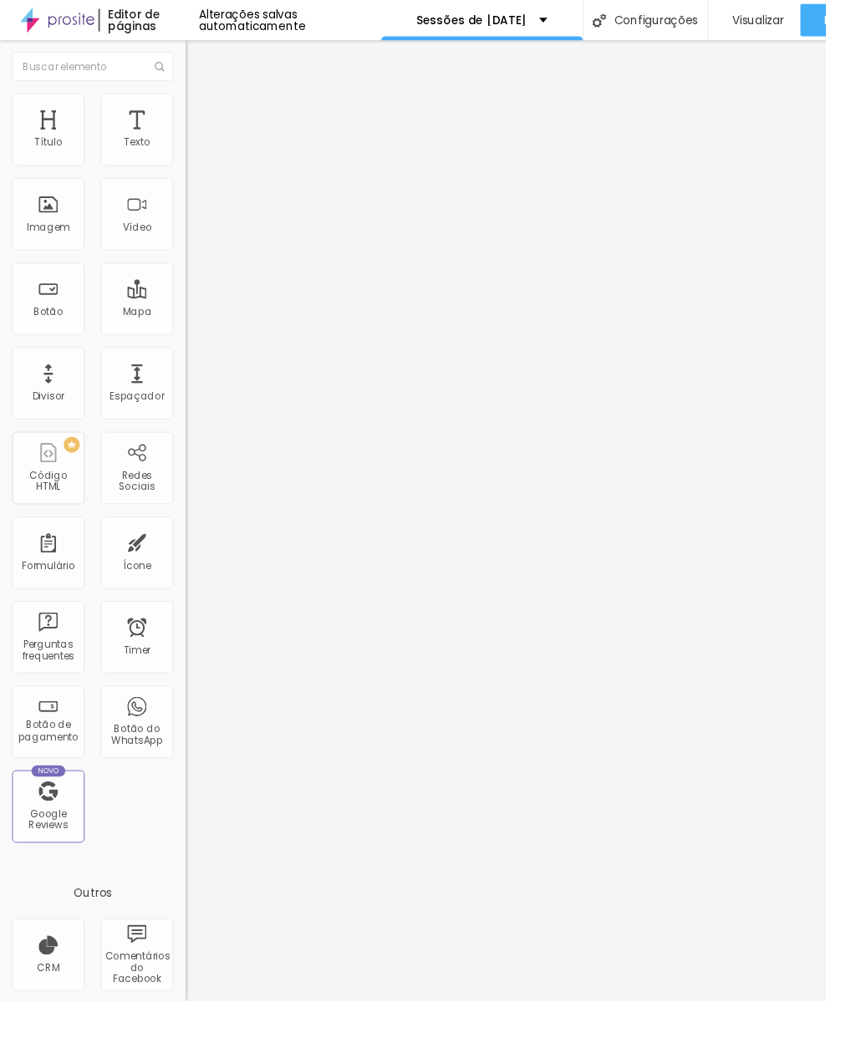
click at [192, 152] on span "Encaixotado" at bounding box center [224, 145] width 65 height 14
click at [192, 178] on span "Completo" at bounding box center [217, 171] width 51 height 14
click at [192, 114] on li "Estilo" at bounding box center [288, 105] width 192 height 17
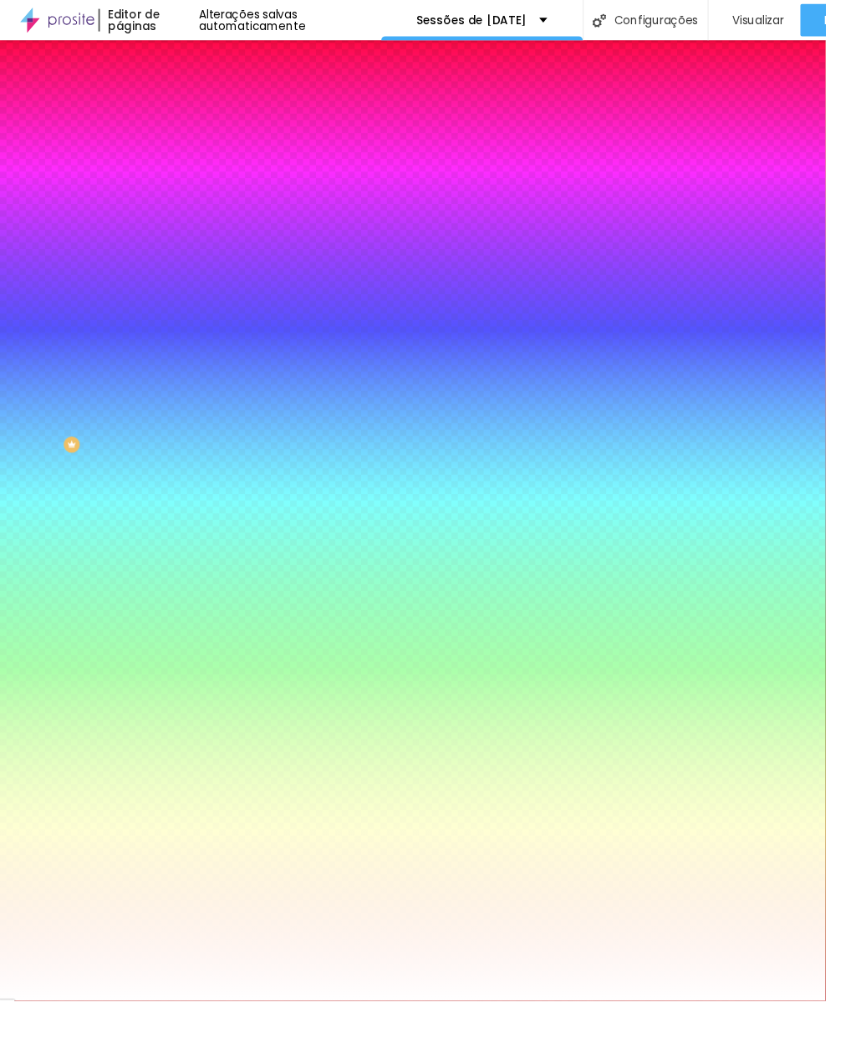
click at [192, 154] on span "Adicionar imagem" at bounding box center [246, 147] width 108 height 14
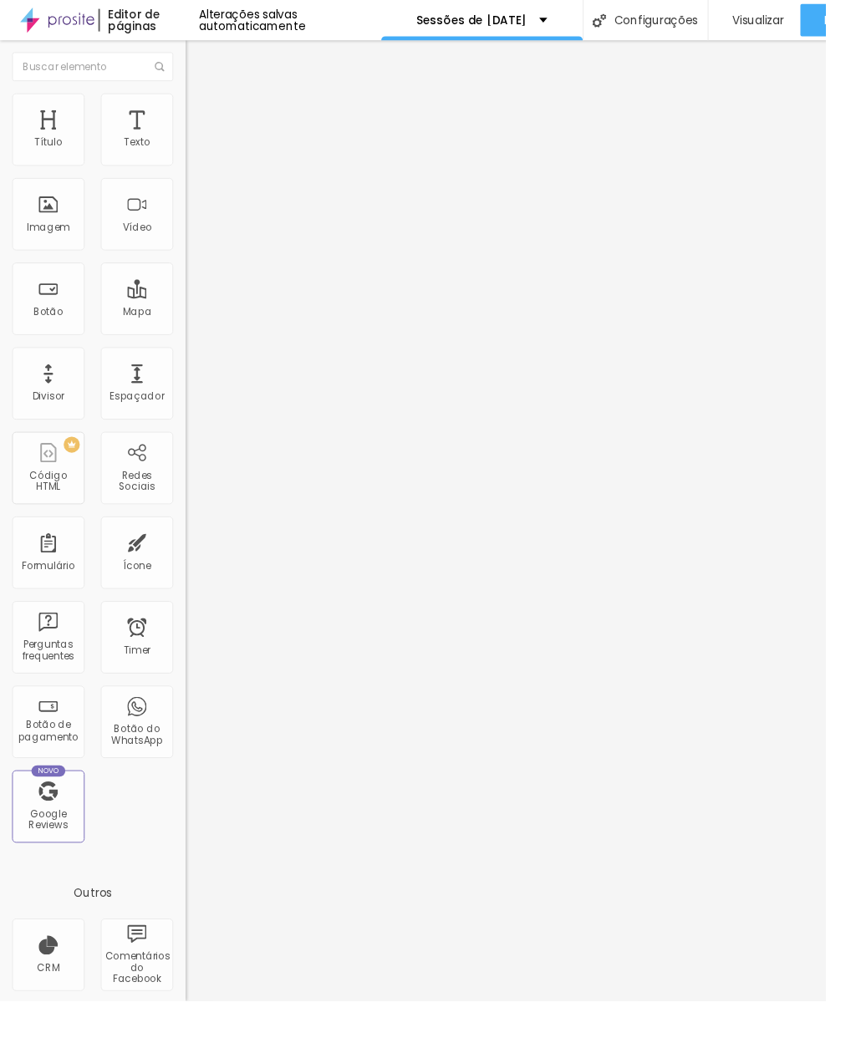
click at [207, 114] on span "Estilo" at bounding box center [220, 108] width 26 height 14
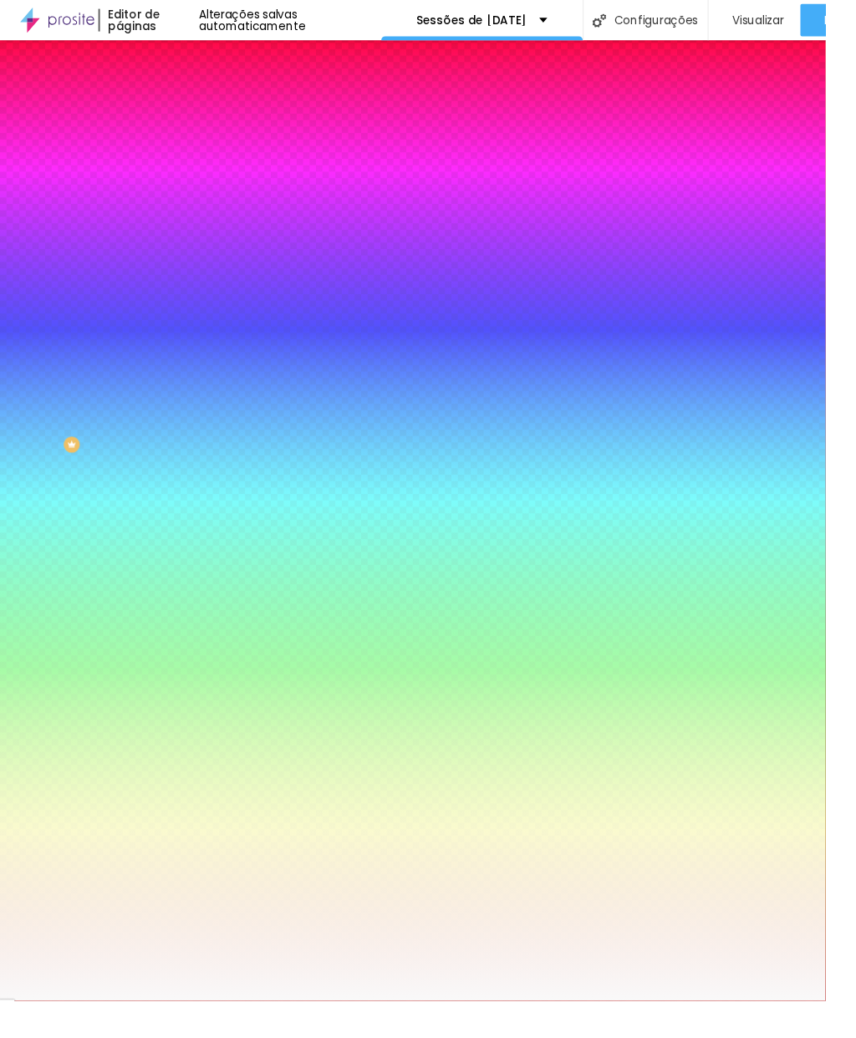
click at [192, 154] on span "Adicionar imagem" at bounding box center [246, 147] width 108 height 14
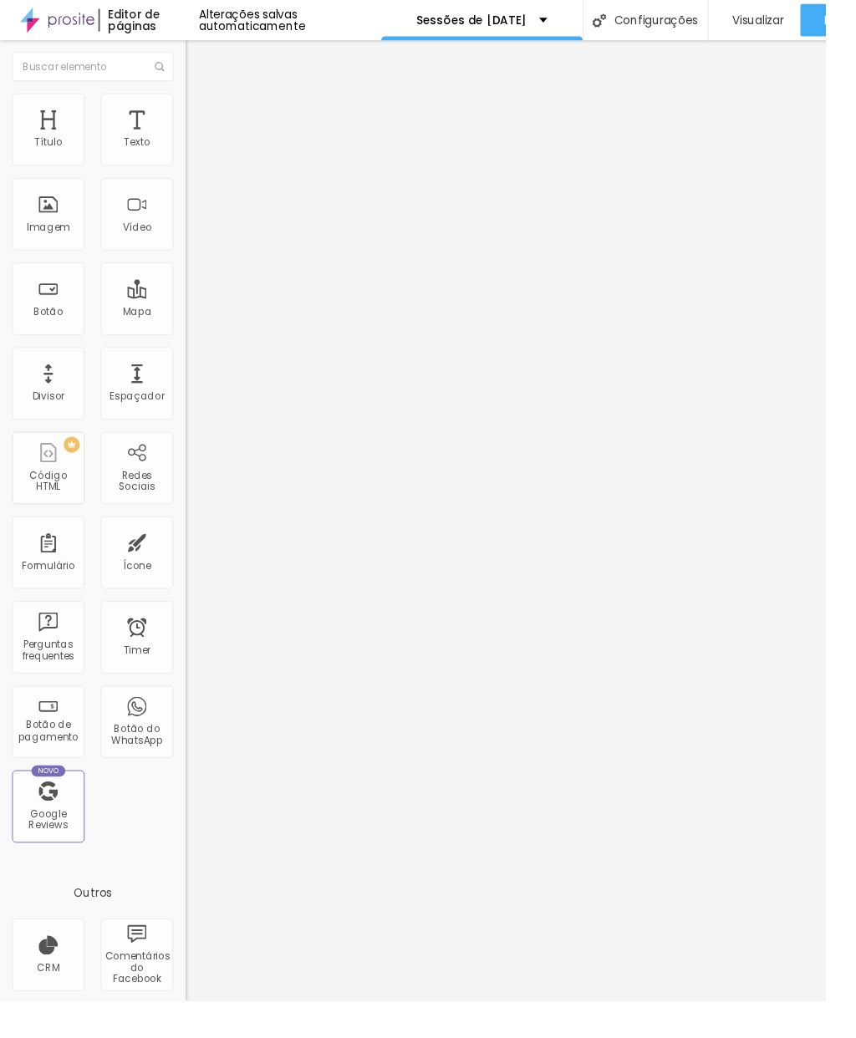
click at [192, 106] on img at bounding box center [199, 104] width 15 height 15
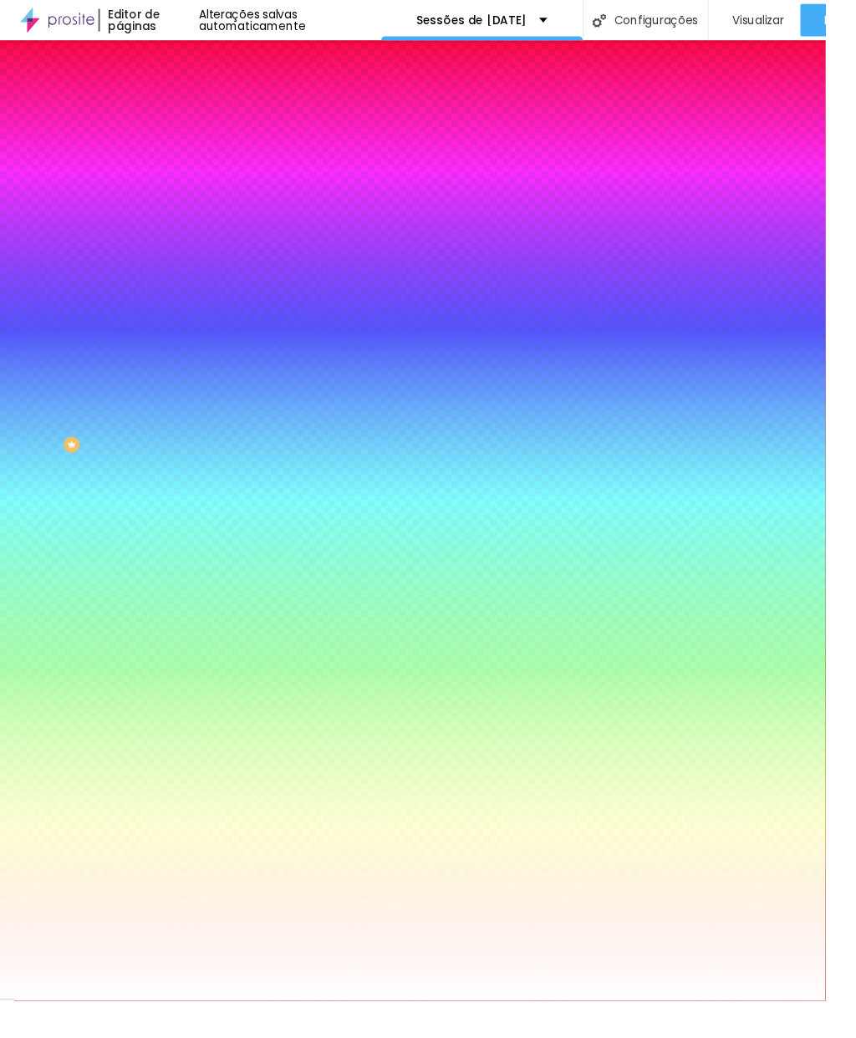
click at [283, 150] on img at bounding box center [288, 145] width 10 height 10
click at [205, 62] on img "button" at bounding box center [211, 60] width 13 height 13
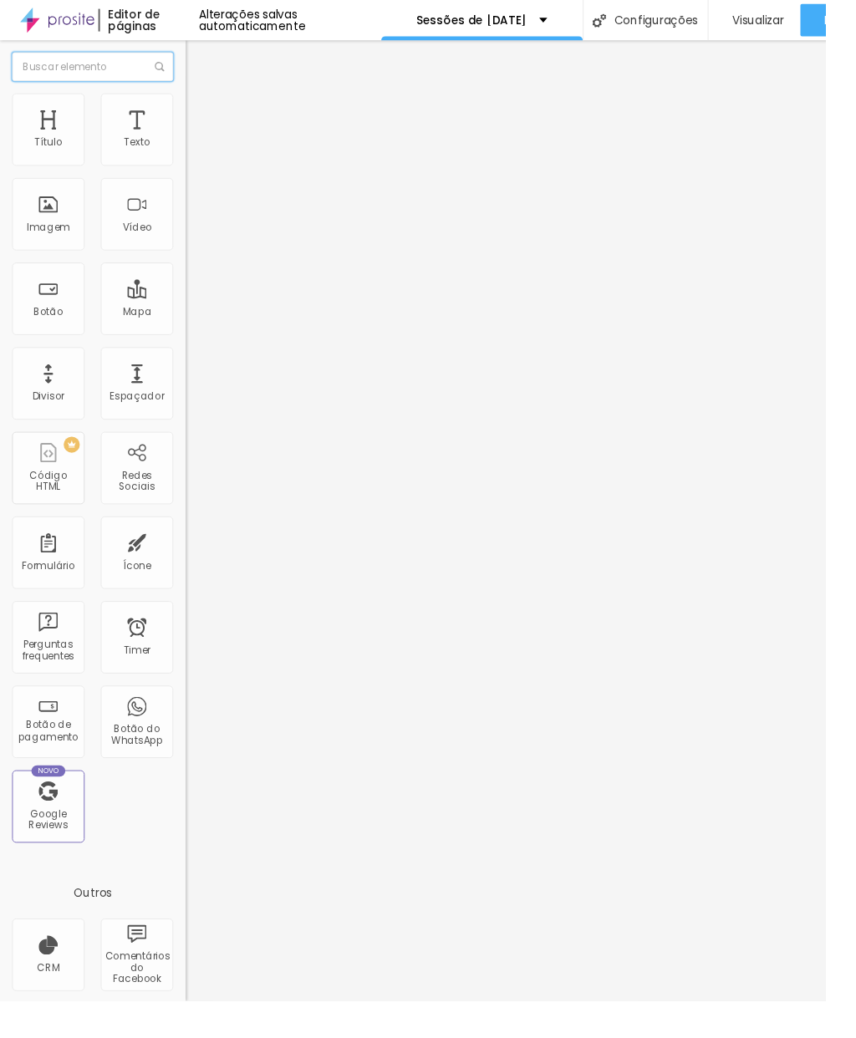
click at [16, 58] on input "text" at bounding box center [96, 69] width 167 height 30
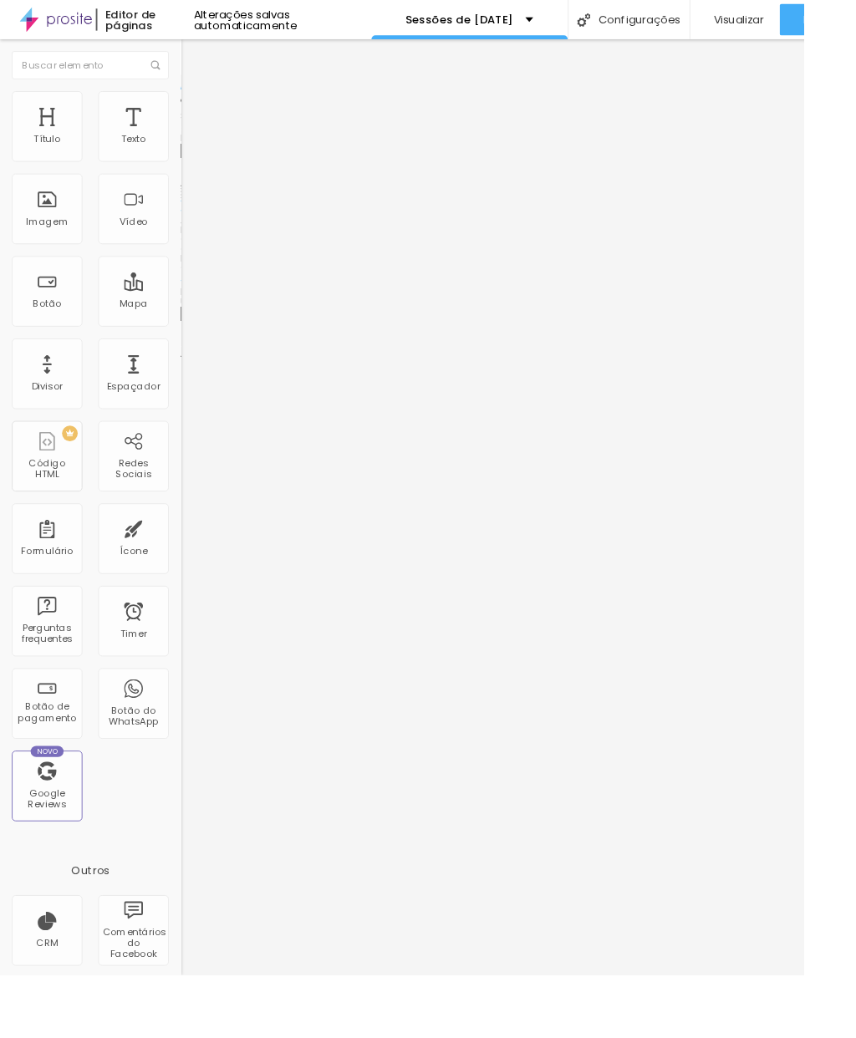
click at [192, 114] on img at bounding box center [199, 121] width 15 height 15
type input "0"
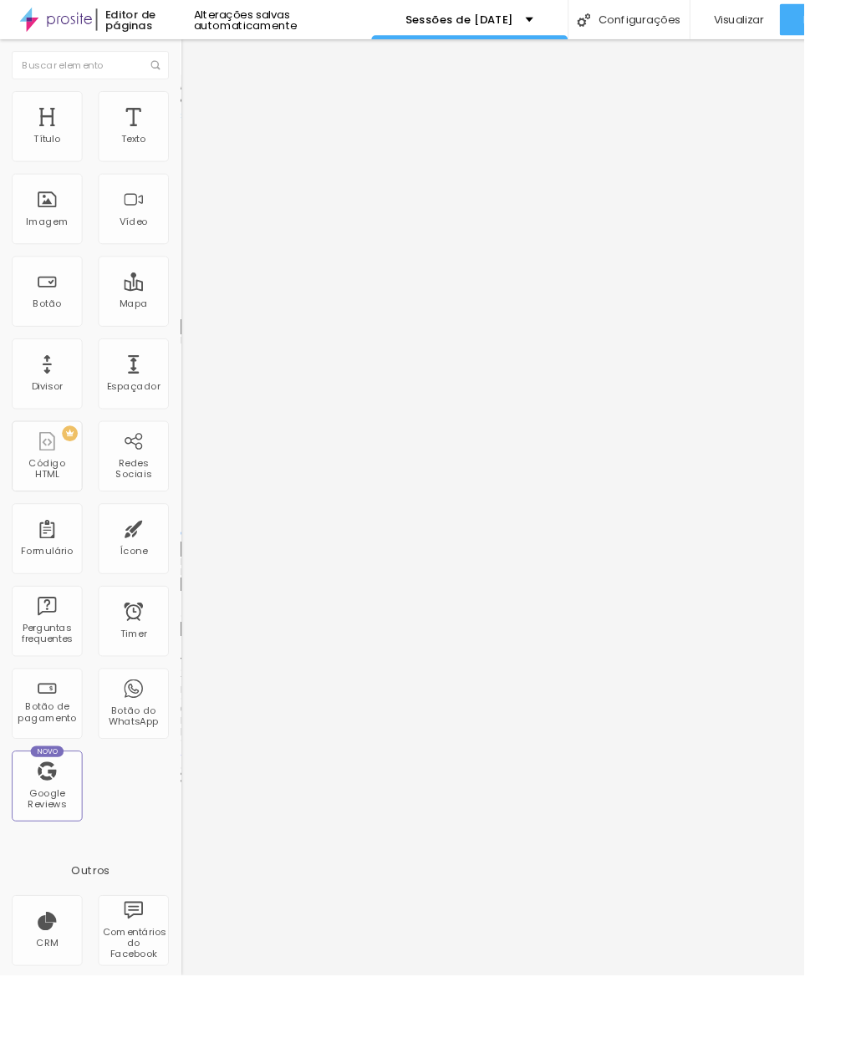
type input "5"
type input "2"
type input "0"
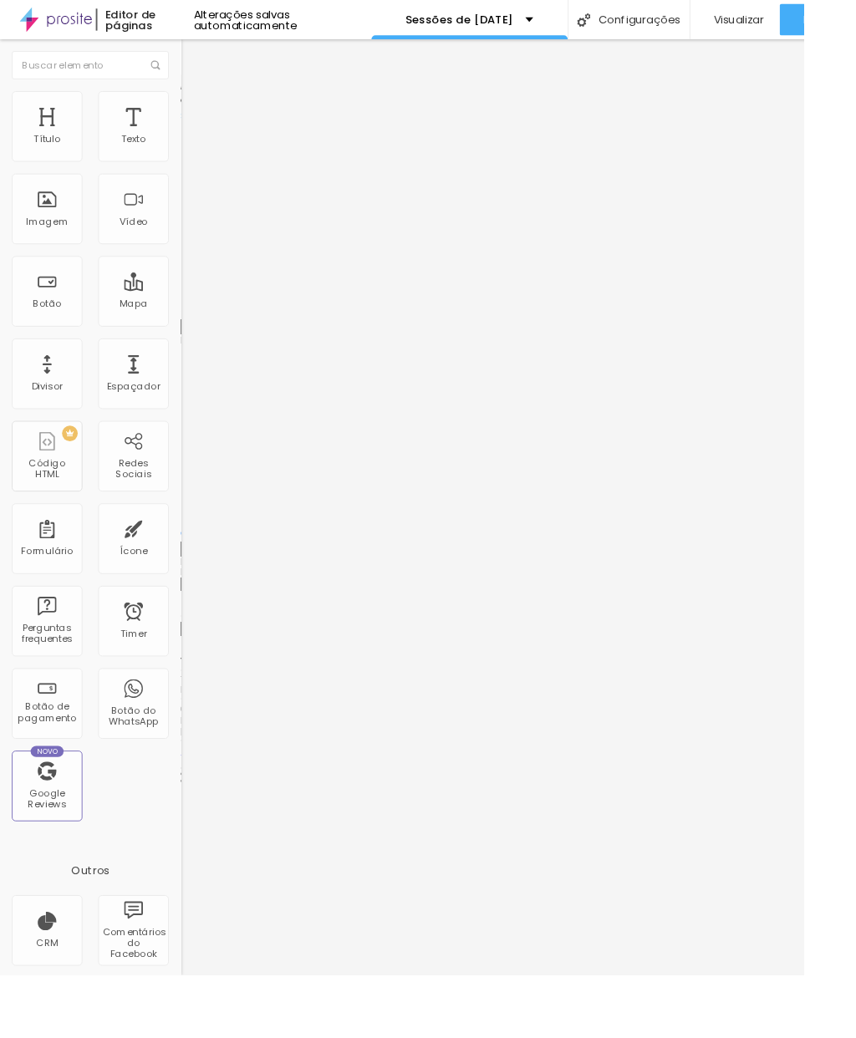
type input "0"
click at [192, 102] on img at bounding box center [199, 104] width 15 height 15
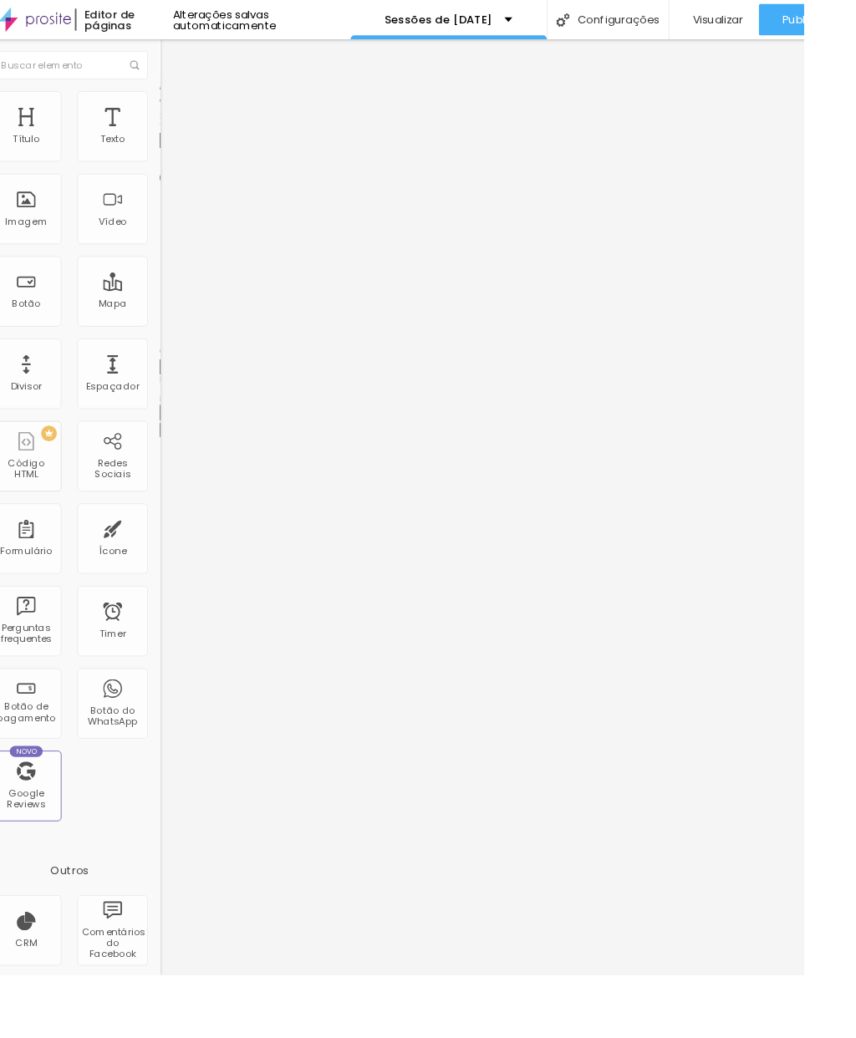
type input "95"
type input "90"
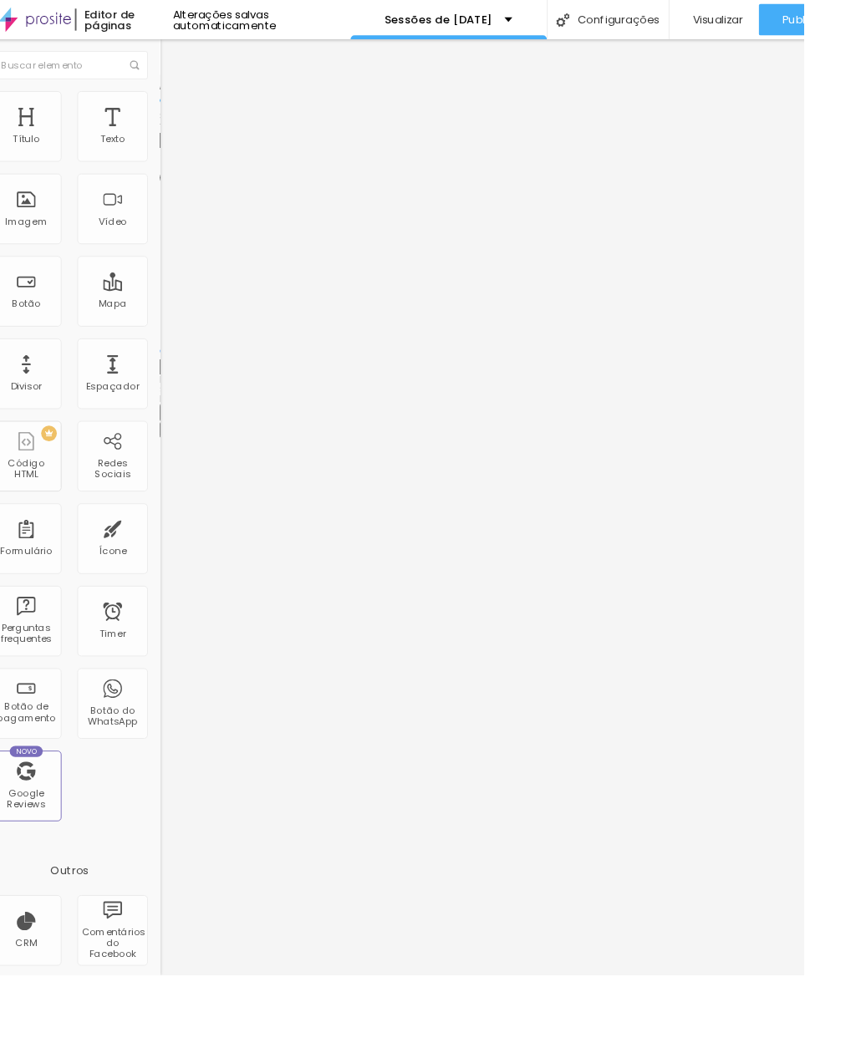
type input "85"
type input "80"
type input "75"
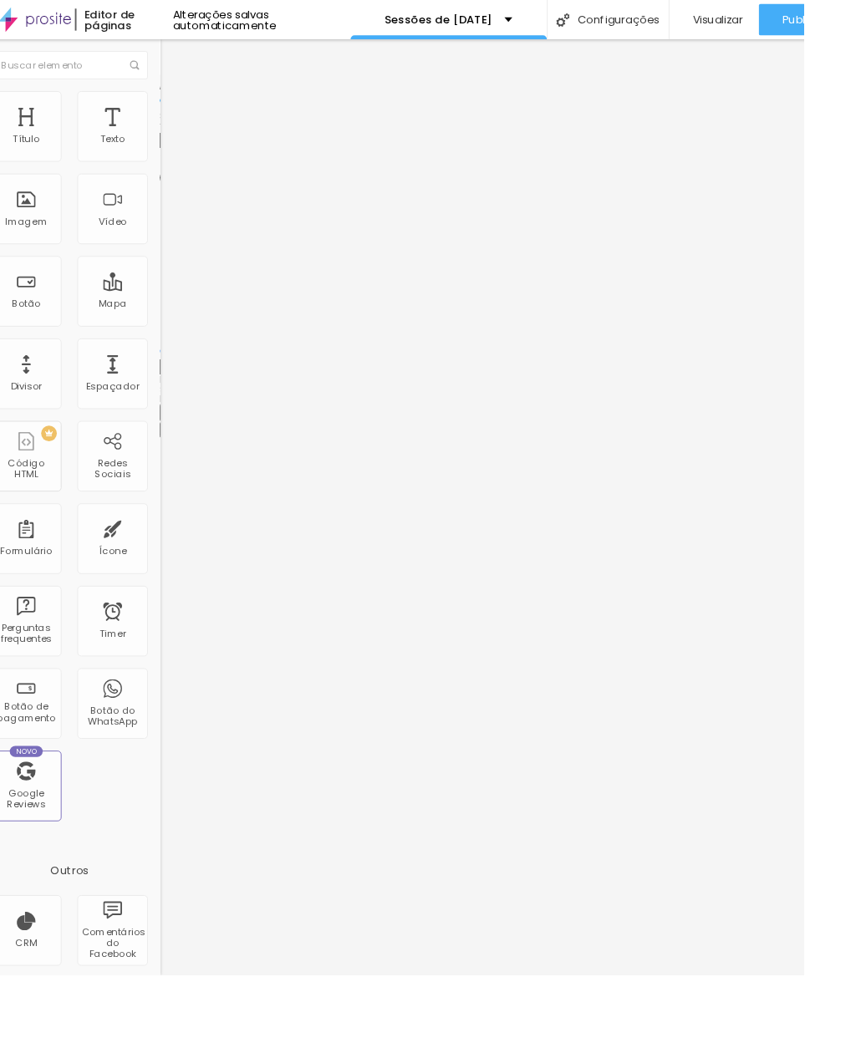
type input "75"
type input "70"
type input "65"
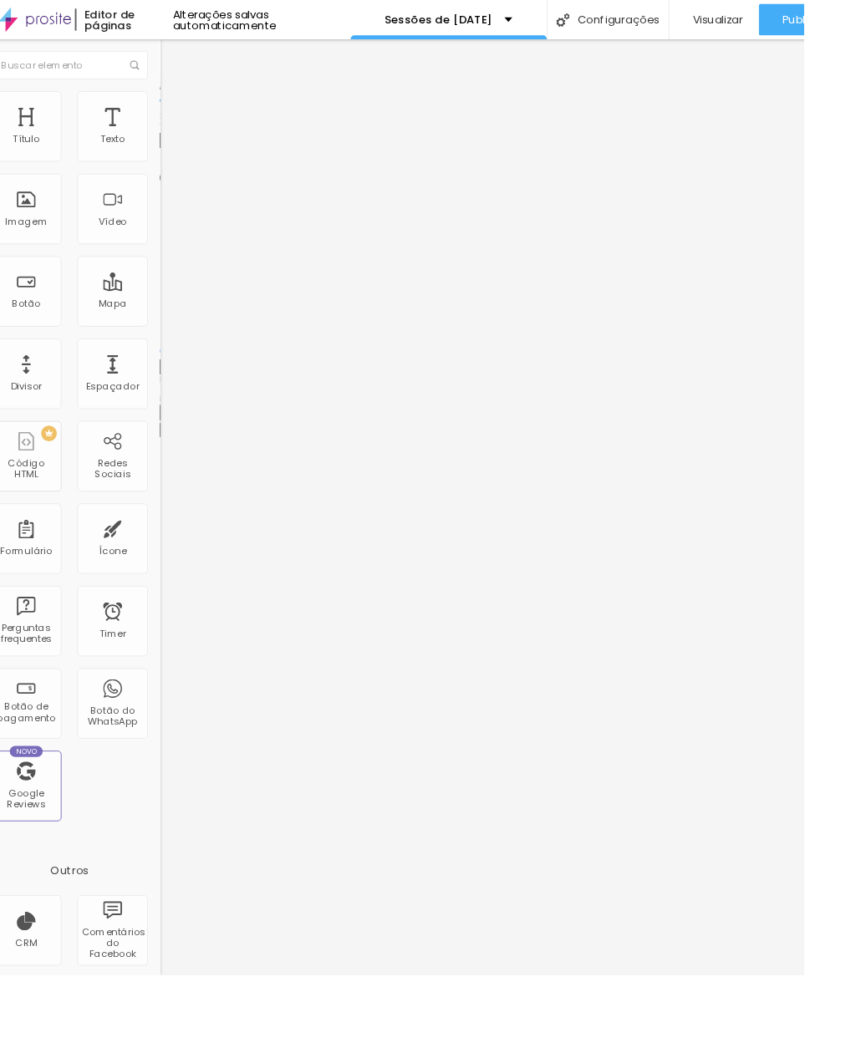
type input "60"
type input "55"
type input "45"
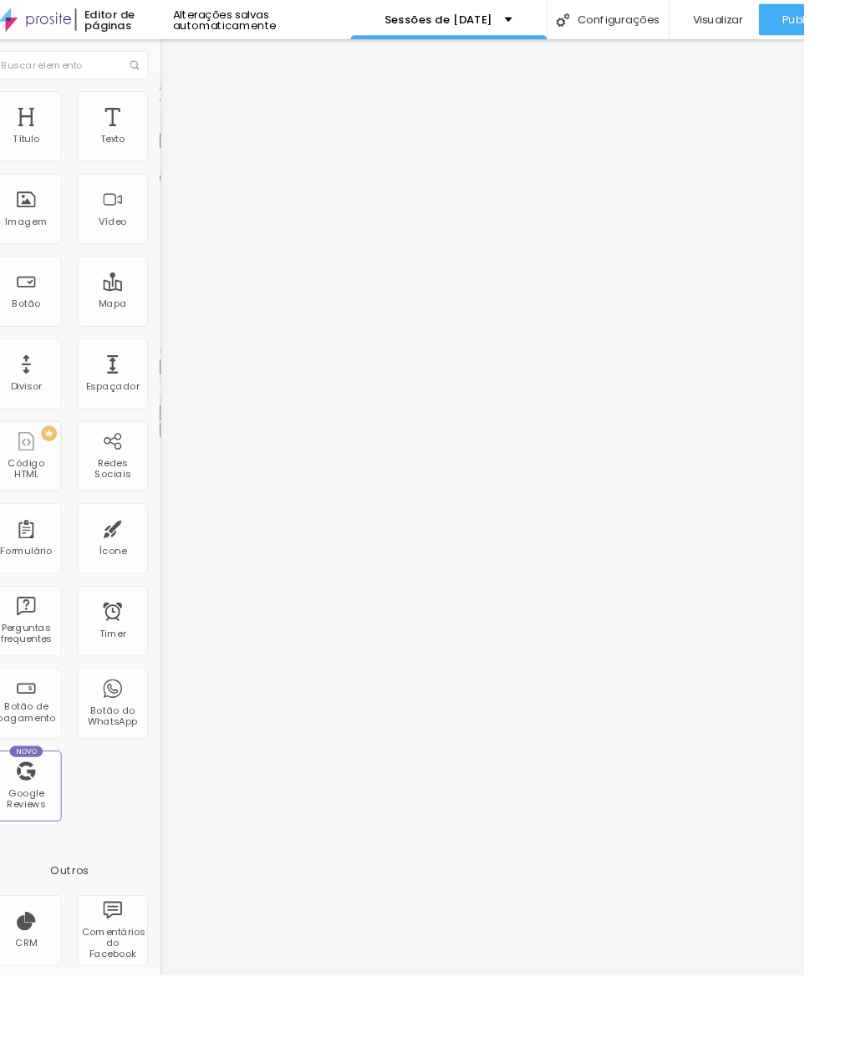
type input "45"
type input "40"
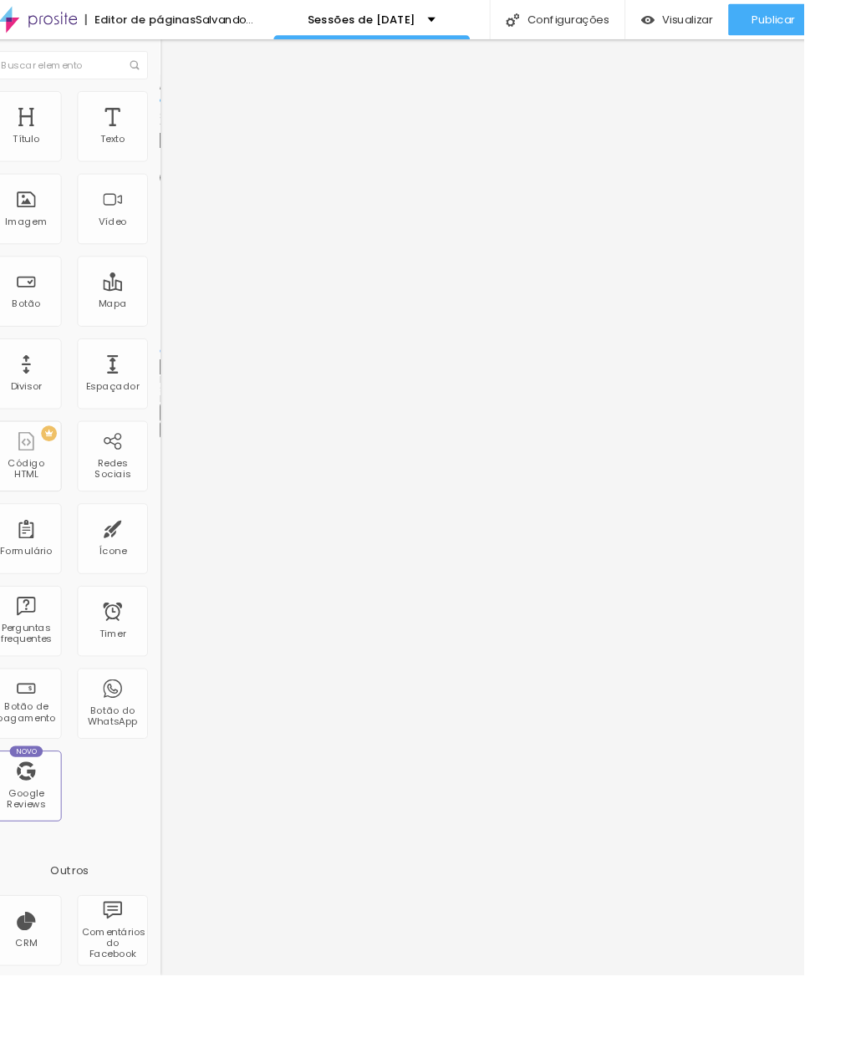
scroll to position [0, 0]
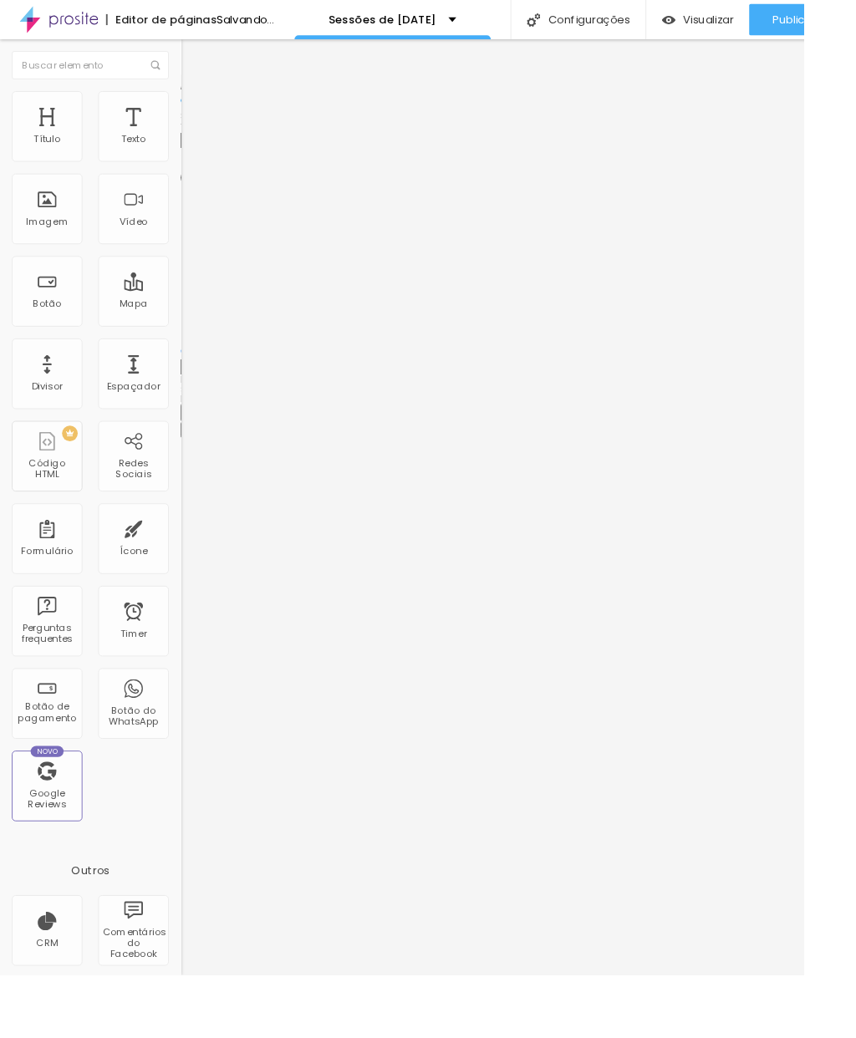
click at [192, 95] on img at bounding box center [199, 87] width 15 height 15
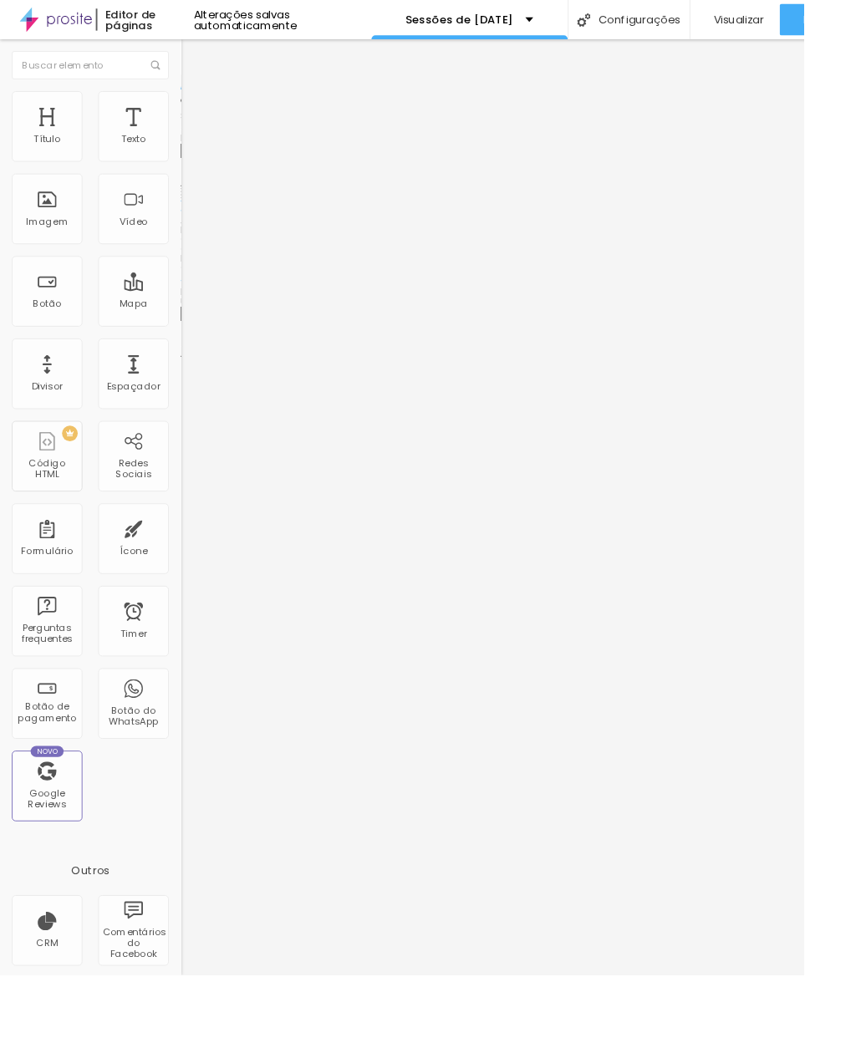
click at [192, 262] on span "Original" at bounding box center [212, 254] width 40 height 14
click at [192, 270] on div "Cinema 16:9" at bounding box center [288, 265] width 192 height 10
click at [192, 374] on div at bounding box center [288, 369] width 192 height 10
click at [192, 59] on button "Editar Imagem" at bounding box center [288, 61] width 192 height 38
click at [192, 144] on span "Adicionar imagem" at bounding box center [246, 137] width 108 height 14
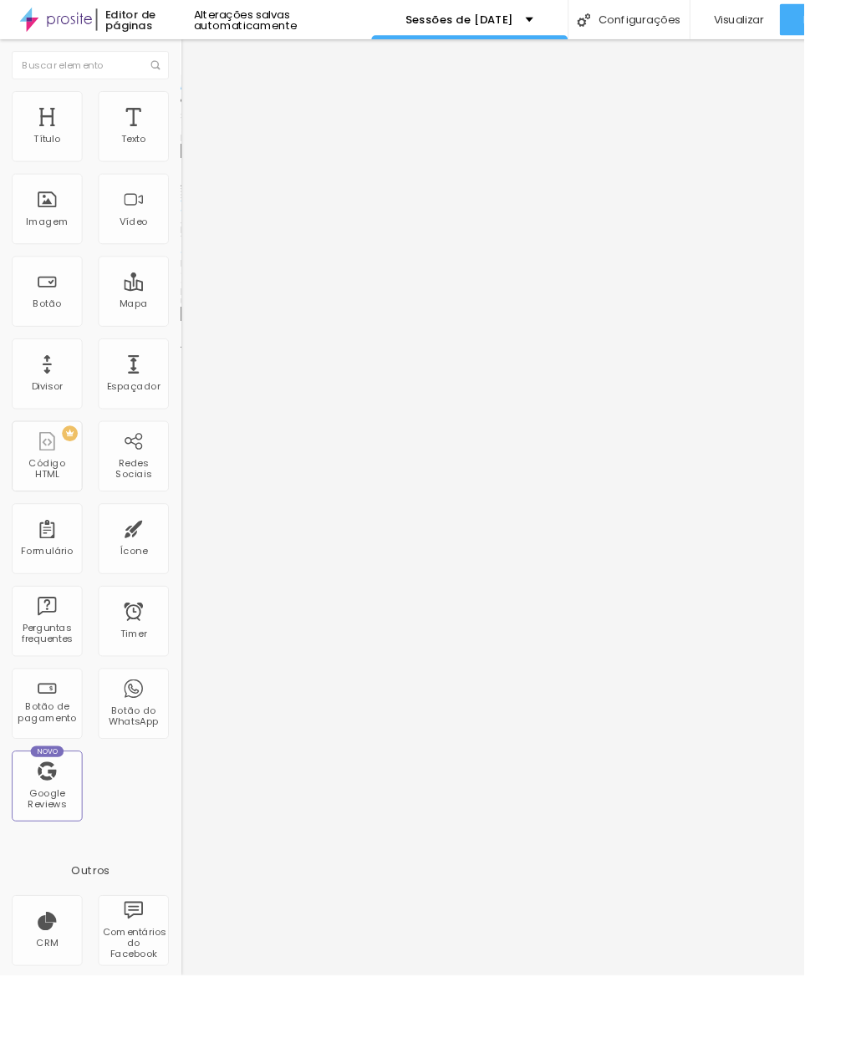
click at [191, 107] on img at bounding box center [198, 104] width 15 height 15
click at [190, 114] on img at bounding box center [197, 121] width 15 height 15
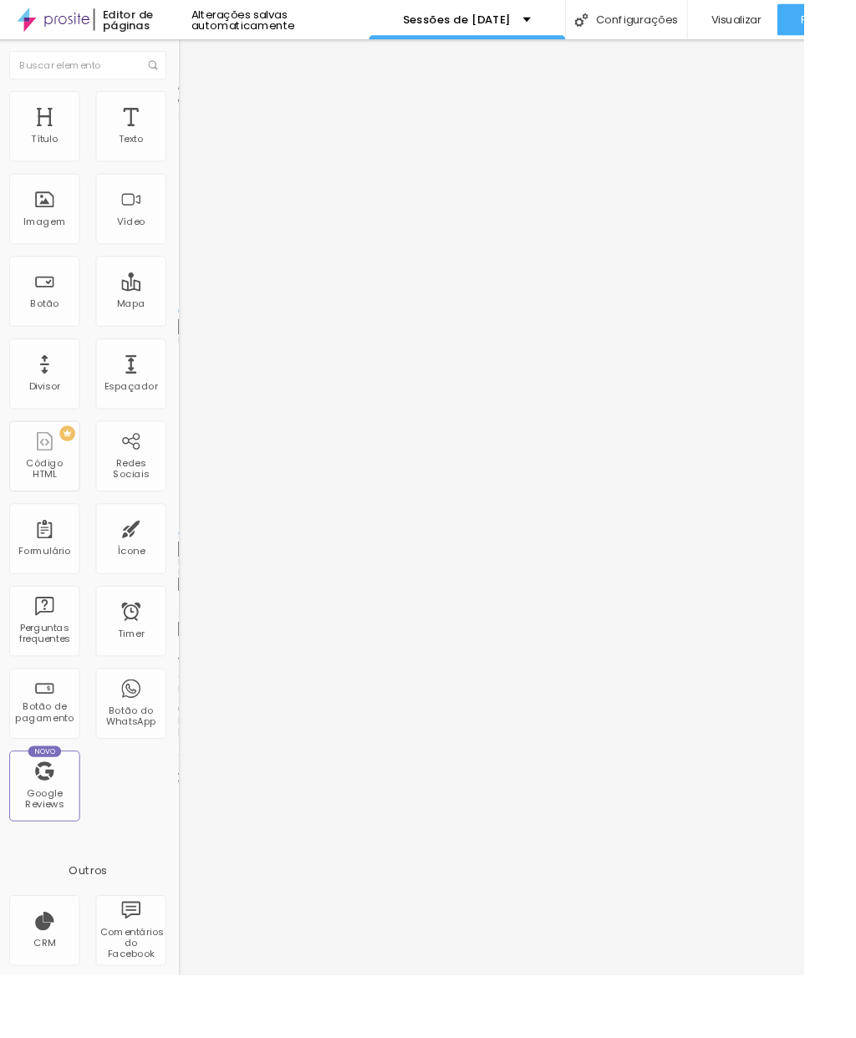
click at [190, 99] on img at bounding box center [197, 104] width 15 height 15
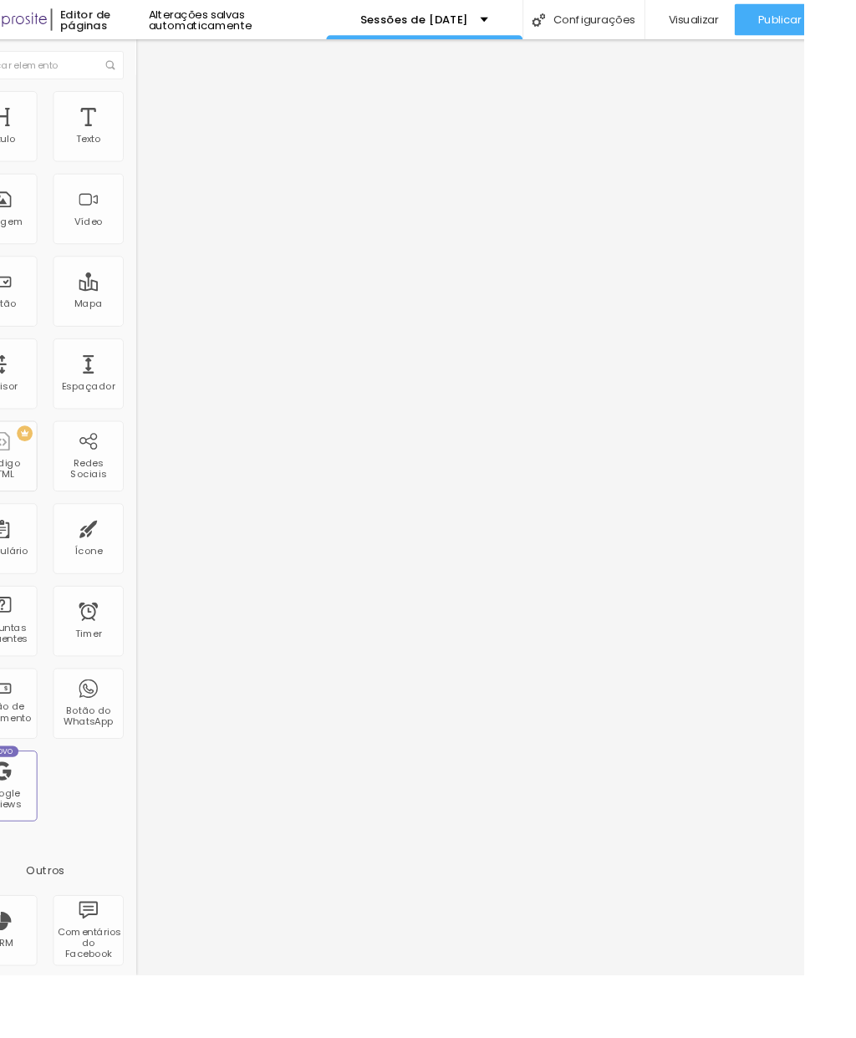
scroll to position [0, 0]
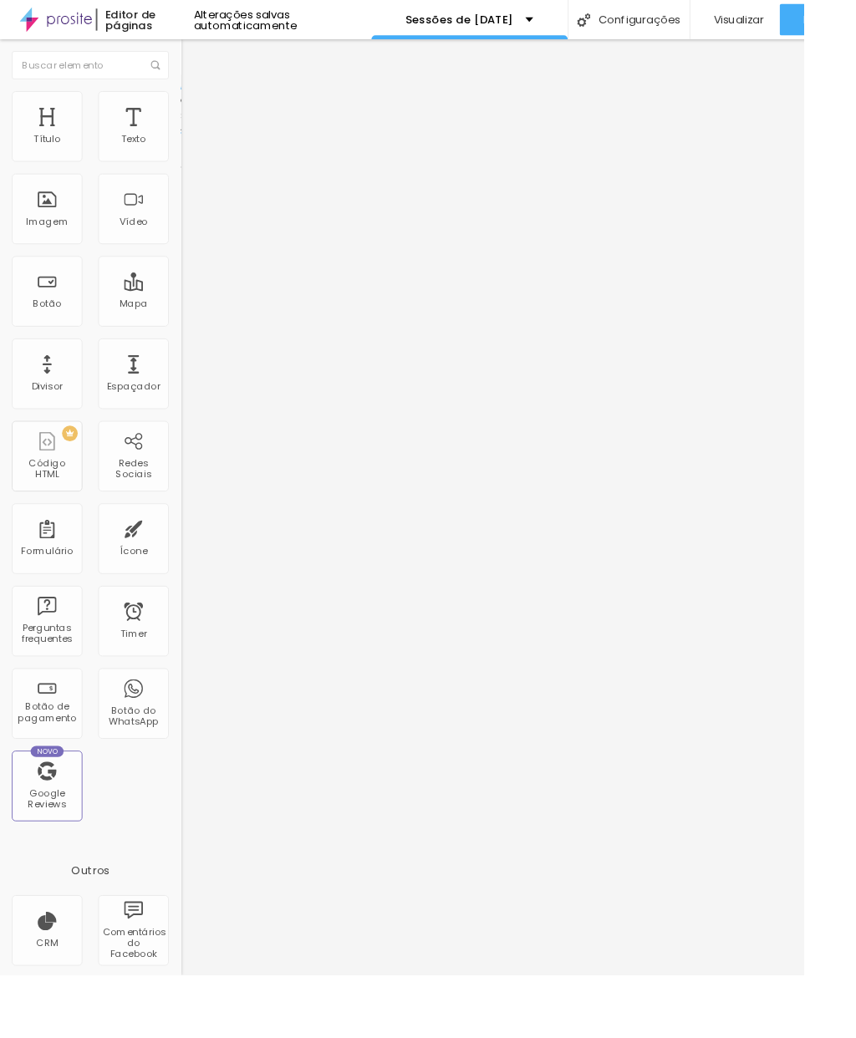
click at [192, 106] on img at bounding box center [199, 104] width 15 height 15
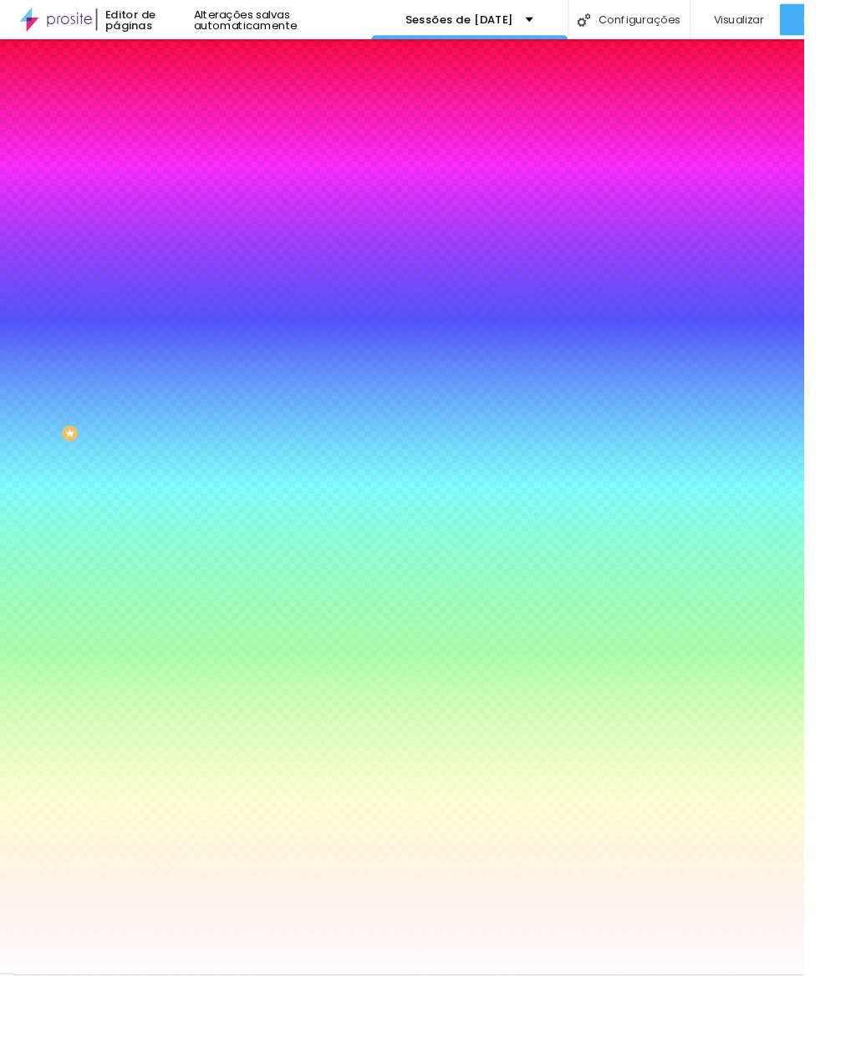
click at [192, 95] on img at bounding box center [199, 87] width 15 height 15
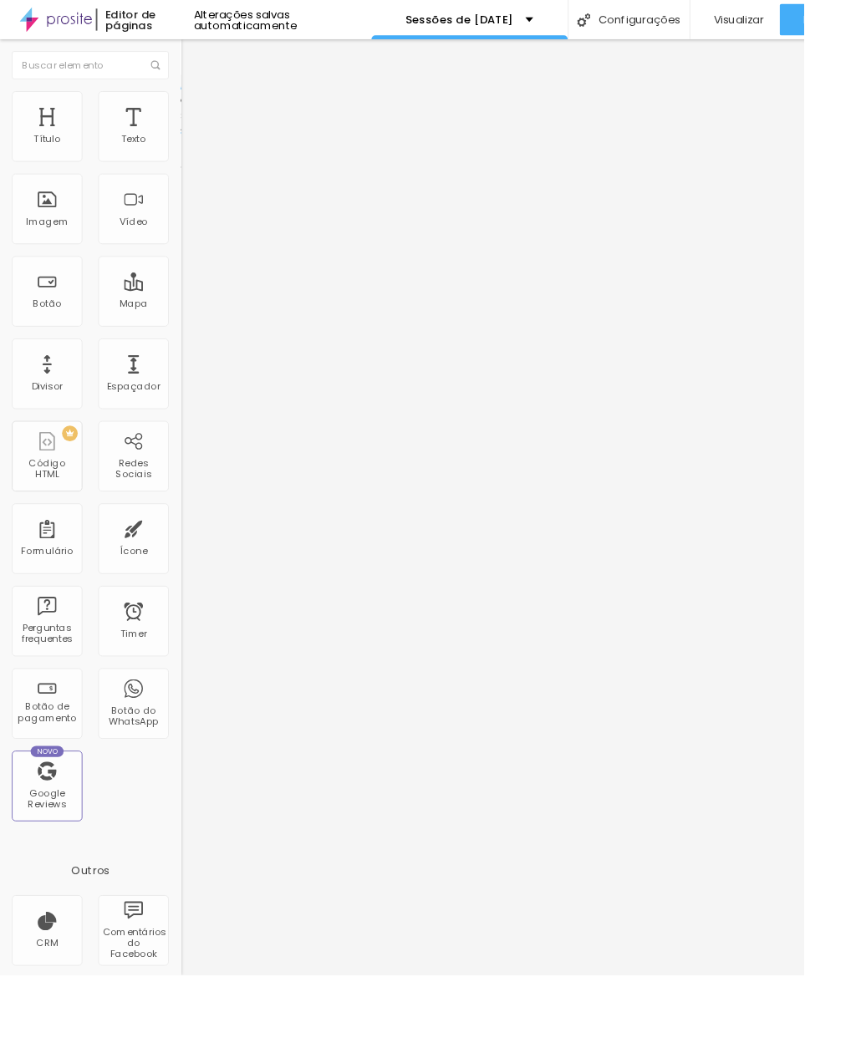
click at [192, 163] on img at bounding box center [198, 160] width 12 height 12
click at [192, 166] on img at bounding box center [198, 160] width 12 height 12
click at [192, 103] on li "Estilo" at bounding box center [288, 105] width 192 height 17
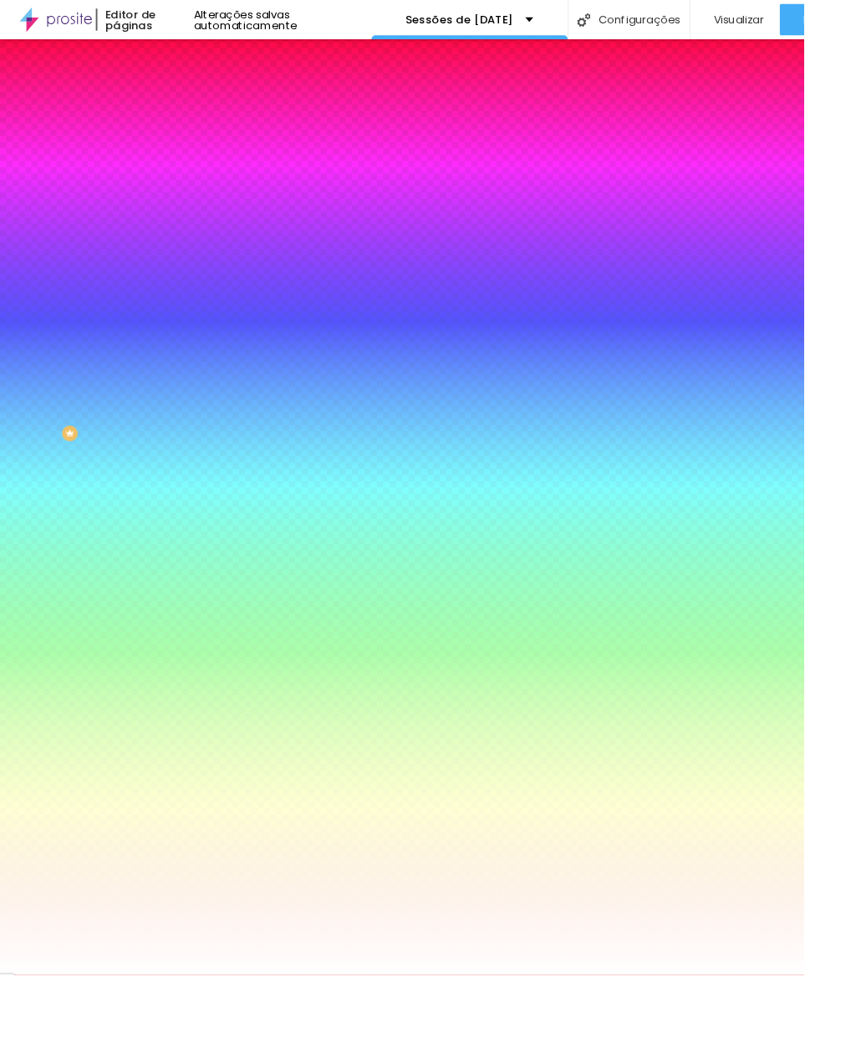
click at [192, 114] on img at bounding box center [199, 121] width 15 height 15
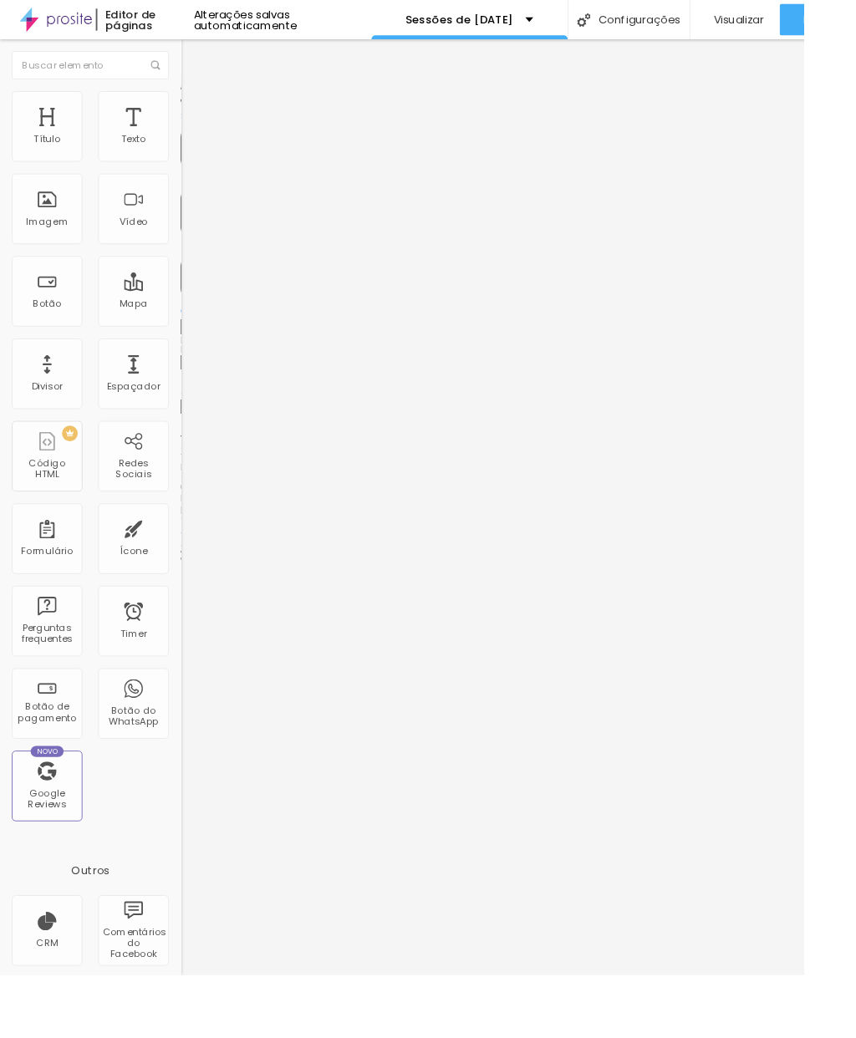
click at [192, 108] on ul "Conteúdo Estilo Avançado" at bounding box center [288, 105] width 192 height 50
click at [192, 105] on img at bounding box center [199, 104] width 15 height 15
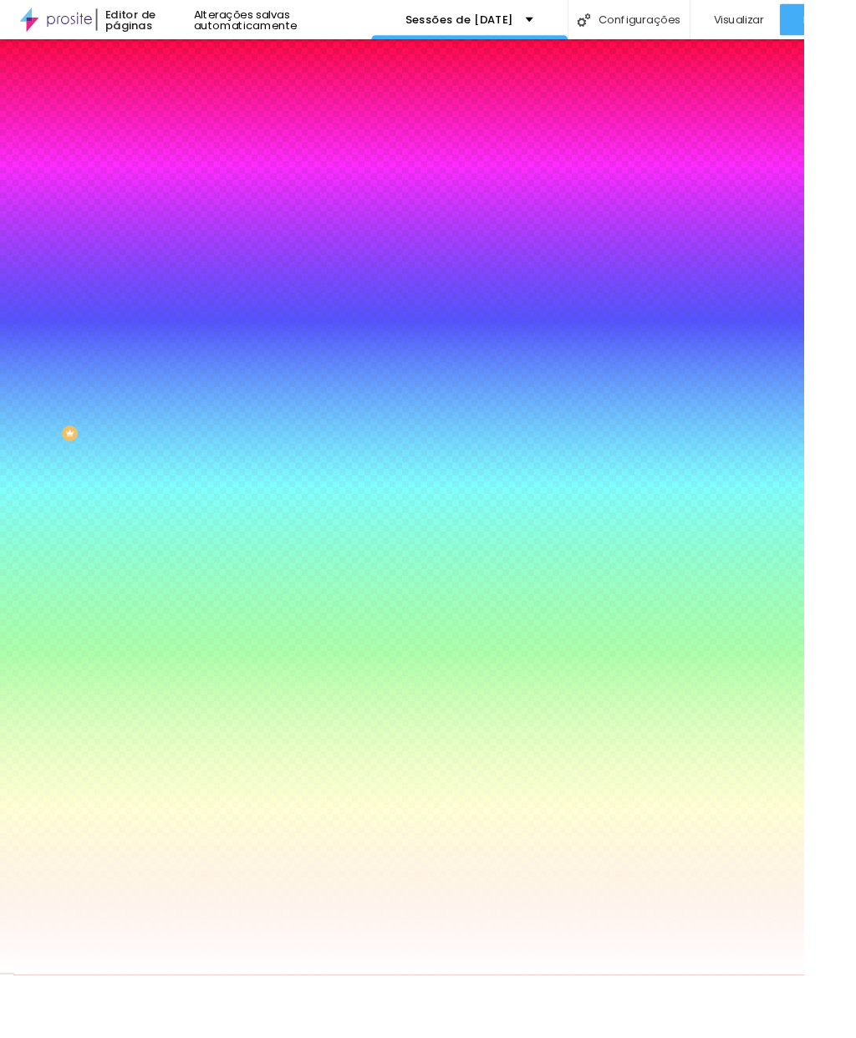
click at [192, 106] on img at bounding box center [199, 104] width 15 height 15
click at [192, 85] on li "Conteúdo" at bounding box center [288, 88] width 192 height 17
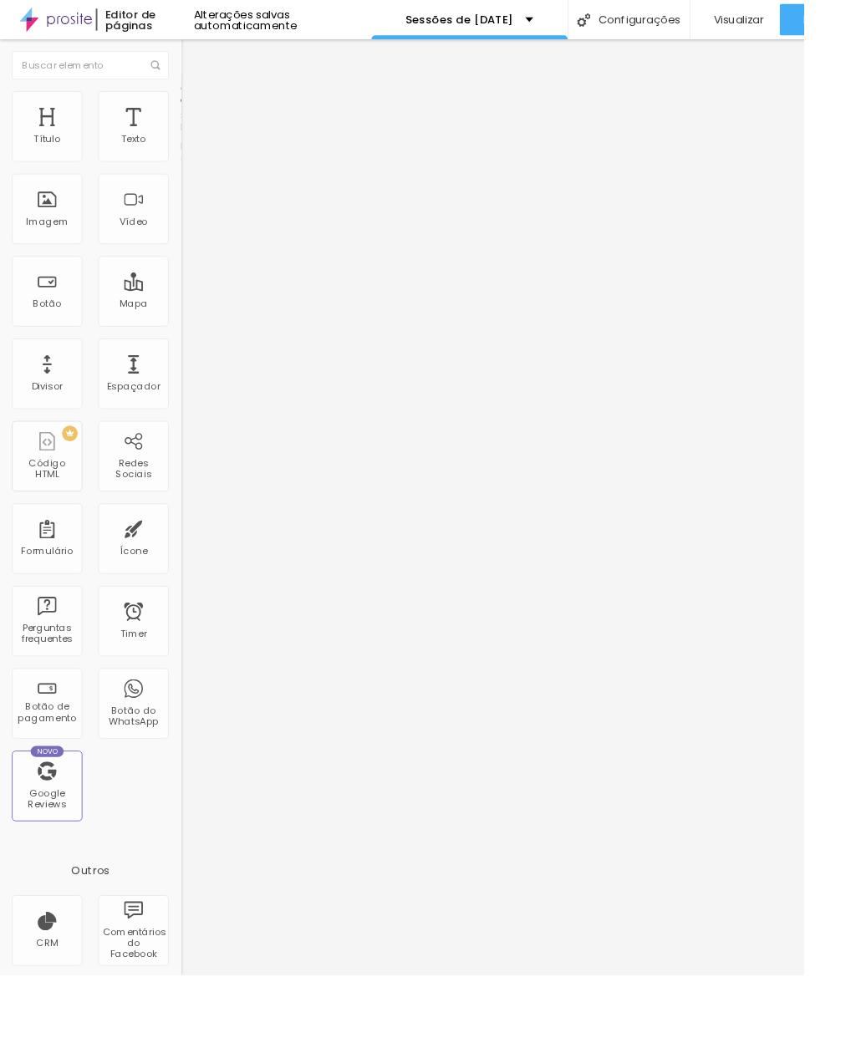
click at [192, 98] on img at bounding box center [199, 104] width 15 height 15
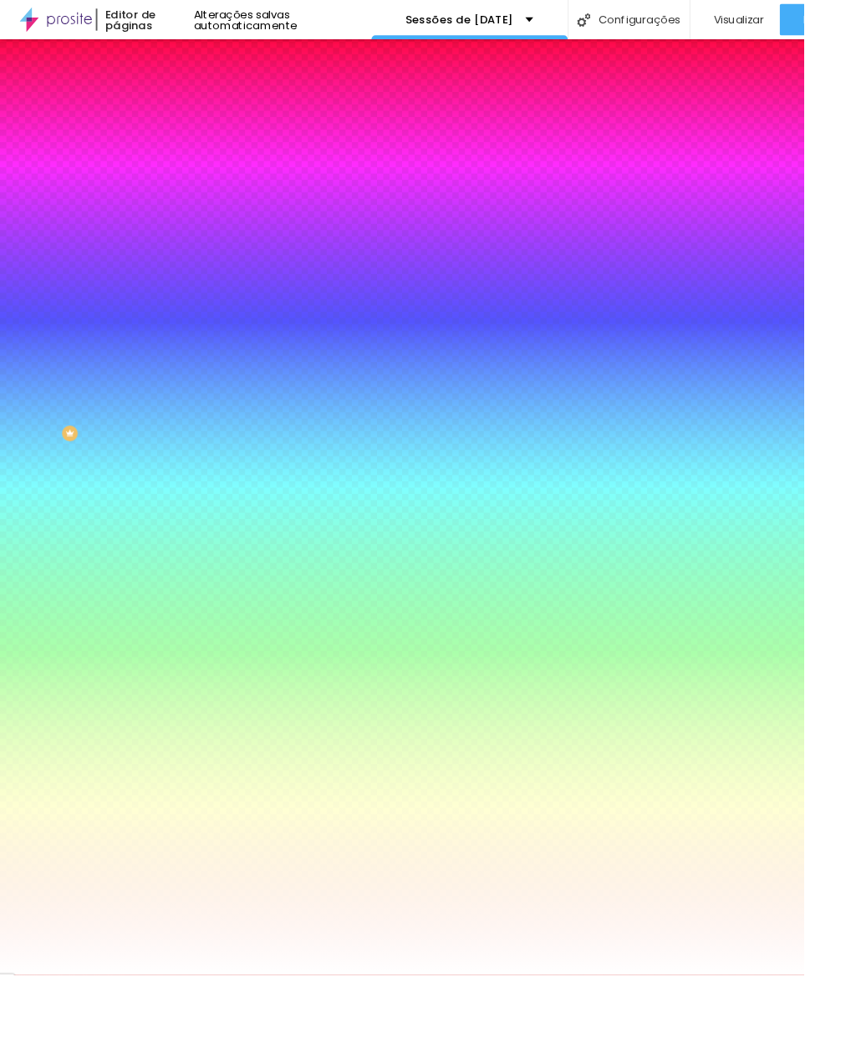
click at [192, 154] on span "Adicionar imagem" at bounding box center [246, 147] width 108 height 14
click at [192, 154] on span "Trocar imagem" at bounding box center [237, 147] width 91 height 14
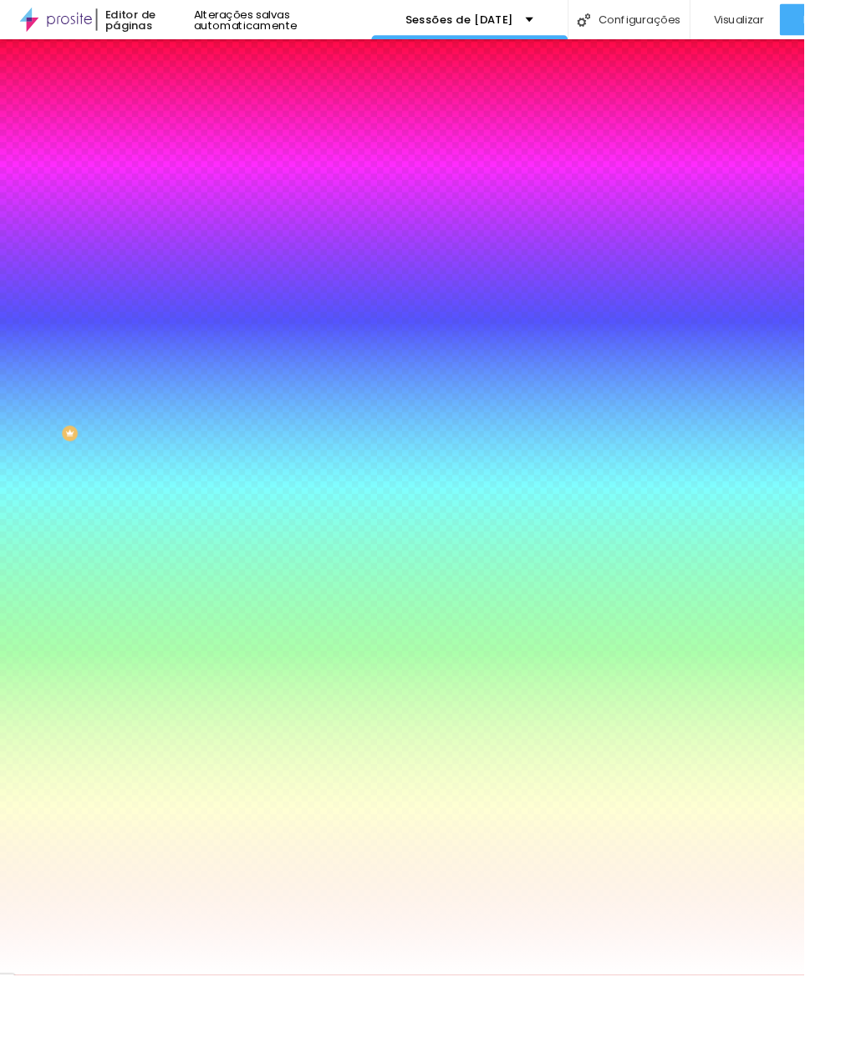
click at [192, 154] on span "Trocar imagem" at bounding box center [237, 147] width 91 height 14
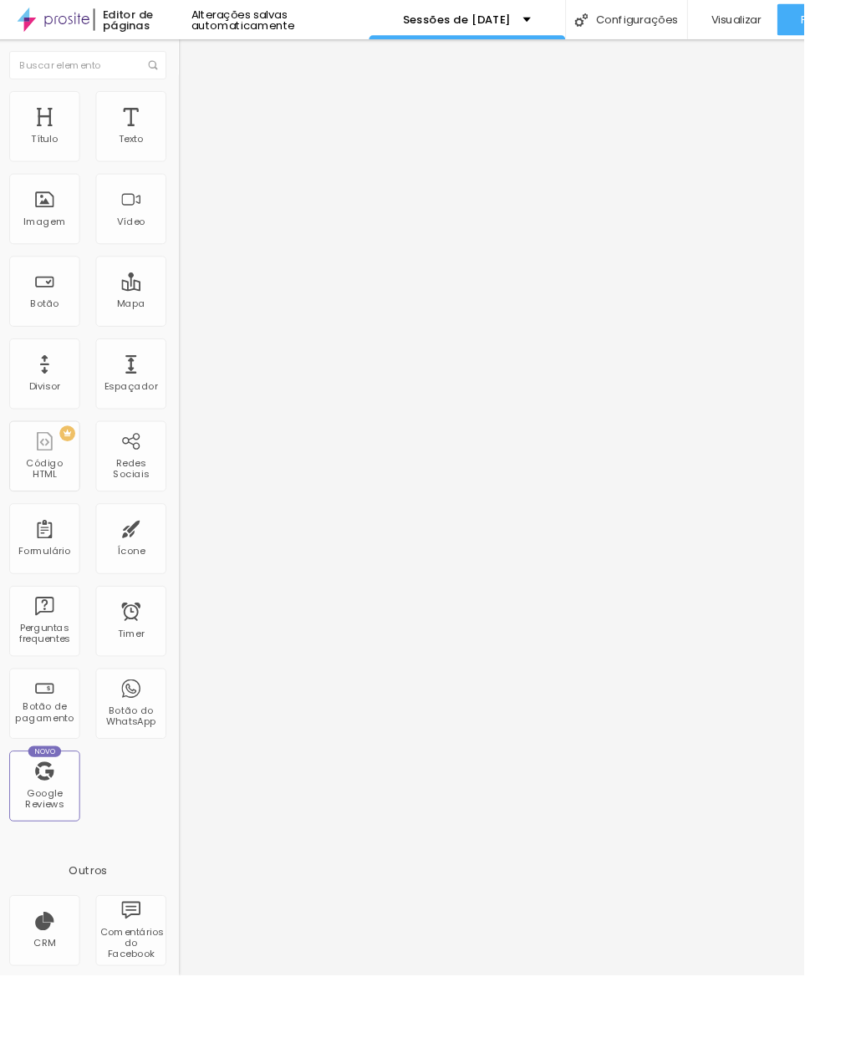
scroll to position [0, 3]
click at [51, 411] on div "Divisor" at bounding box center [46, 411] width 33 height 12
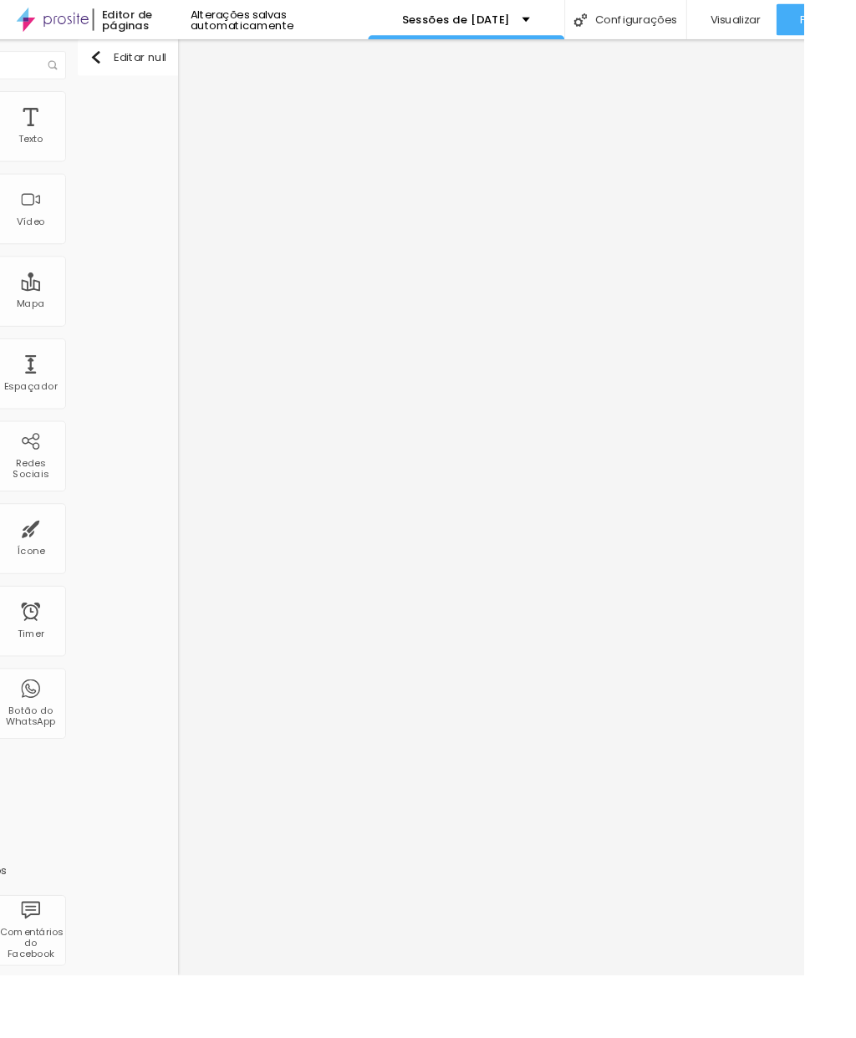
scroll to position [0, 169]
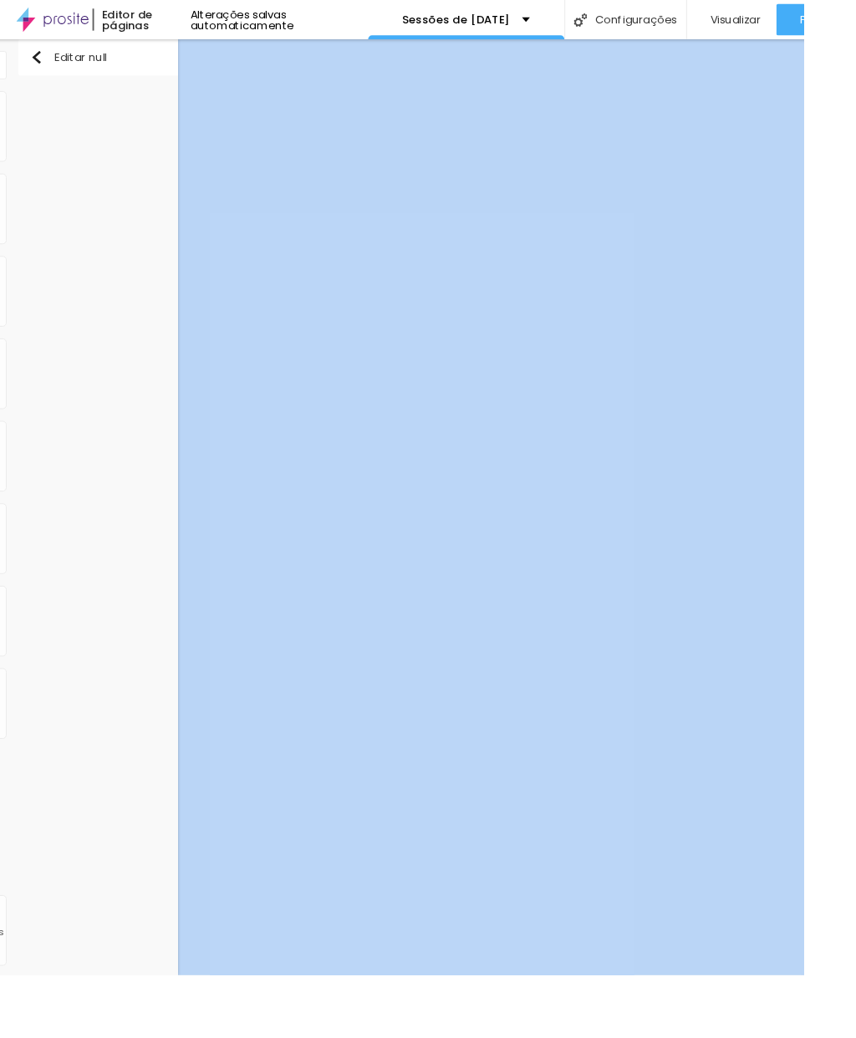
click at [147, 277] on div "Editar null" at bounding box center [116, 540] width 192 height 996
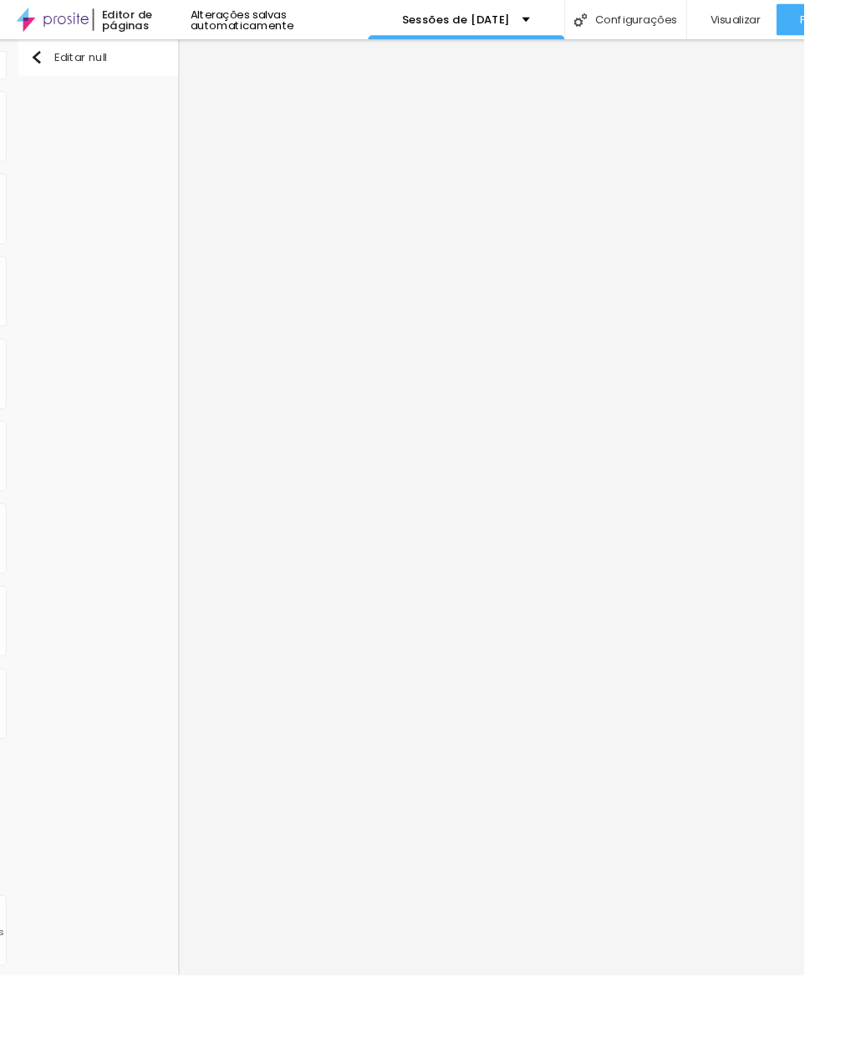
click at [34, 59] on img "button" at bounding box center [39, 60] width 13 height 13
click at [37, 59] on img "button" at bounding box center [39, 60] width 13 height 13
click at [48, 62] on img "button" at bounding box center [42, 60] width 13 height 13
click at [89, 72] on button "Editar null" at bounding box center [119, 61] width 192 height 38
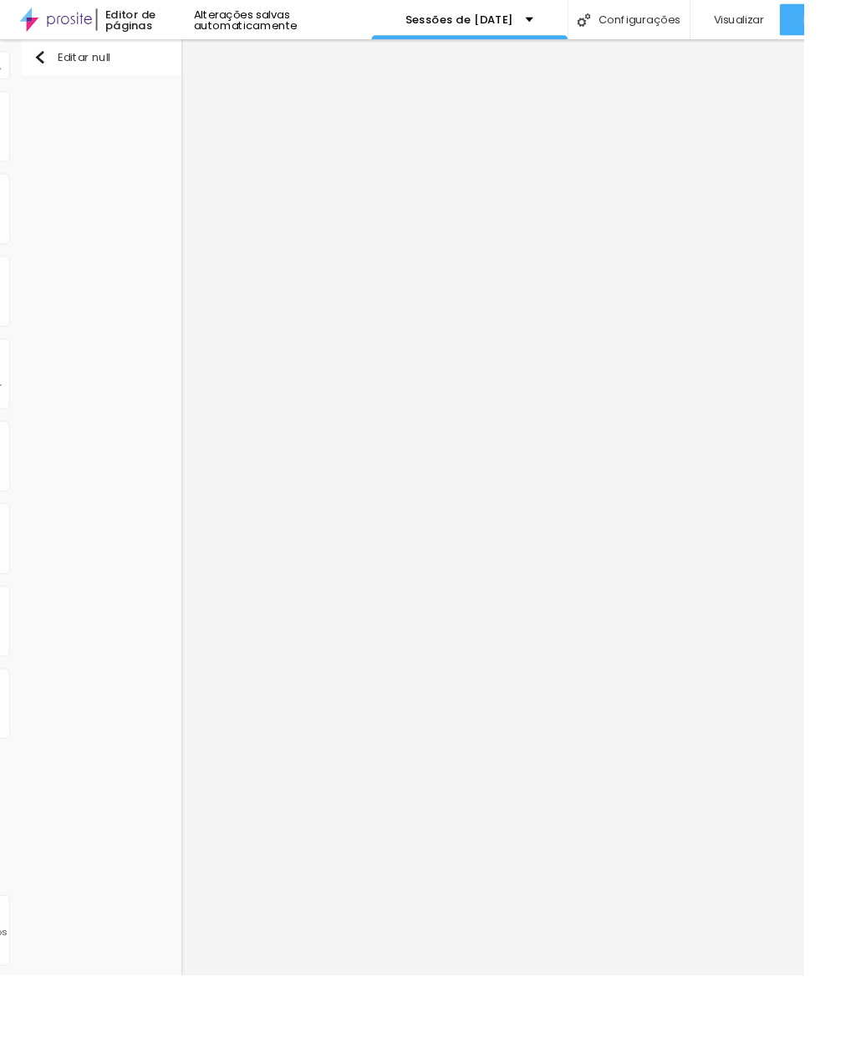
click at [47, 64] on img "button" at bounding box center [42, 60] width 13 height 13
click at [44, 65] on img "button" at bounding box center [42, 60] width 13 height 13
click at [38, 67] on img "button" at bounding box center [42, 60] width 13 height 13
click at [48, 59] on img "button" at bounding box center [42, 60] width 13 height 13
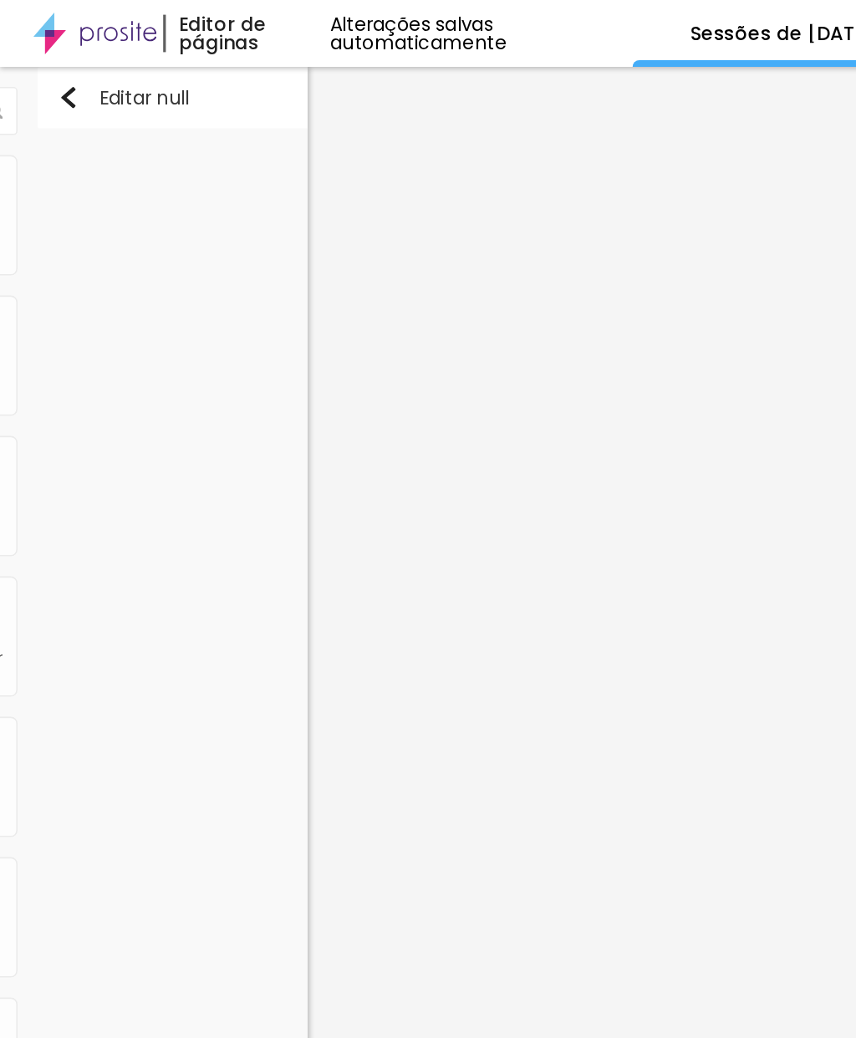
click at [69, 61] on div "Editar null" at bounding box center [77, 60] width 82 height 13
click at [43, 64] on img "button" at bounding box center [42, 60] width 13 height 13
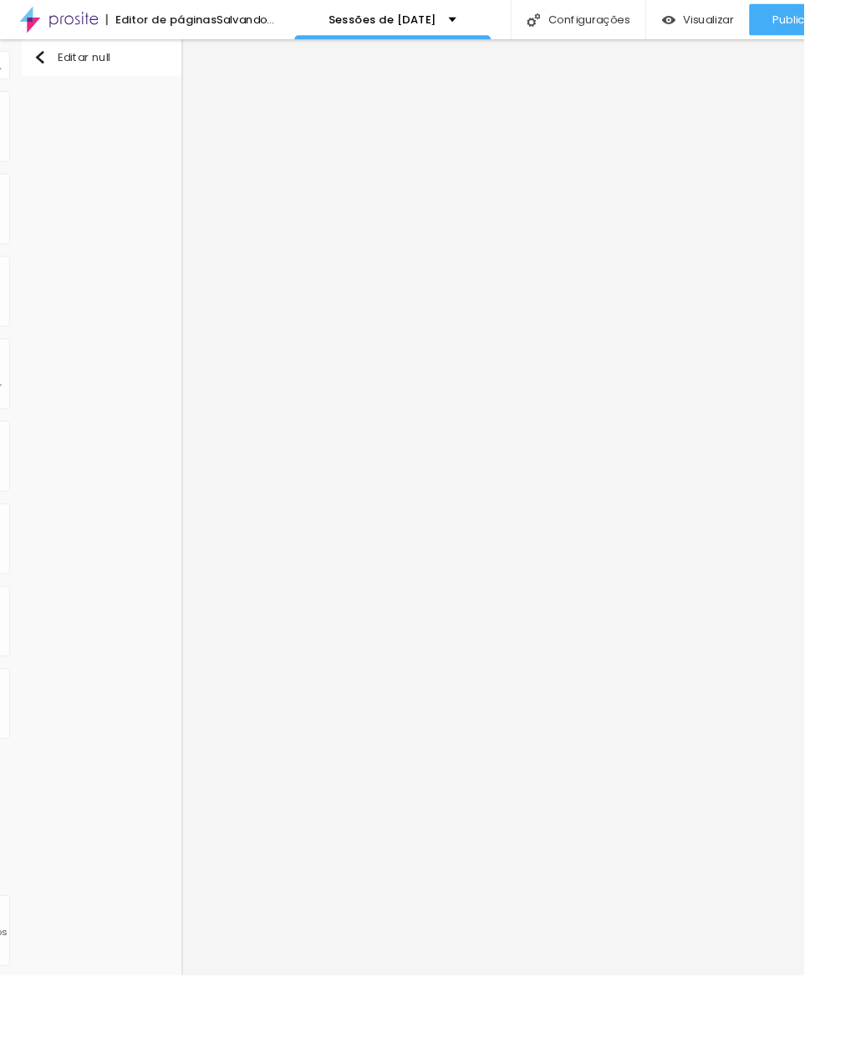
click at [123, 58] on div "Editar null" at bounding box center [119, 60] width 167 height 13
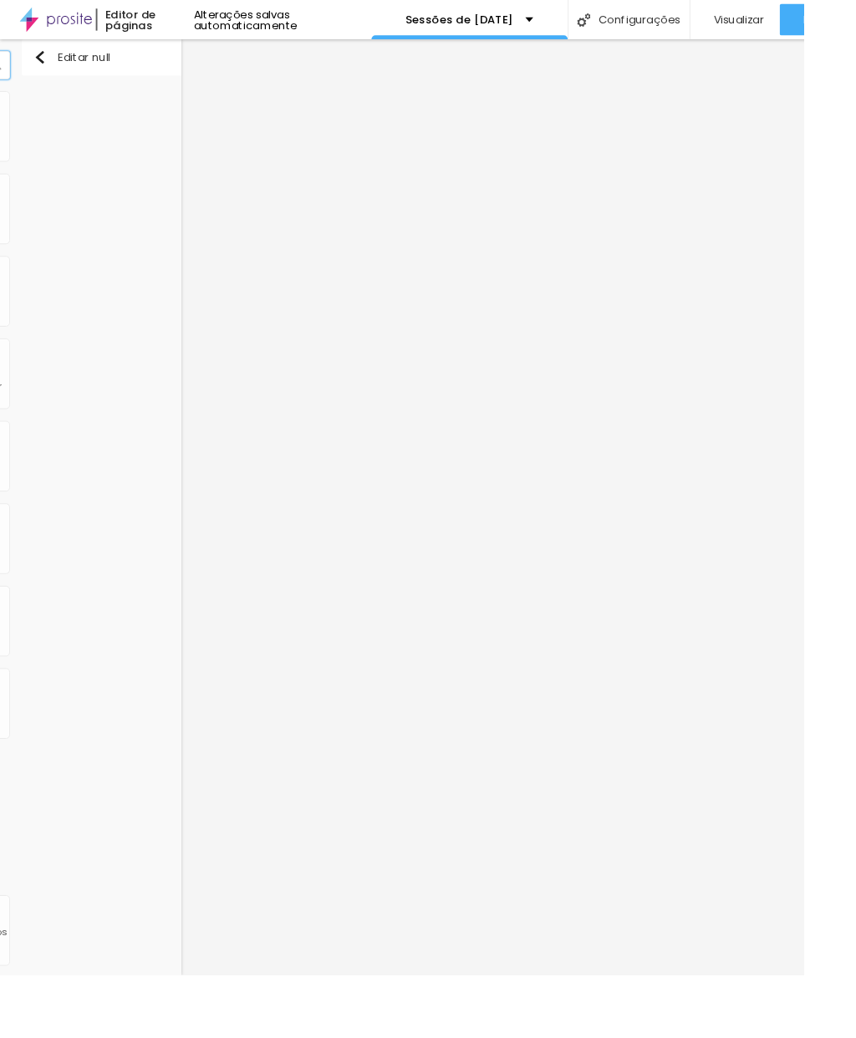
click at [89, 186] on div "Editar null" at bounding box center [119, 540] width 192 height 996
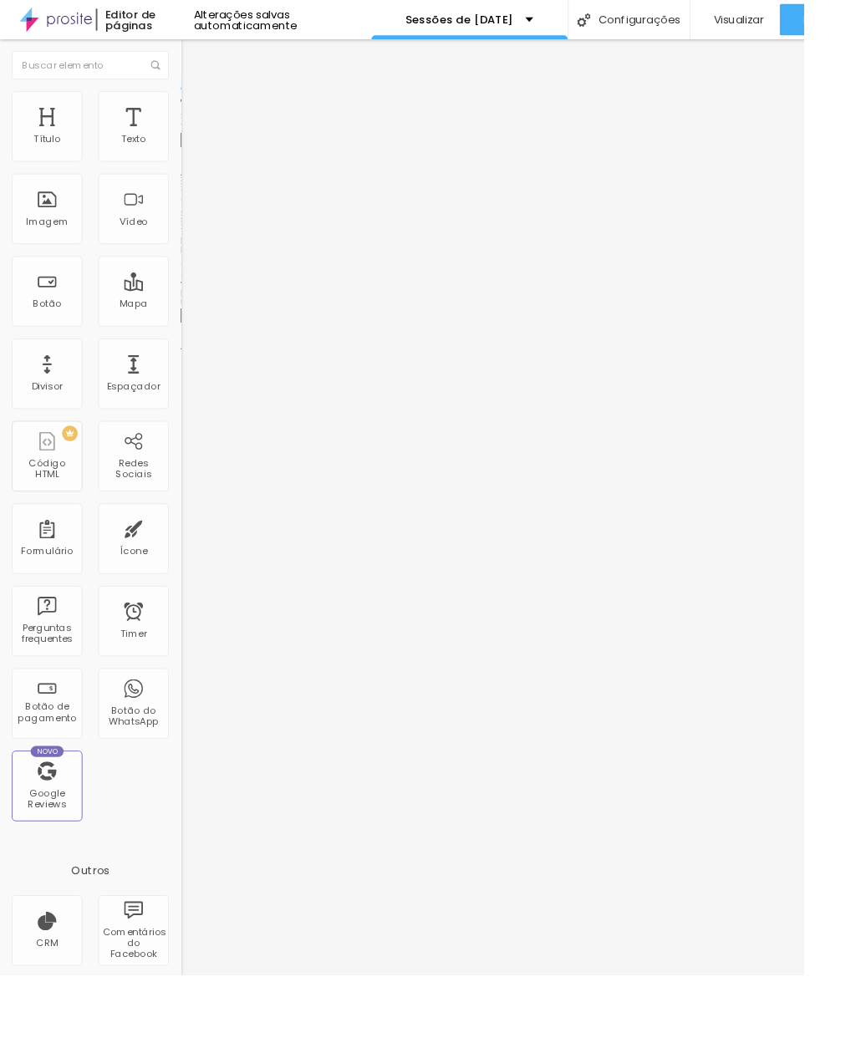
click at [192, 157] on input "Quero reservar meu lugar" at bounding box center [292, 148] width 201 height 17
click at [192, 107] on li "Estilo" at bounding box center [288, 105] width 192 height 17
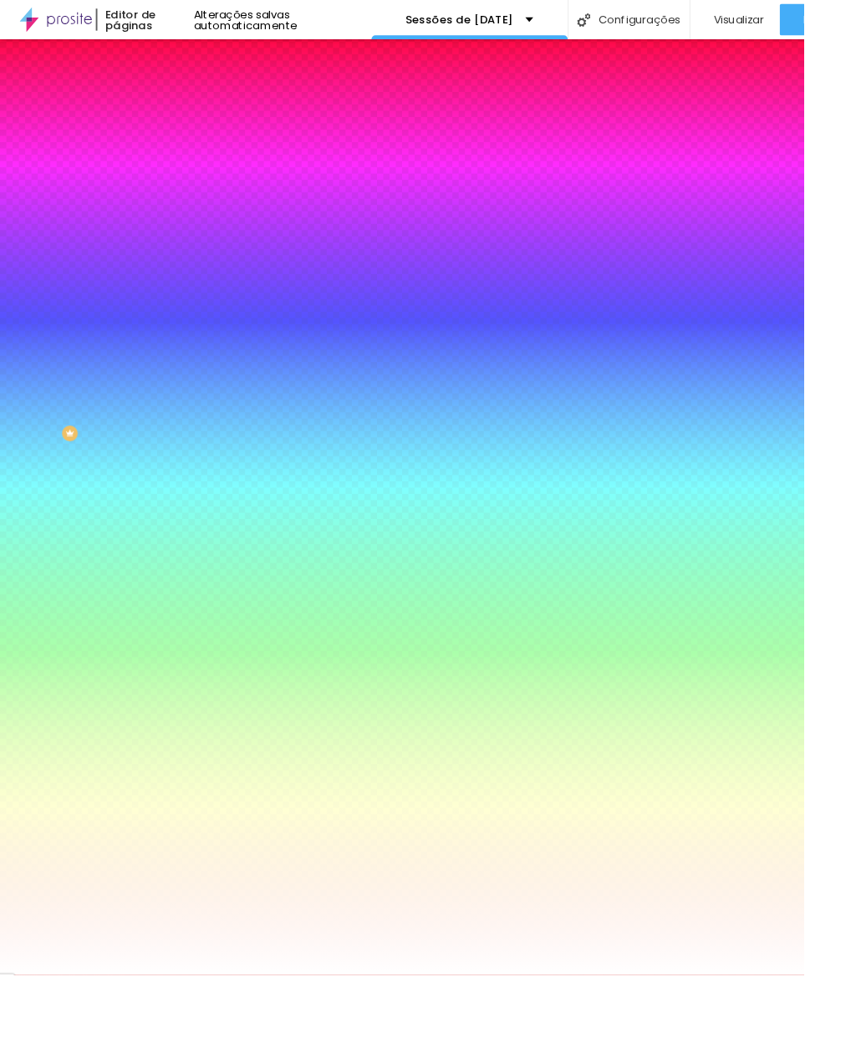
click at [192, 160] on div at bounding box center [288, 160] width 192 height 0
click at [471, 132] on div at bounding box center [472, 130] width 3 height 3
click at [3, 692] on div at bounding box center [1, 696] width 3 height 8
click at [147, 282] on div at bounding box center [428, 519] width 856 height 1038
click at [3, 810] on div at bounding box center [1, 814] width 3 height 8
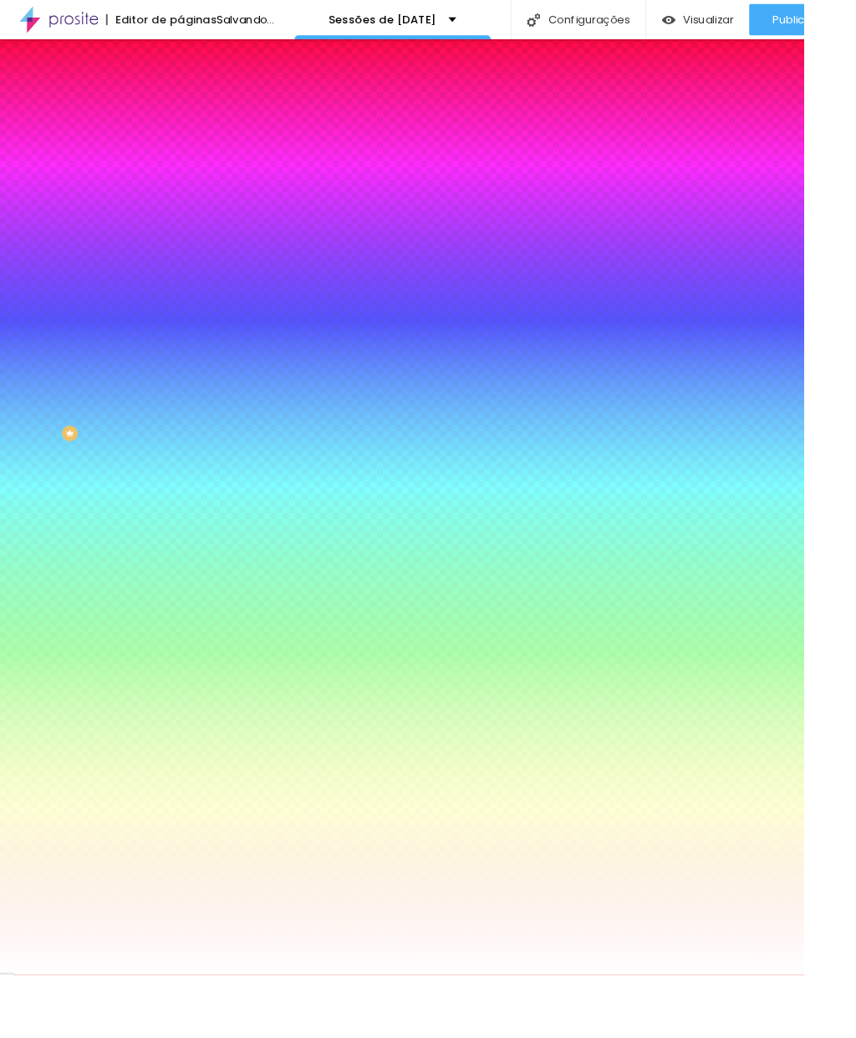
click at [145, 294] on div at bounding box center [428, 519] width 856 height 1038
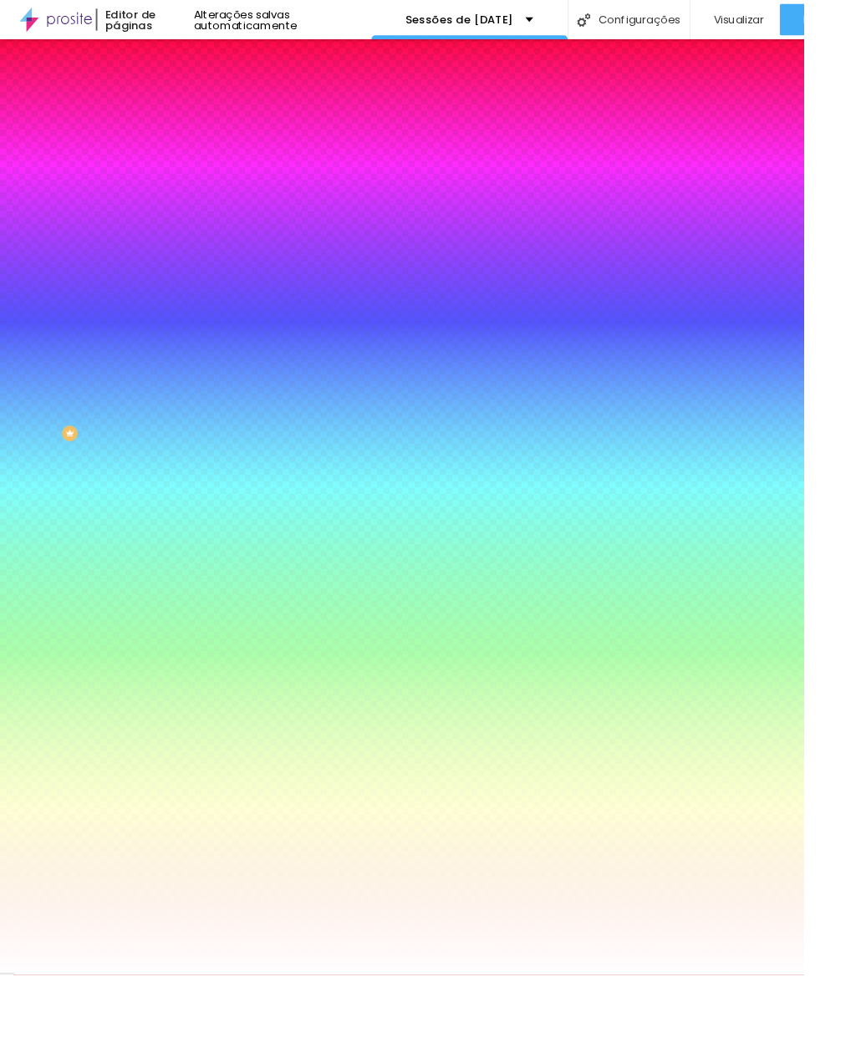
click at [151, 299] on div at bounding box center [428, 519] width 856 height 1038
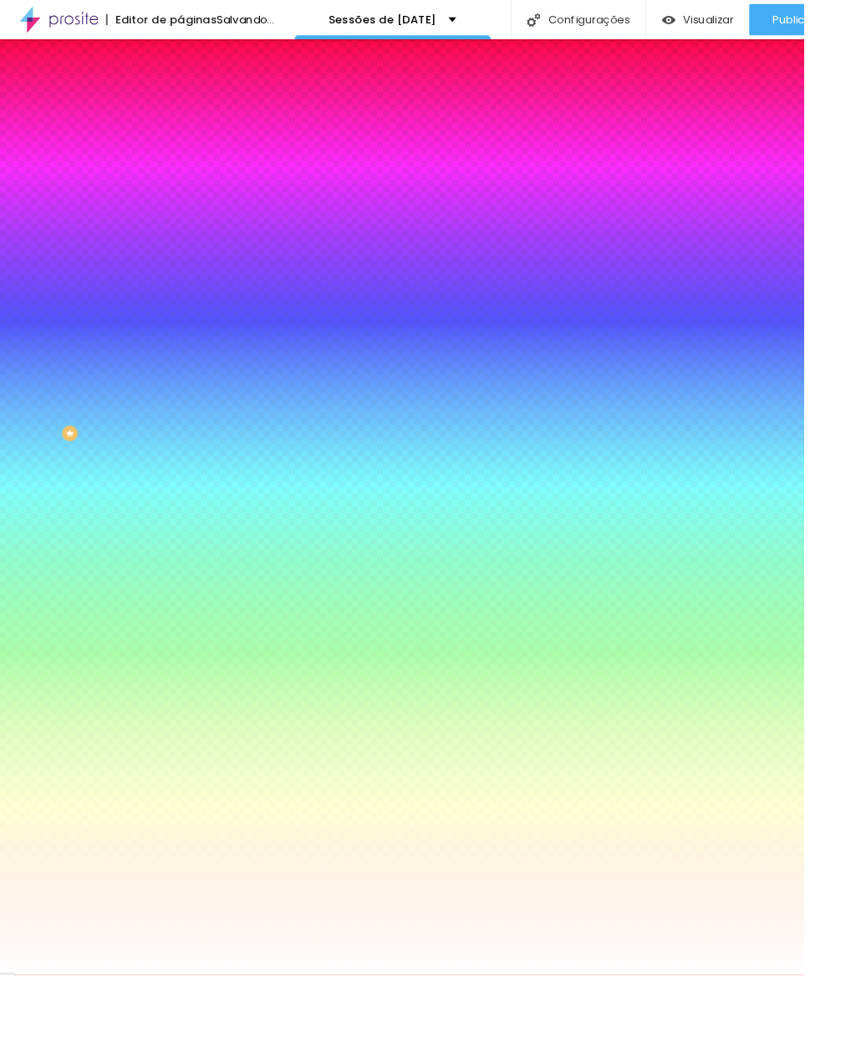
click at [150, 264] on div at bounding box center [428, 519] width 856 height 1038
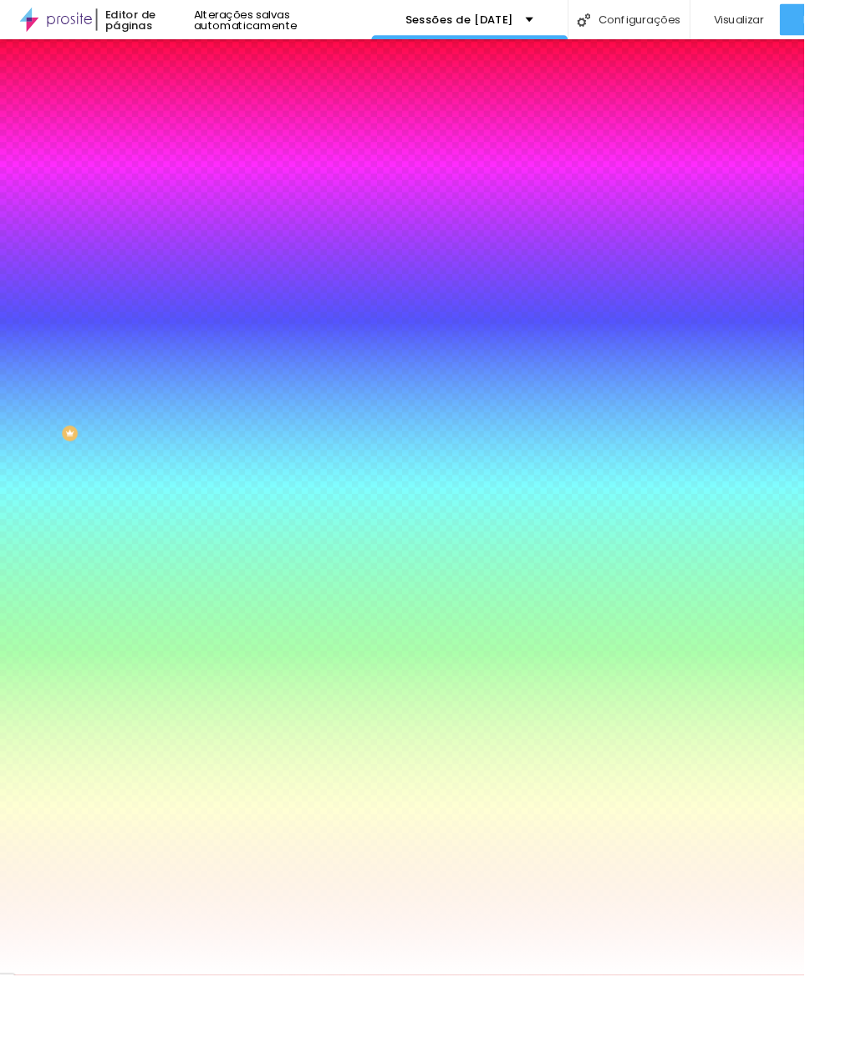
click at [149, 278] on div at bounding box center [428, 519] width 856 height 1038
click at [71, 364] on div at bounding box center [72, 365] width 3 height 3
click at [31, 140] on div at bounding box center [30, 138] width 3 height 3
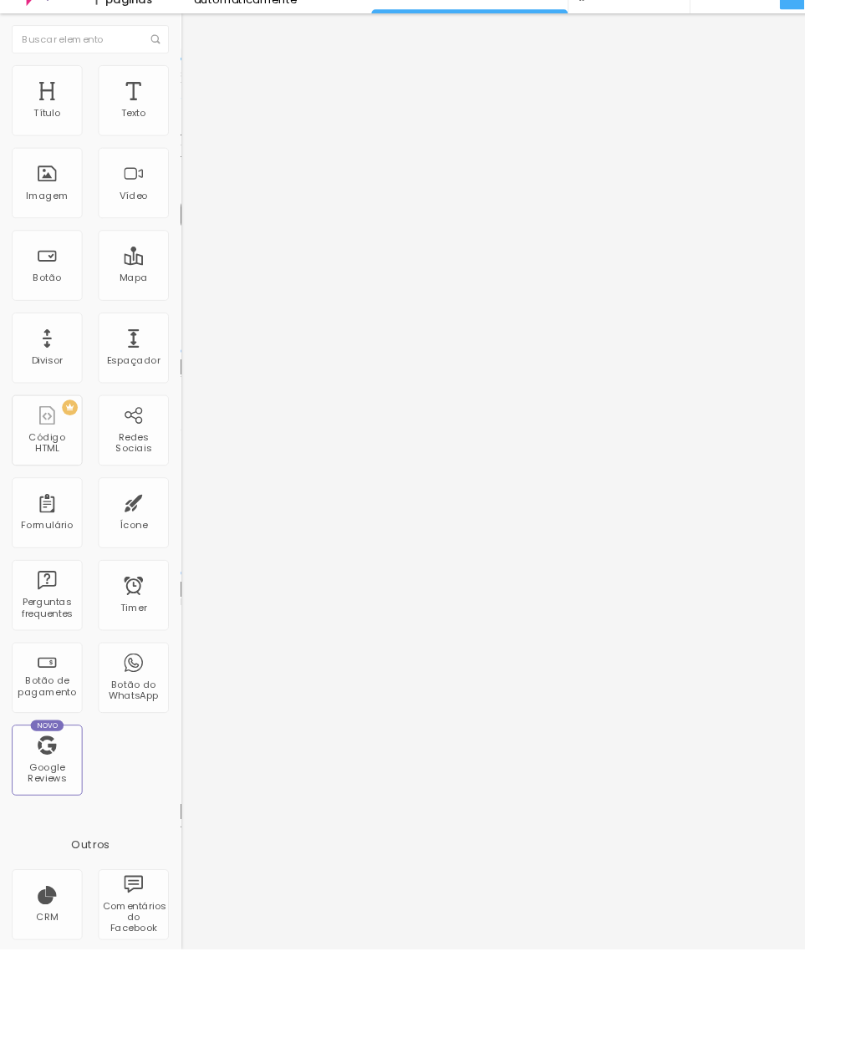
click at [192, 97] on img at bounding box center [199, 104] width 15 height 15
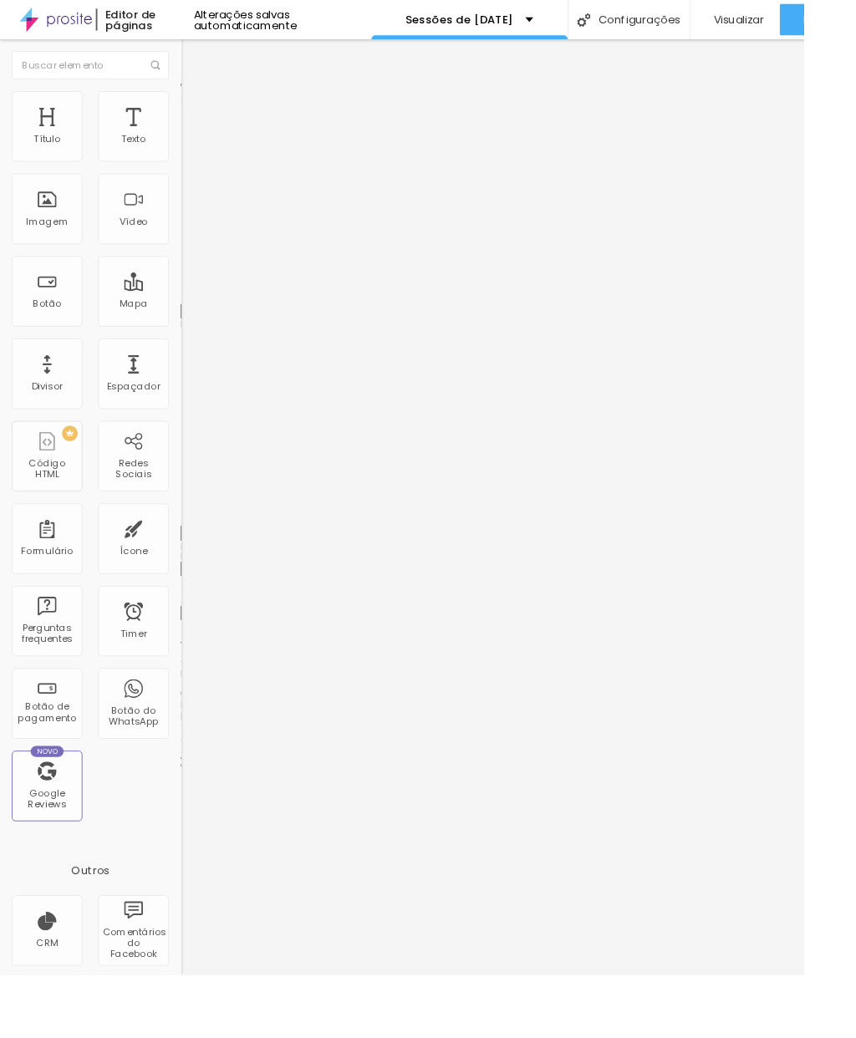
click at [192, 95] on img at bounding box center [199, 87] width 15 height 15
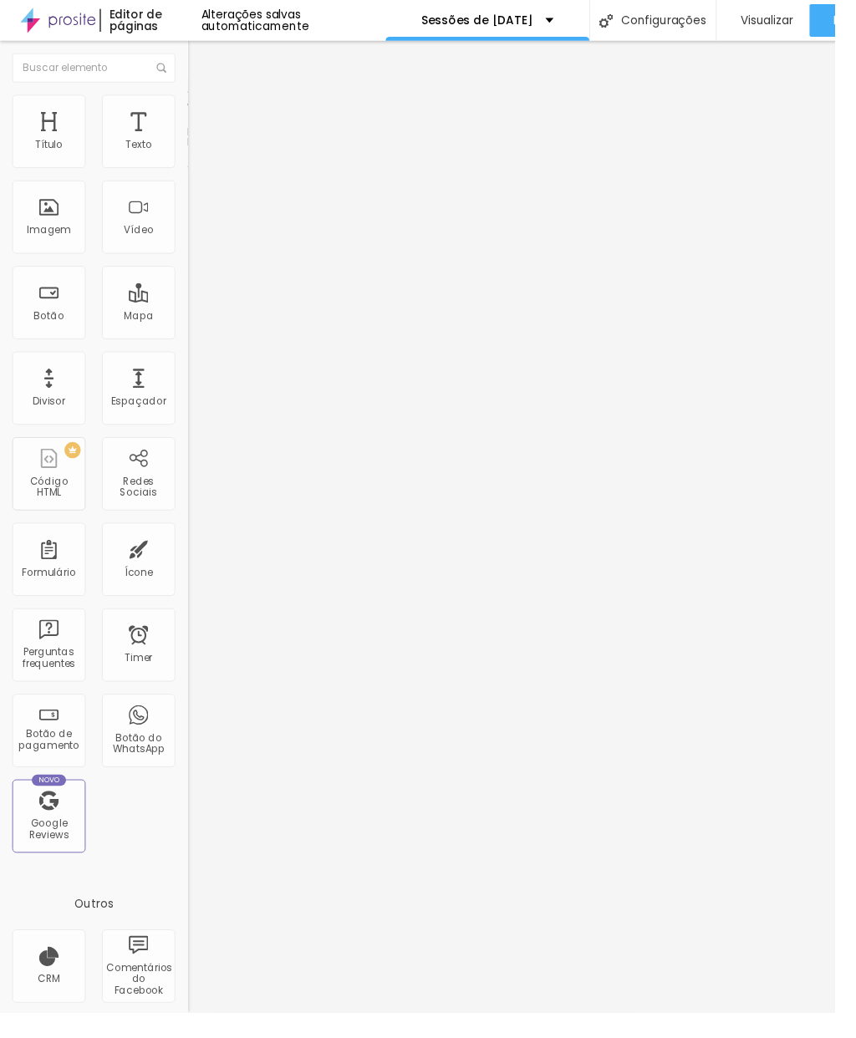
scroll to position [40, 0]
click at [205, 54] on img "button" at bounding box center [211, 60] width 13 height 13
click at [60, 185] on div "Imagem" at bounding box center [50, 222] width 75 height 75
click at [192, 144] on span "Adicionar imagem" at bounding box center [246, 137] width 108 height 14
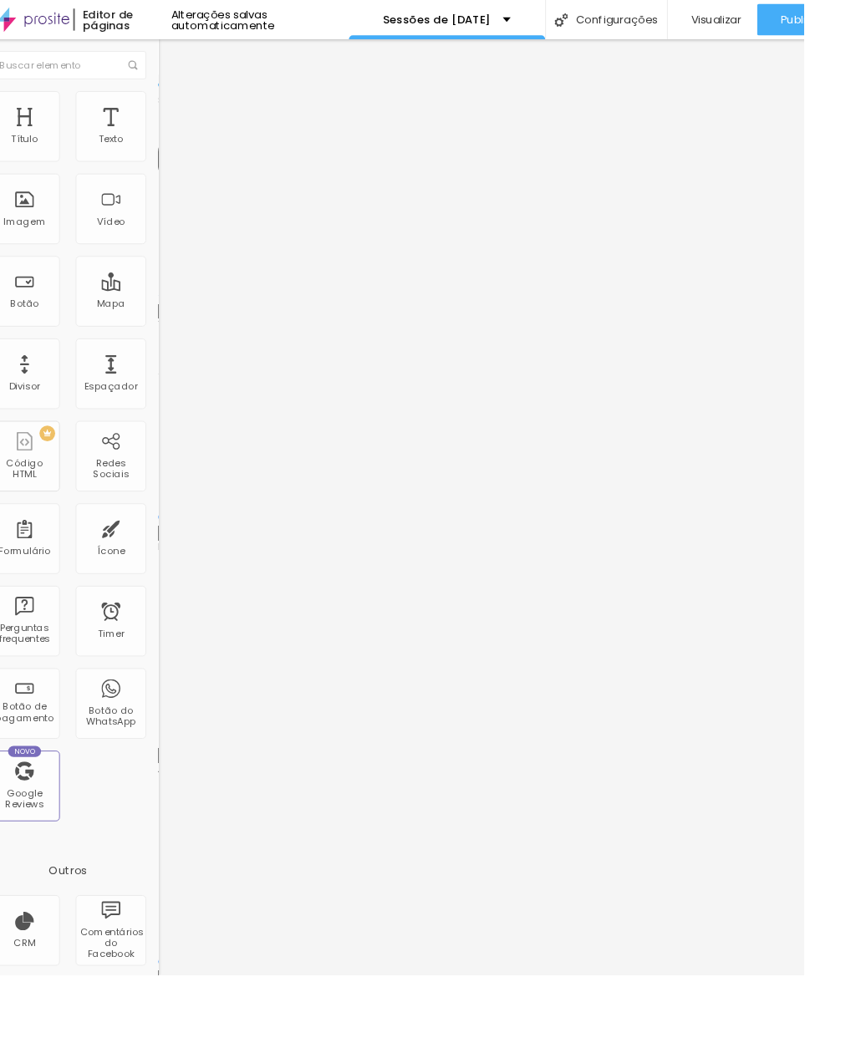
scroll to position [0, 24]
click at [183, 115] on span "Avançado" at bounding box center [210, 108] width 55 height 14
click at [168, 95] on img at bounding box center [175, 87] width 15 height 15
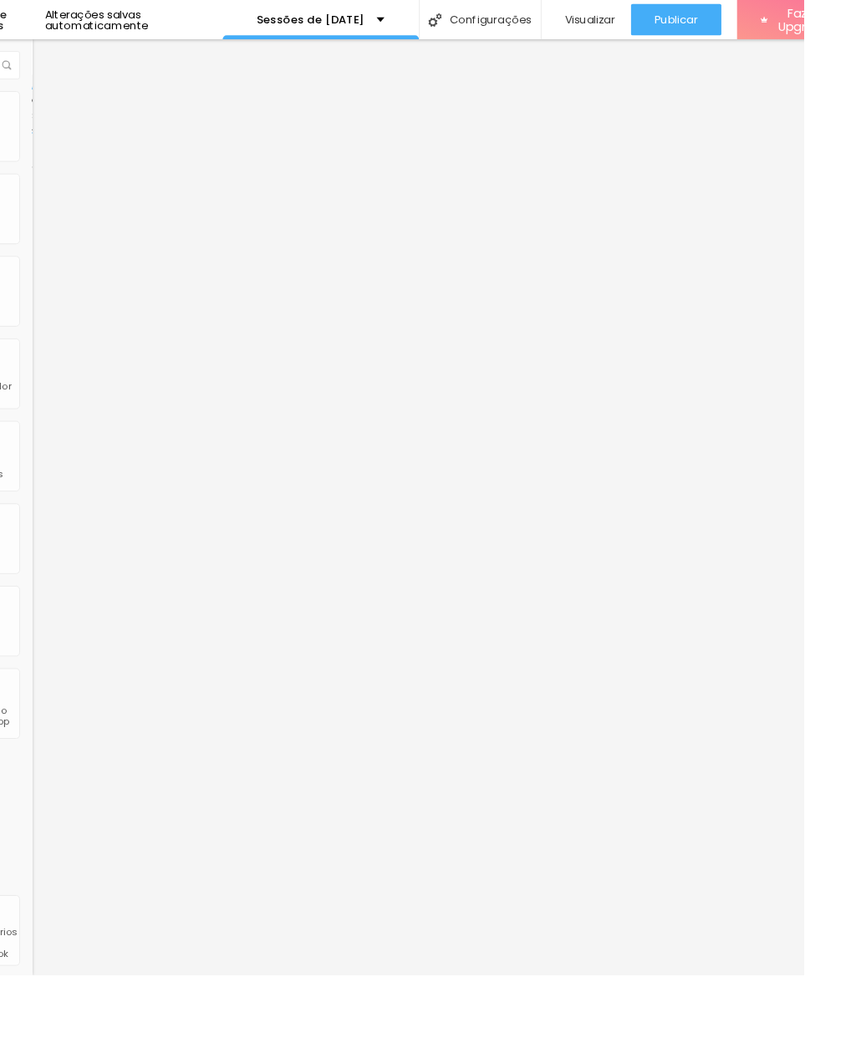
scroll to position [0, 0]
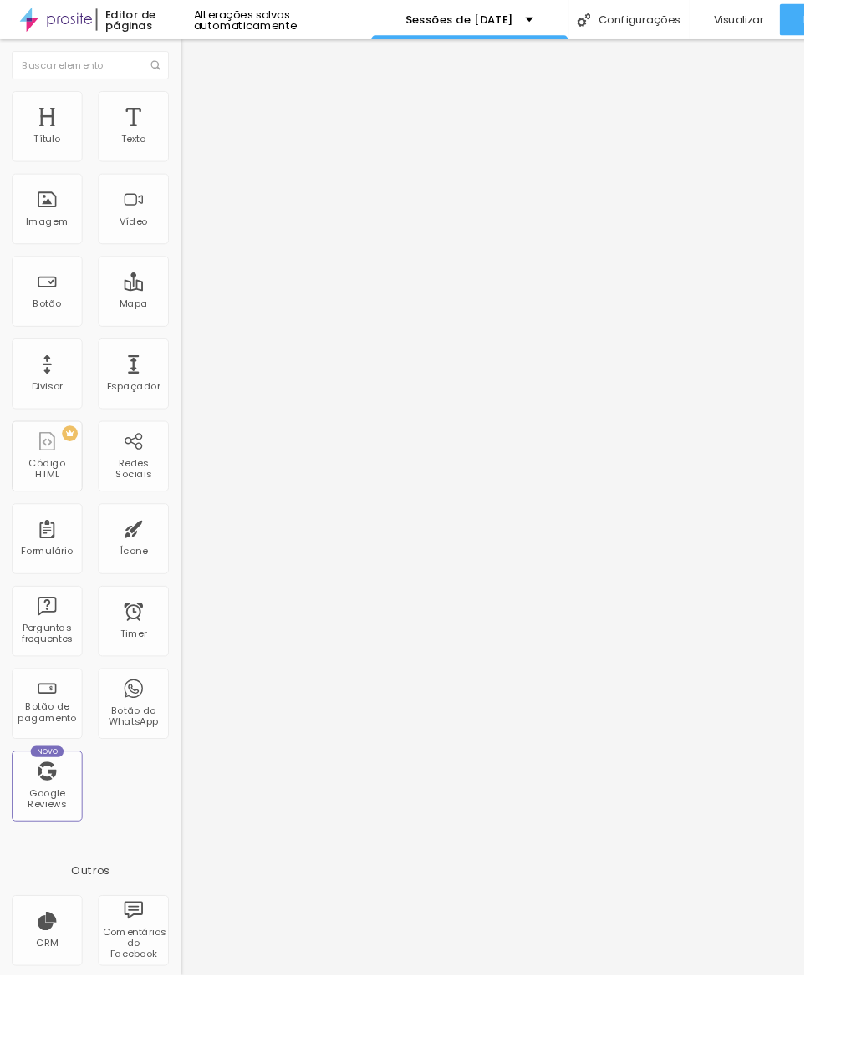
click at [192, 166] on img at bounding box center [198, 160] width 12 height 12
click at [192, 114] on img at bounding box center [199, 121] width 15 height 15
click at [192, 97] on img at bounding box center [199, 104] width 15 height 15
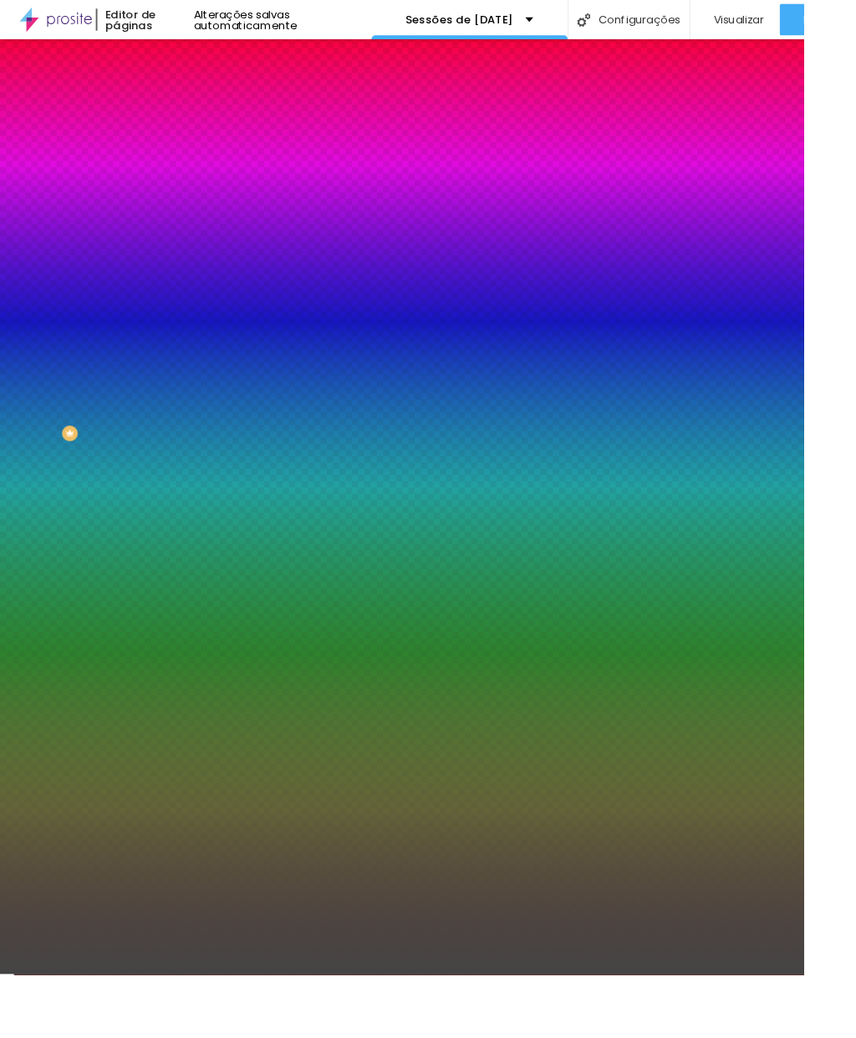
click at [192, 244] on input "#444444" at bounding box center [292, 235] width 201 height 17
click at [192, 227] on div at bounding box center [288, 227] width 192 height 0
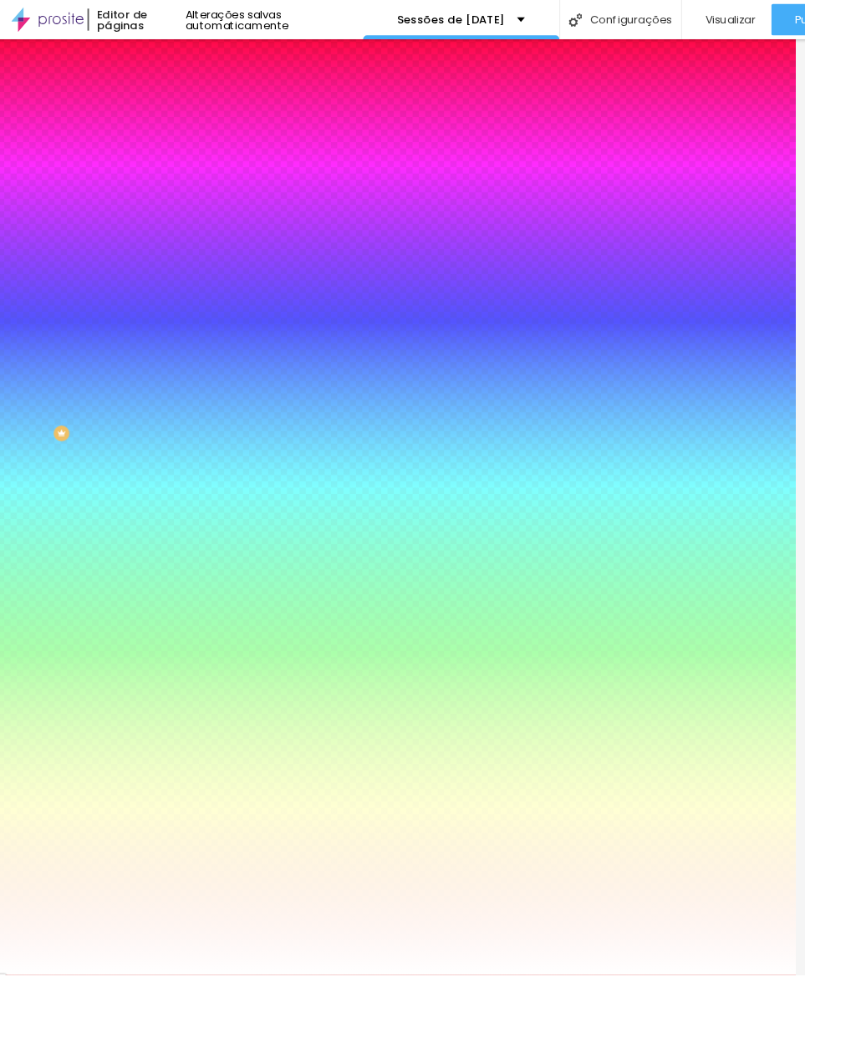
scroll to position [0, 9]
click at [183, 515] on div "Editar Seção Conteúdo Estilo Avançado Imagem de fundo Adicionar imagem Efeito d…" at bounding box center [279, 540] width 192 height 996
click at [183, 174] on span "Nenhum" at bounding box center [204, 167] width 43 height 14
click at [183, 264] on div "Imagem de fundo Adicionar imagem Efeito da Imagem Nenhum Nenhum Parallax Cor de…" at bounding box center [279, 238] width 192 height 216
click at [183, 200] on span "Parallax" at bounding box center [203, 193] width 41 height 14
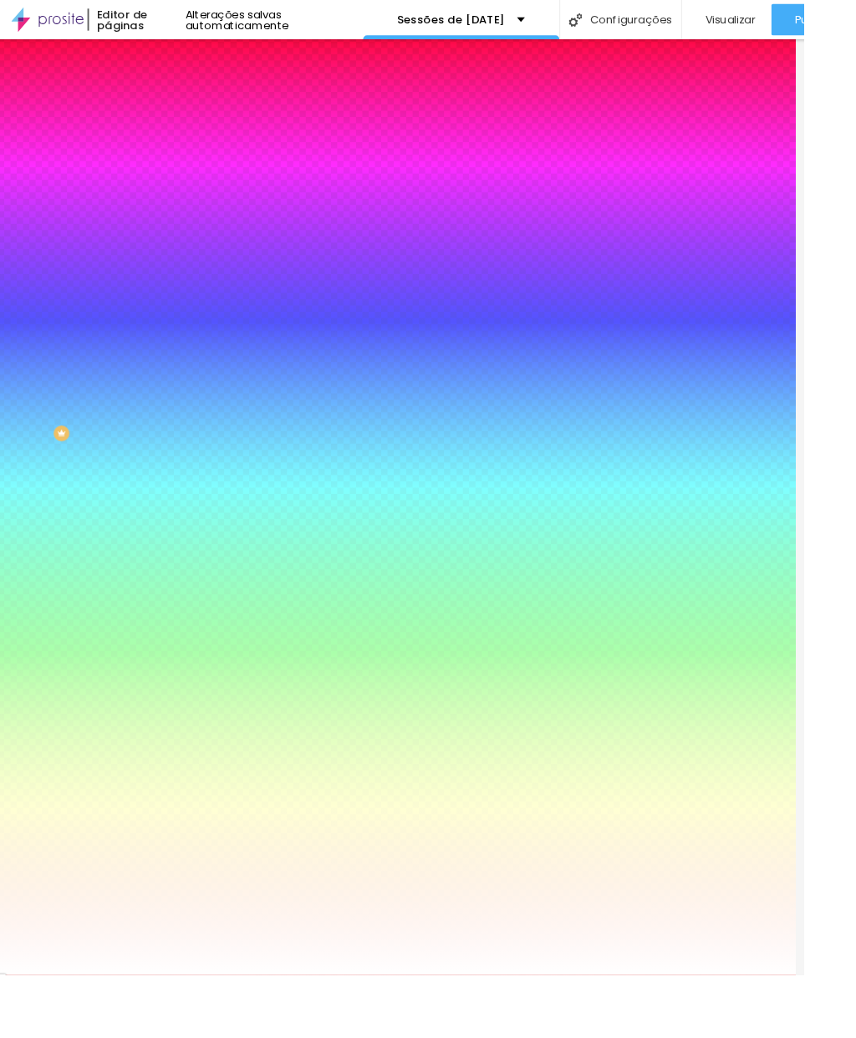
click at [183, 182] on div "Nenhum" at bounding box center [279, 177] width 192 height 10
click at [183, 270] on div "Imagem de fundo Adicionar imagem Efeito da Imagem Nenhum Nenhum Parallax Cor de…" at bounding box center [279, 238] width 192 height 216
click at [183, 114] on img at bounding box center [190, 121] width 15 height 15
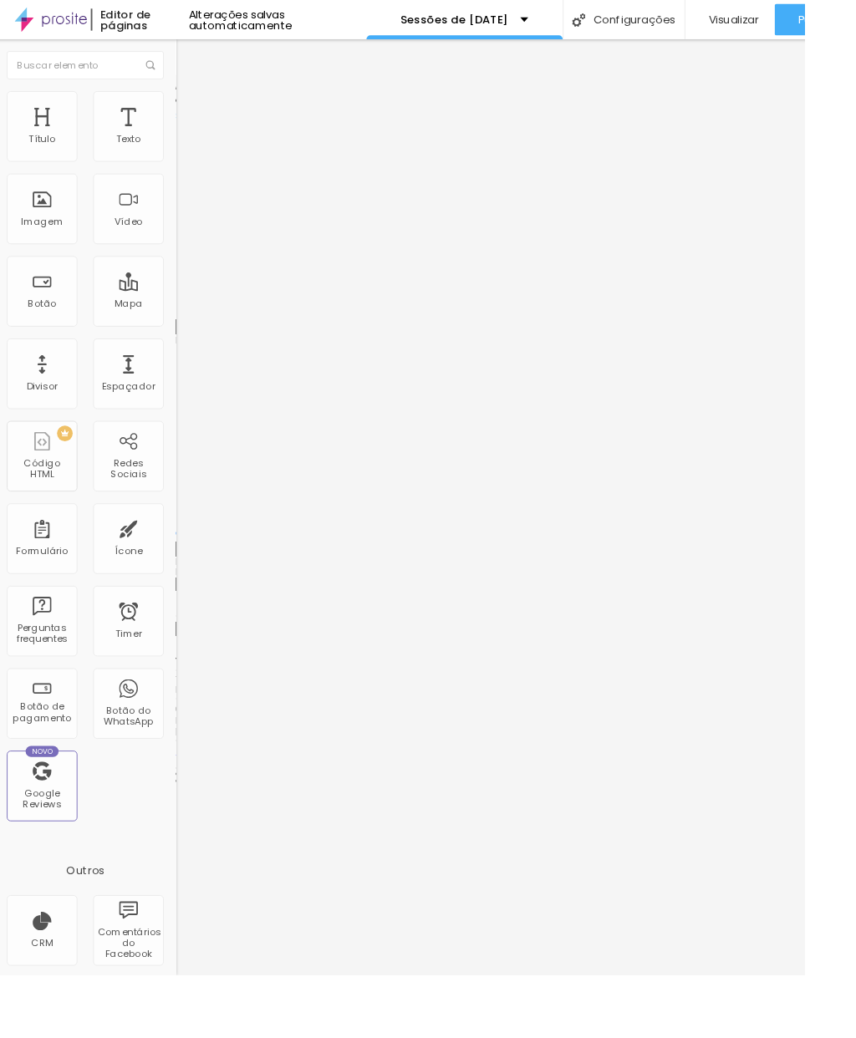
scroll to position [0, 0]
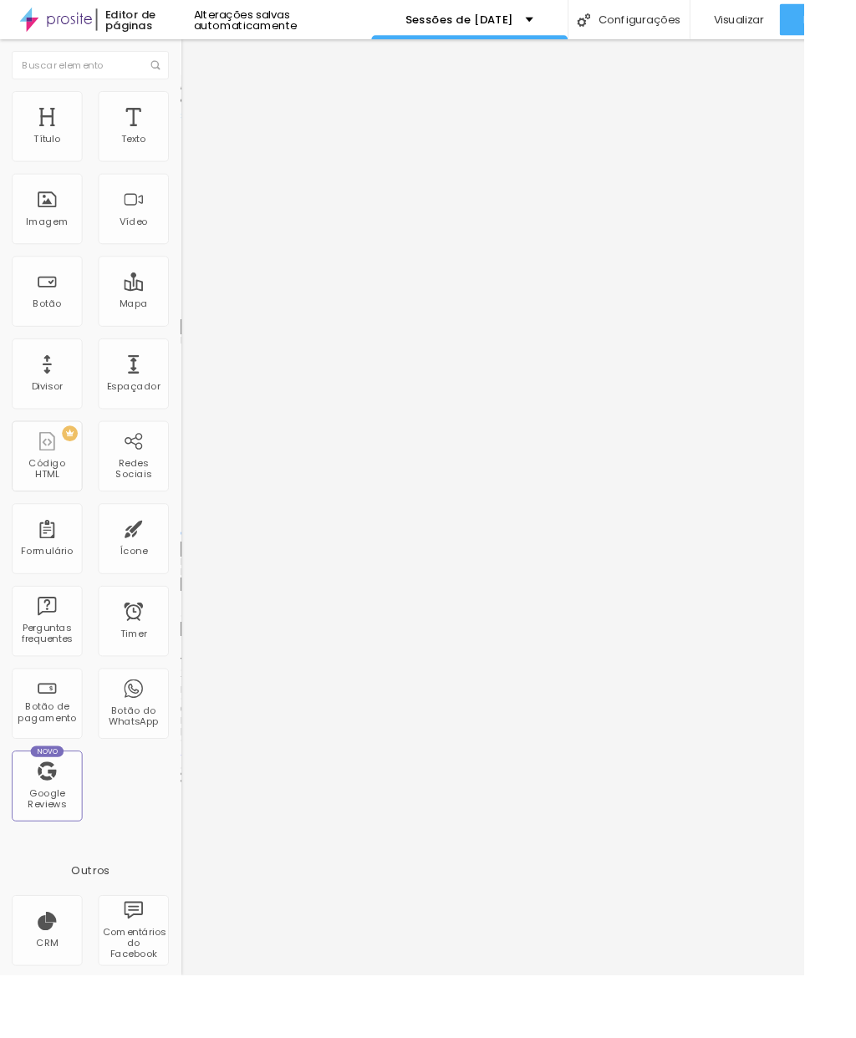
click at [192, 561] on input "range" at bounding box center [246, 567] width 108 height 13
